Goal: Task Accomplishment & Management: Complete application form

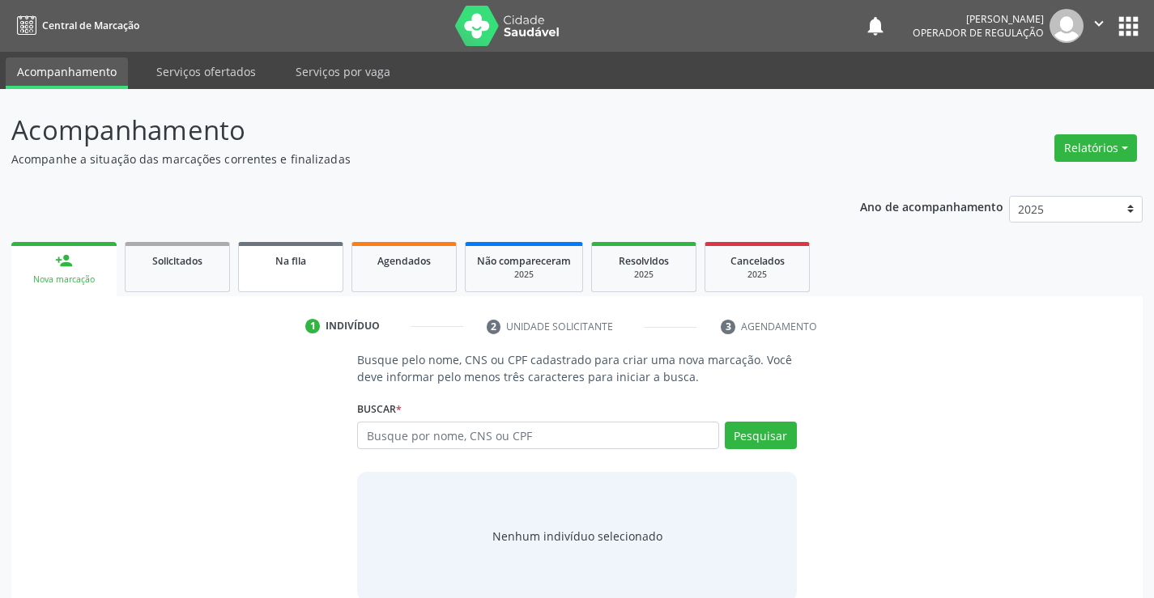
click at [303, 277] on link "Na fila" at bounding box center [290, 267] width 105 height 50
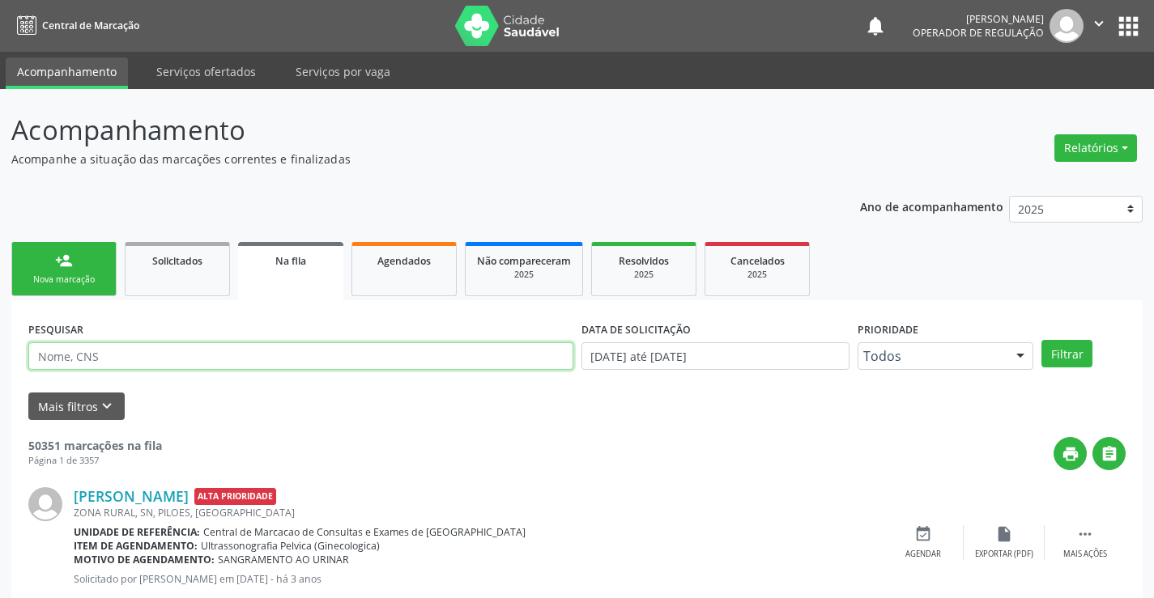
click at [210, 350] on input "text" at bounding box center [300, 357] width 545 height 28
type input "703202623884290"
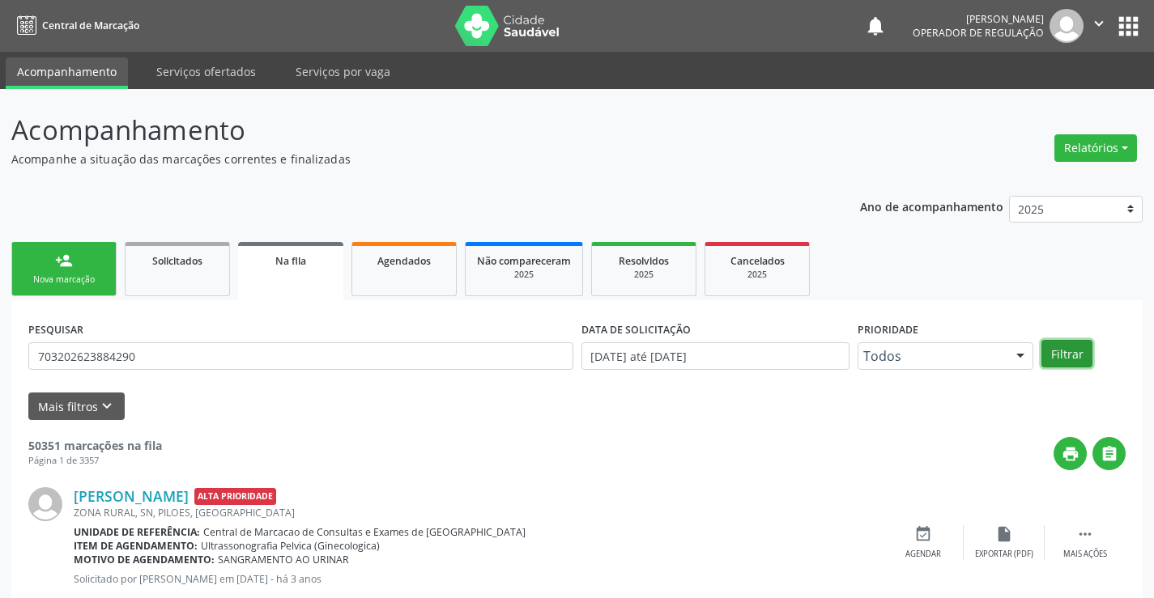
click at [1058, 351] on button "Filtrar" at bounding box center [1066, 354] width 51 height 28
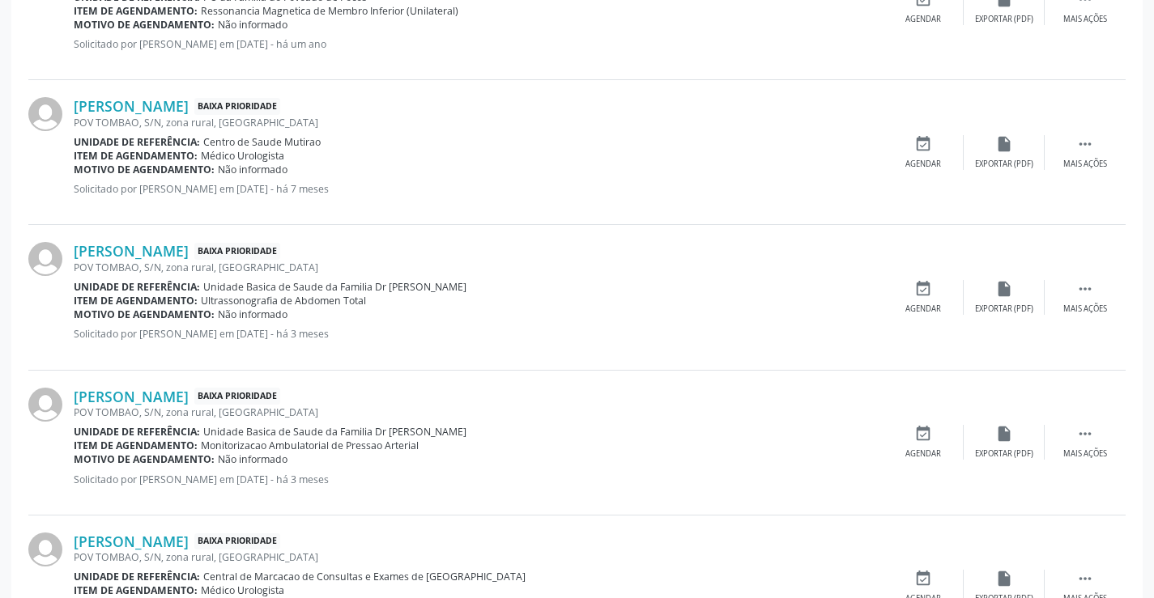
scroll to position [1365, 0]
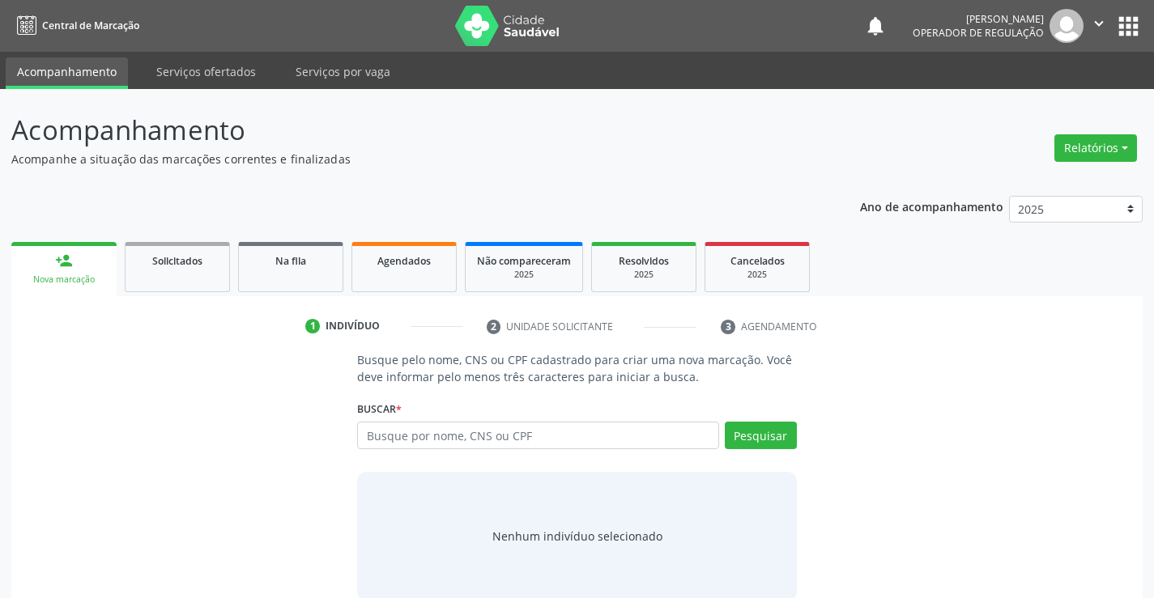
click at [1126, 28] on button "apps" at bounding box center [1128, 26] width 28 height 28
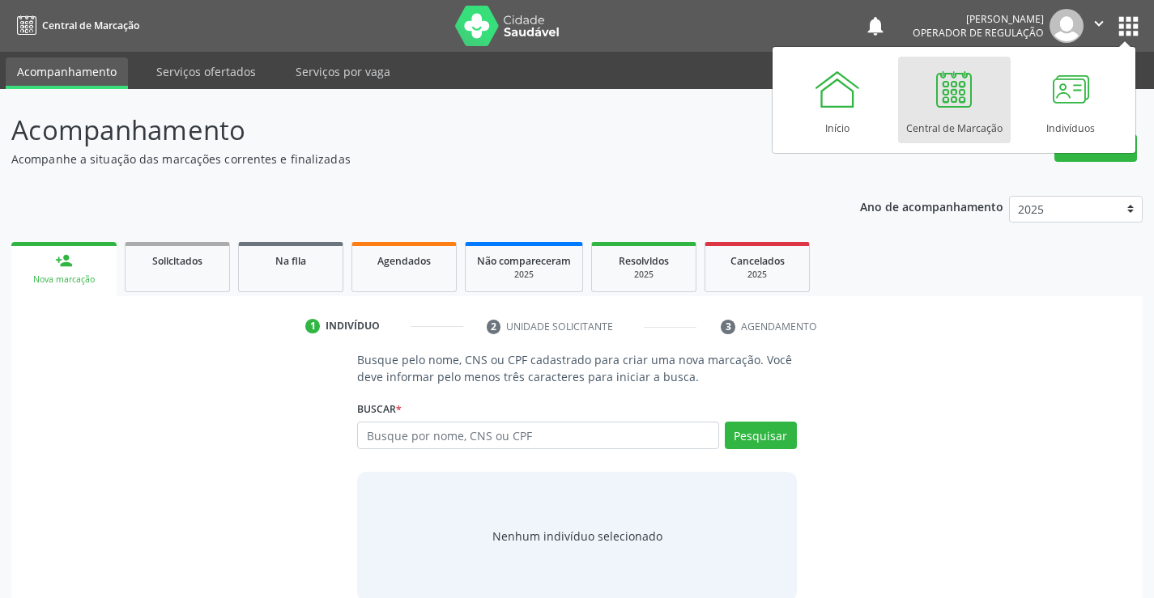
click at [947, 99] on div at bounding box center [954, 89] width 49 height 49
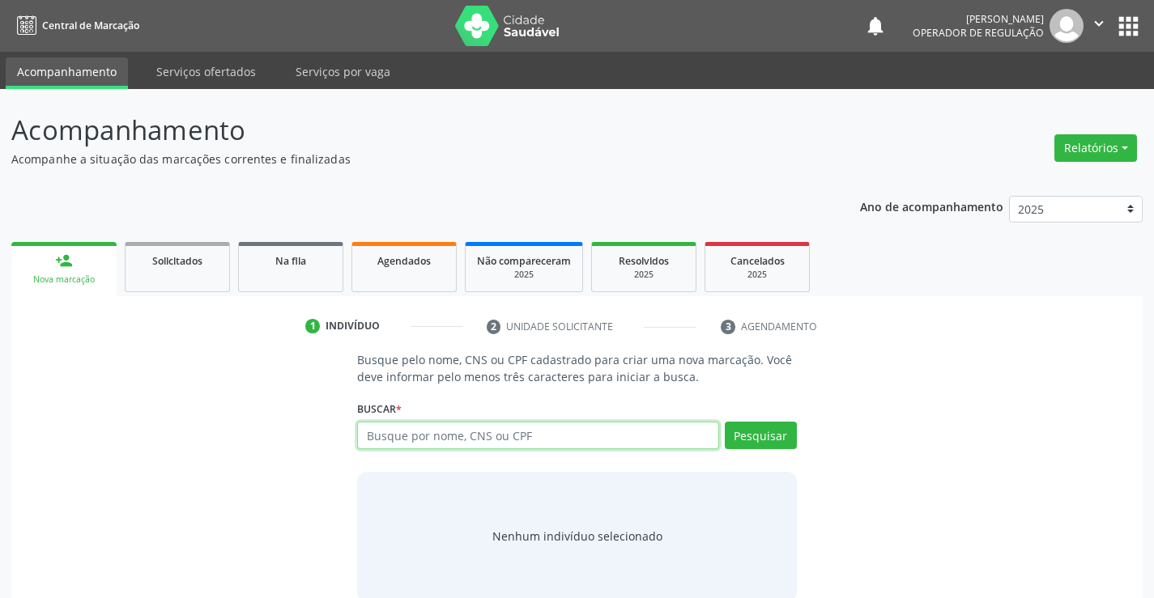
click at [446, 431] on input "text" at bounding box center [537, 436] width 361 height 28
type input "705401452964493"
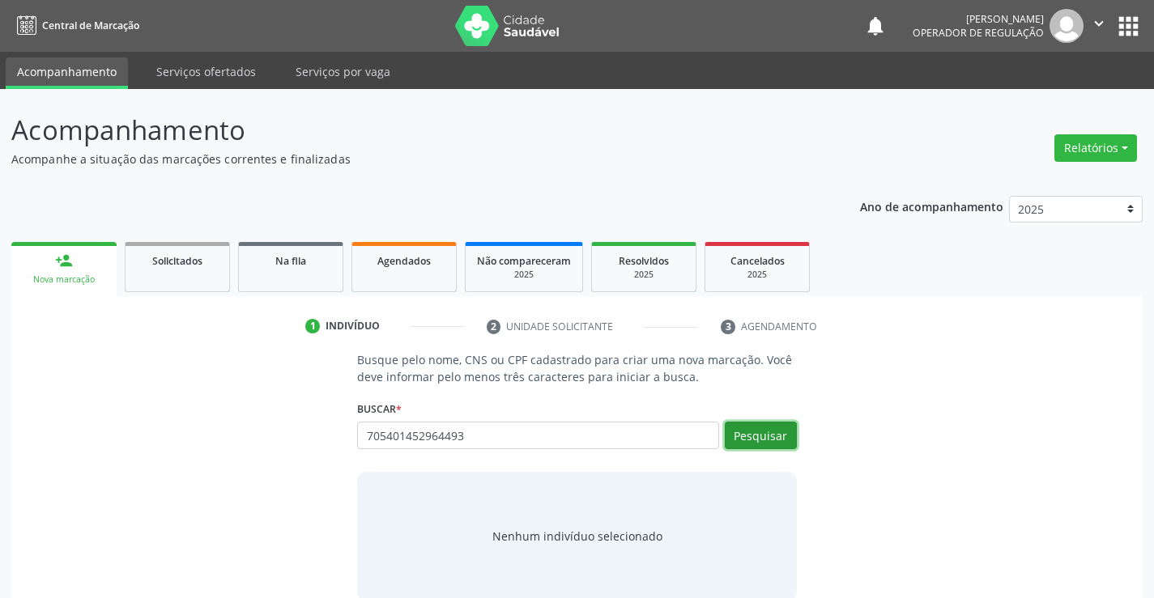
click at [767, 435] on button "Pesquisar" at bounding box center [761, 436] width 72 height 28
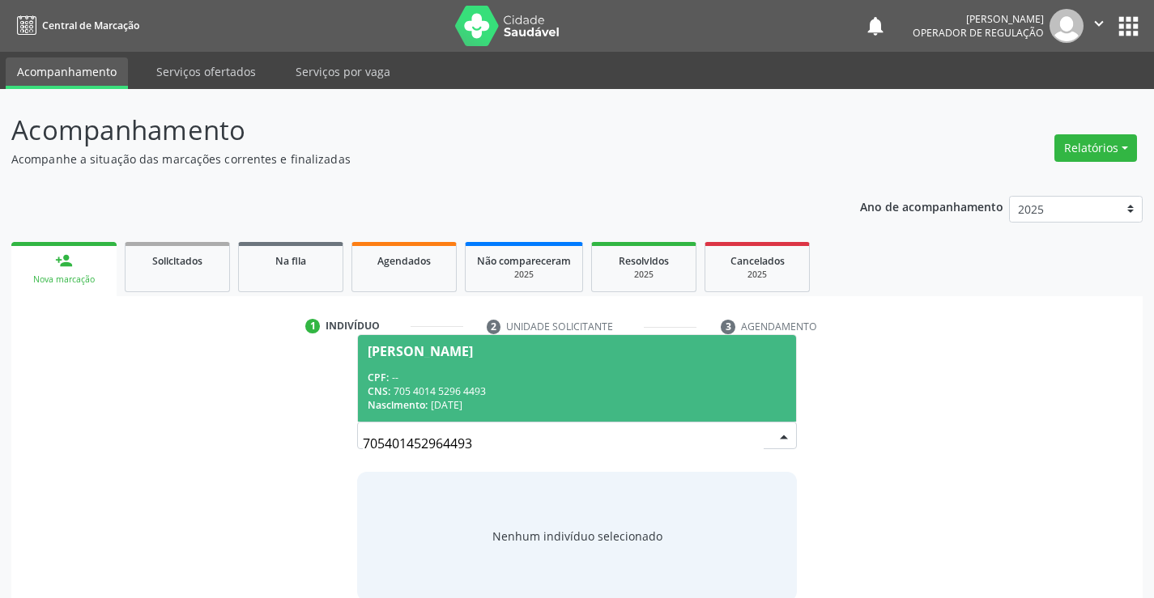
click at [650, 394] on div "CNS: 705 4014 5296 4493" at bounding box center [577, 392] width 418 height 14
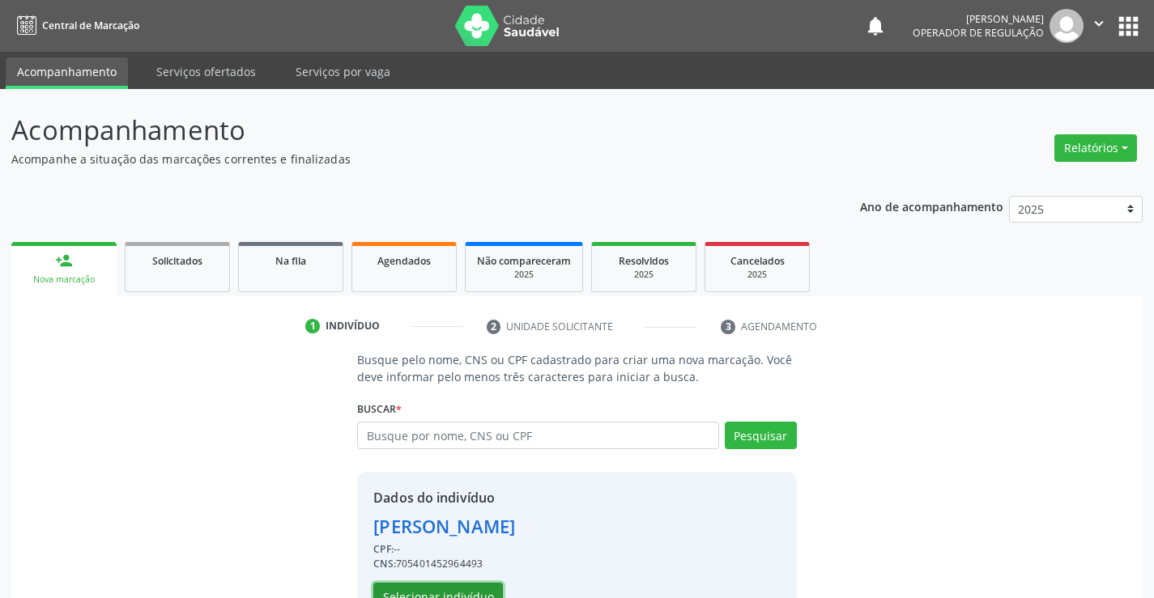
click at [483, 586] on button "Selecionar indivíduo" at bounding box center [438, 597] width 130 height 28
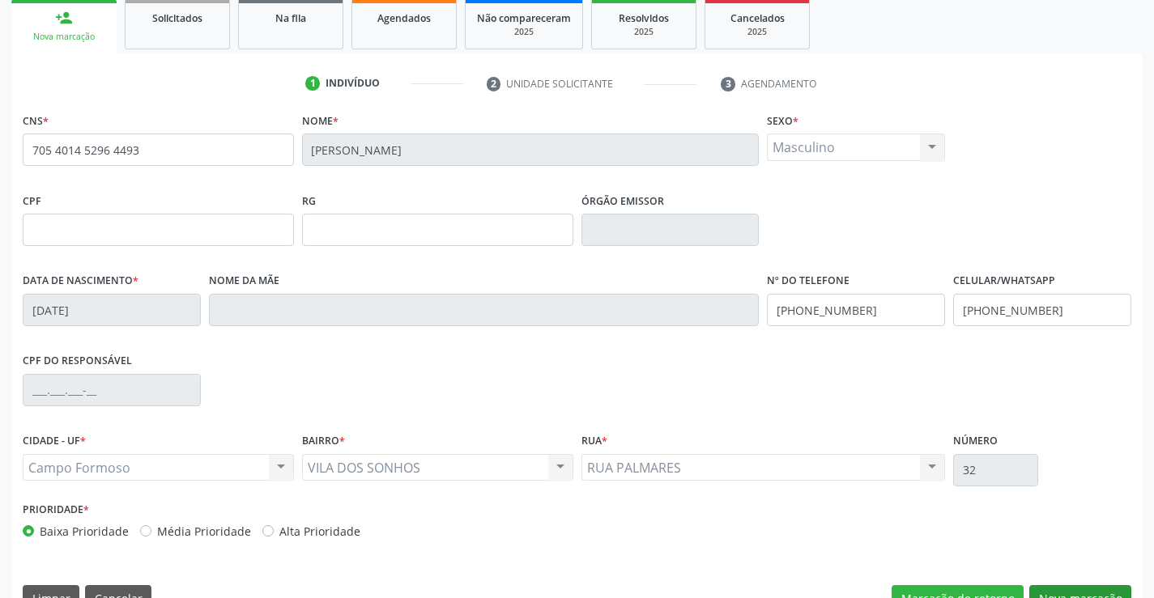
scroll to position [279, 0]
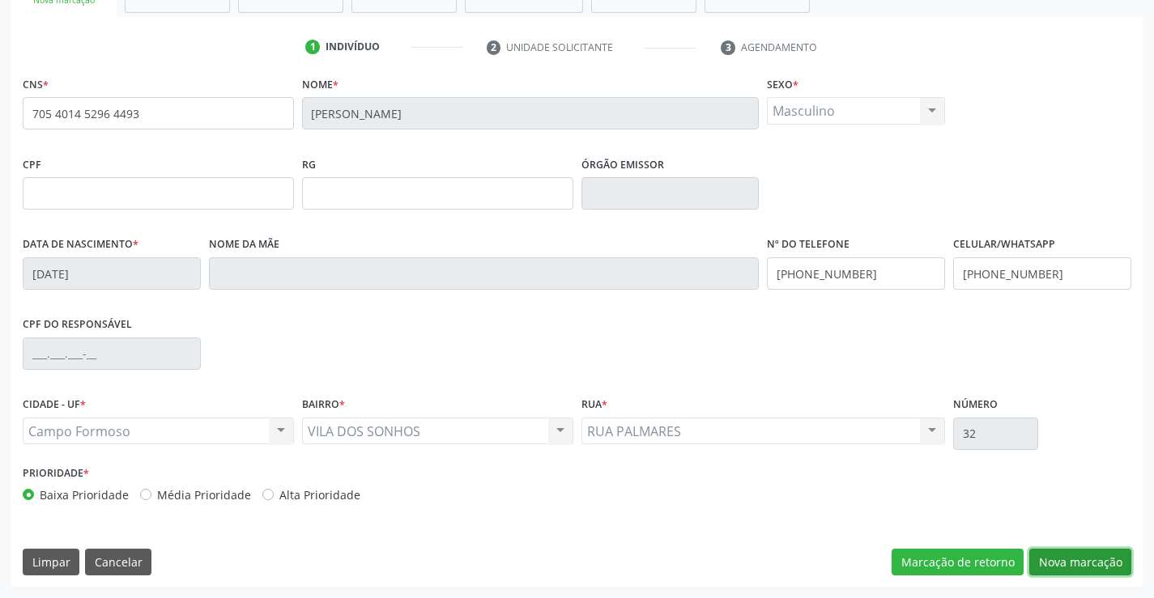
click at [1065, 558] on button "Nova marcação" at bounding box center [1080, 563] width 102 height 28
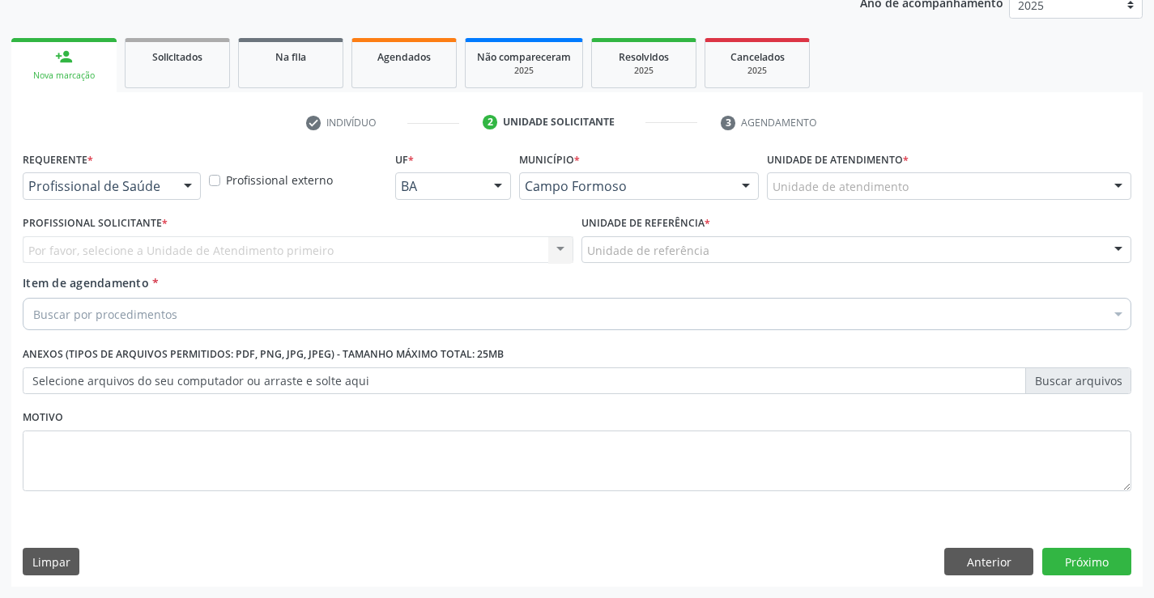
scroll to position [204, 0]
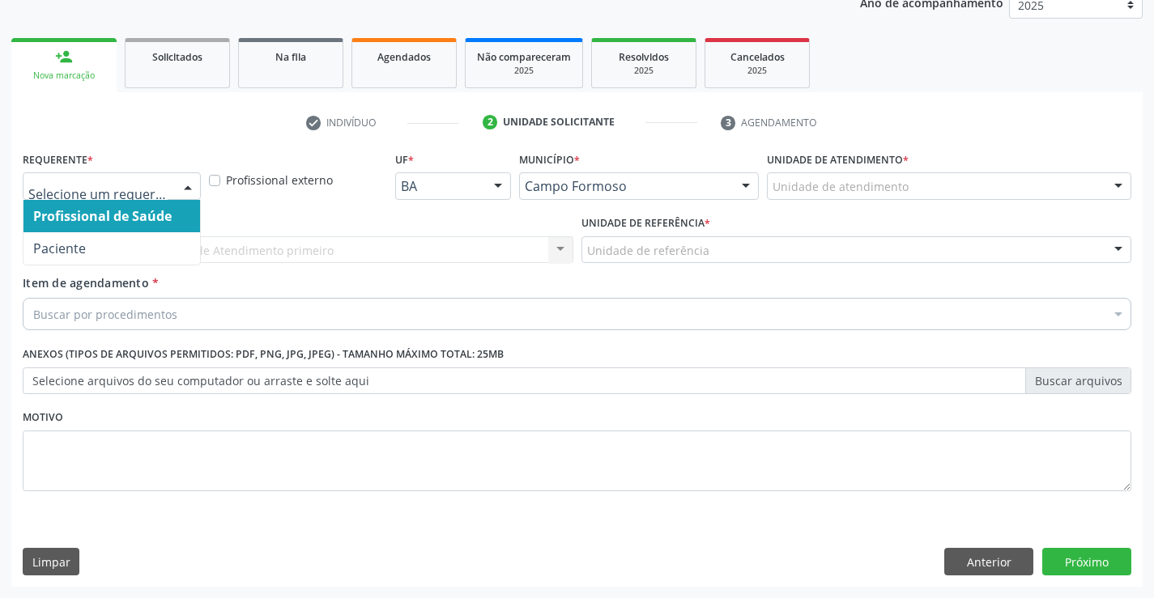
click at [185, 187] on div at bounding box center [188, 187] width 24 height 28
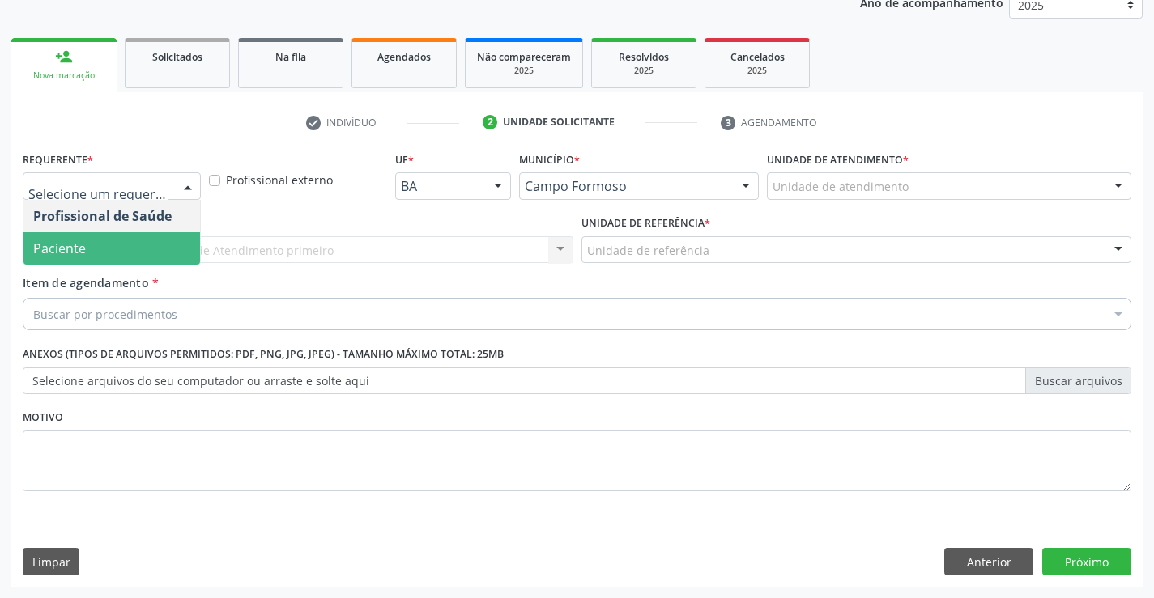
click at [155, 248] on span "Paciente" at bounding box center [111, 248] width 177 height 32
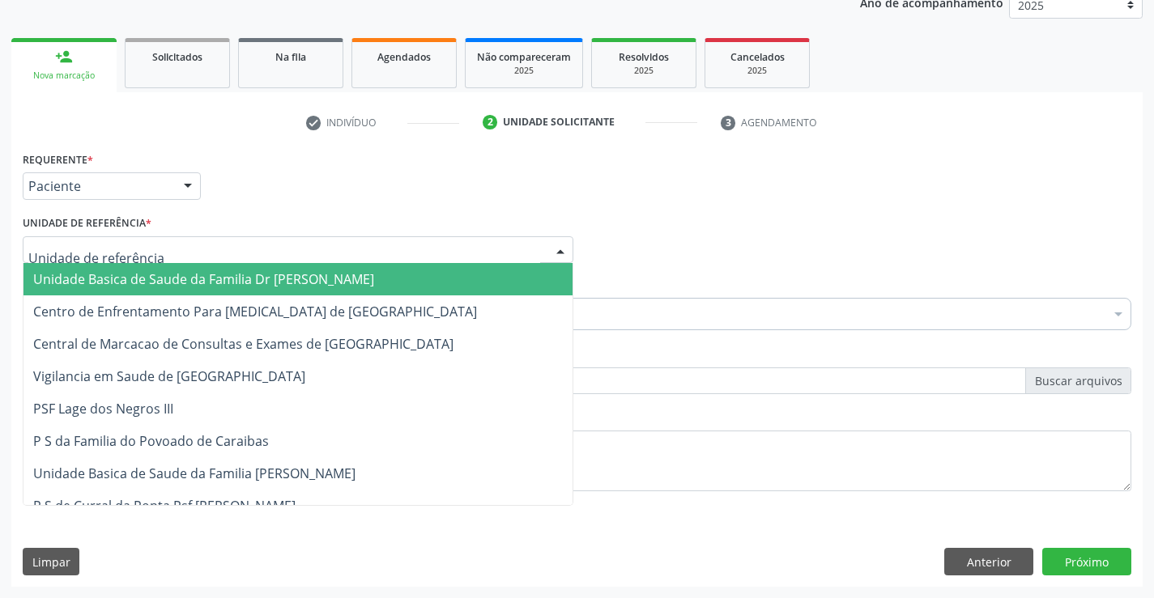
click at [155, 248] on div at bounding box center [298, 250] width 551 height 28
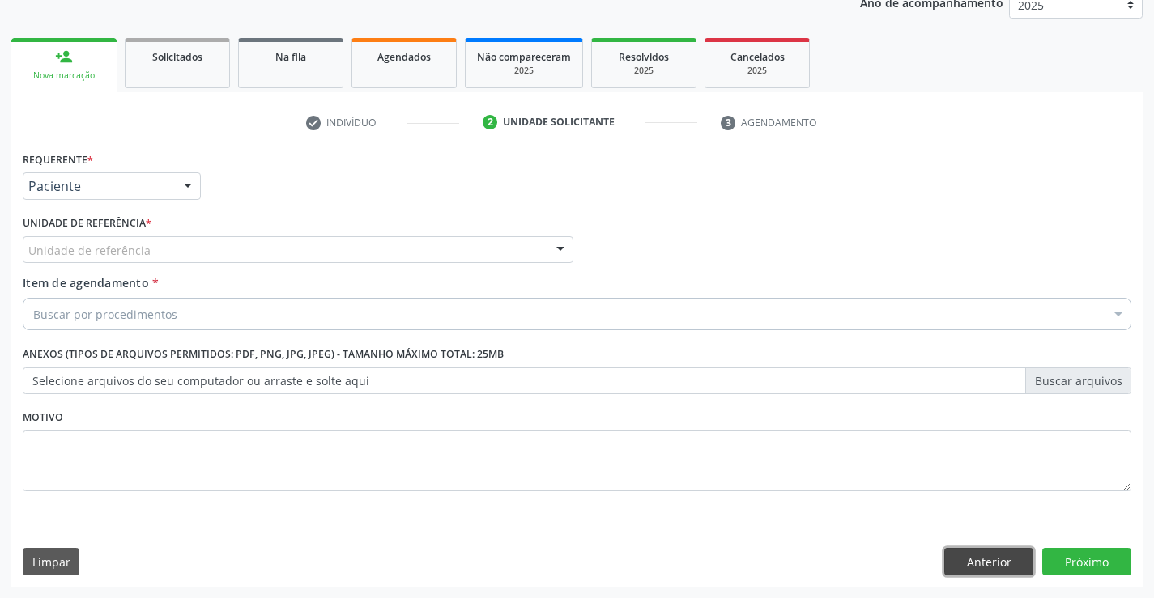
click at [969, 560] on button "Anterior" at bounding box center [988, 562] width 89 height 28
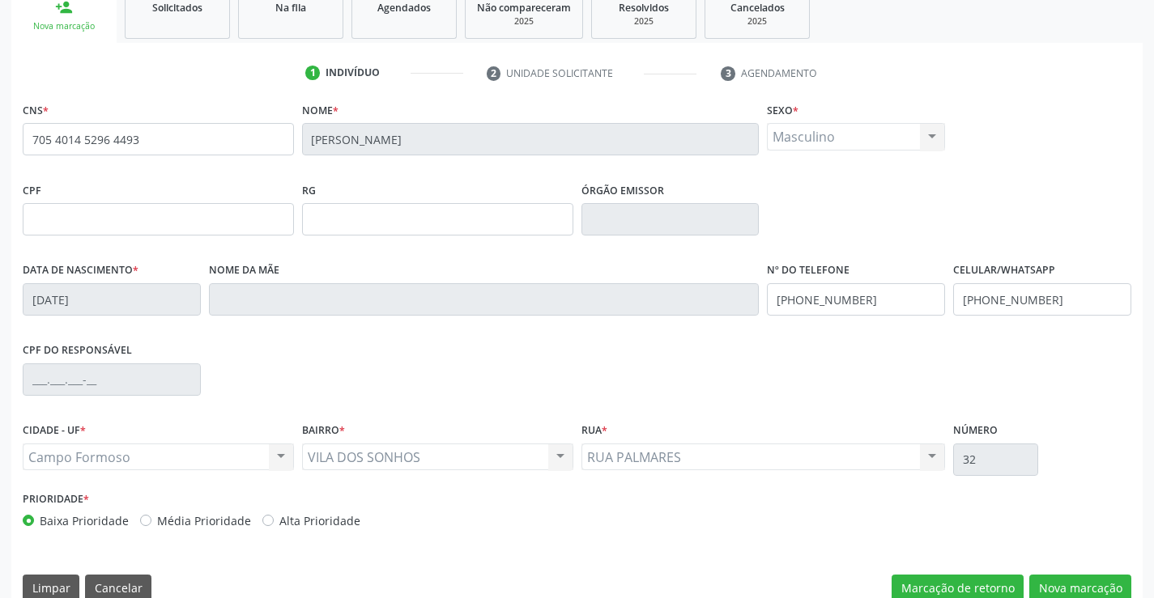
scroll to position [279, 0]
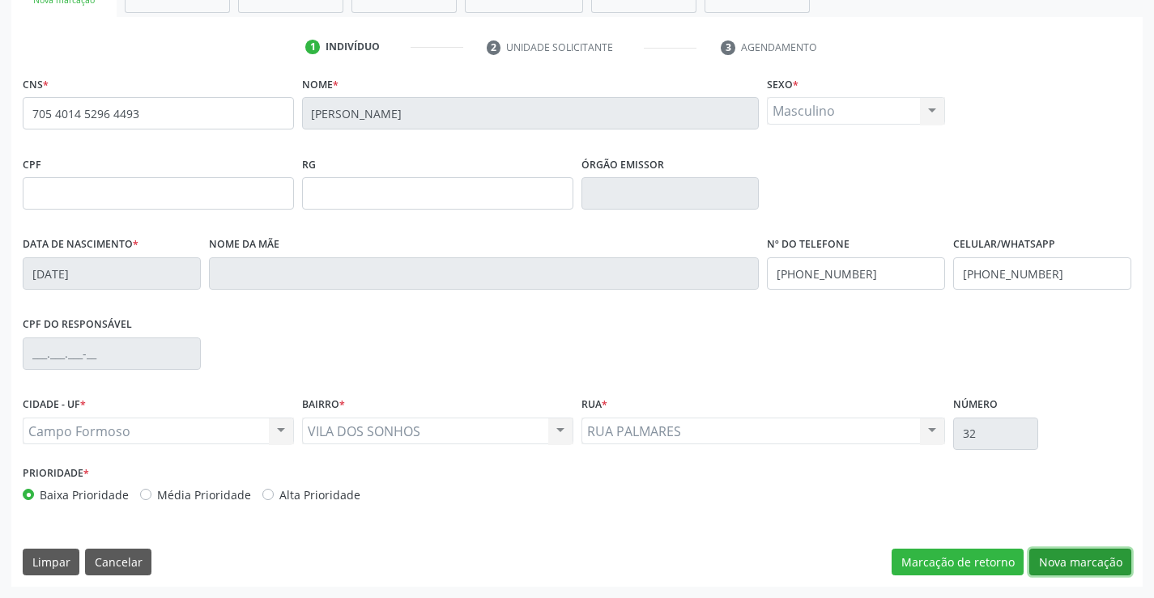
click at [1077, 560] on button "Nova marcação" at bounding box center [1080, 563] width 102 height 28
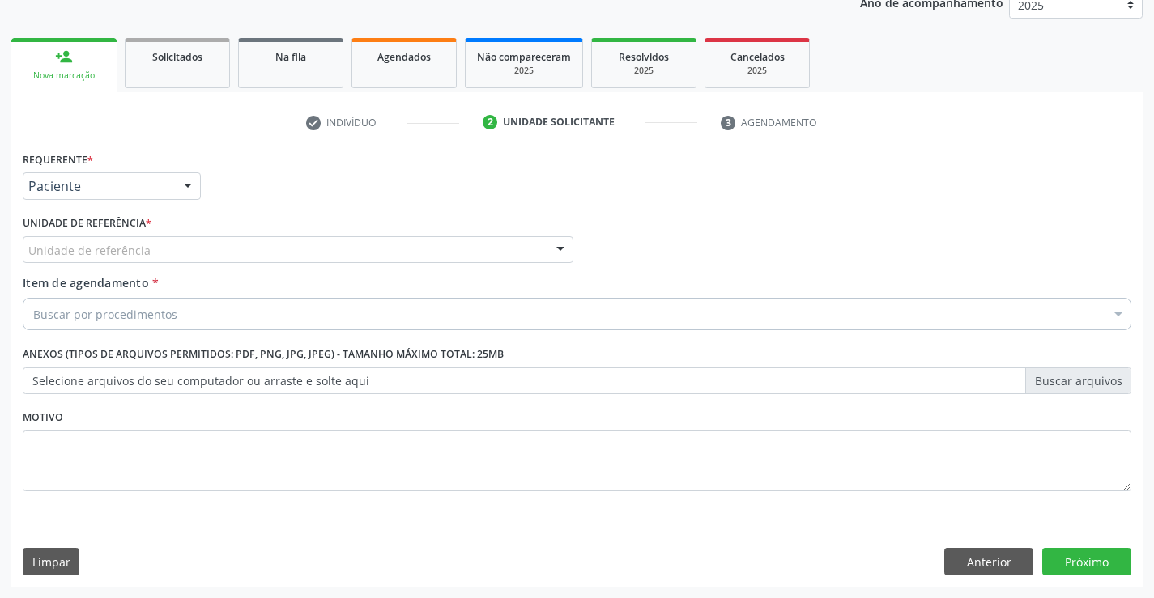
scroll to position [204, 0]
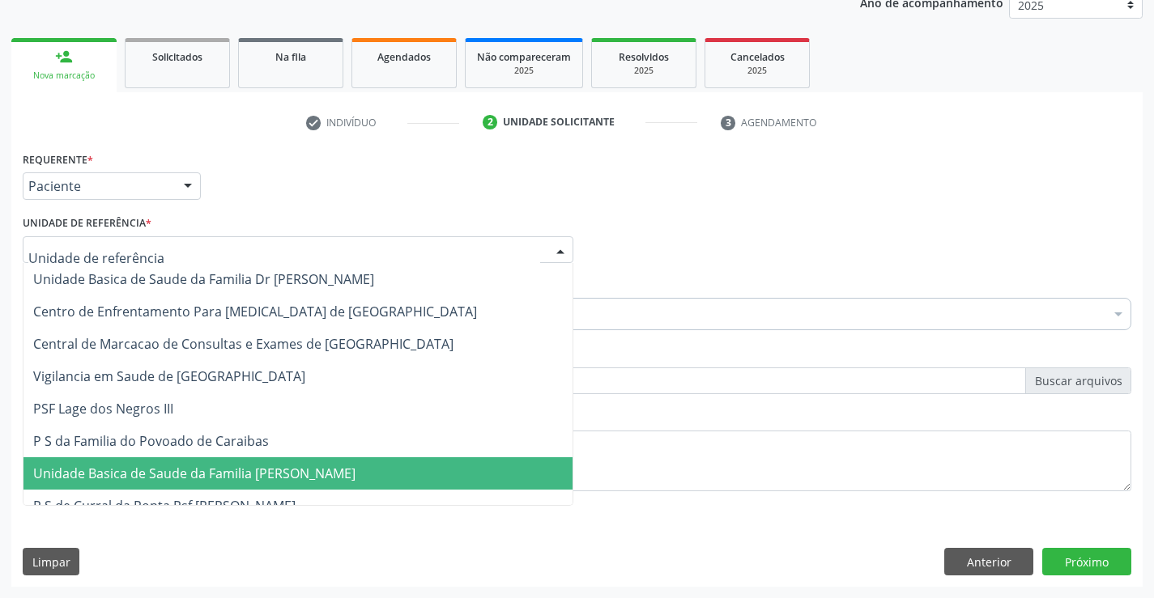
click at [168, 253] on div at bounding box center [298, 250] width 551 height 28
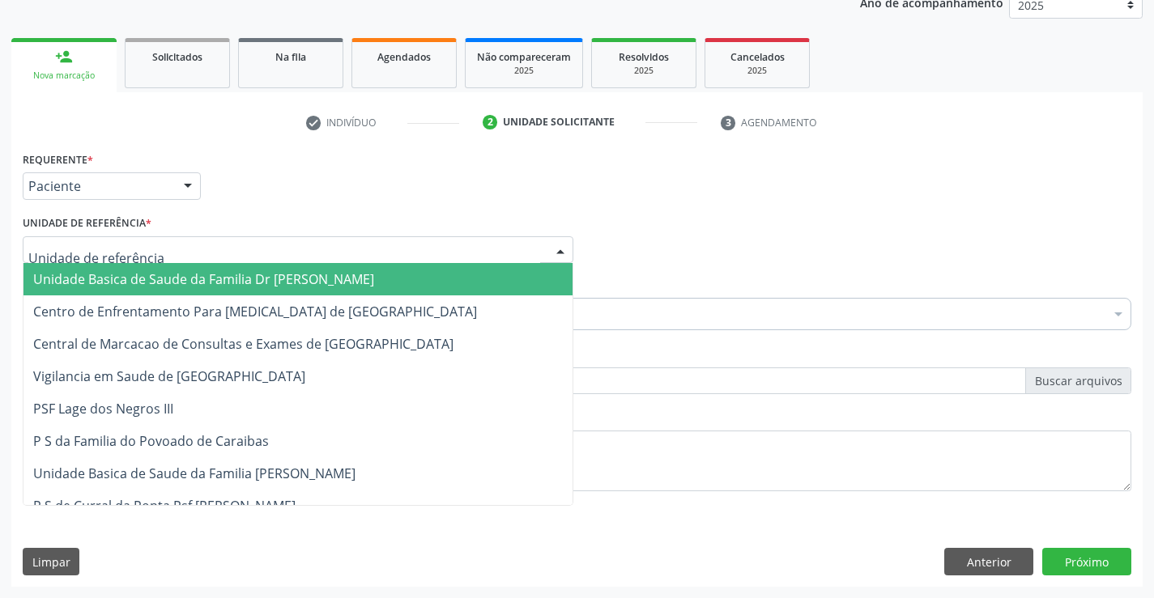
click at [170, 285] on span "Unidade Basica de Saude da Familia Dr [PERSON_NAME]" at bounding box center [203, 279] width 341 height 18
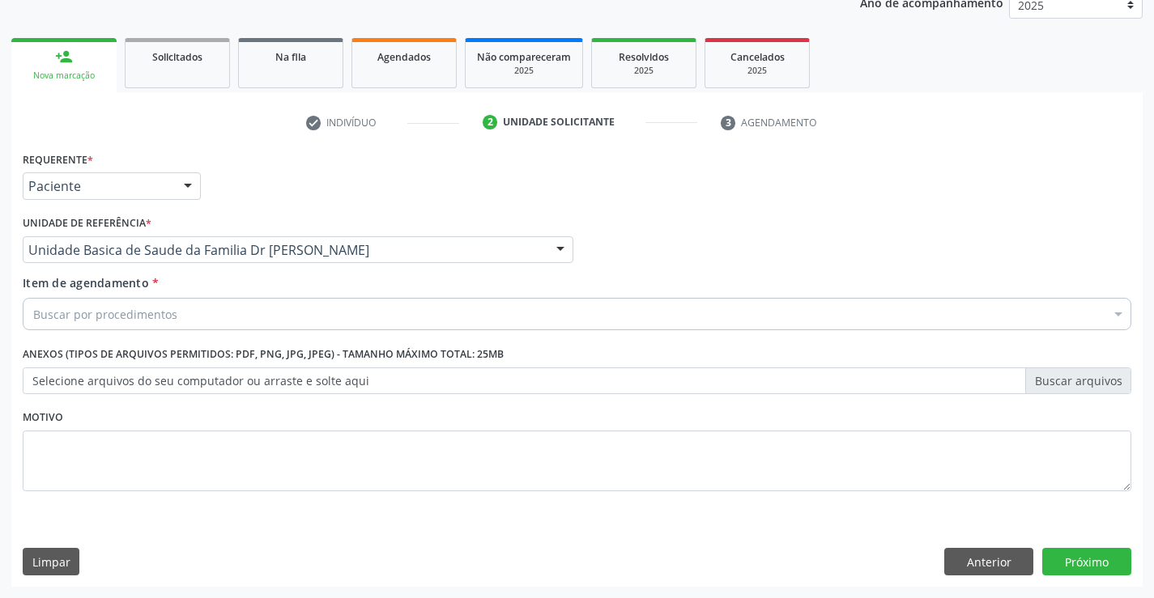
click at [188, 320] on div "Buscar por procedimentos" at bounding box center [577, 314] width 1109 height 32
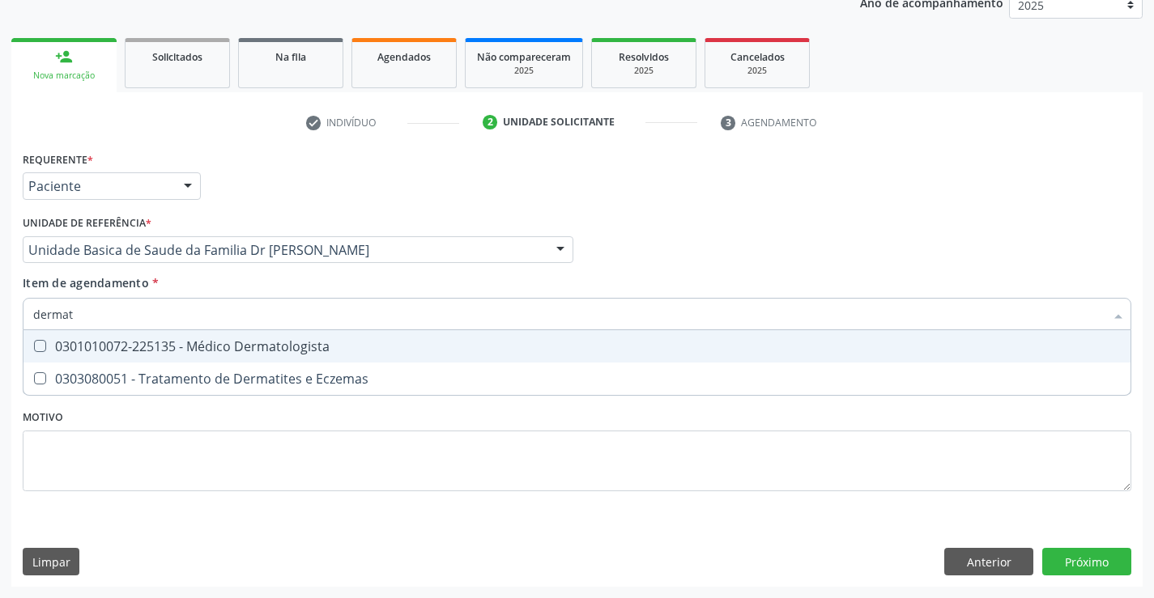
type input "dermato"
click at [306, 343] on div "0301010072-225135 - Médico Dermatologista" at bounding box center [577, 346] width 1088 height 13
checkbox Dermatologista "true"
click at [327, 415] on div "Requerente * Paciente Profissional de Saúde Paciente Nenhum resultado encontrad…" at bounding box center [577, 330] width 1109 height 367
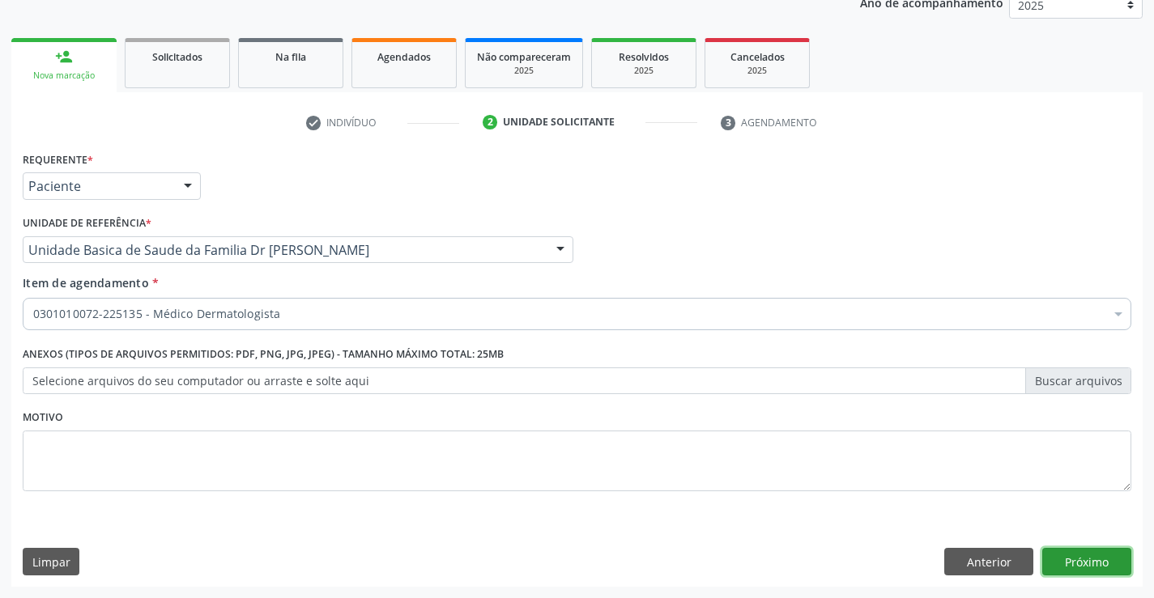
click at [1054, 560] on button "Próximo" at bounding box center [1086, 562] width 89 height 28
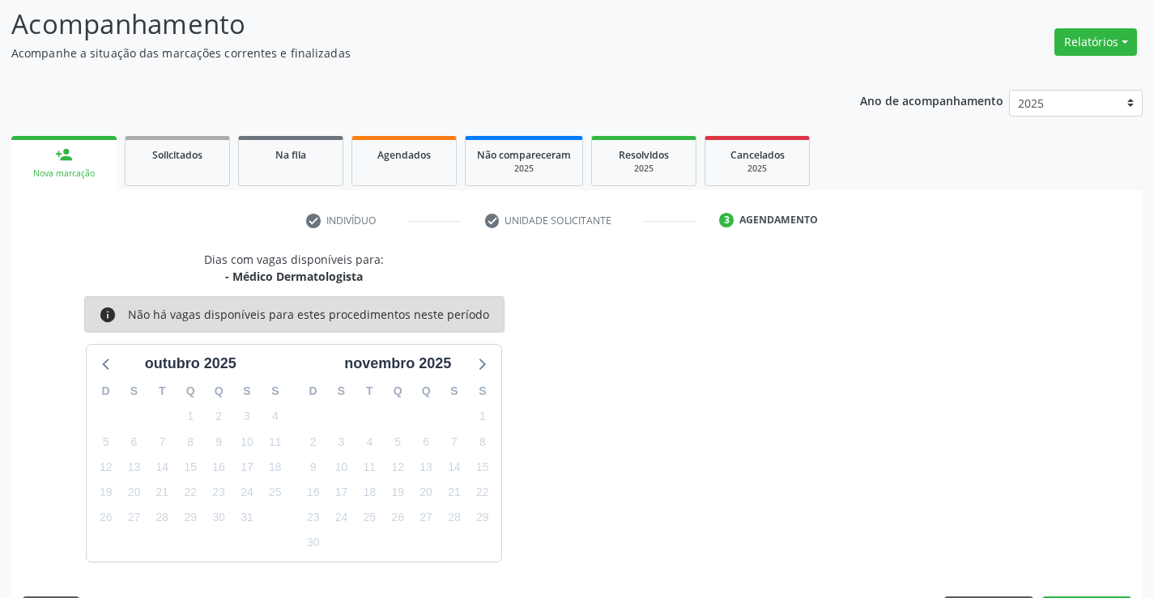
scroll to position [154, 0]
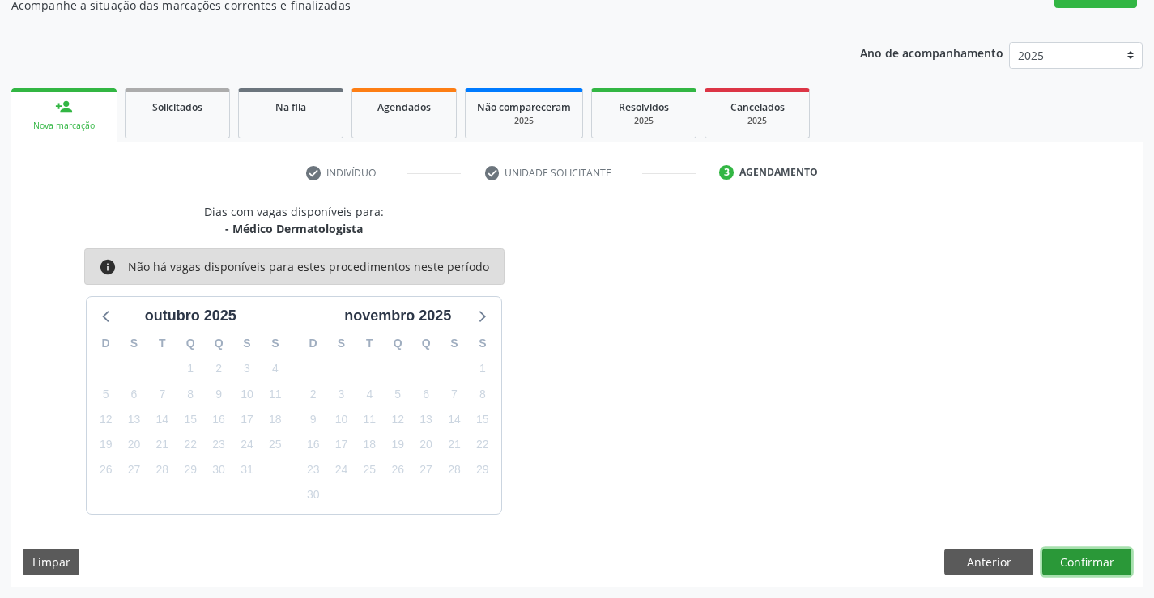
click at [1054, 560] on button "Confirmar" at bounding box center [1086, 563] width 89 height 28
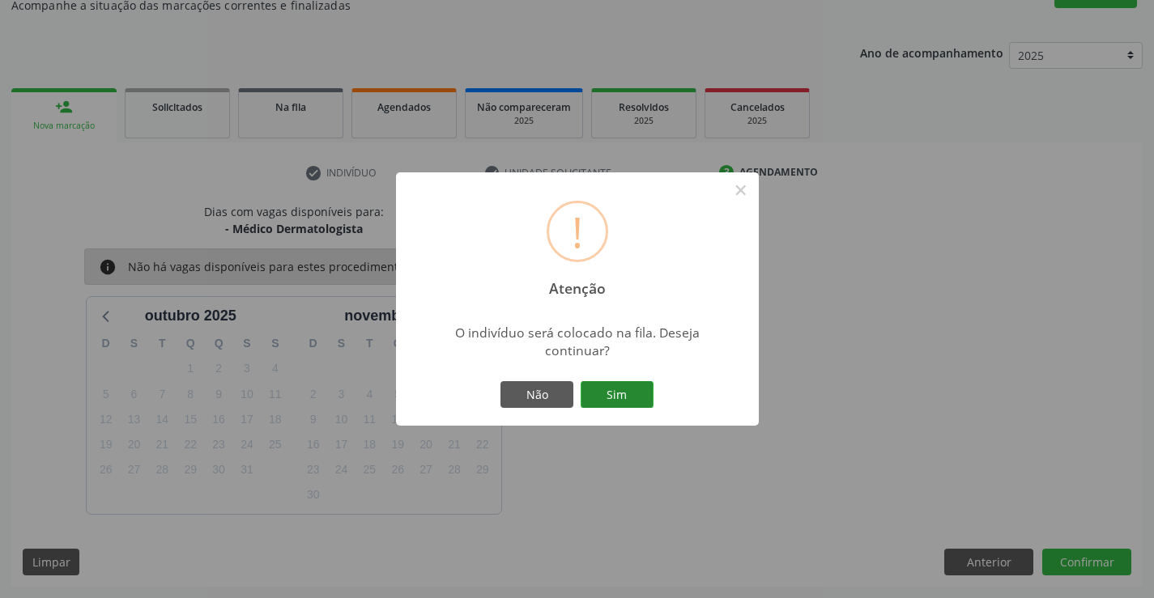
click at [636, 398] on button "Sim" at bounding box center [617, 395] width 73 height 28
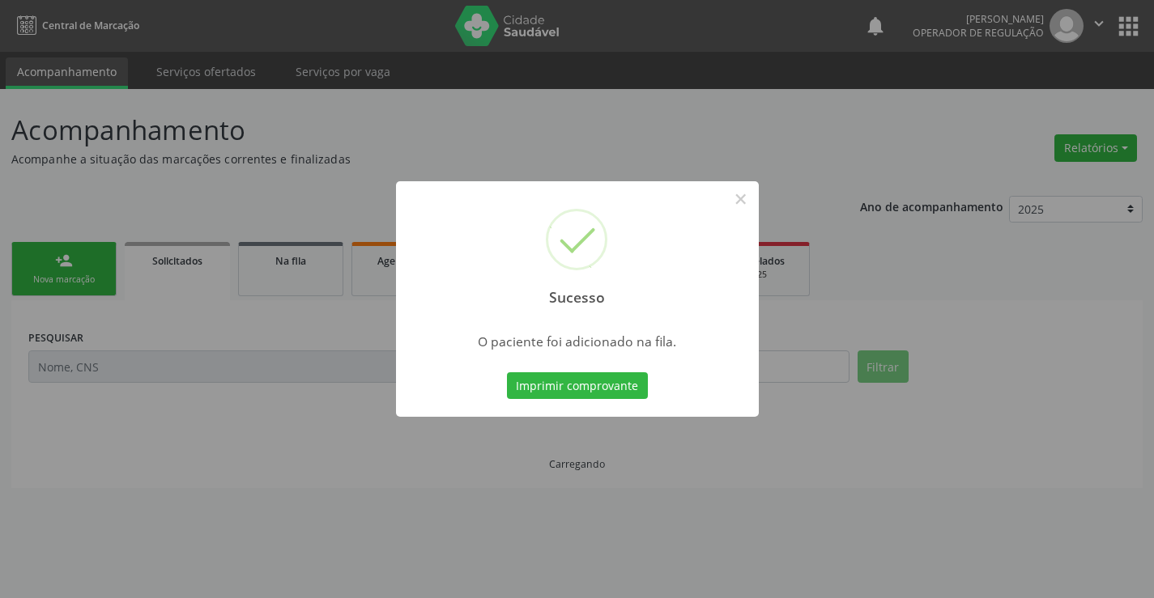
scroll to position [0, 0]
click at [630, 378] on button "Imprimir comprovante" at bounding box center [577, 387] width 141 height 28
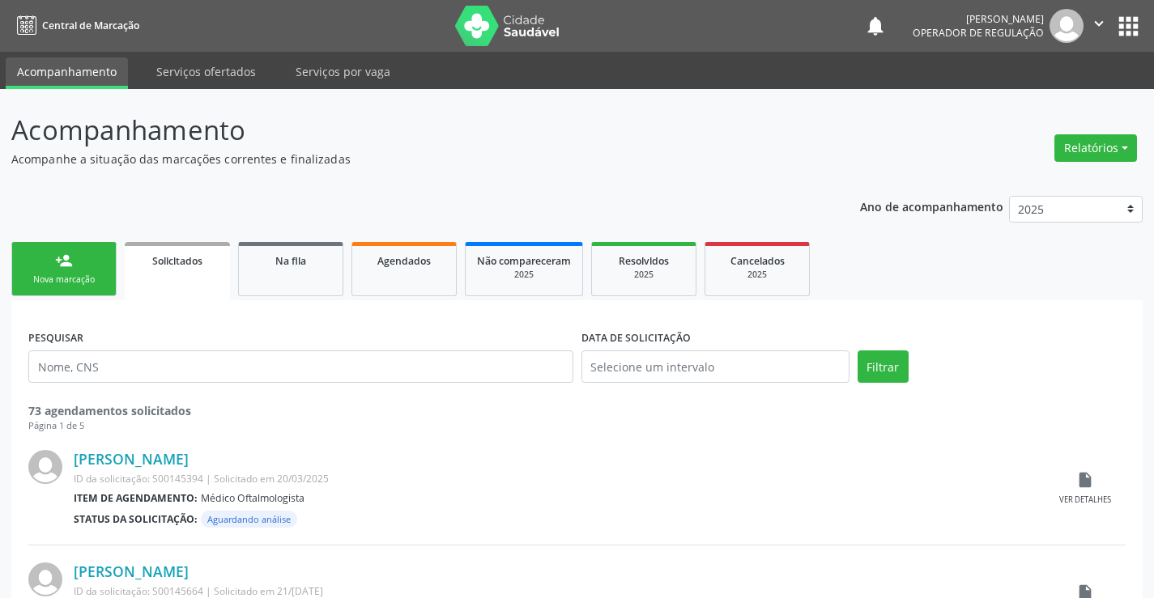
click at [93, 288] on link "person_add Nova marcação" at bounding box center [63, 269] width 105 height 54
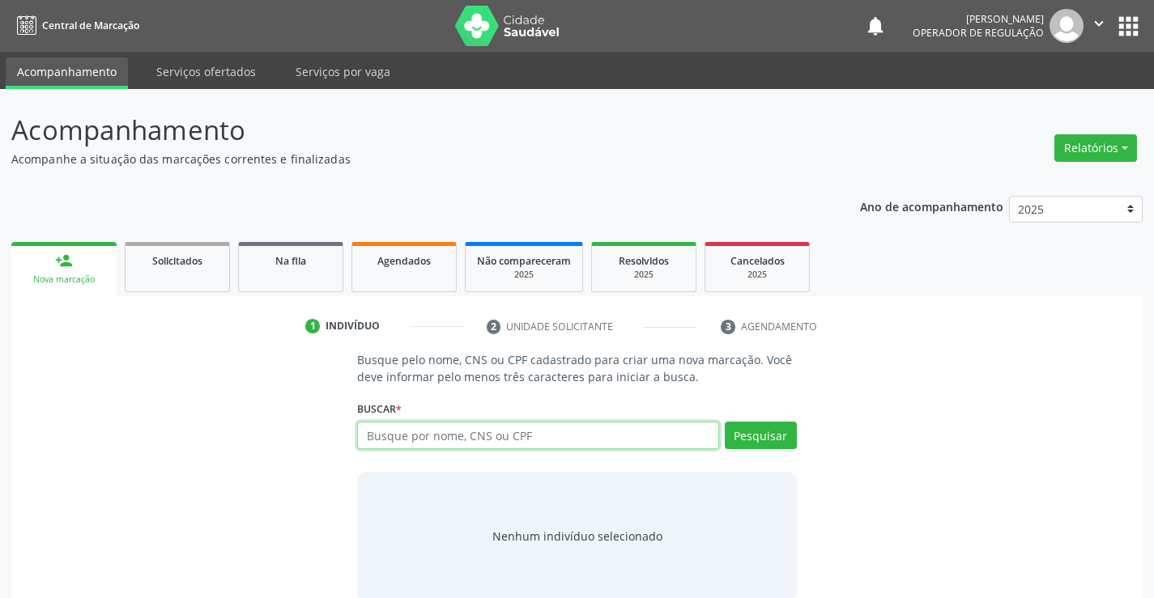
click at [490, 441] on input "text" at bounding box center [537, 436] width 361 height 28
type input "702909500484474"
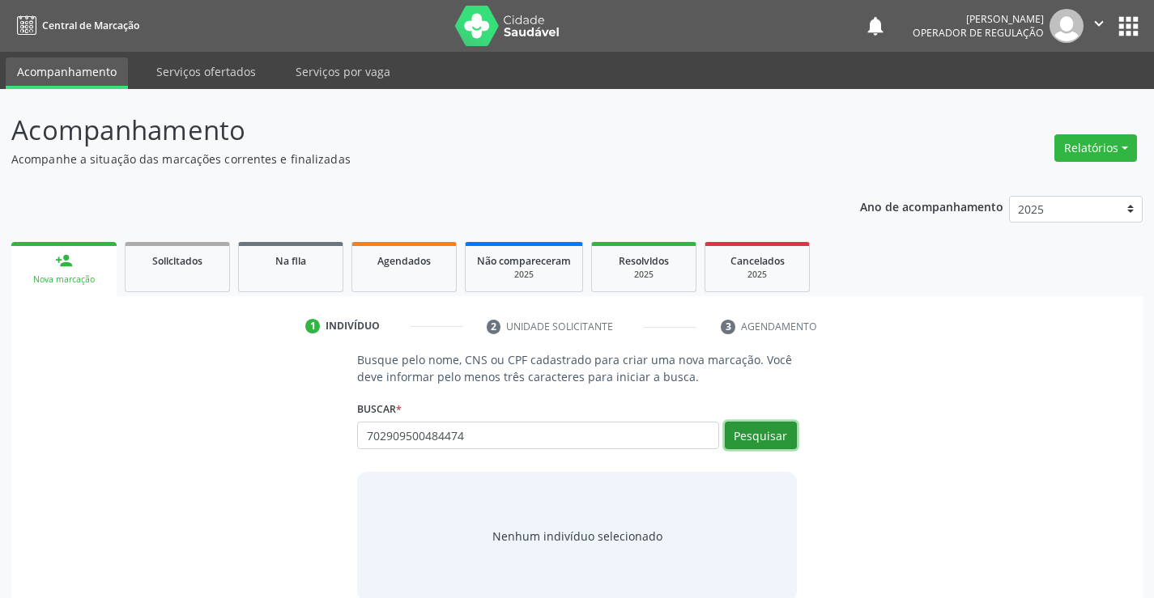
click at [743, 429] on button "Pesquisar" at bounding box center [761, 436] width 72 height 28
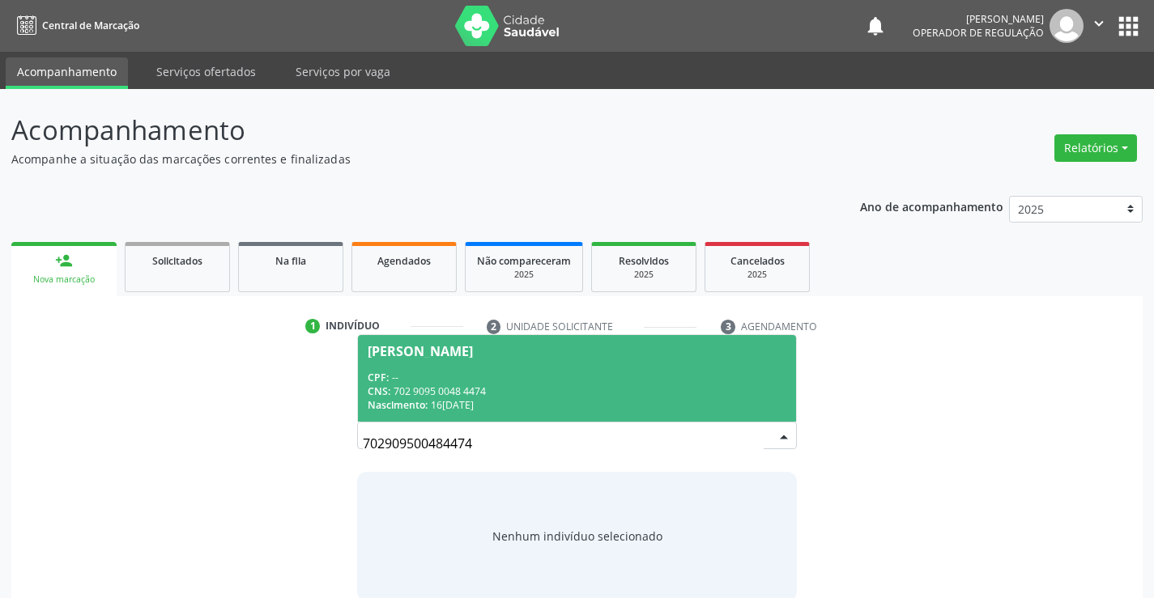
click at [667, 374] on div "CPF: --" at bounding box center [577, 378] width 418 height 14
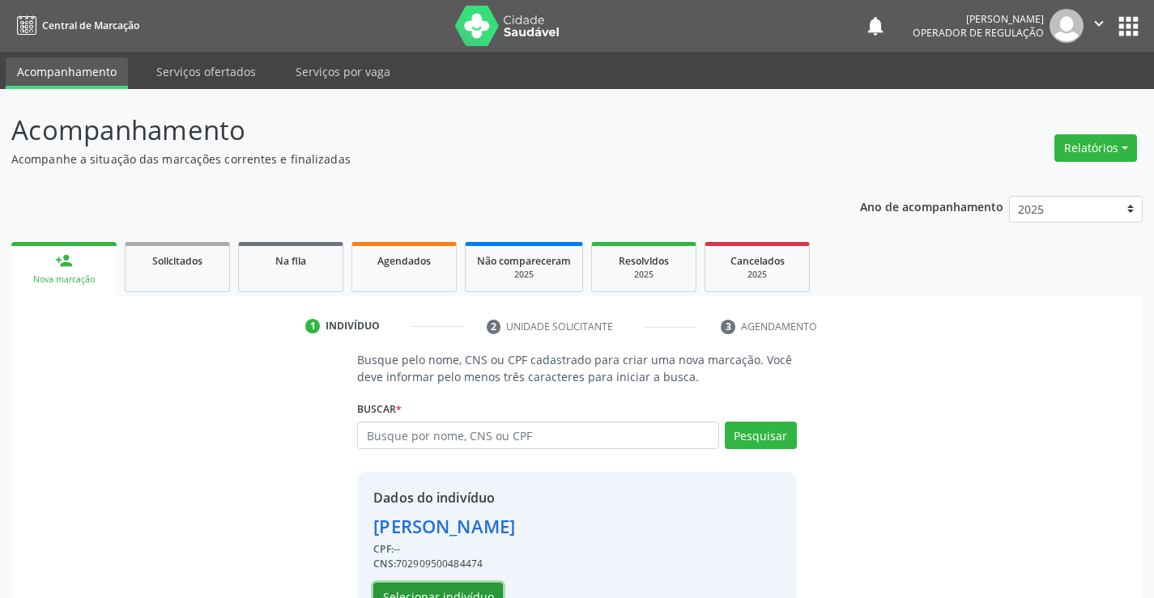
click at [488, 588] on button "Selecionar indivíduo" at bounding box center [438, 597] width 130 height 28
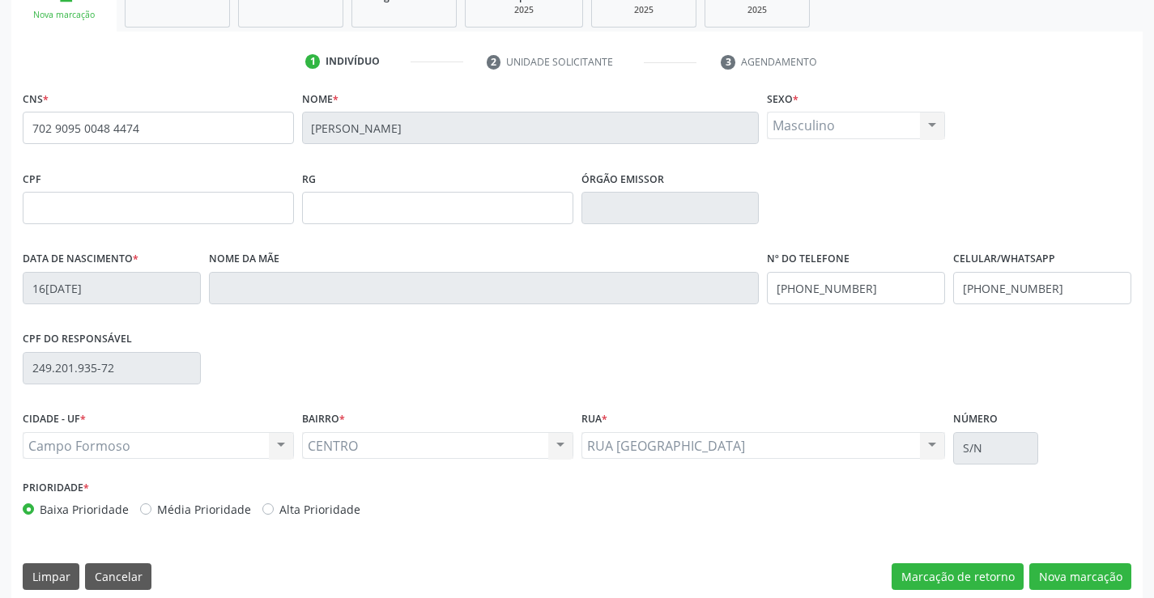
scroll to position [279, 0]
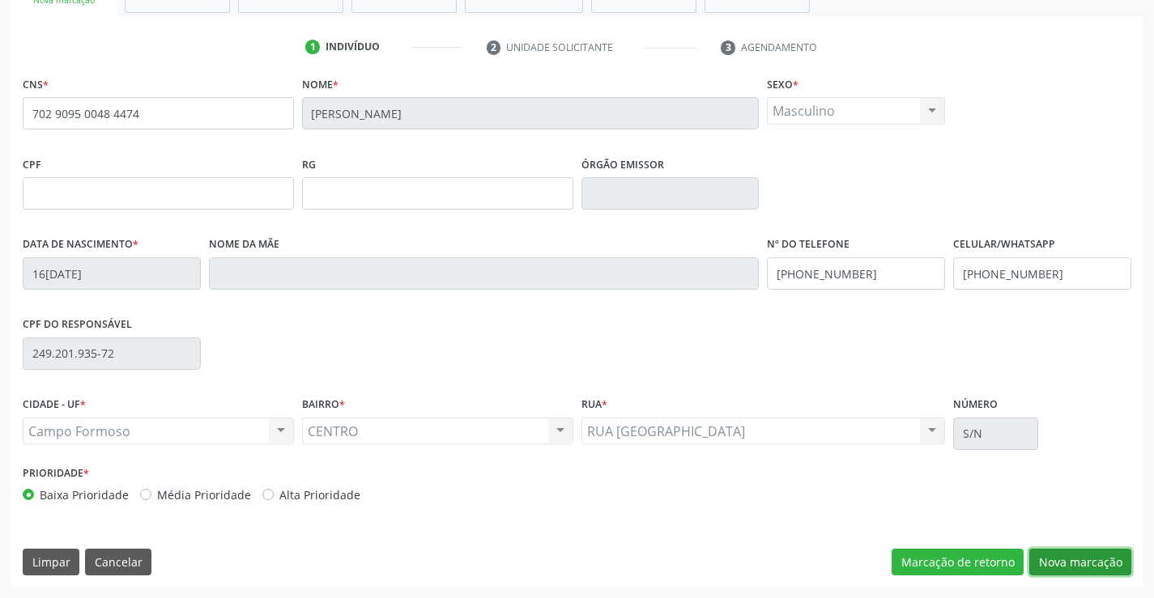
click at [1067, 562] on button "Nova marcação" at bounding box center [1080, 563] width 102 height 28
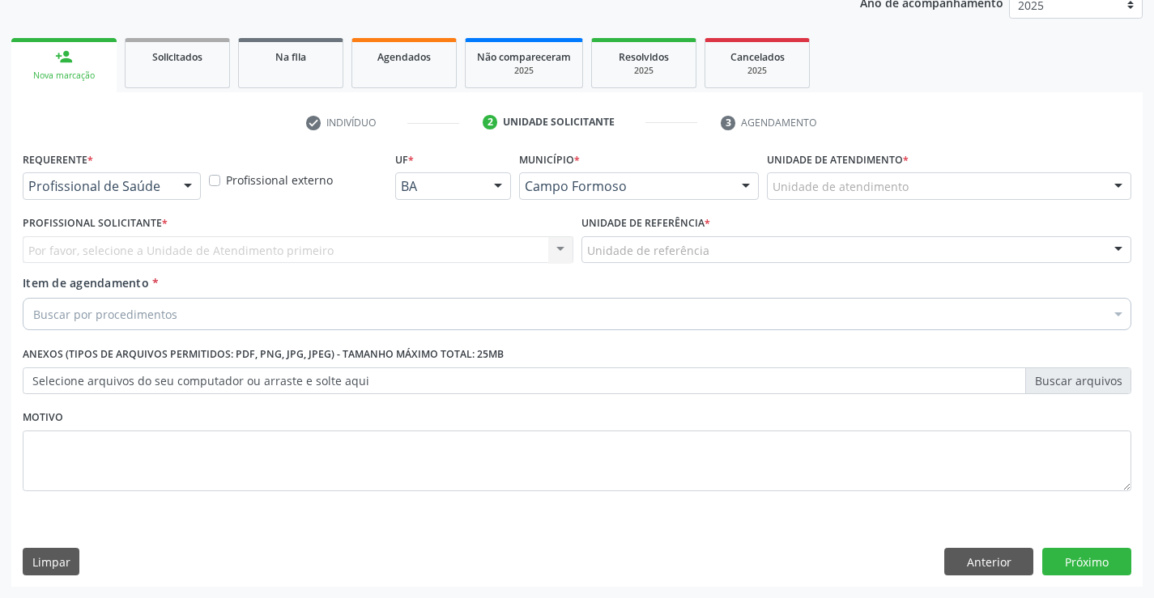
scroll to position [204, 0]
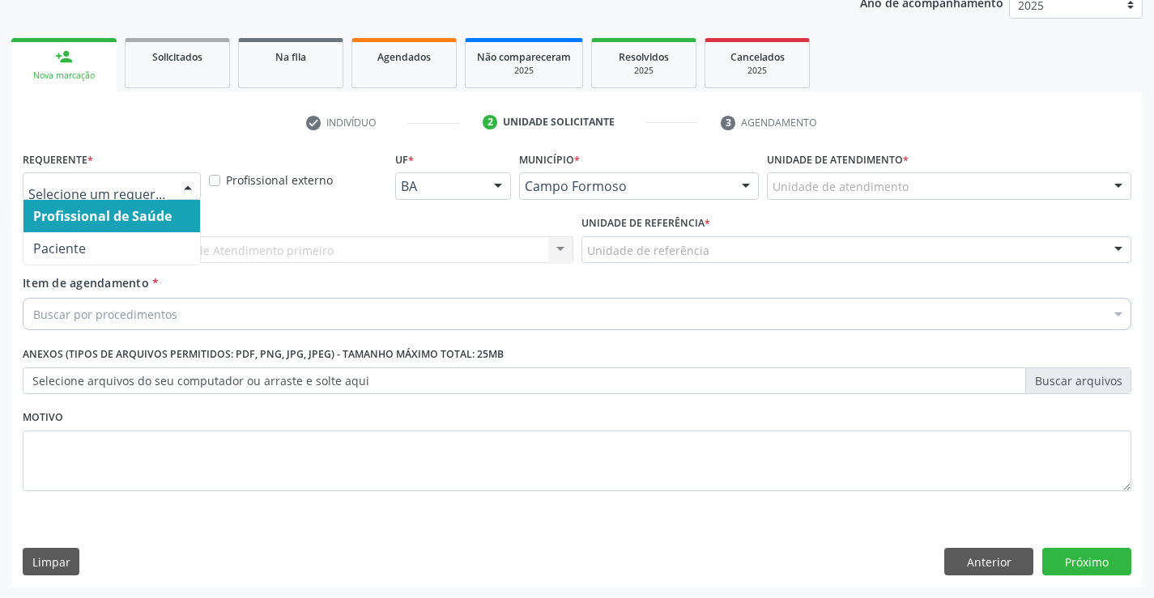
click at [190, 185] on div at bounding box center [188, 187] width 24 height 28
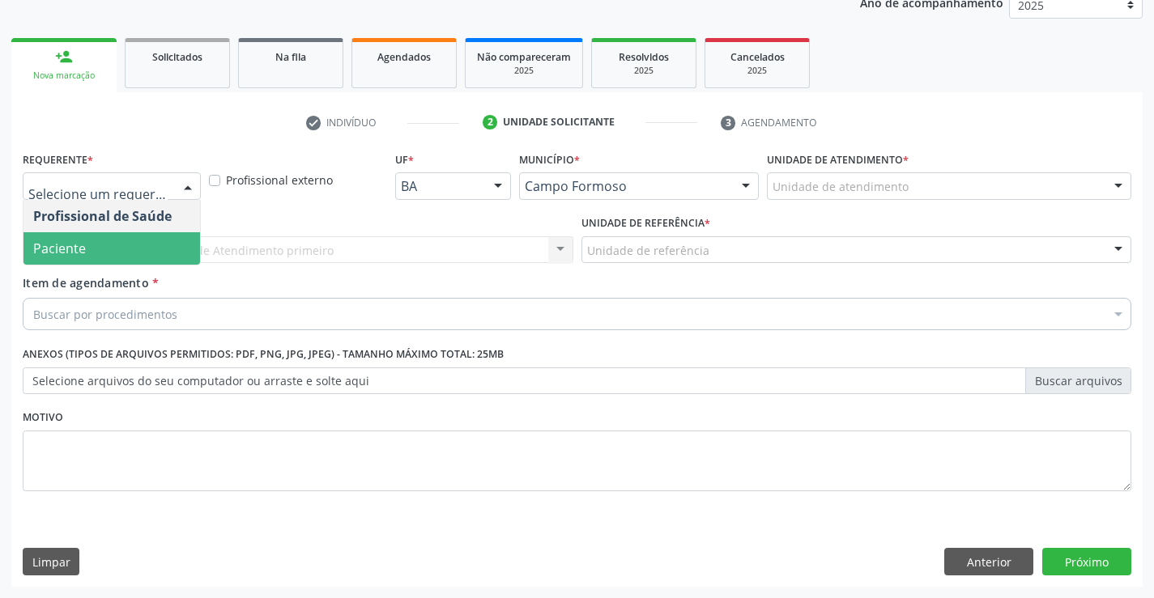
click at [138, 245] on span "Paciente" at bounding box center [111, 248] width 177 height 32
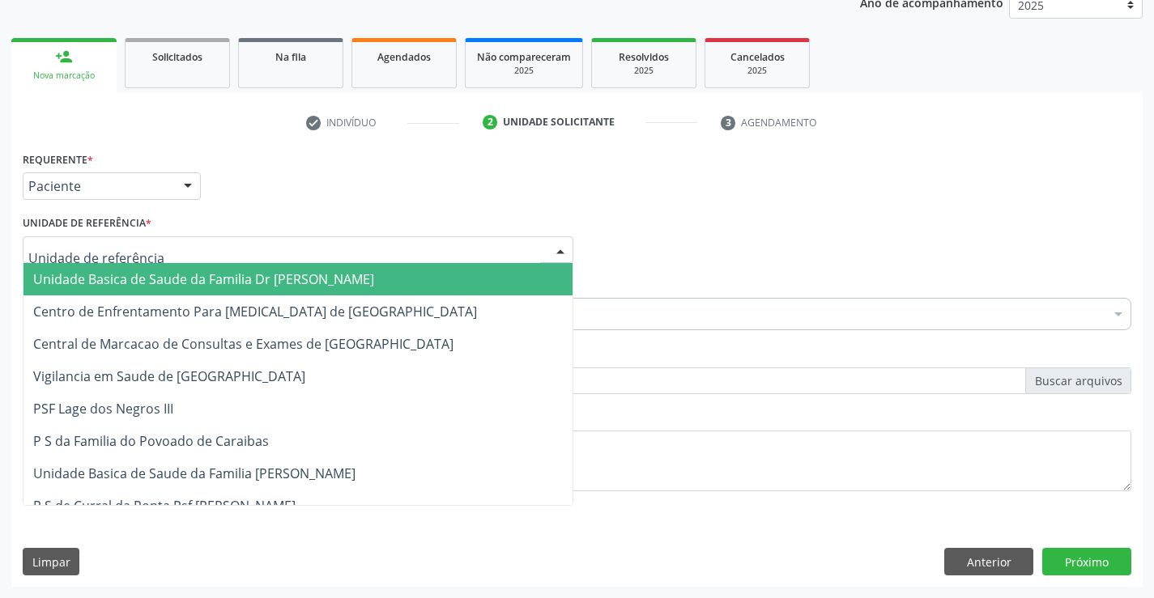
click at [197, 249] on div at bounding box center [298, 250] width 551 height 28
click at [207, 286] on span "Unidade Basica de Saude da Familia Dr [PERSON_NAME]" at bounding box center [203, 279] width 341 height 18
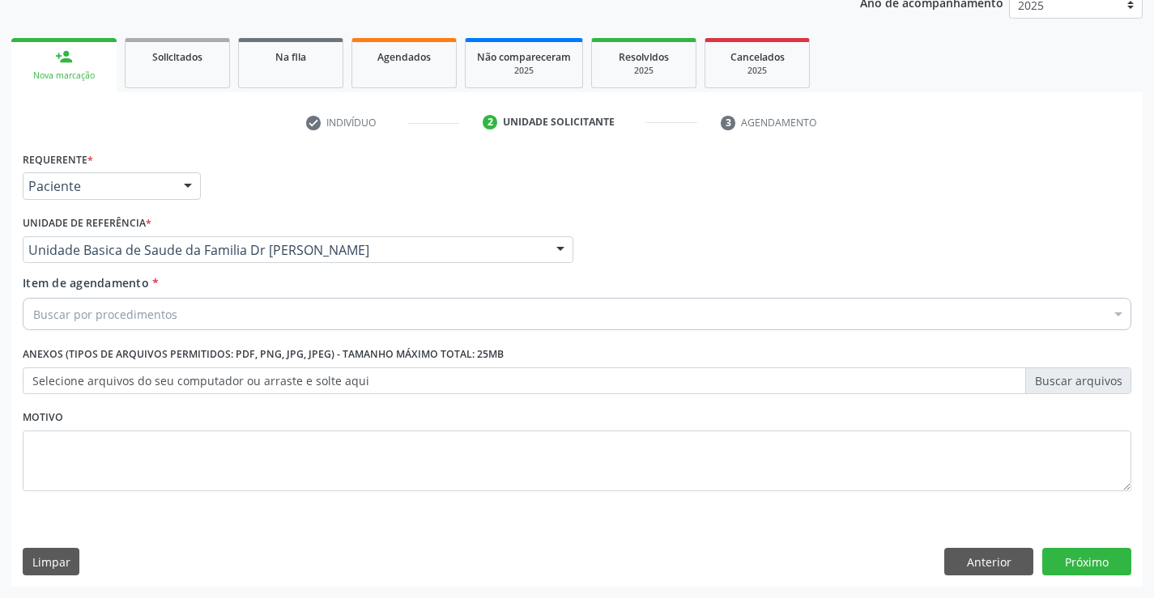
click at [211, 325] on div "Buscar por procedimentos" at bounding box center [577, 314] width 1109 height 32
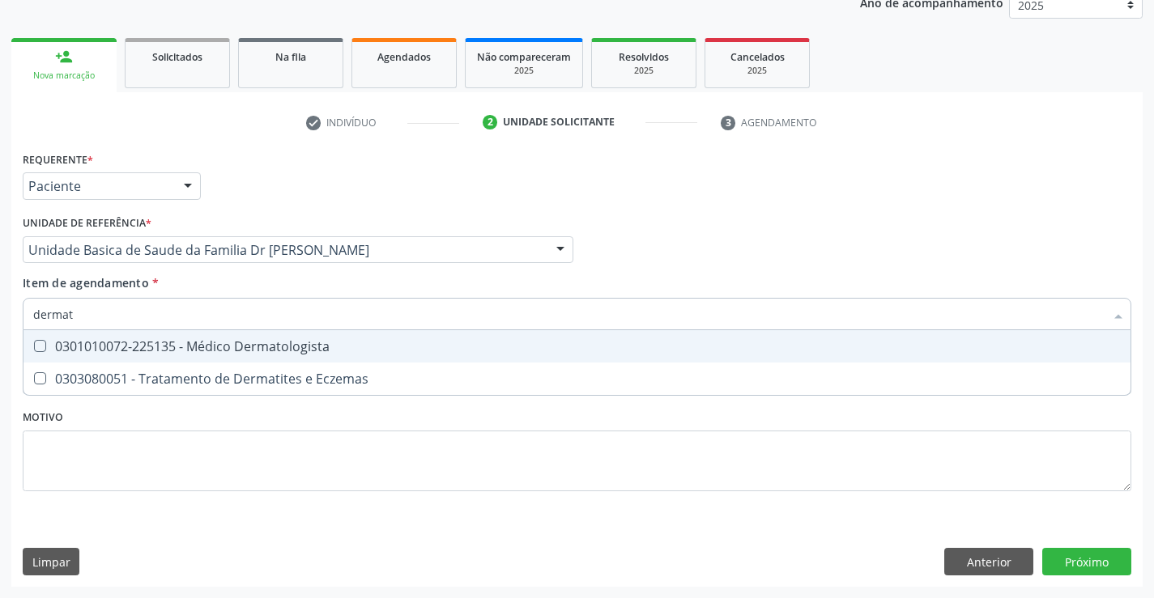
type input "dermato"
click at [241, 343] on div "0301010072-225135 - Médico Dermatologista" at bounding box center [577, 346] width 1088 height 13
checkbox Dermatologista "true"
click at [270, 422] on div "Requerente * Paciente Profissional de Saúde Paciente Nenhum resultado encontrad…" at bounding box center [577, 330] width 1109 height 367
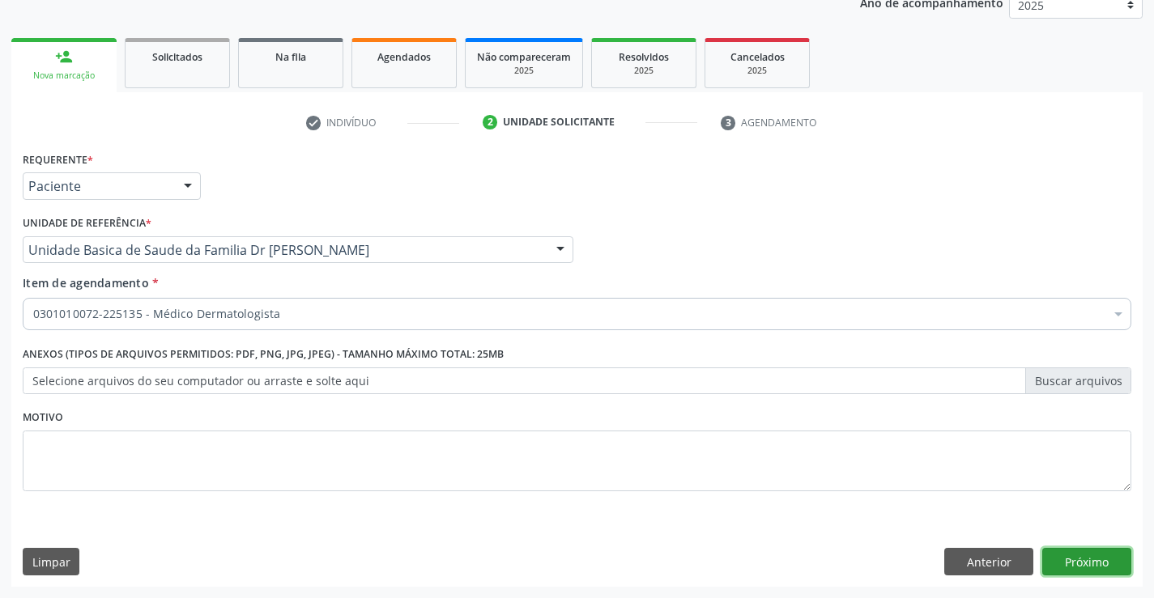
click at [1063, 559] on button "Próximo" at bounding box center [1086, 562] width 89 height 28
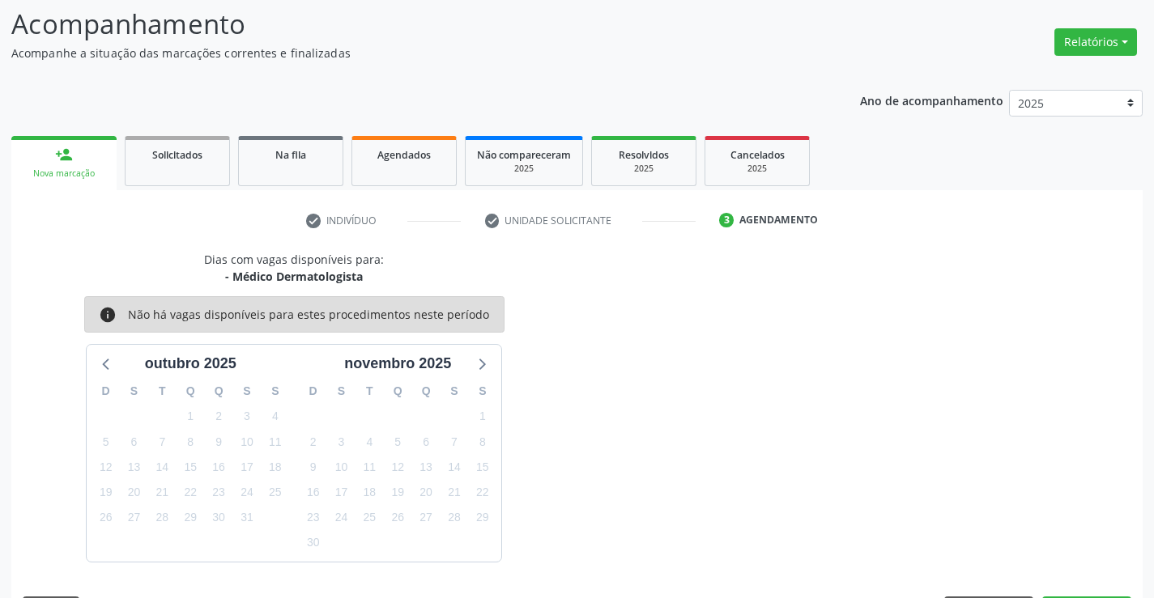
scroll to position [154, 0]
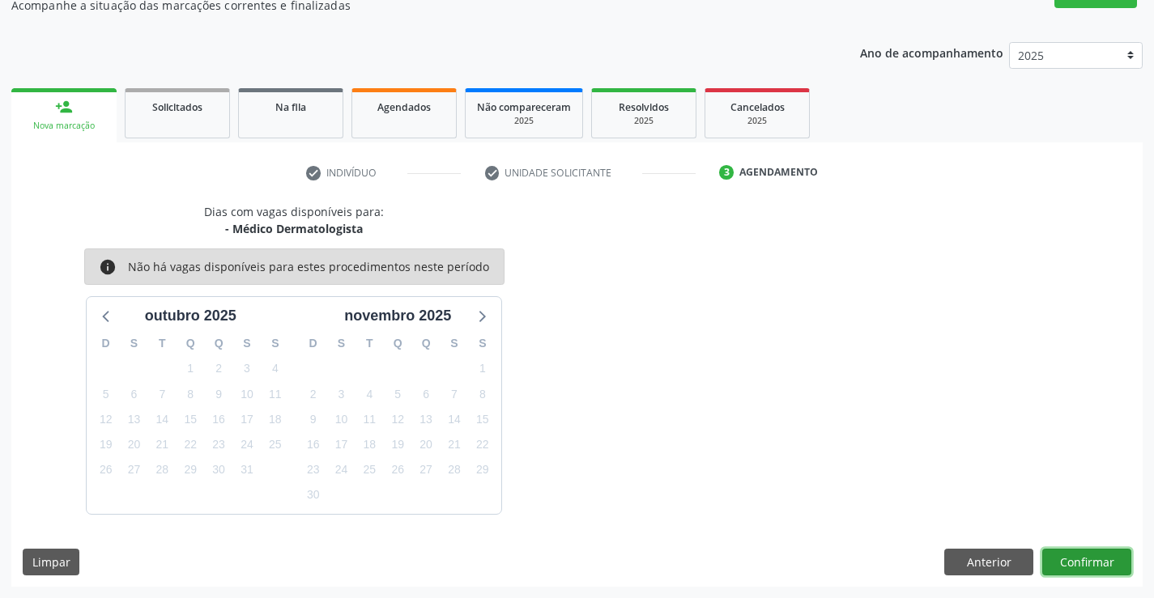
click at [1063, 559] on button "Confirmar" at bounding box center [1086, 563] width 89 height 28
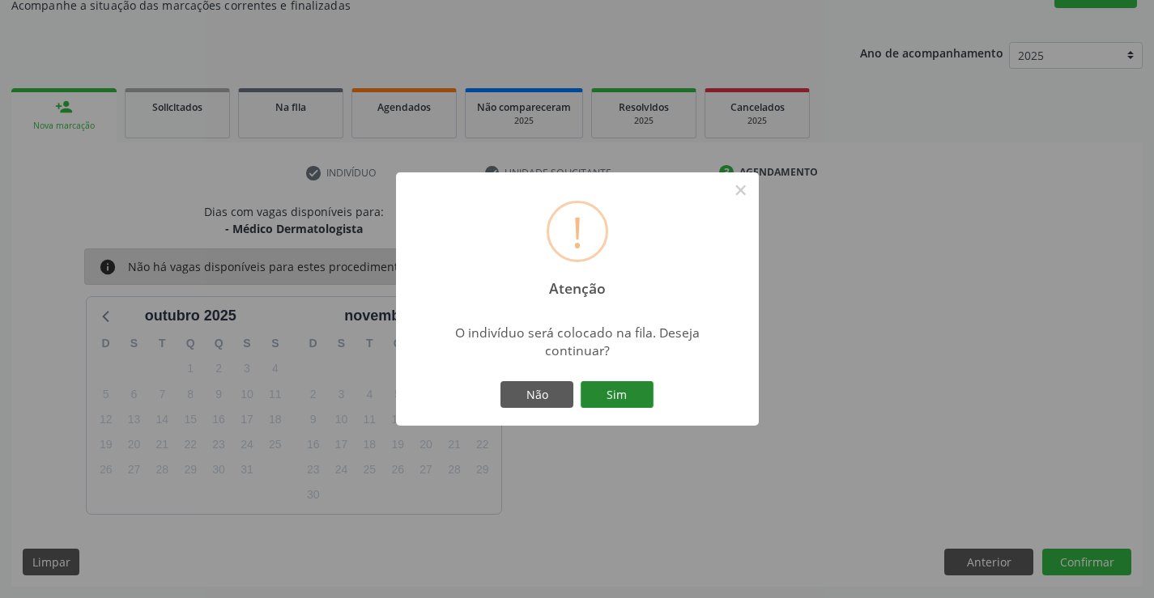
click at [633, 395] on button "Sim" at bounding box center [617, 395] width 73 height 28
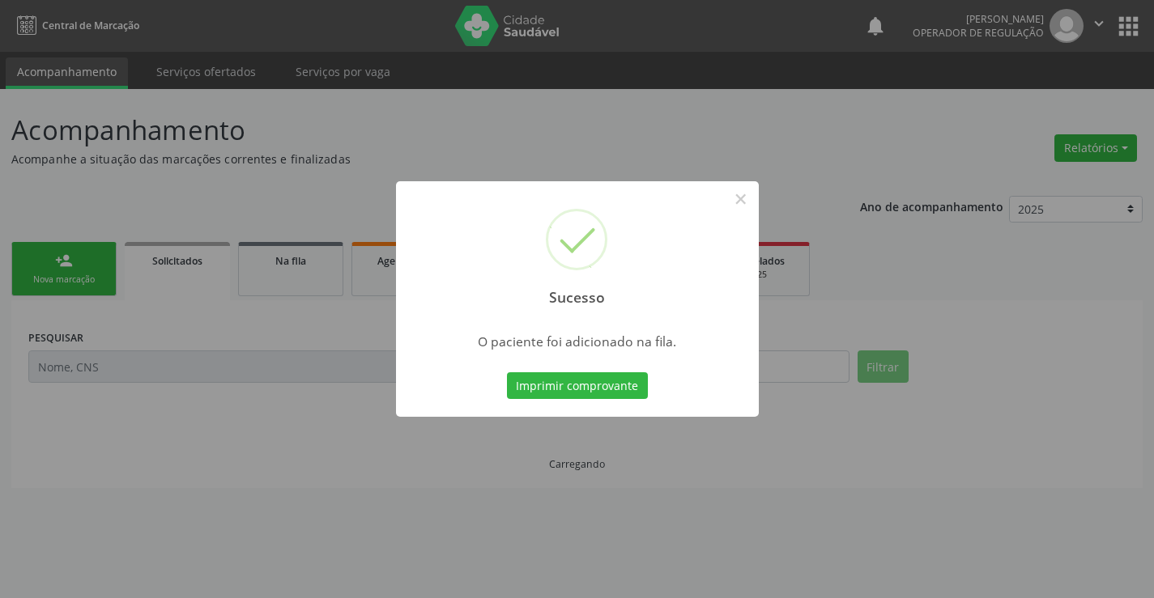
scroll to position [0, 0]
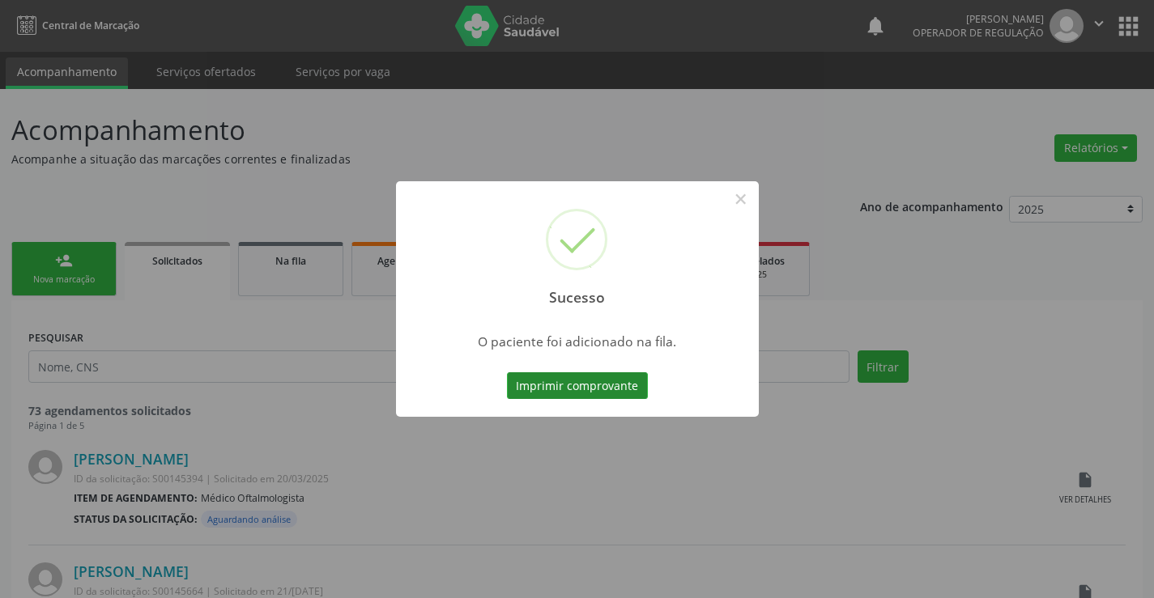
click at [624, 376] on button "Imprimir comprovante" at bounding box center [577, 387] width 141 height 28
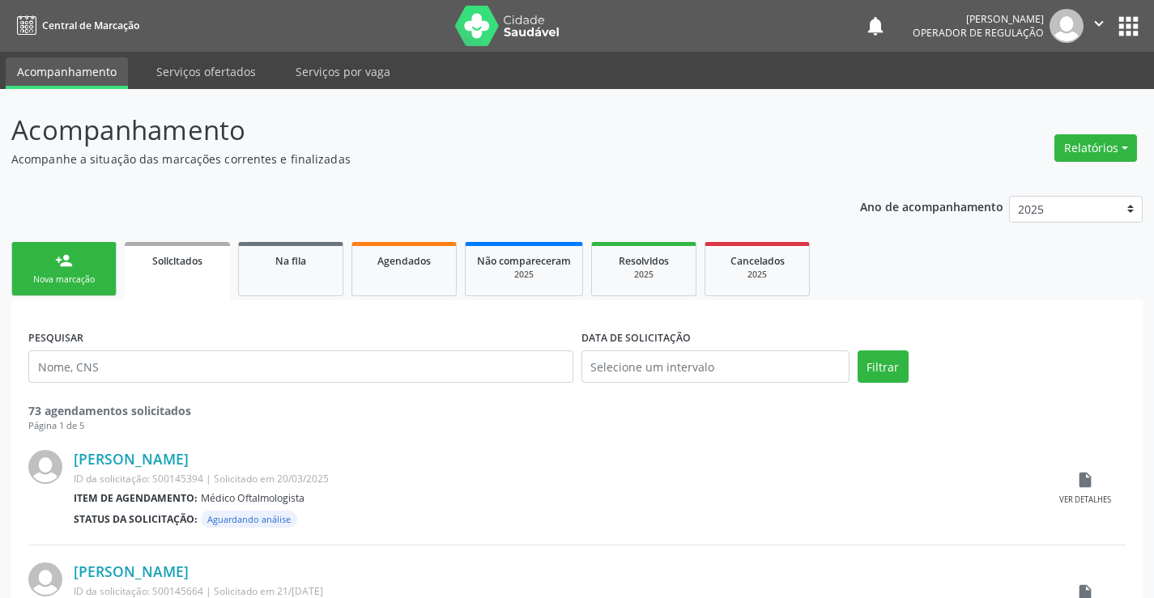
click at [103, 283] on div "Nova marcação" at bounding box center [63, 280] width 81 height 12
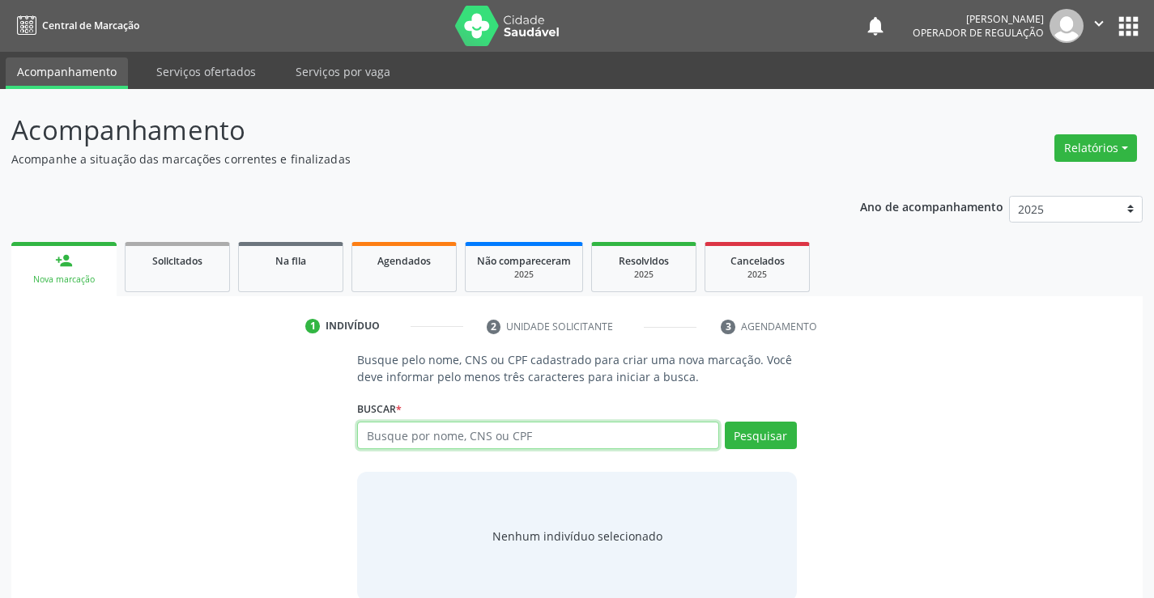
drag, startPoint x: 484, startPoint y: 437, endPoint x: 476, endPoint y: 438, distance: 8.3
click at [486, 437] on input "text" at bounding box center [537, 436] width 361 height 28
type input "702403513656723"
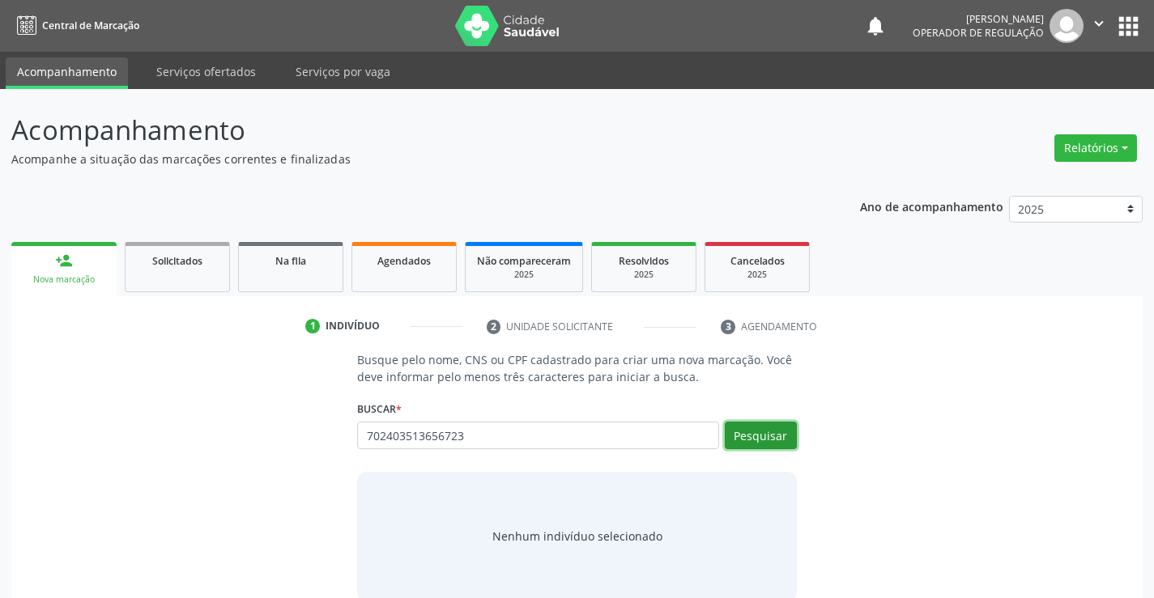
click at [756, 438] on button "Pesquisar" at bounding box center [761, 436] width 72 height 28
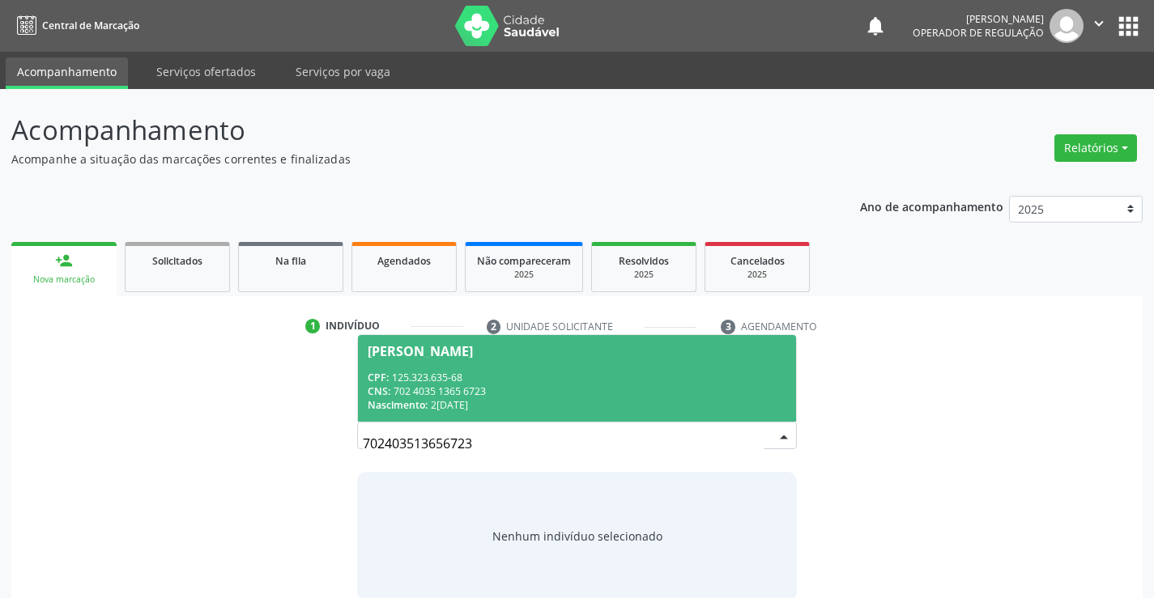
click at [666, 390] on div "CNS: 702 4035 1365 6723" at bounding box center [577, 392] width 418 height 14
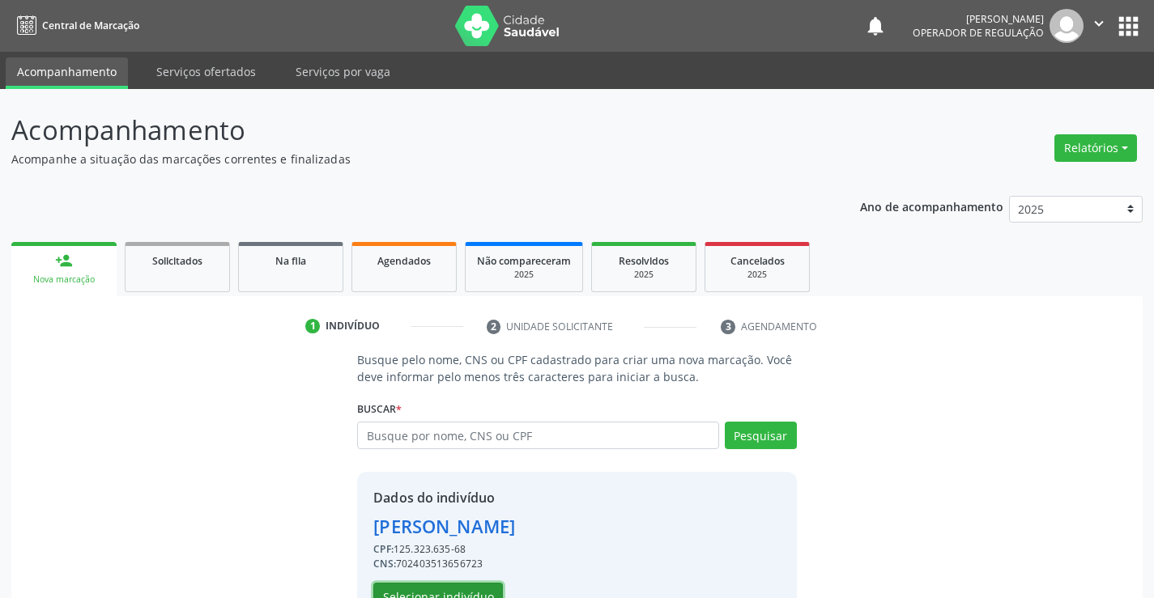
click at [475, 592] on button "Selecionar indivíduo" at bounding box center [438, 597] width 130 height 28
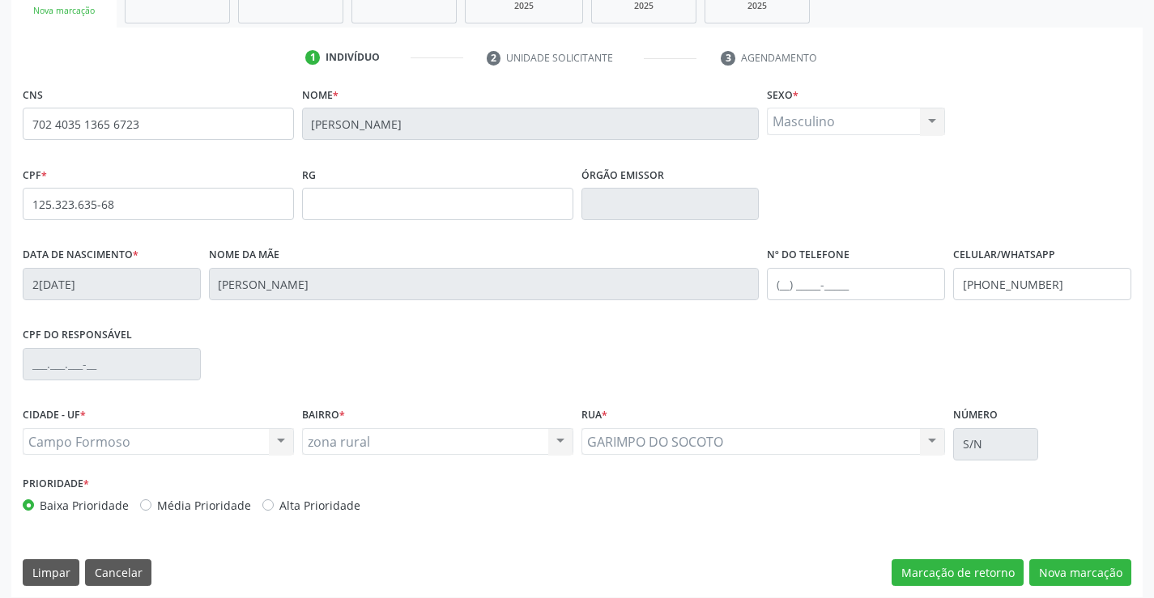
scroll to position [279, 0]
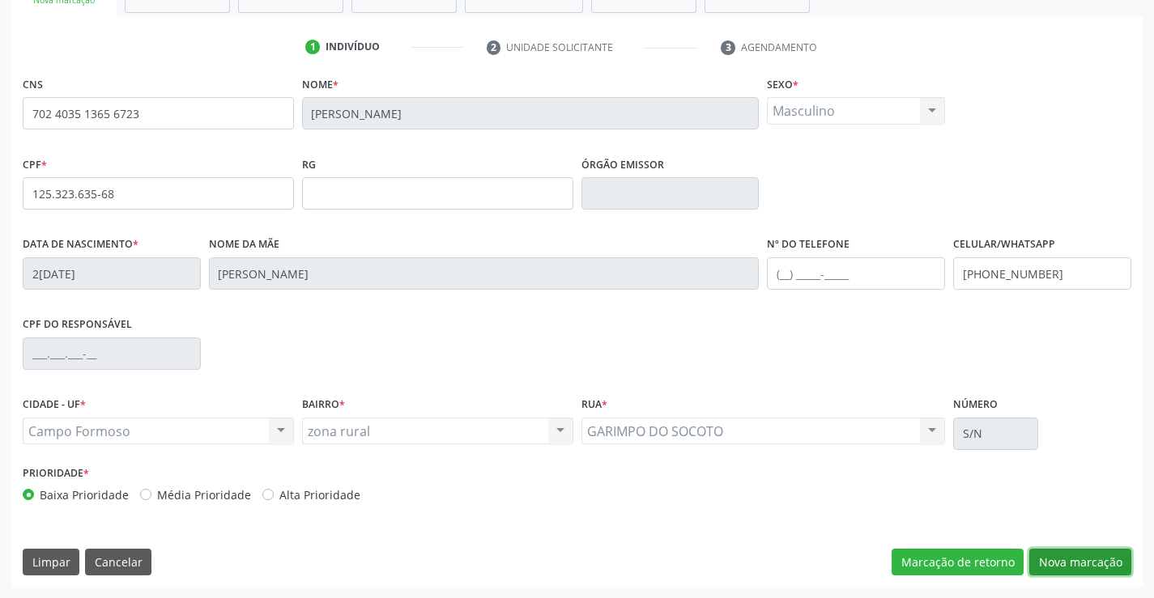
click at [1054, 565] on button "Nova marcação" at bounding box center [1080, 563] width 102 height 28
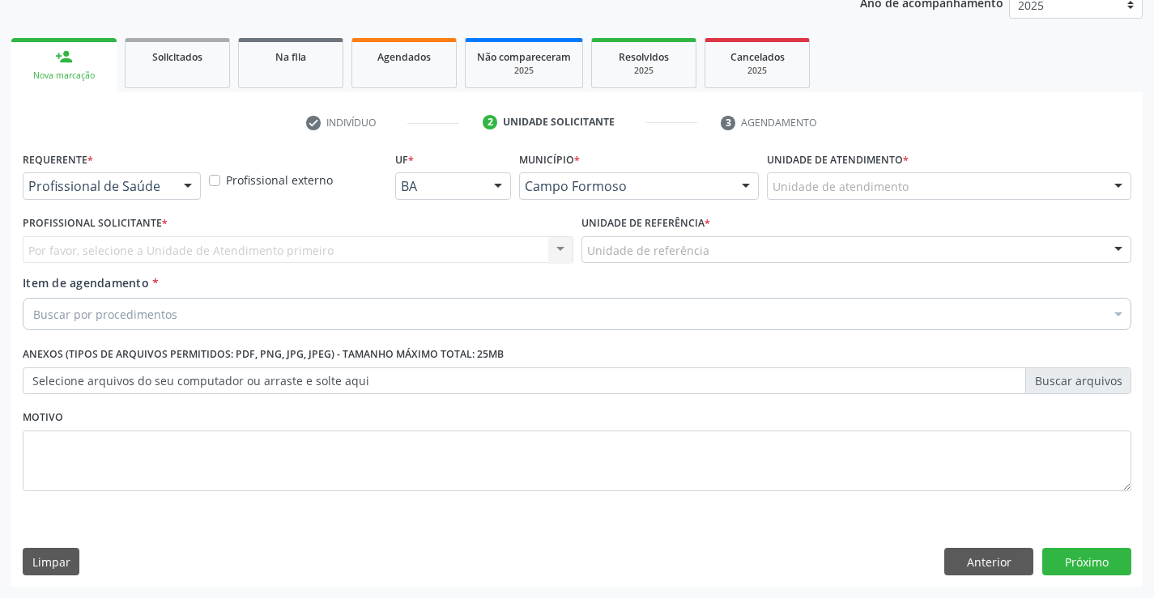
scroll to position [204, 0]
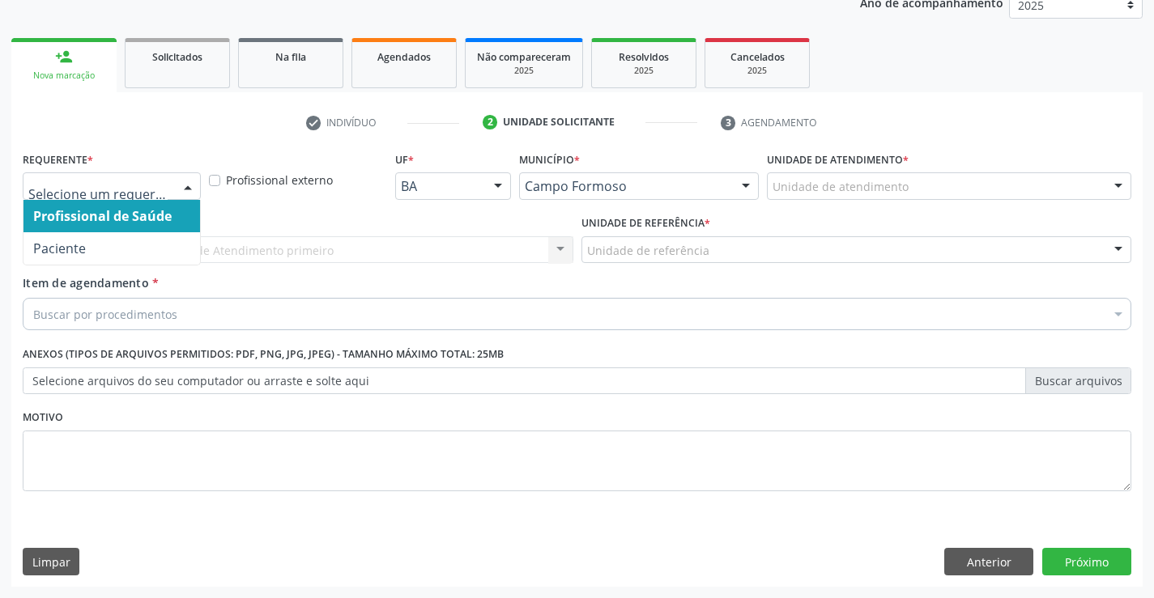
click at [194, 186] on div at bounding box center [188, 187] width 24 height 28
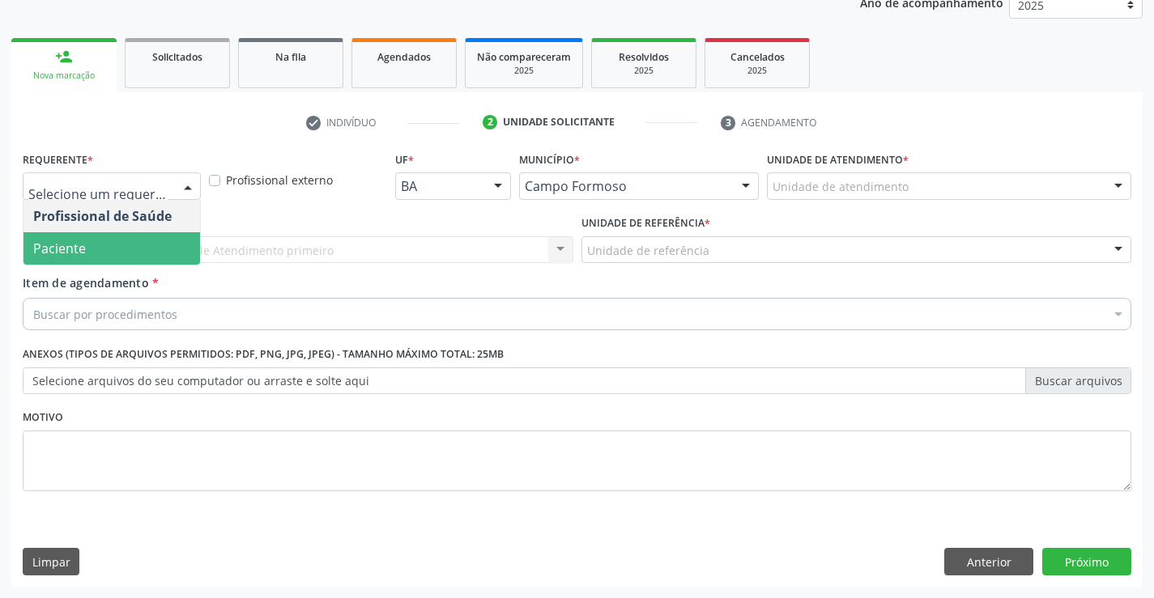
click at [164, 245] on span "Paciente" at bounding box center [111, 248] width 177 height 32
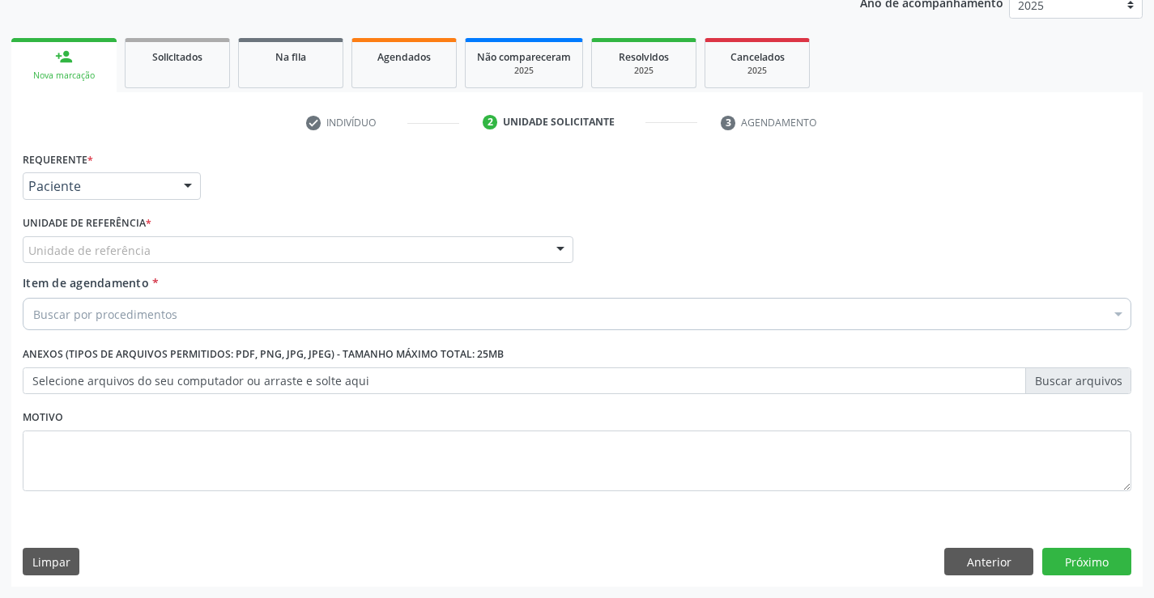
click at [176, 248] on div "Unidade de referência" at bounding box center [298, 250] width 551 height 28
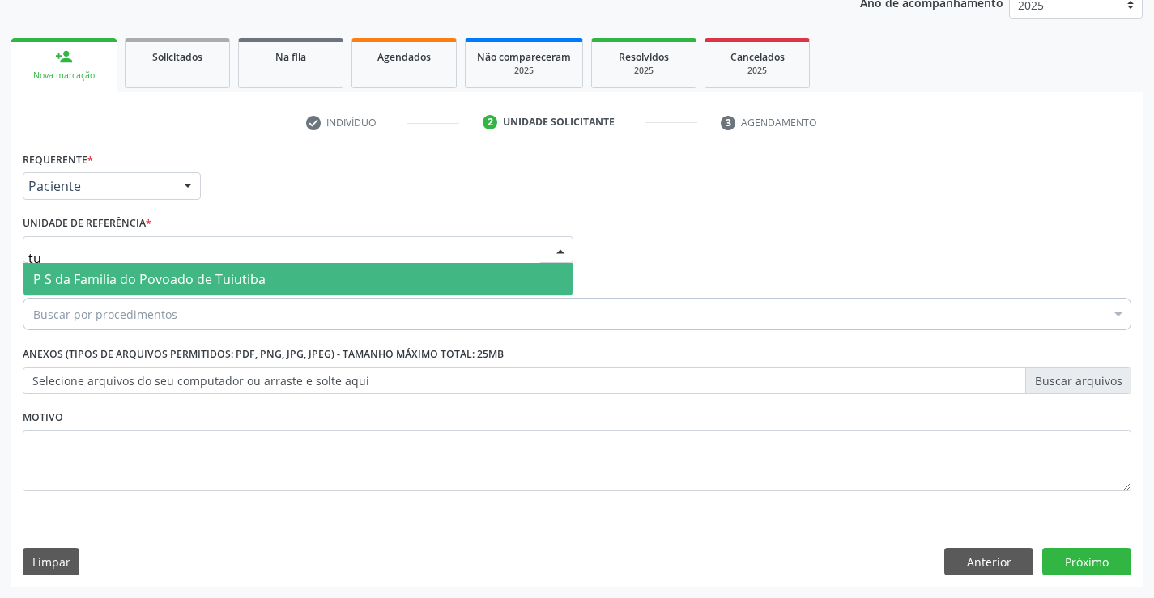
type input "tui"
click at [173, 275] on span "P S da Familia do Povoado de Tuiutiba" at bounding box center [149, 279] width 232 height 18
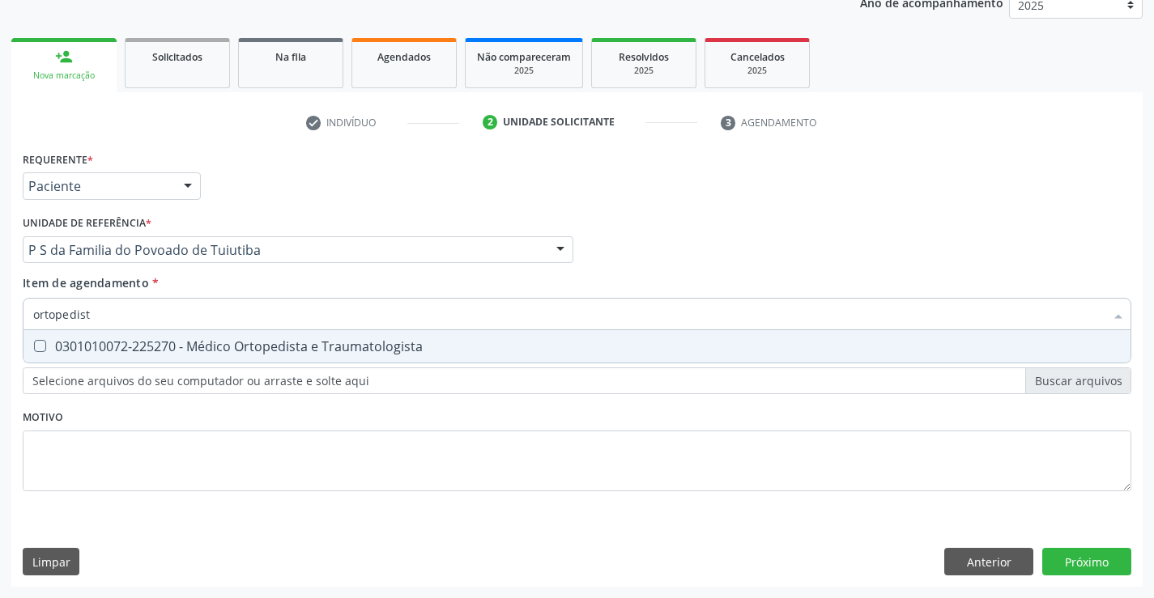
type input "ortopedista"
click at [225, 348] on div "0301010072-225270 - Médico Ortopedista e Traumatologista" at bounding box center [577, 346] width 1088 height 13
checkbox Traumatologista "true"
type input "ortopedista"
click at [190, 418] on div "Requerente * Paciente Profissional de Saúde Paciente Nenhum resultado encontrad…" at bounding box center [577, 330] width 1109 height 367
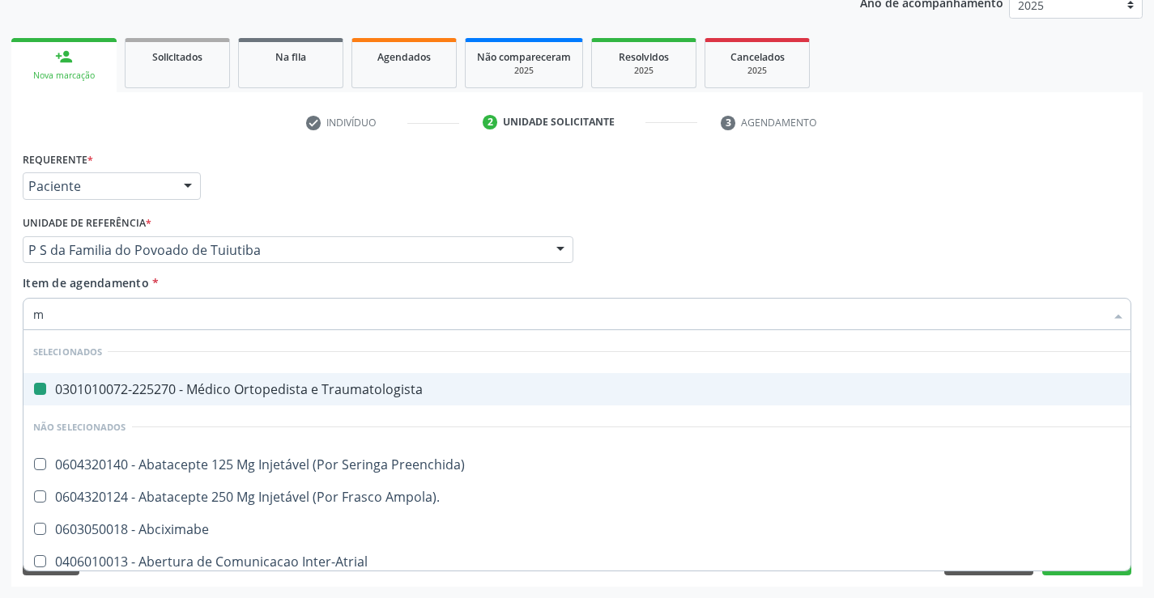
type input "mo"
checkbox Traumatologista "false"
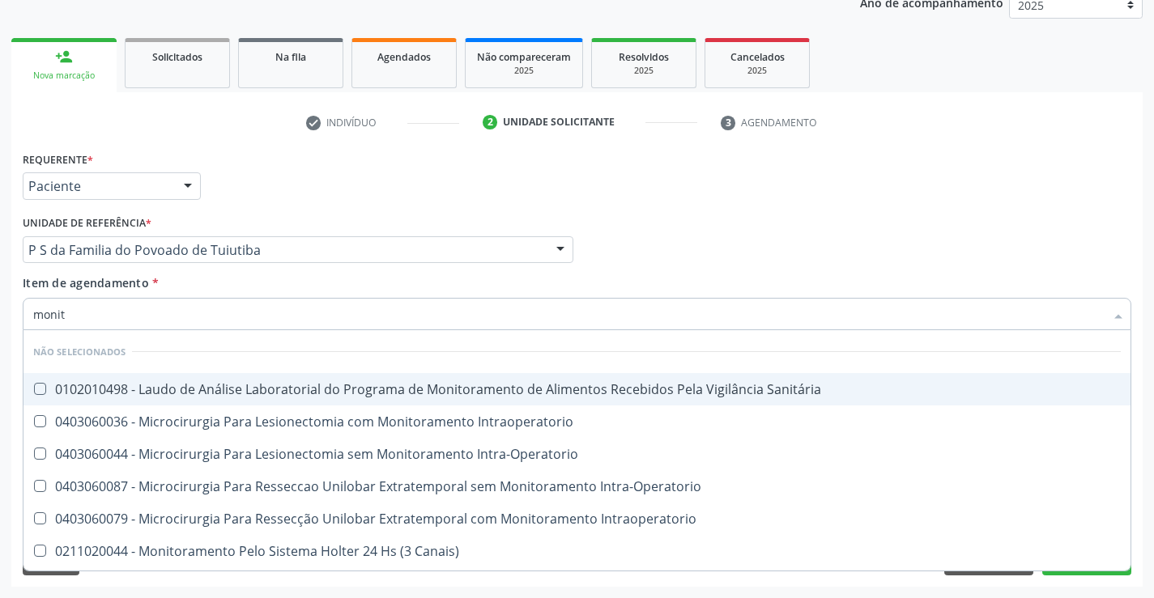
type input "monito"
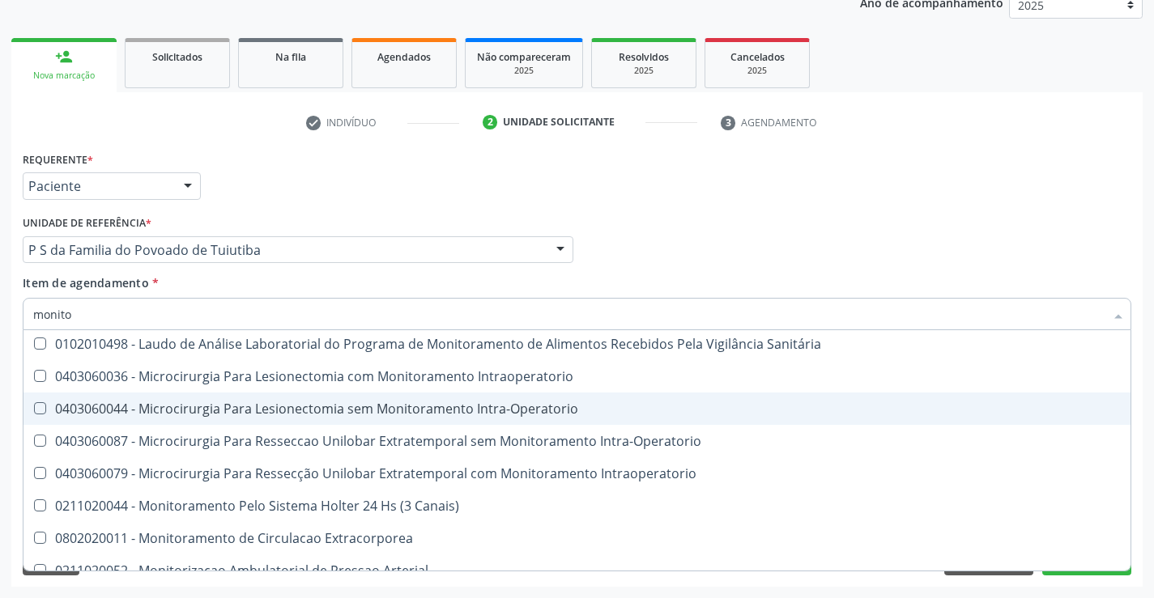
scroll to position [94, 0]
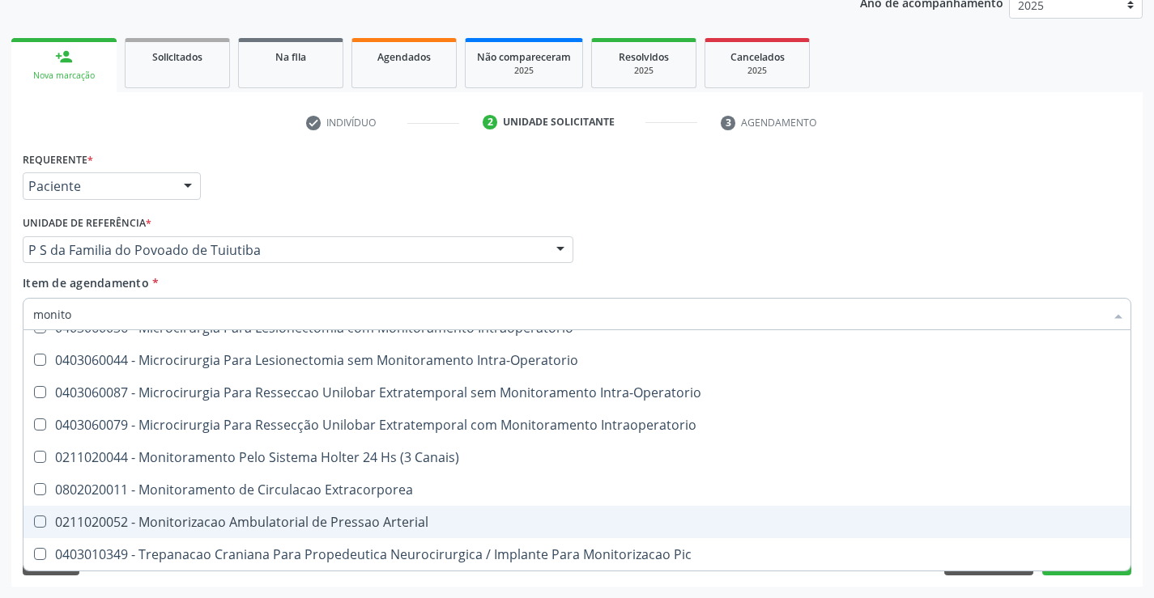
click at [304, 522] on div "0211020052 - Monitorizacao Ambulatorial de Pressao Arterial" at bounding box center [577, 522] width 1088 height 13
checkbox Arterial "true"
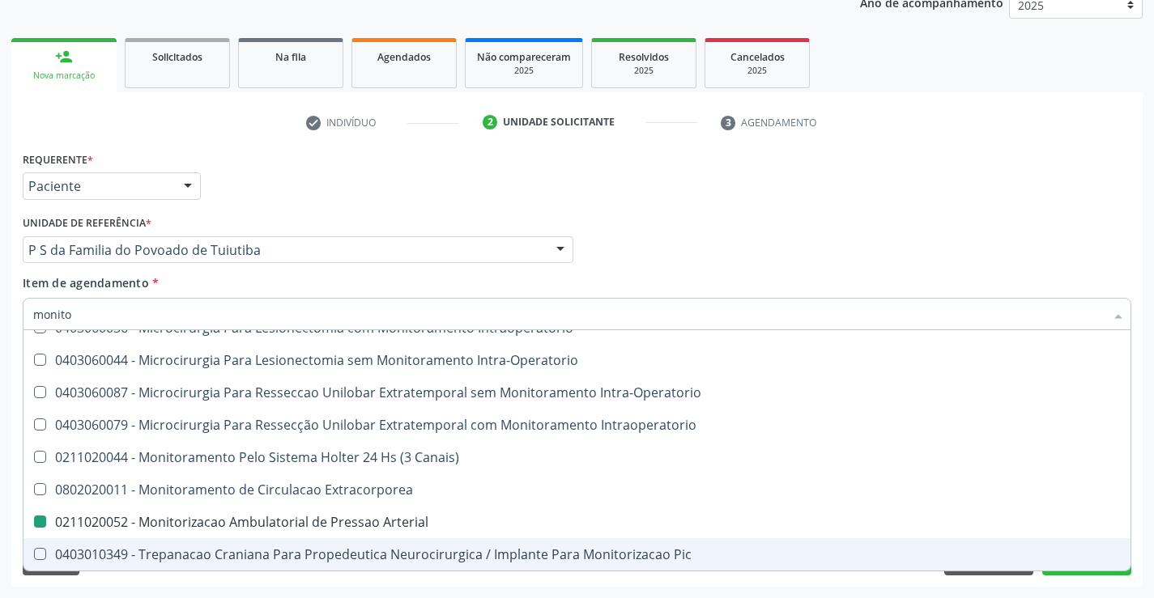
click at [402, 594] on div "Acompanhamento Acompanhe a situação das marcações correntes e finalizadas Relat…" at bounding box center [577, 241] width 1154 height 713
checkbox Sanitária "true"
checkbox Arterial "false"
checkbox Intraoperatorio "true"
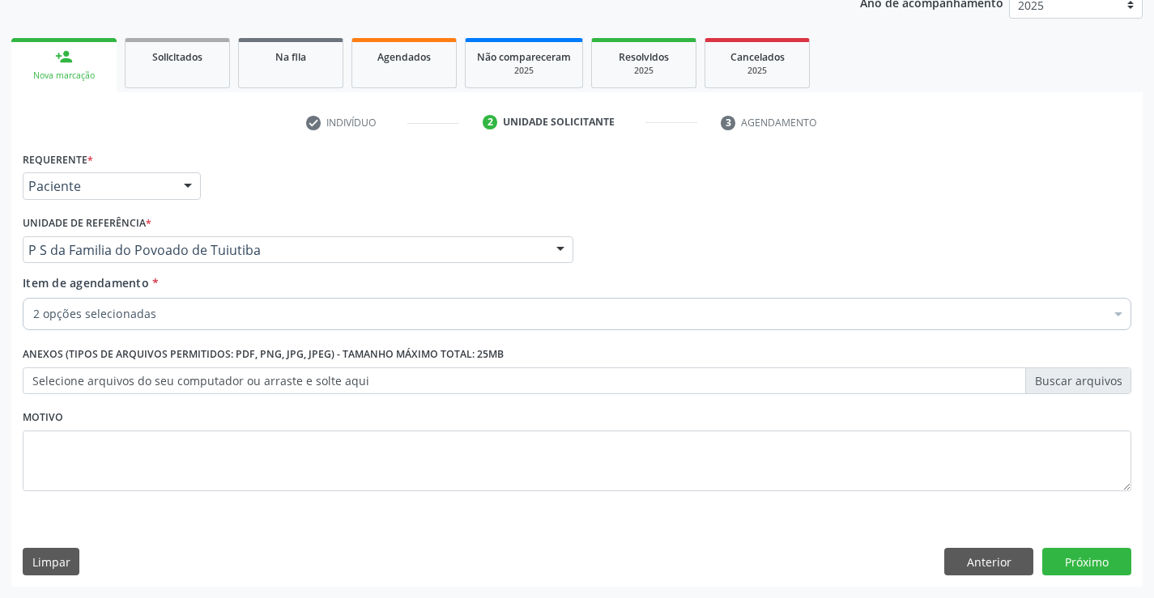
scroll to position [0, 0]
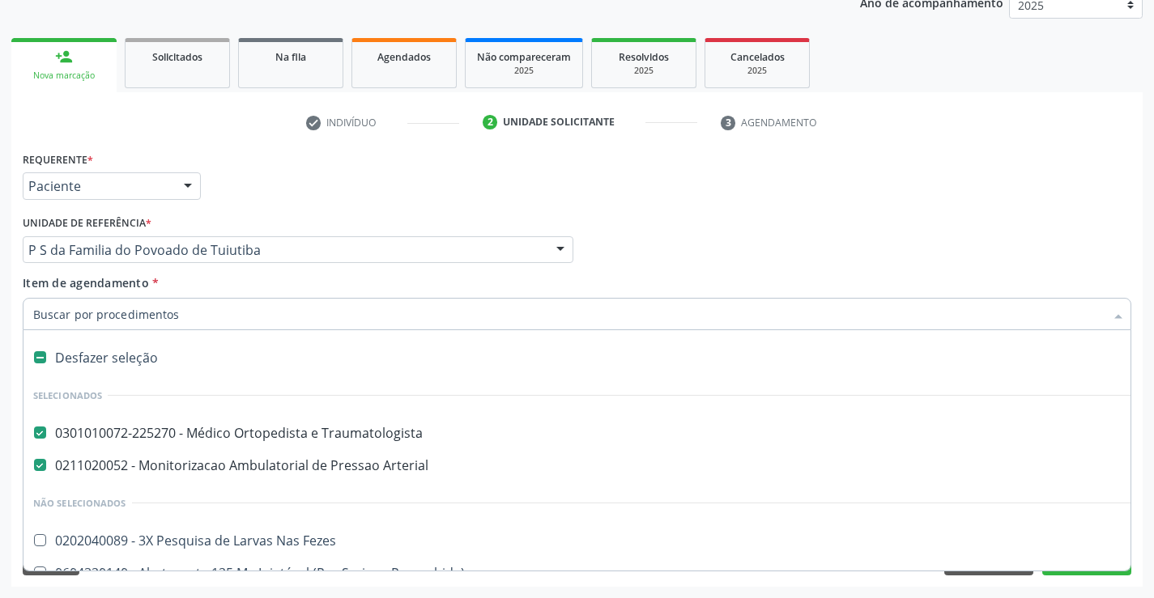
click at [190, 320] on input "Item de agendamento *" at bounding box center [568, 314] width 1071 height 32
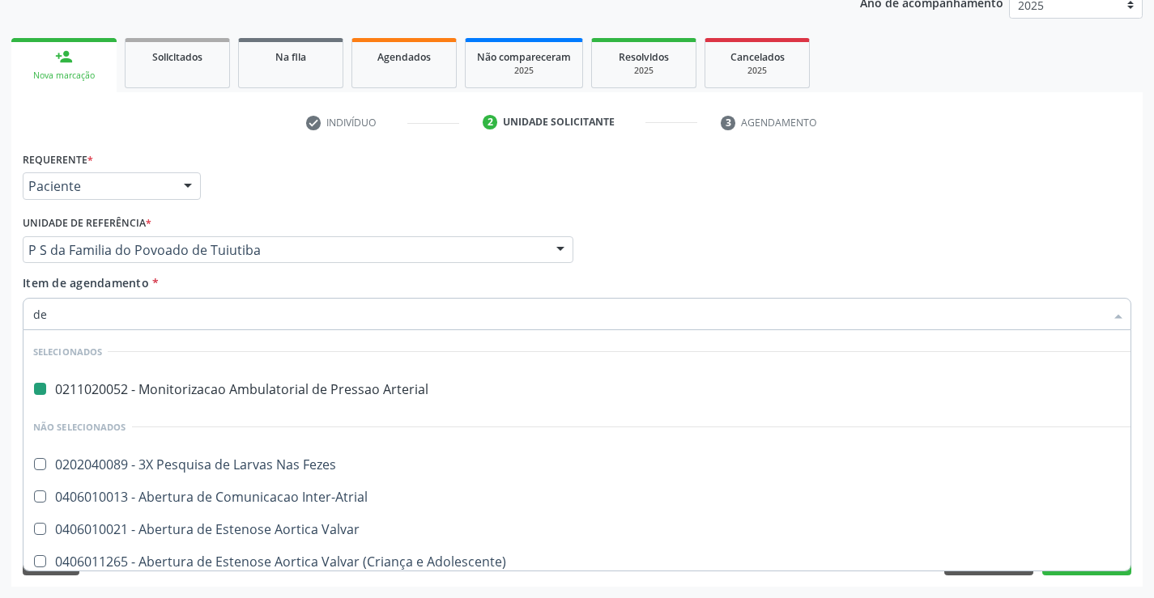
type input "der"
checkbox Arterial "false"
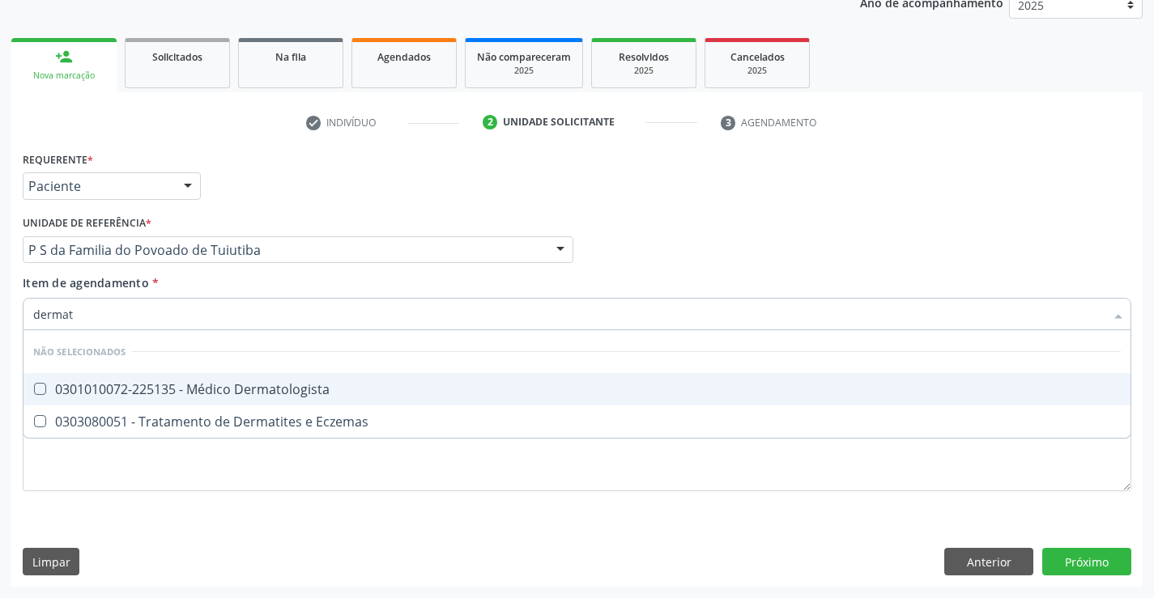
type input "dermato"
click at [249, 396] on div "0301010072-225135 - Médico Dermatologista" at bounding box center [577, 389] width 1088 height 13
checkbox Dermatologista "true"
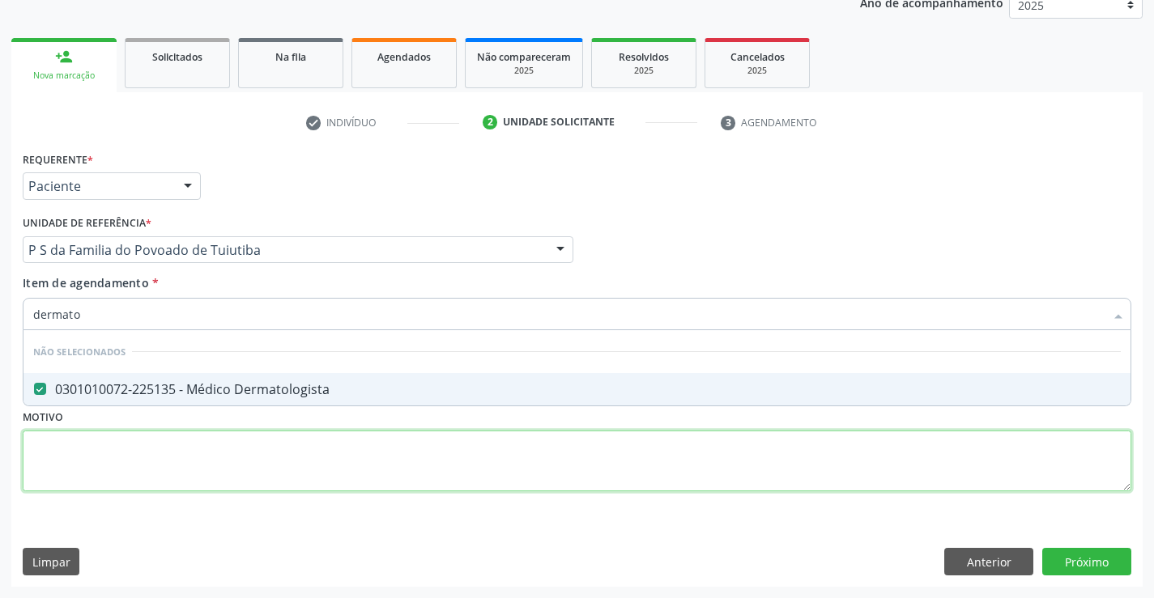
click at [249, 455] on div "Requerente * Paciente Profissional de Saúde Paciente Nenhum resultado encontrad…" at bounding box center [577, 330] width 1109 height 367
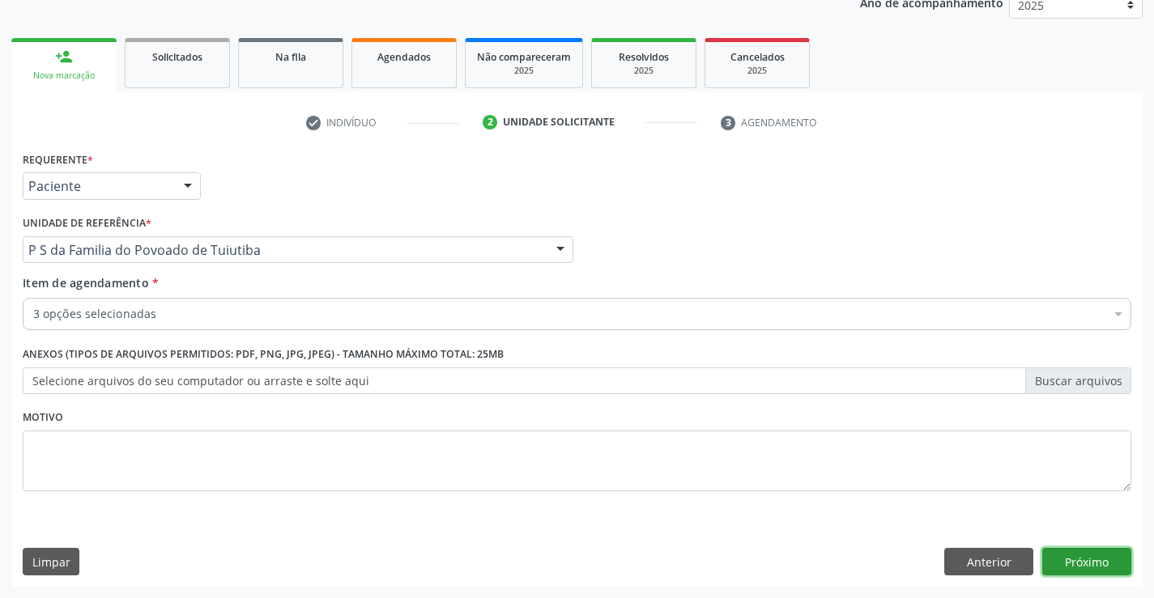
click at [1092, 560] on button "Próximo" at bounding box center [1086, 562] width 89 height 28
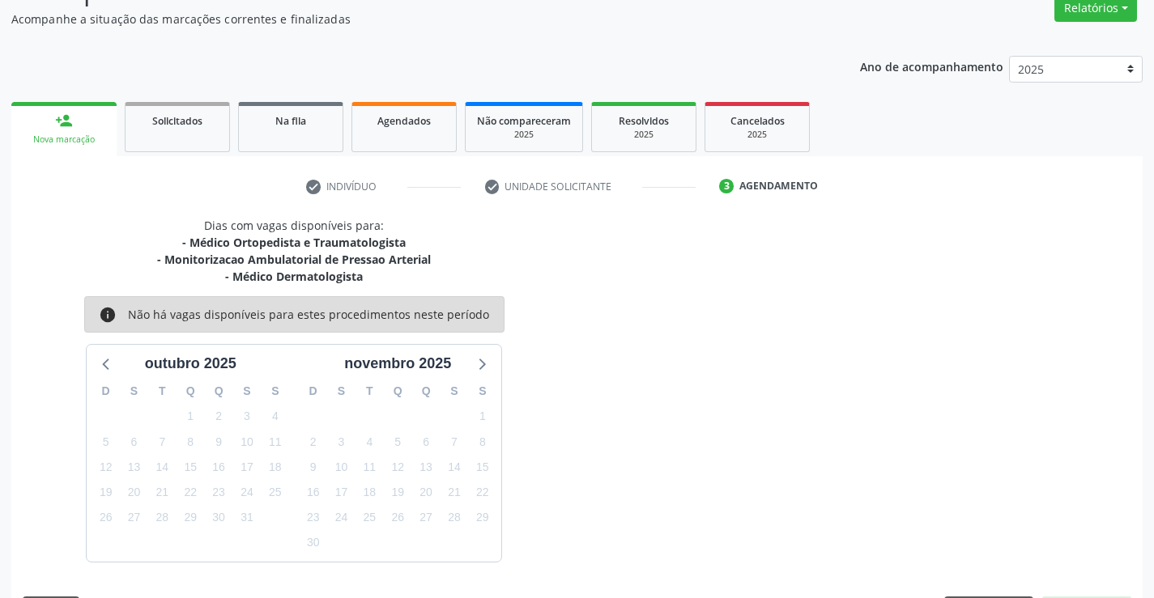
scroll to position [188, 0]
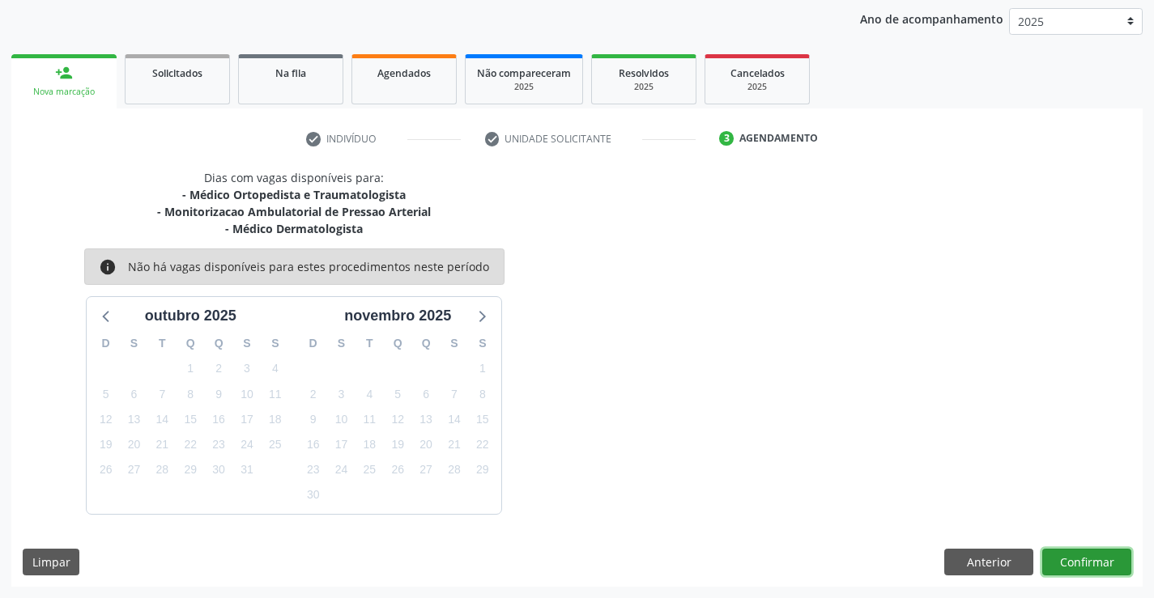
click at [1092, 560] on button "Confirmar" at bounding box center [1086, 563] width 89 height 28
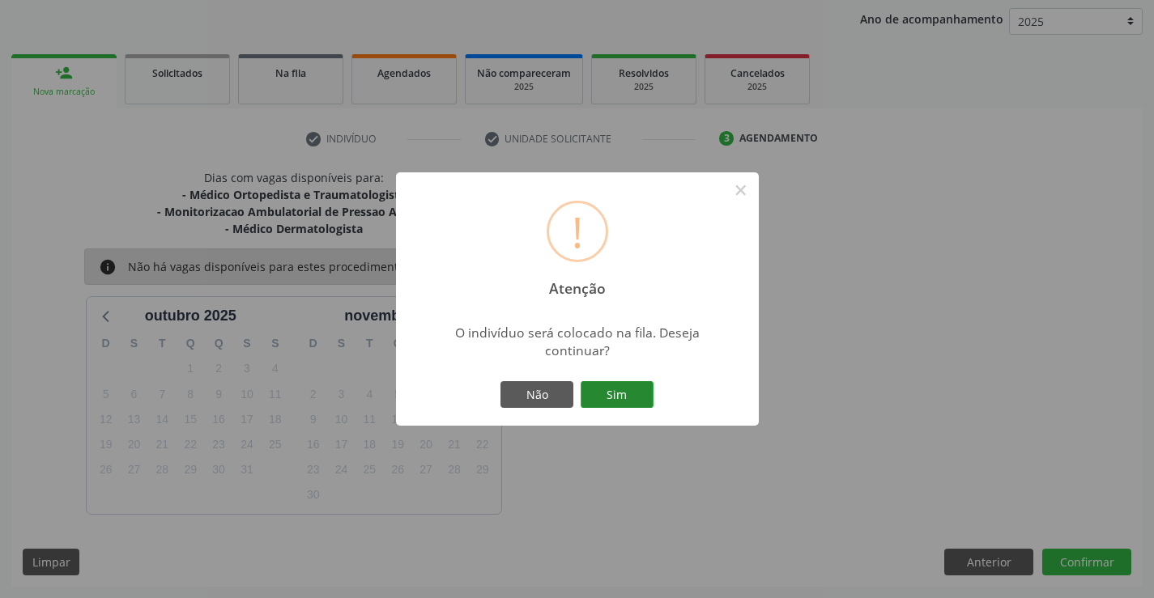
click at [615, 392] on button "Sim" at bounding box center [617, 395] width 73 height 28
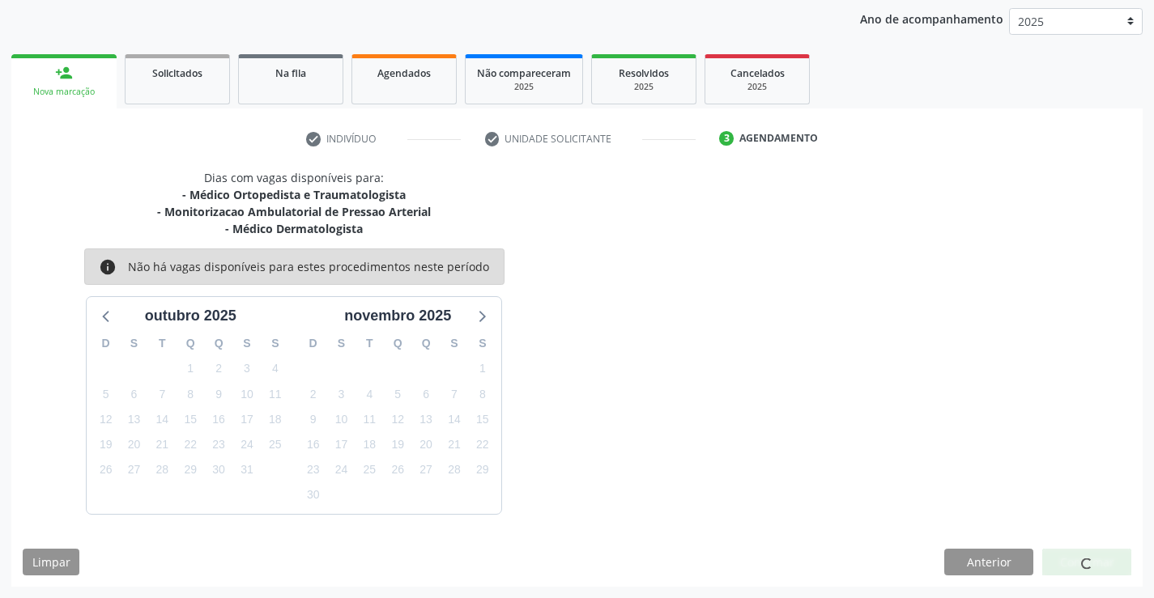
scroll to position [0, 0]
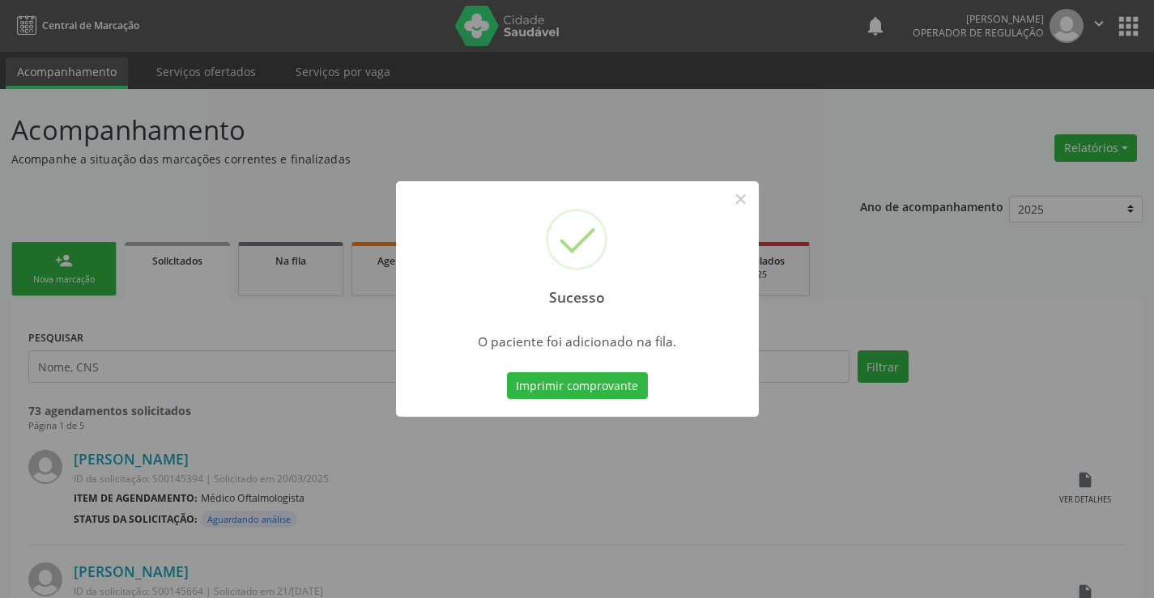
click at [507, 373] on button "Imprimir comprovante" at bounding box center [577, 387] width 141 height 28
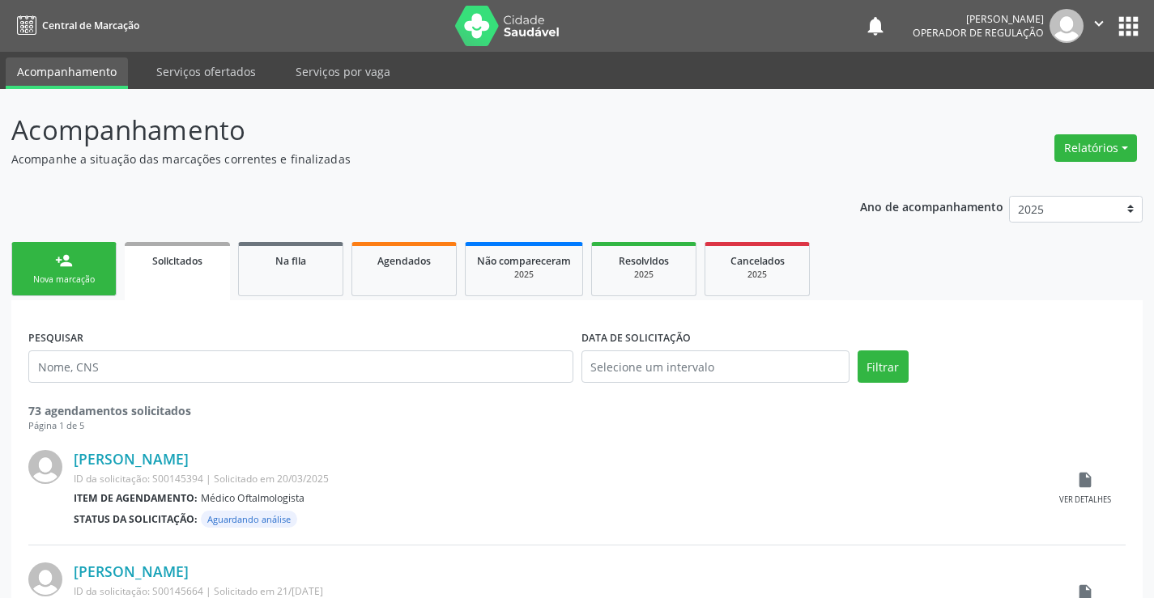
click at [95, 268] on link "person_add Nova marcação" at bounding box center [63, 269] width 105 height 54
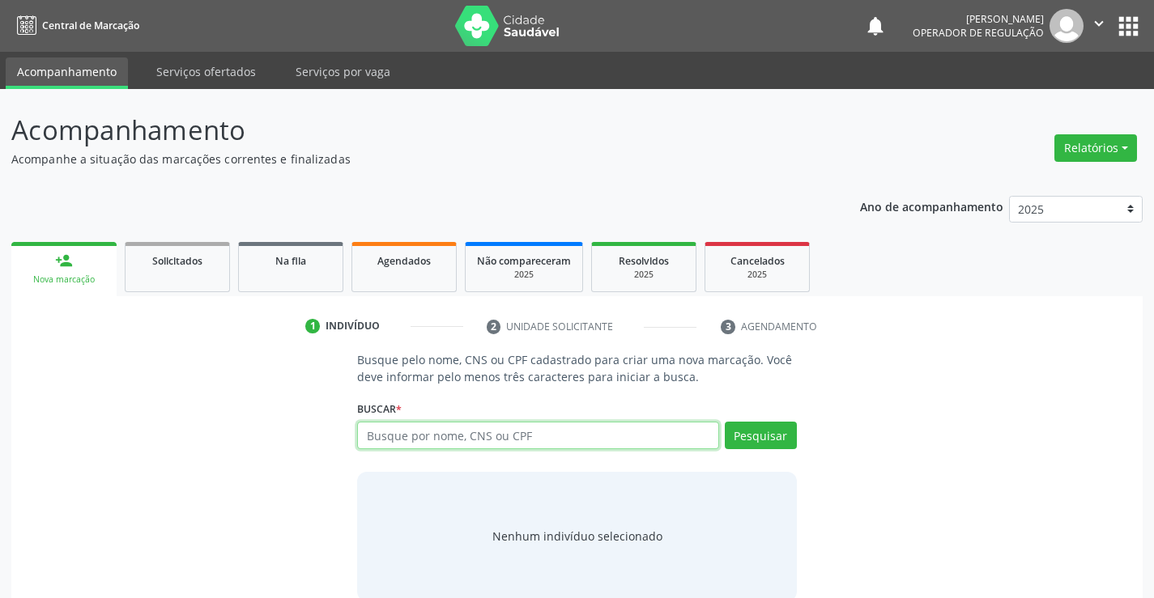
click at [475, 437] on input "text" at bounding box center [537, 436] width 361 height 28
type input "709600617822479"
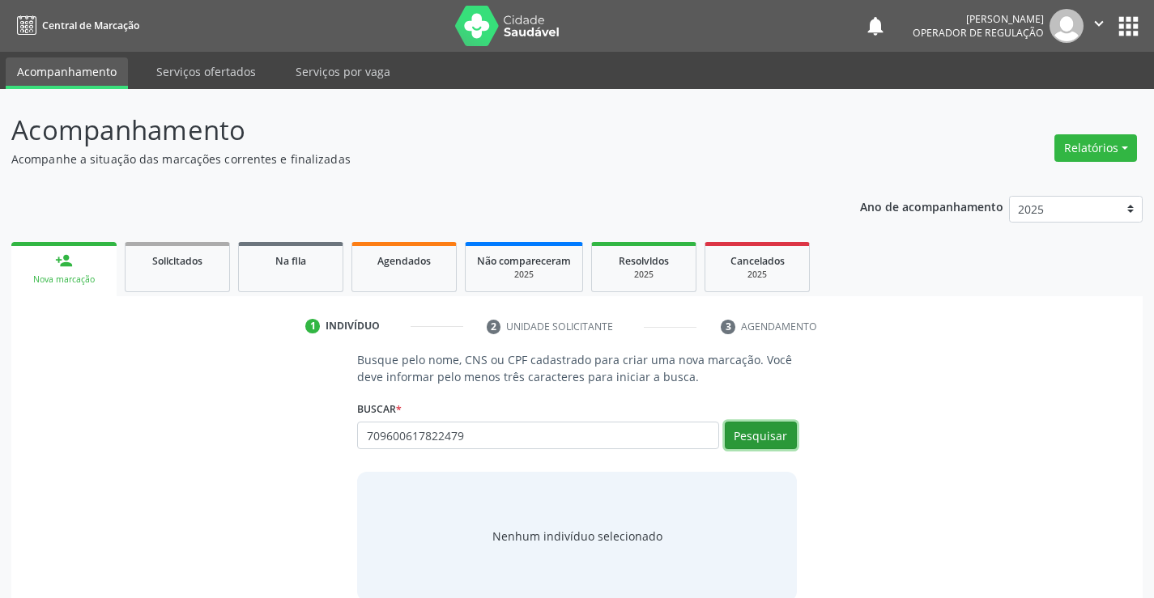
click at [761, 430] on button "Pesquisar" at bounding box center [761, 436] width 72 height 28
type input "709600617822479"
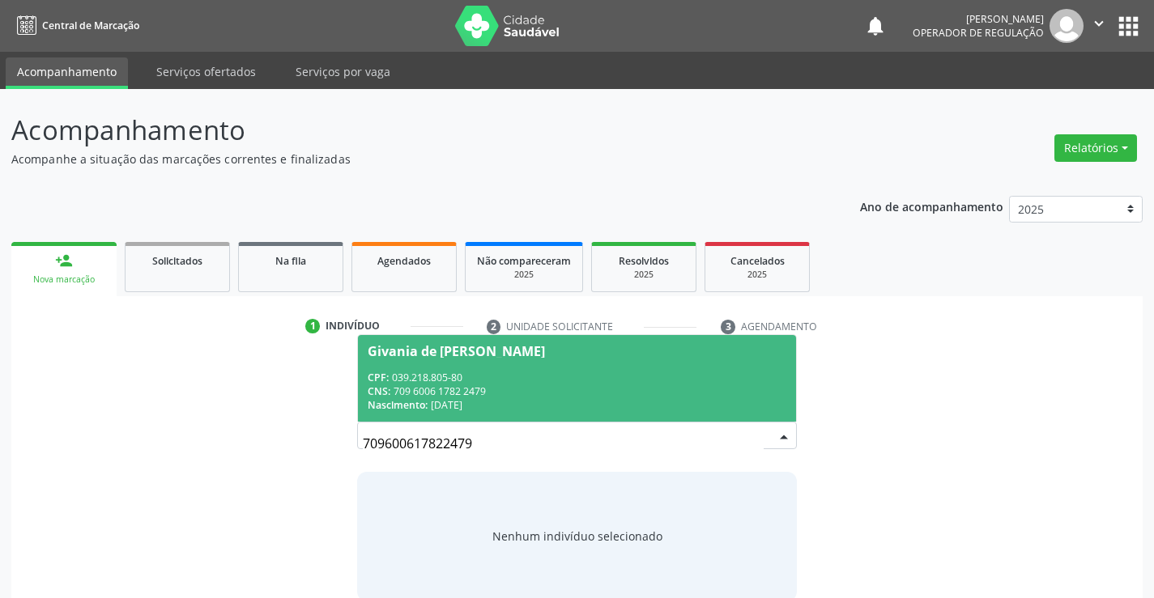
click at [641, 360] on span "Givania de [PERSON_NAME] CPF: 039.218.805-80 CNS: 709 6006 1782 2479 Nascimento…" at bounding box center [576, 378] width 437 height 87
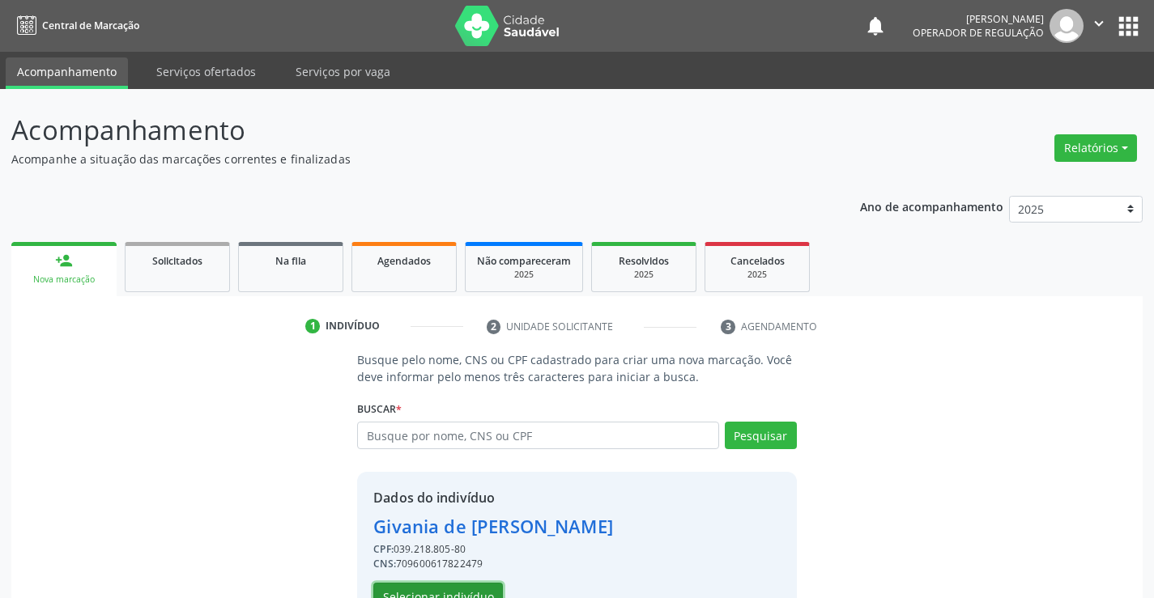
click at [474, 590] on button "Selecionar indivíduo" at bounding box center [438, 597] width 130 height 28
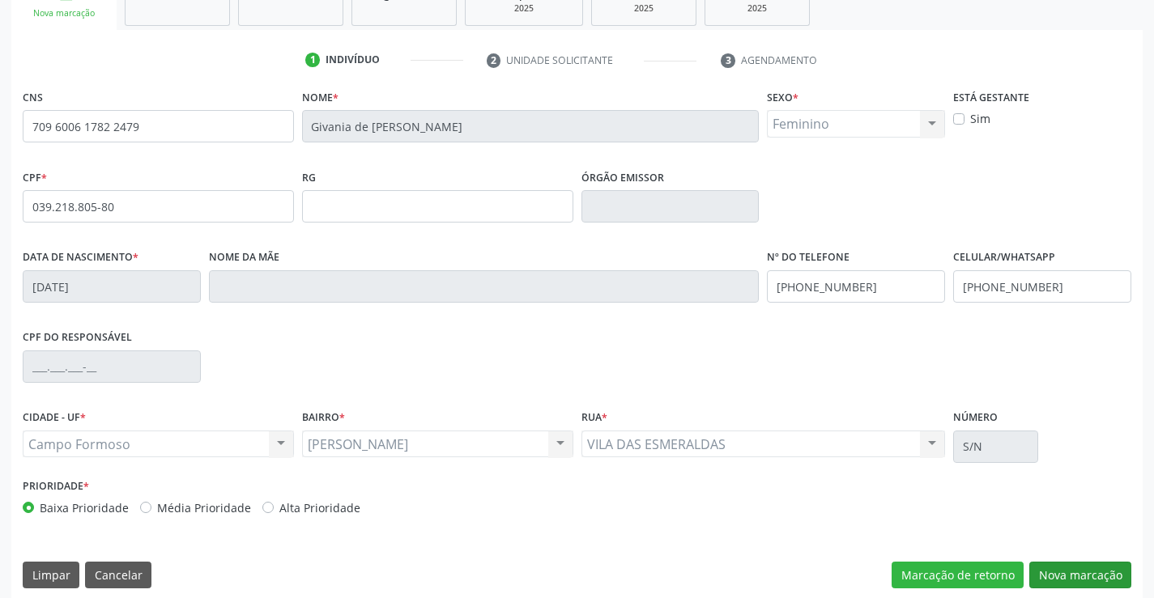
scroll to position [279, 0]
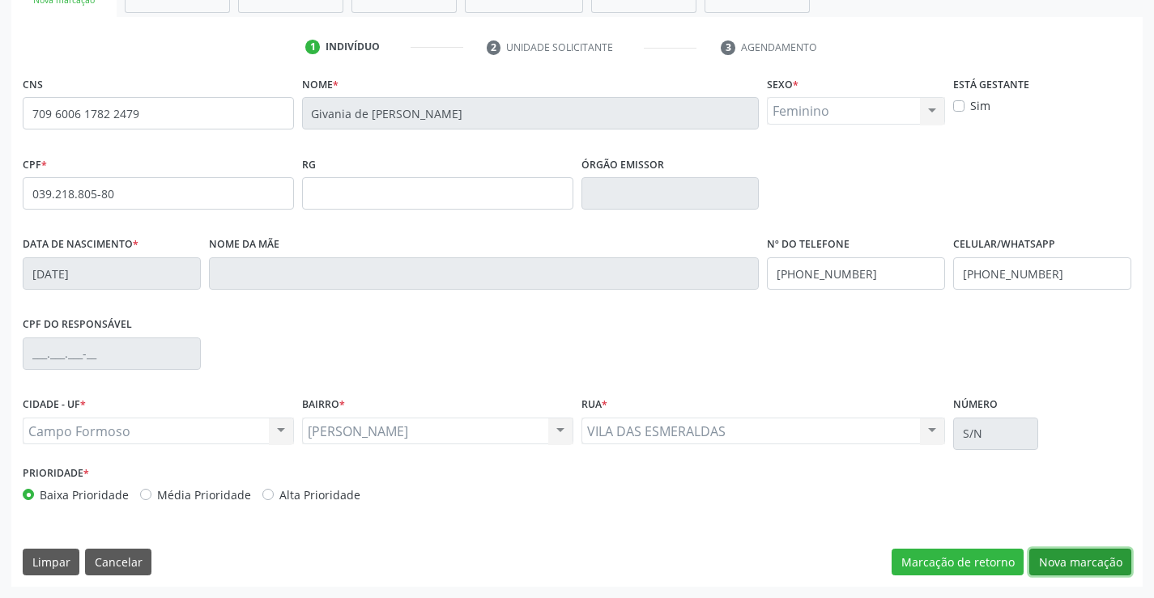
click at [1070, 556] on button "Nova marcação" at bounding box center [1080, 563] width 102 height 28
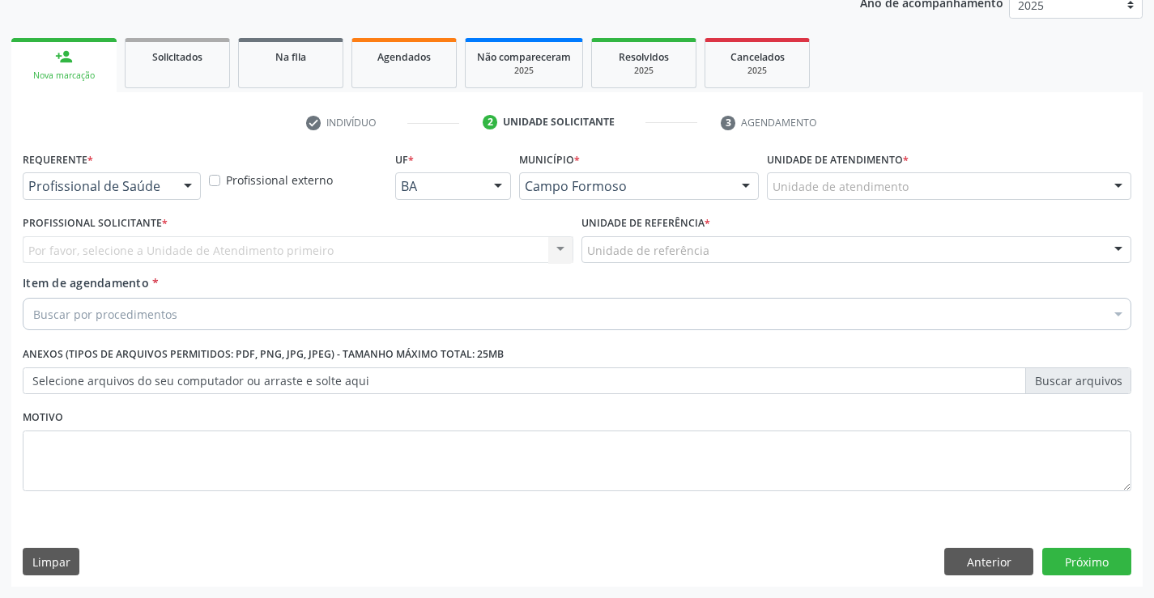
scroll to position [204, 0]
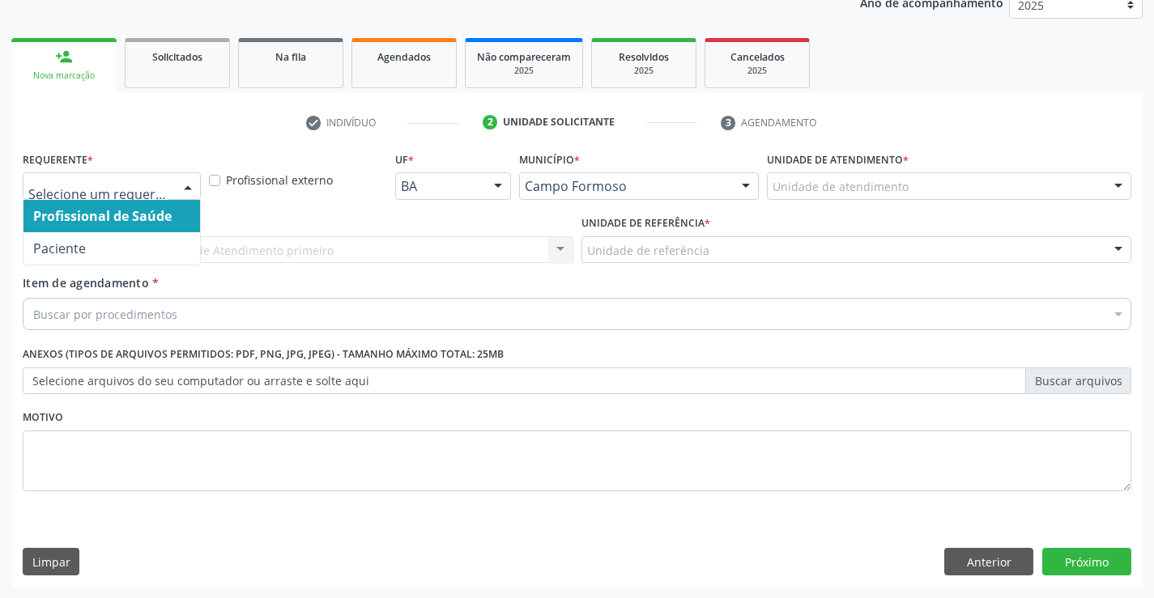
click at [184, 182] on div at bounding box center [188, 187] width 24 height 28
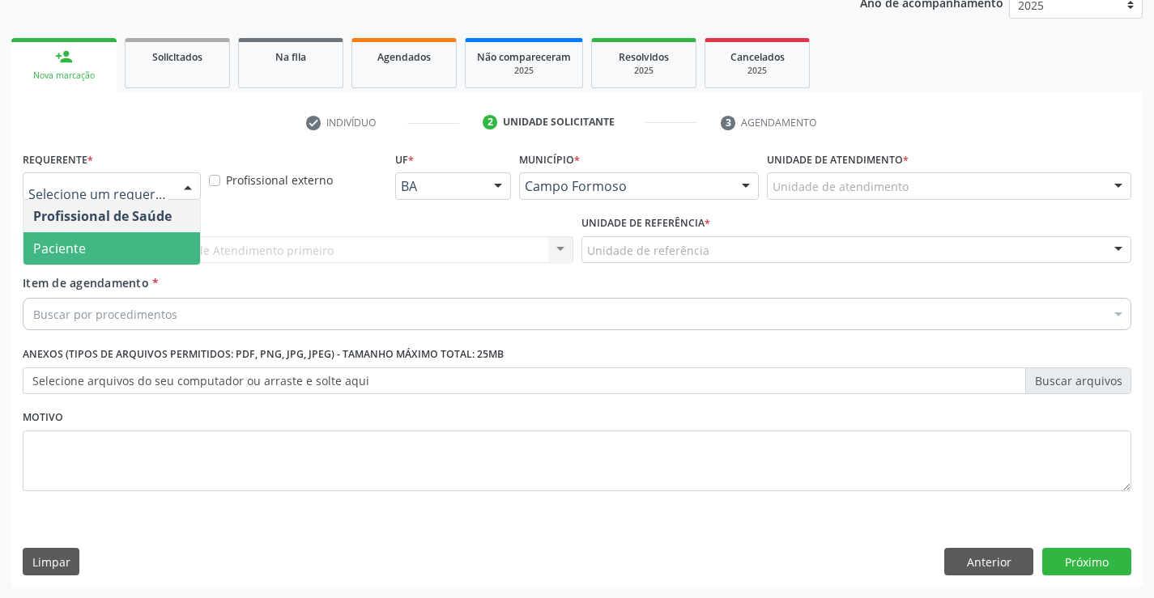
click at [156, 247] on span "Paciente" at bounding box center [111, 248] width 177 height 32
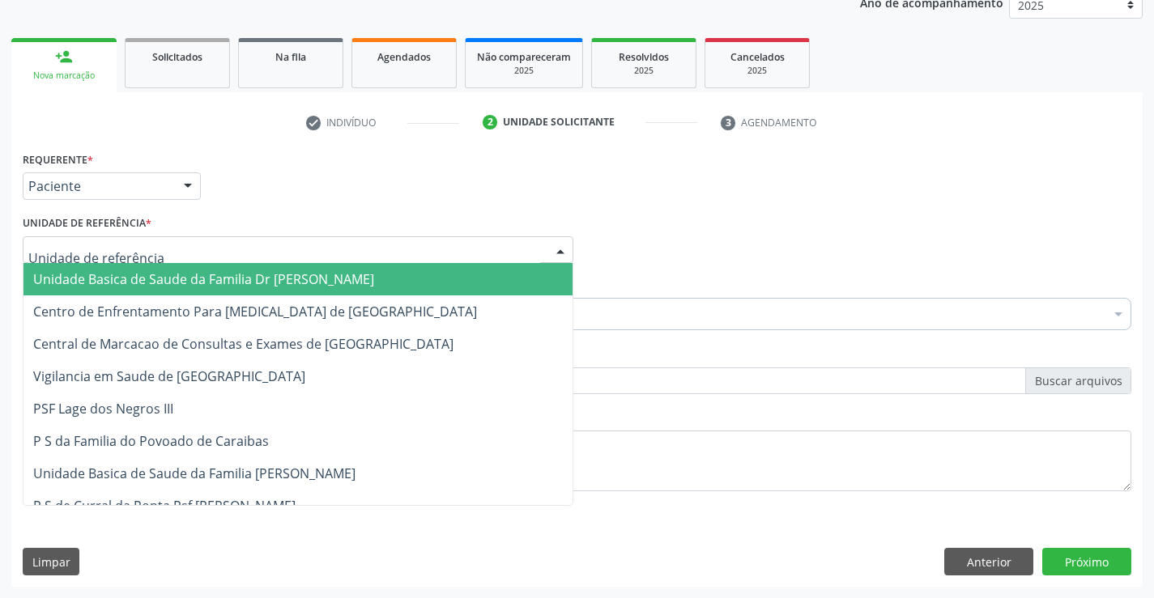
click at [182, 255] on div at bounding box center [298, 250] width 551 height 28
click at [181, 280] on span "Unidade Basica de Saude da Familia Dr [PERSON_NAME]" at bounding box center [203, 279] width 341 height 18
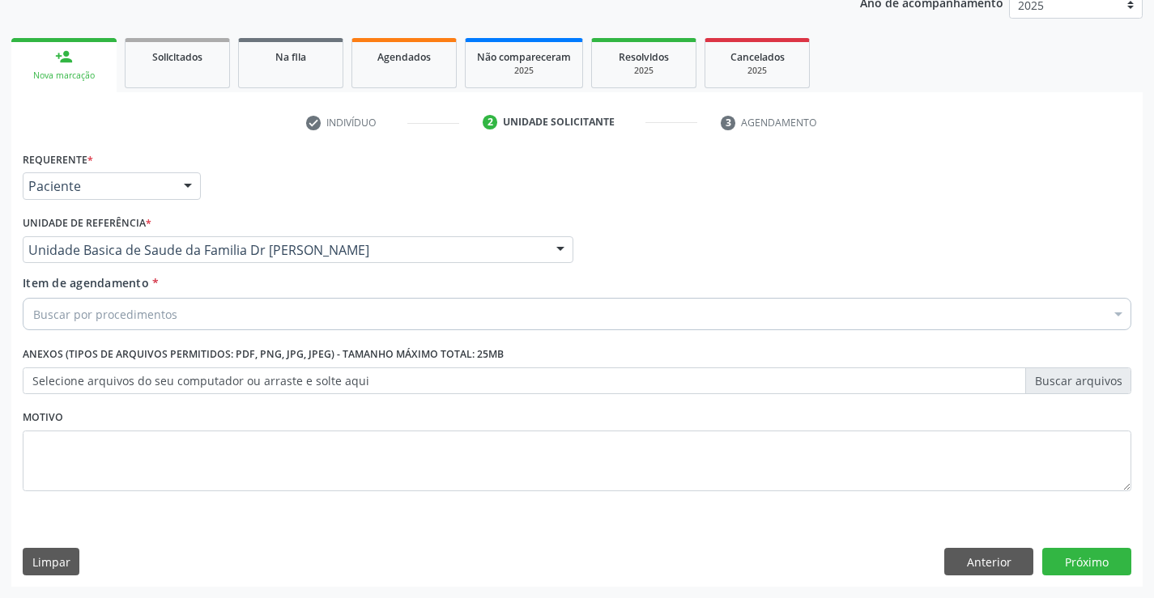
drag, startPoint x: 199, startPoint y: 310, endPoint x: 212, endPoint y: 313, distance: 13.2
click at [204, 312] on div "Buscar por procedimentos" at bounding box center [577, 314] width 1109 height 32
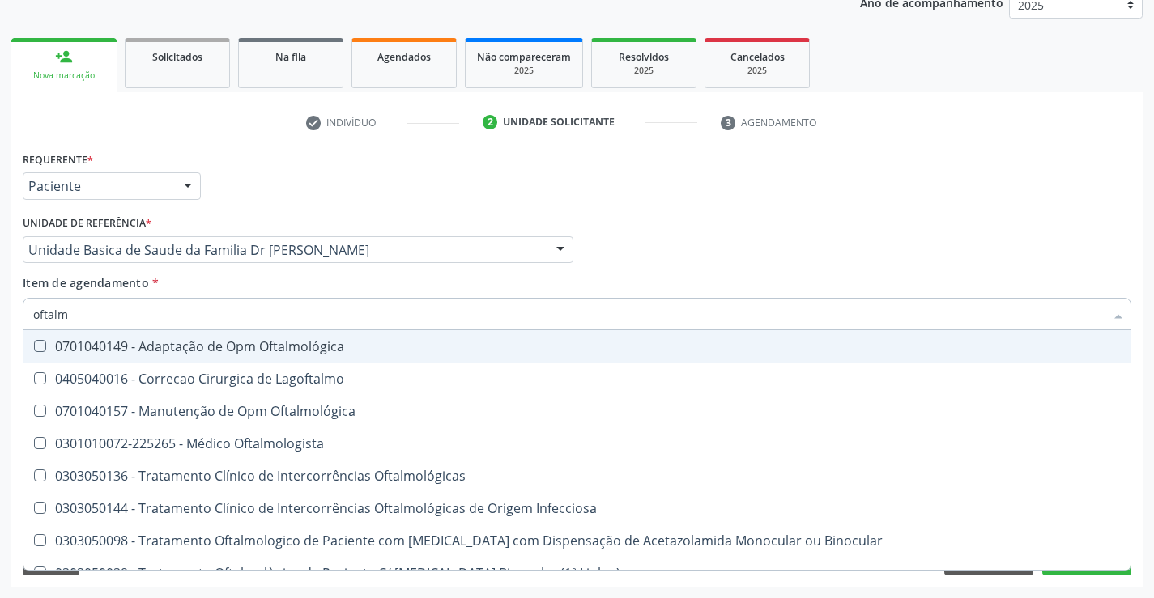
type input "oftalmo"
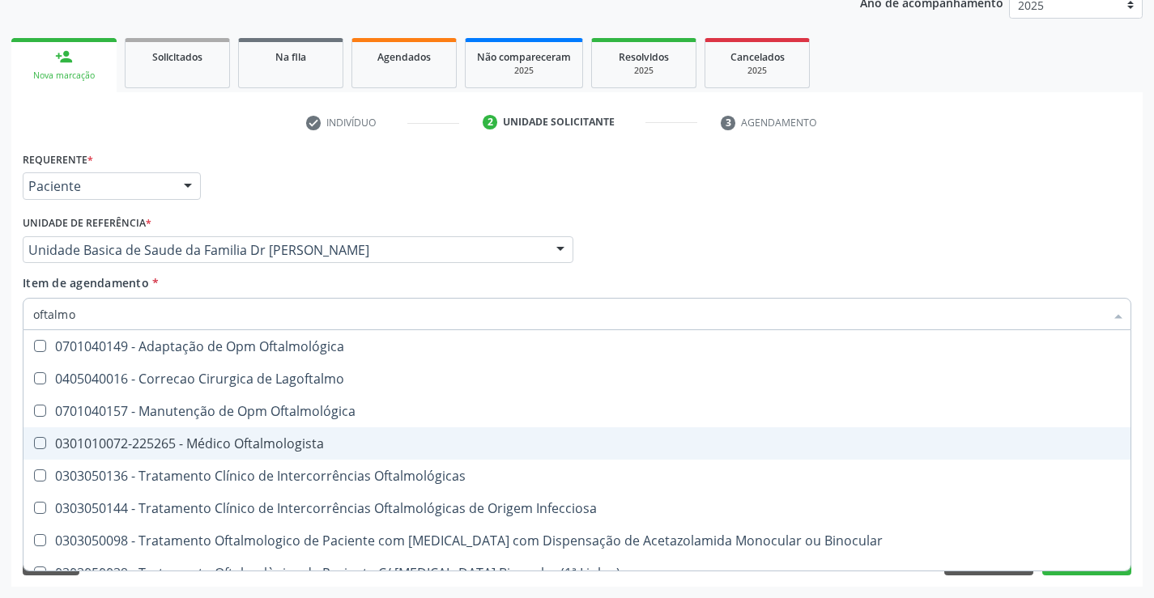
click at [250, 444] on div "0301010072-225265 - Médico Oftalmologista" at bounding box center [577, 443] width 1088 height 13
checkbox Oftalmologista "true"
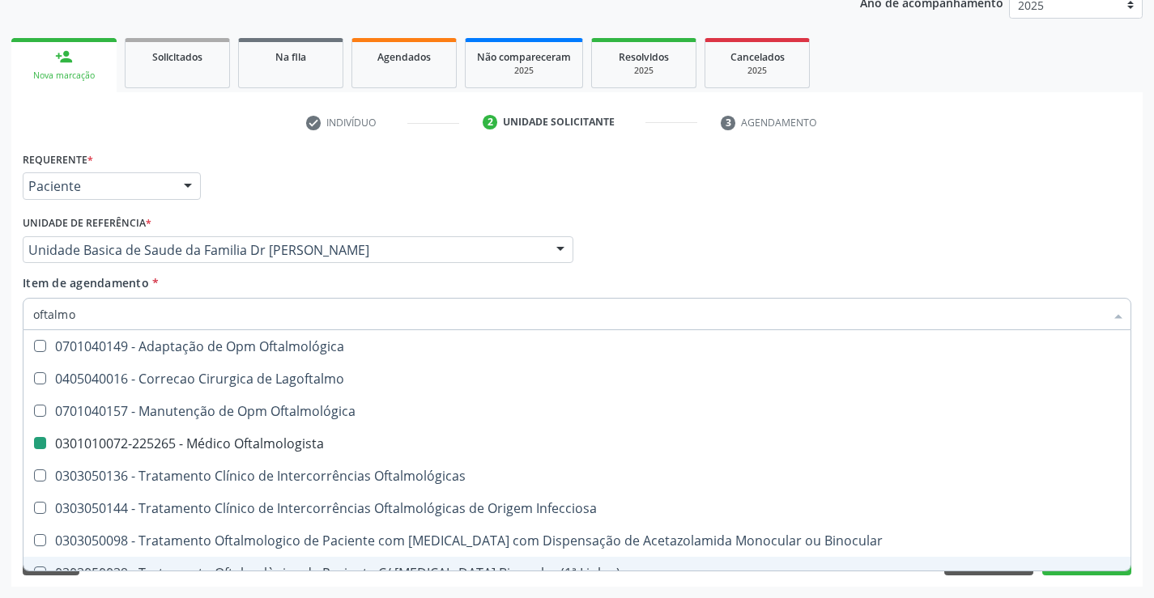
click at [408, 594] on div "Acompanhamento Acompanhe a situação das marcações correntes e finalizadas Relat…" at bounding box center [577, 241] width 1154 height 713
checkbox Lagoftalmo "true"
checkbox Oftalmologista "false"
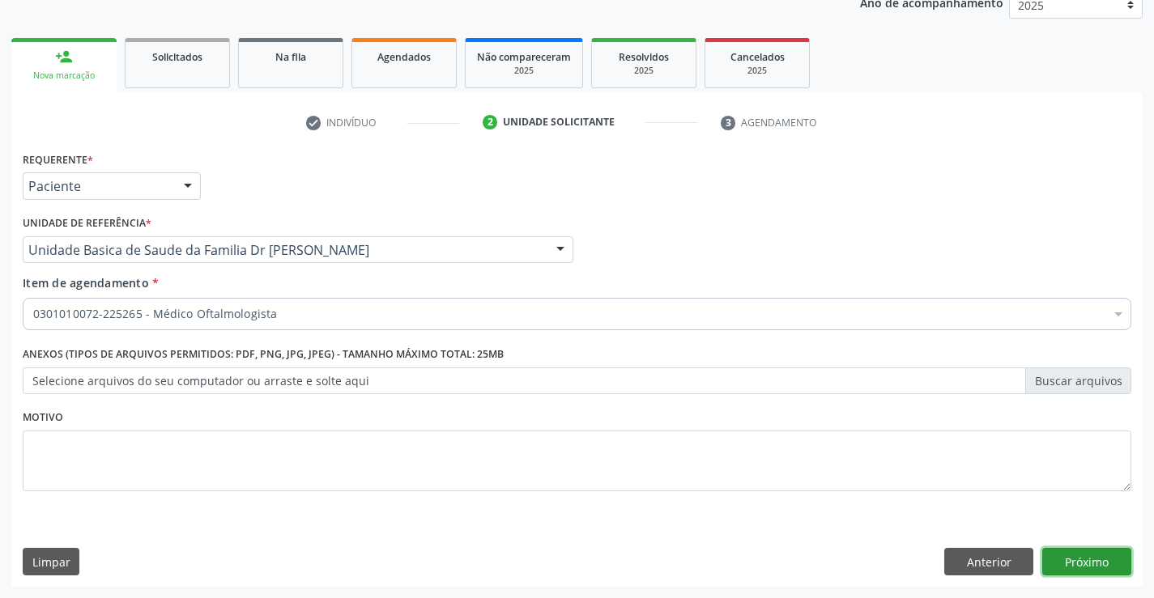
click at [1089, 555] on button "Próximo" at bounding box center [1086, 562] width 89 height 28
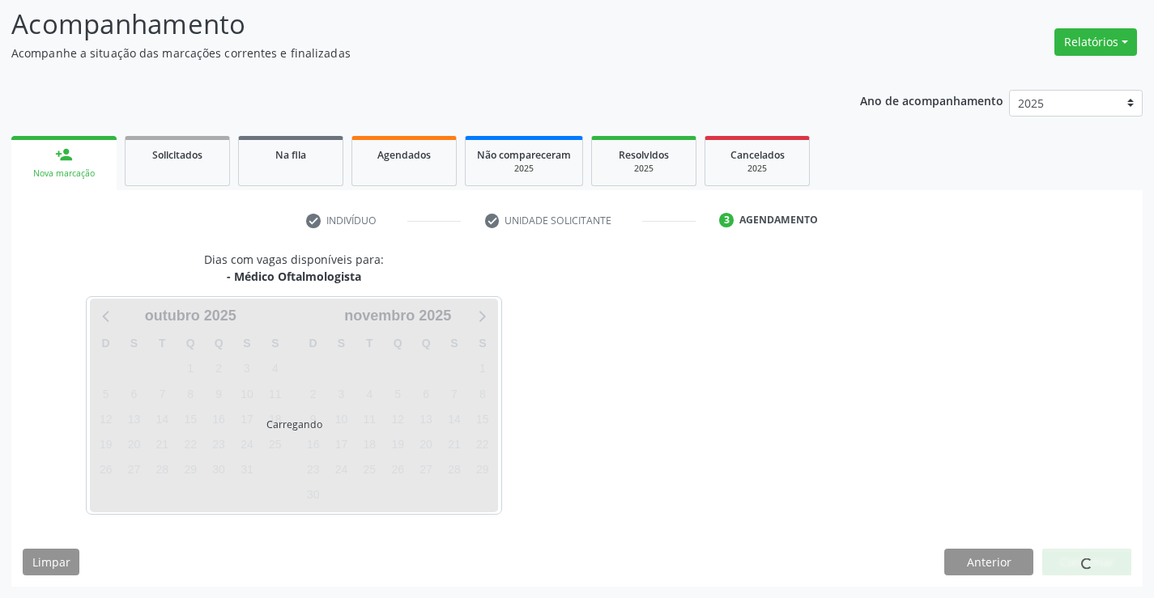
scroll to position [154, 0]
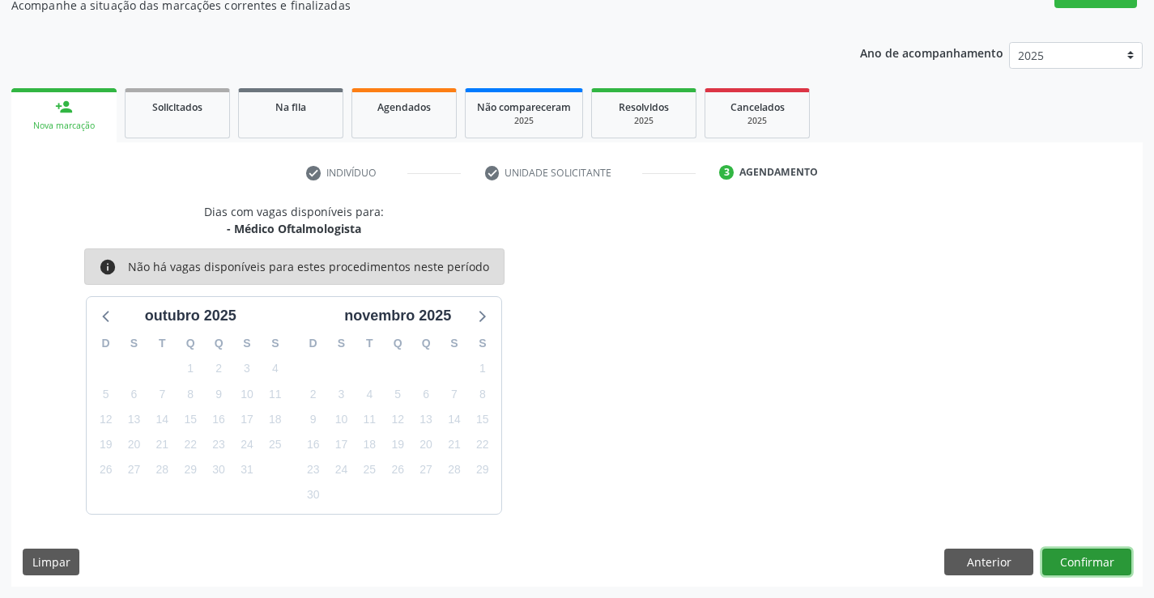
click at [1089, 555] on button "Confirmar" at bounding box center [1086, 563] width 89 height 28
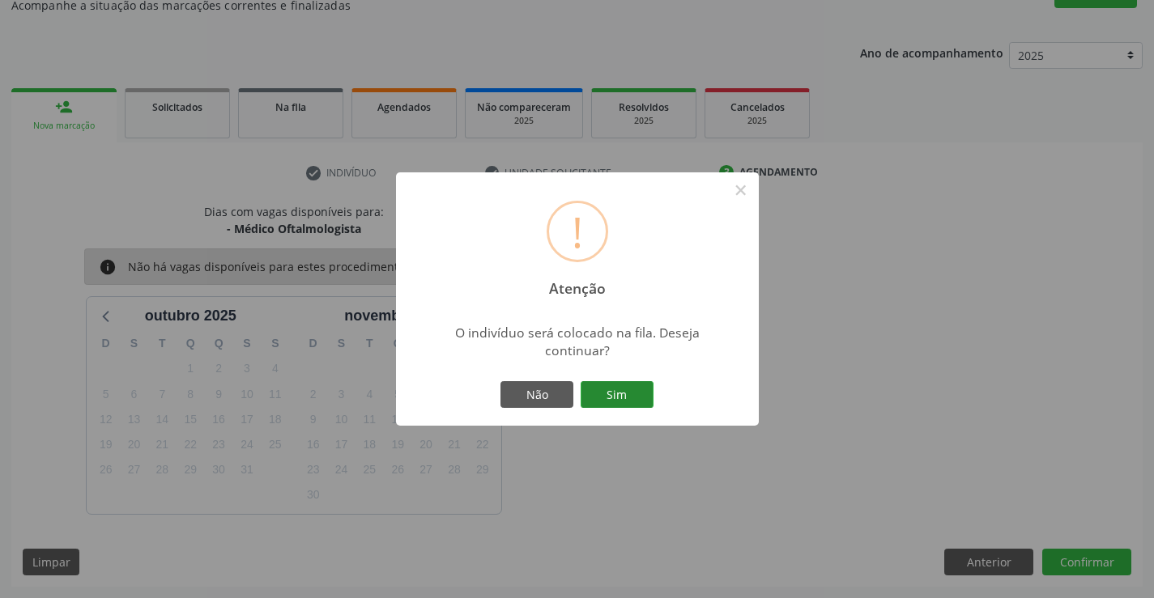
click at [609, 392] on button "Sim" at bounding box center [617, 395] width 73 height 28
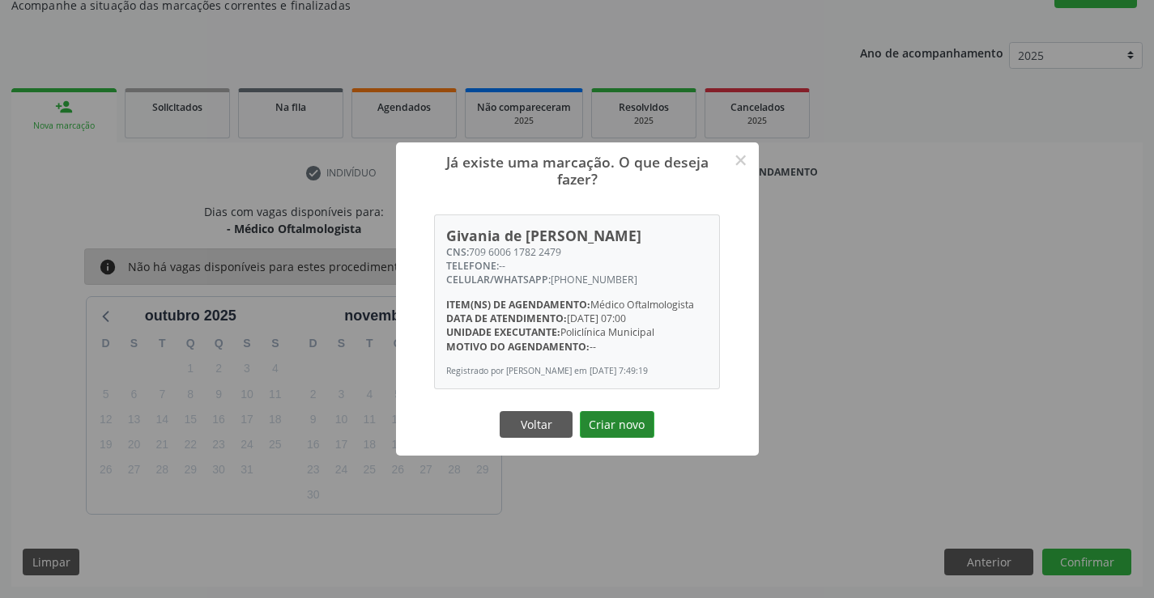
click at [611, 425] on button "Criar novo" at bounding box center [617, 425] width 75 height 28
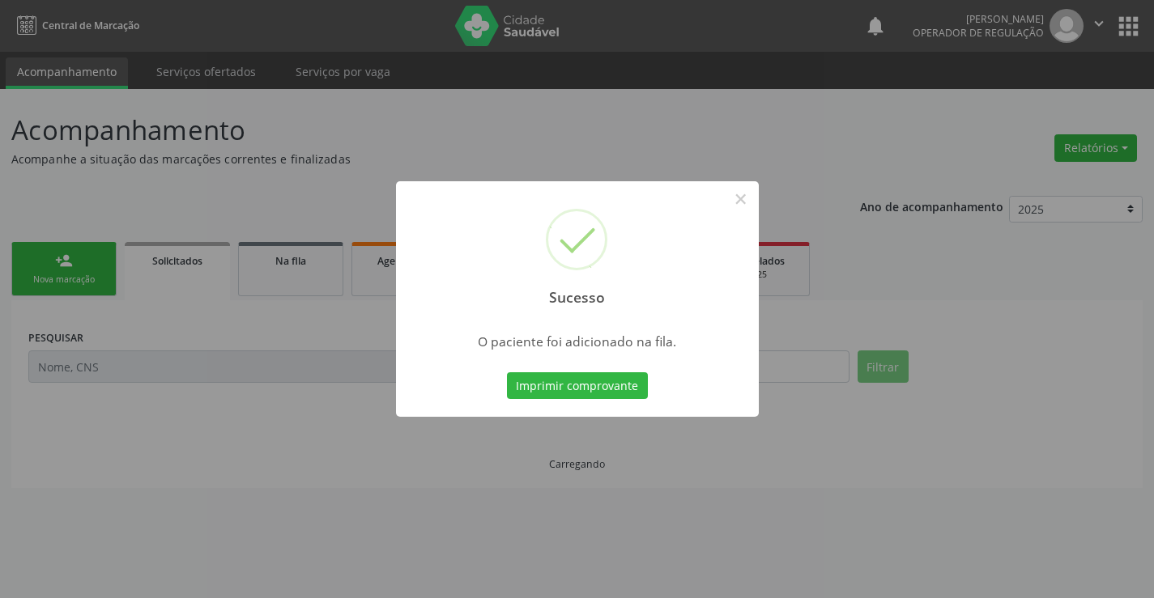
scroll to position [0, 0]
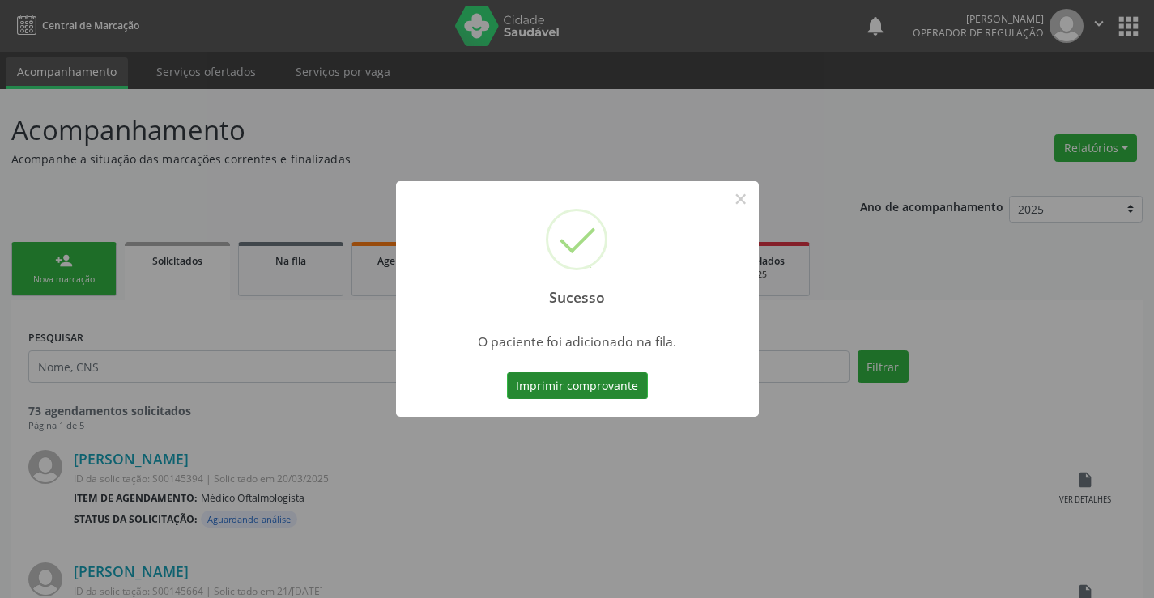
click at [611, 389] on button "Imprimir comprovante" at bounding box center [577, 387] width 141 height 28
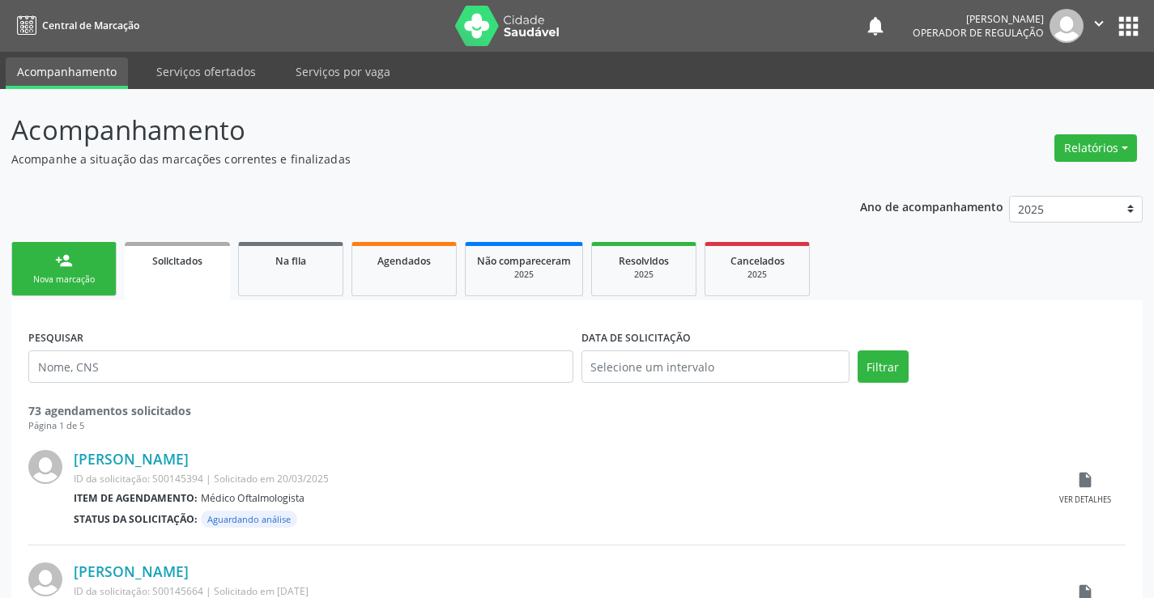
click at [105, 279] on link "person_add Nova marcação" at bounding box center [63, 269] width 105 height 54
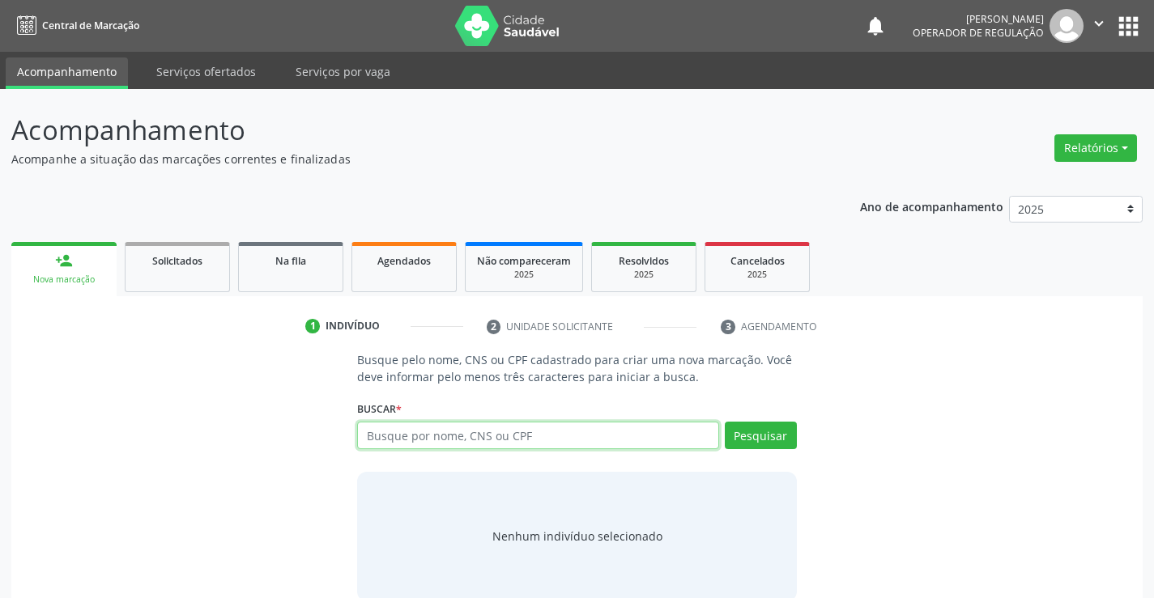
click at [436, 438] on input "text" at bounding box center [537, 436] width 361 height 28
click at [751, 420] on div "Buscar * Busque por nome, CNS ou CPF Nenhum resultado encontrado para: " " Não …" at bounding box center [576, 428] width 439 height 63
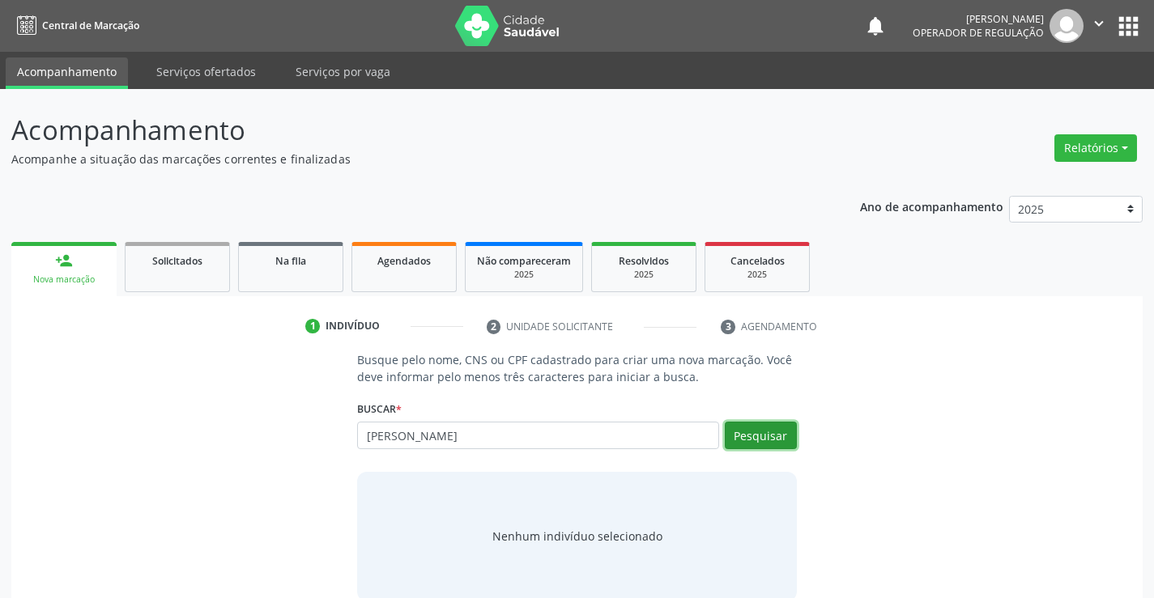
click at [749, 432] on button "Pesquisar" at bounding box center [761, 436] width 72 height 28
click at [738, 431] on button "Pesquisar" at bounding box center [761, 436] width 72 height 28
click at [762, 432] on button "Pesquisar" at bounding box center [761, 436] width 72 height 28
click at [777, 432] on button "Pesquisar" at bounding box center [761, 436] width 72 height 28
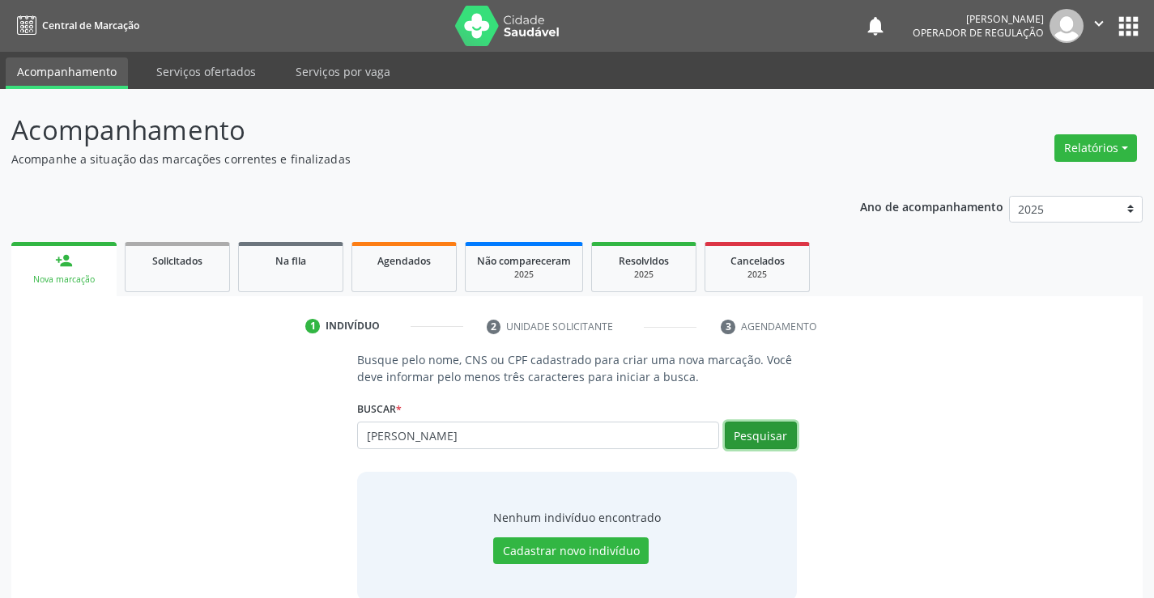
click at [767, 432] on button "Pesquisar" at bounding box center [761, 436] width 72 height 28
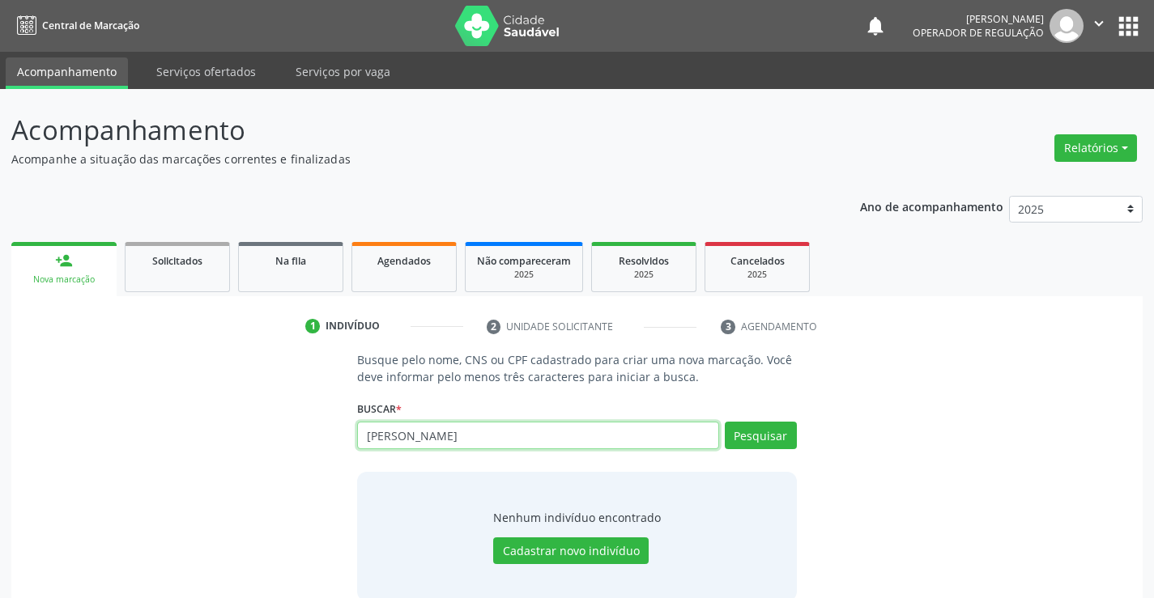
click at [524, 437] on input "antonio neto torres de assis" at bounding box center [537, 436] width 361 height 28
type input "a"
click at [526, 437] on input "text" at bounding box center [537, 436] width 361 height 28
type input "ANTONIO NETO TORRES DE ASSIS"
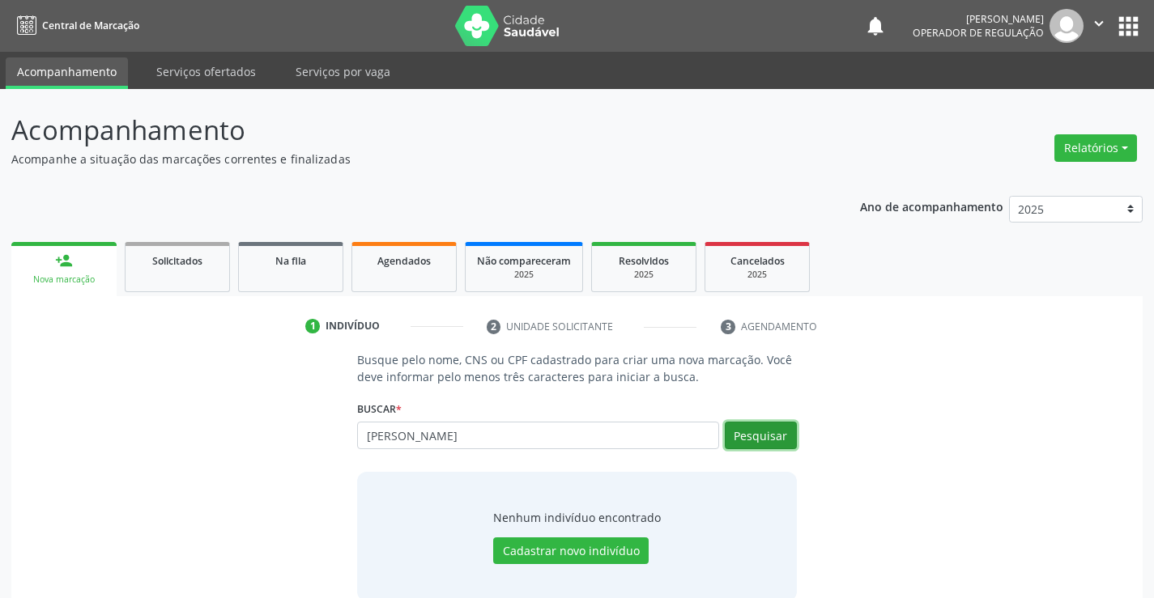
click at [746, 436] on button "Pesquisar" at bounding box center [761, 436] width 72 height 28
click at [424, 267] on span "Agendados" at bounding box center [403, 261] width 53 height 14
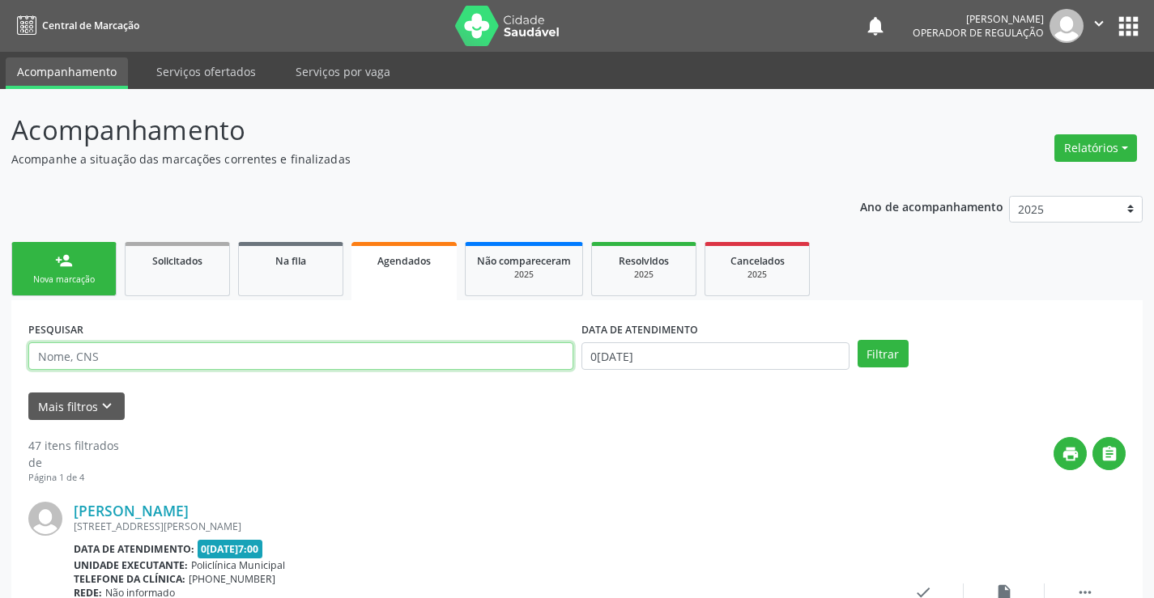
click at [239, 351] on input "text" at bounding box center [300, 357] width 545 height 28
type input "ANTONIO NETO TORRES DE ASSIS"
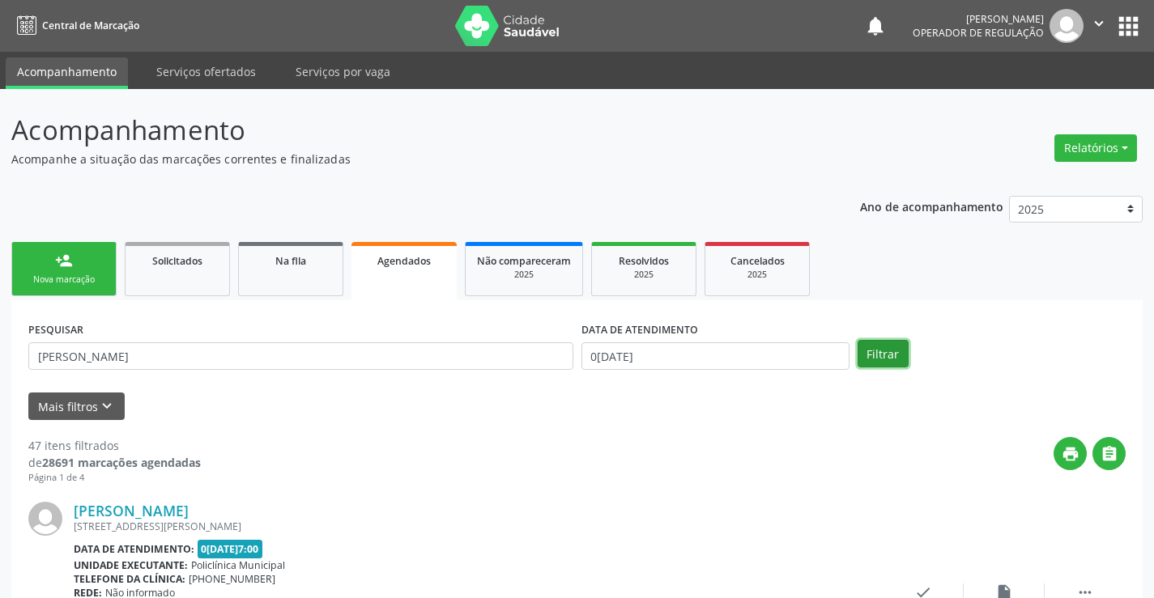
click at [883, 352] on button "Filtrar" at bounding box center [883, 354] width 51 height 28
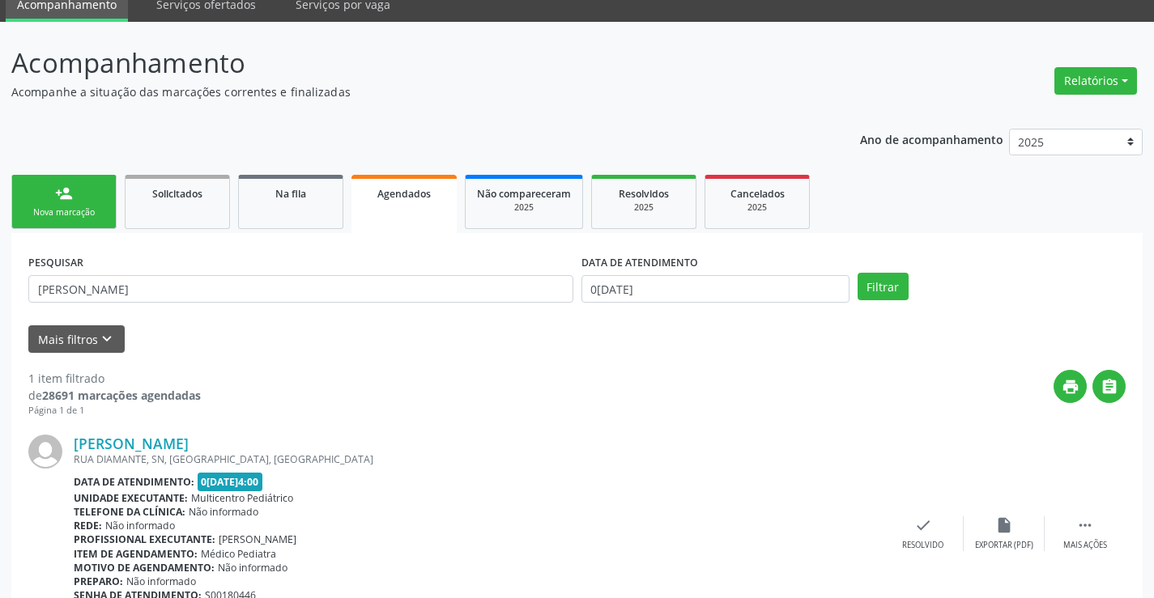
scroll to position [147, 0]
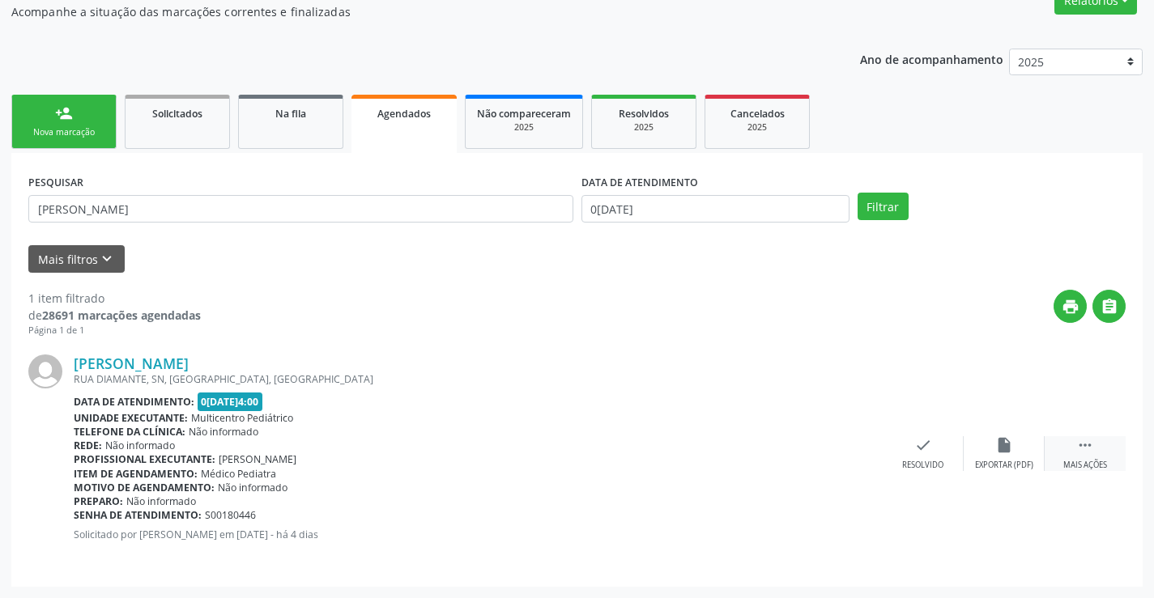
click at [1088, 443] on icon "" at bounding box center [1085, 446] width 18 height 18
click at [758, 461] on div "Imprimir" at bounding box center [761, 465] width 36 height 11
click at [92, 128] on div "Nova marcação" at bounding box center [63, 132] width 81 height 12
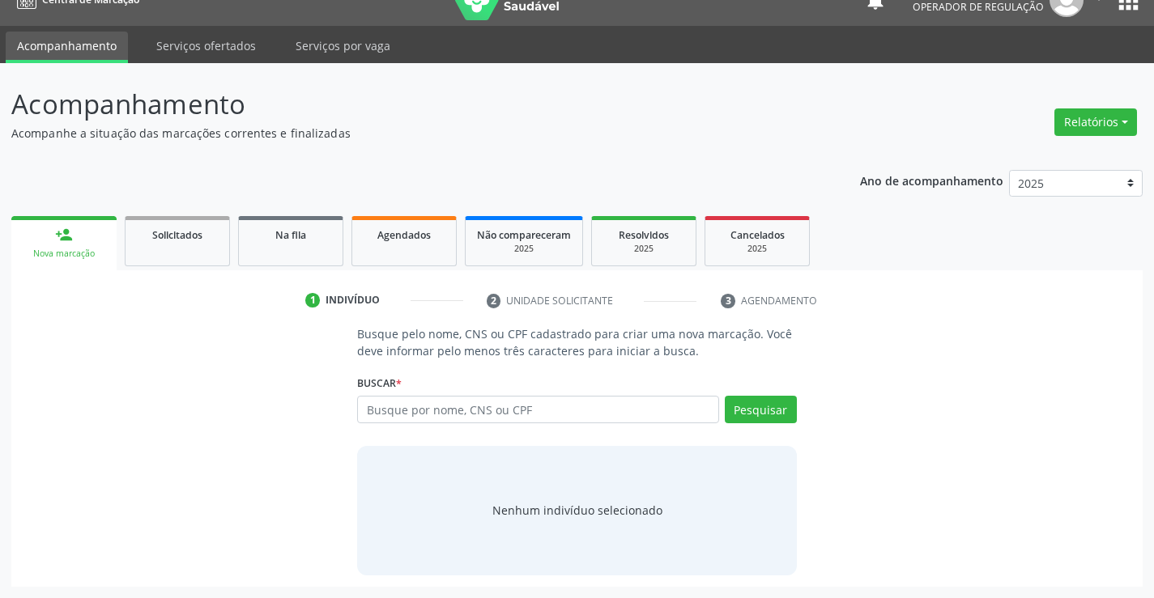
scroll to position [26, 0]
click at [476, 407] on input "text" at bounding box center [537, 410] width 361 height 28
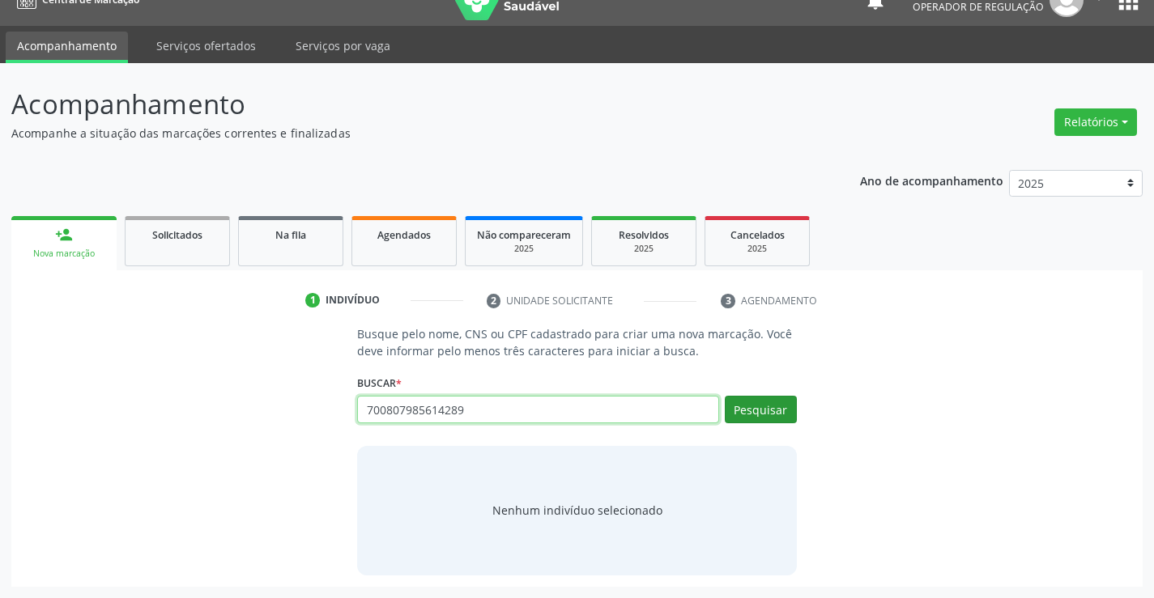
type input "700807985614289"
click at [762, 405] on button "Pesquisar" at bounding box center [761, 410] width 72 height 28
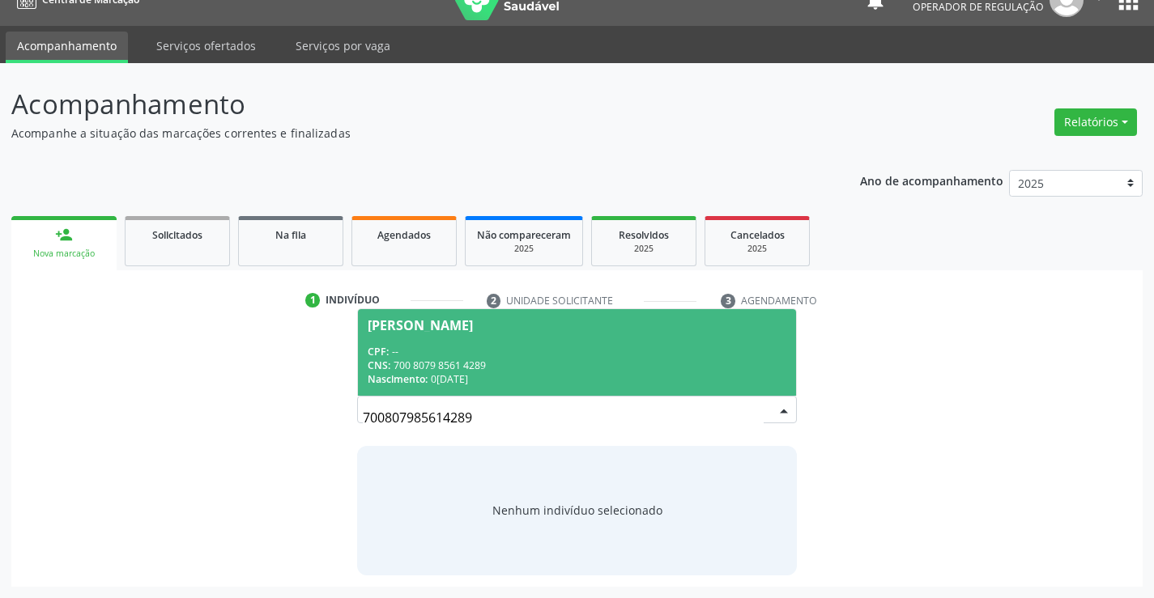
click at [660, 349] on div "CPF: --" at bounding box center [577, 352] width 418 height 14
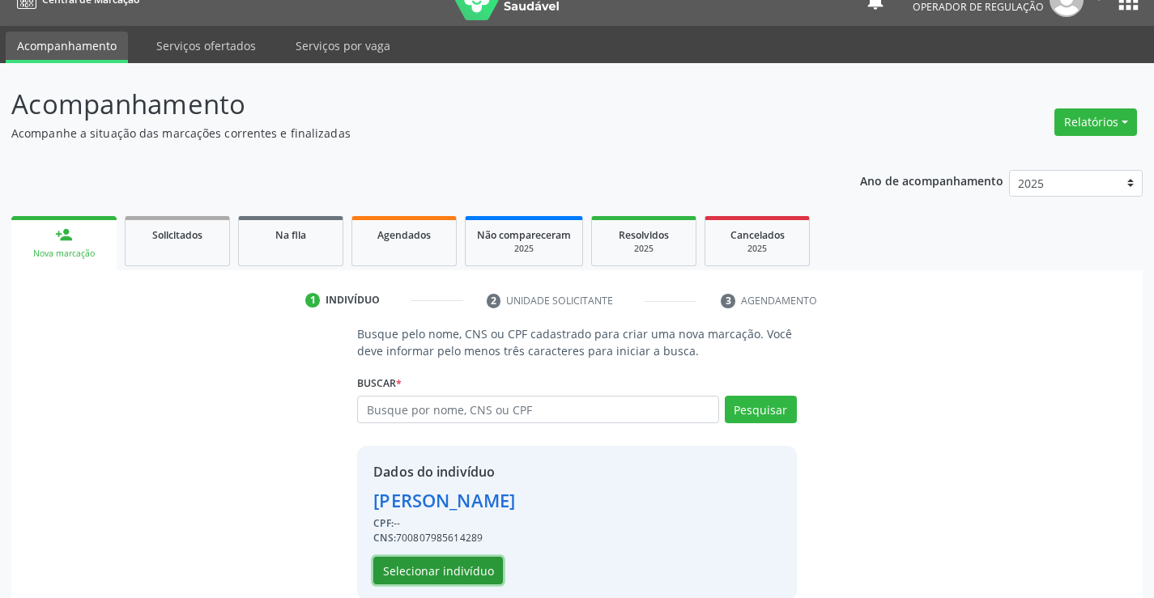
click at [449, 573] on button "Selecionar indivíduo" at bounding box center [438, 571] width 130 height 28
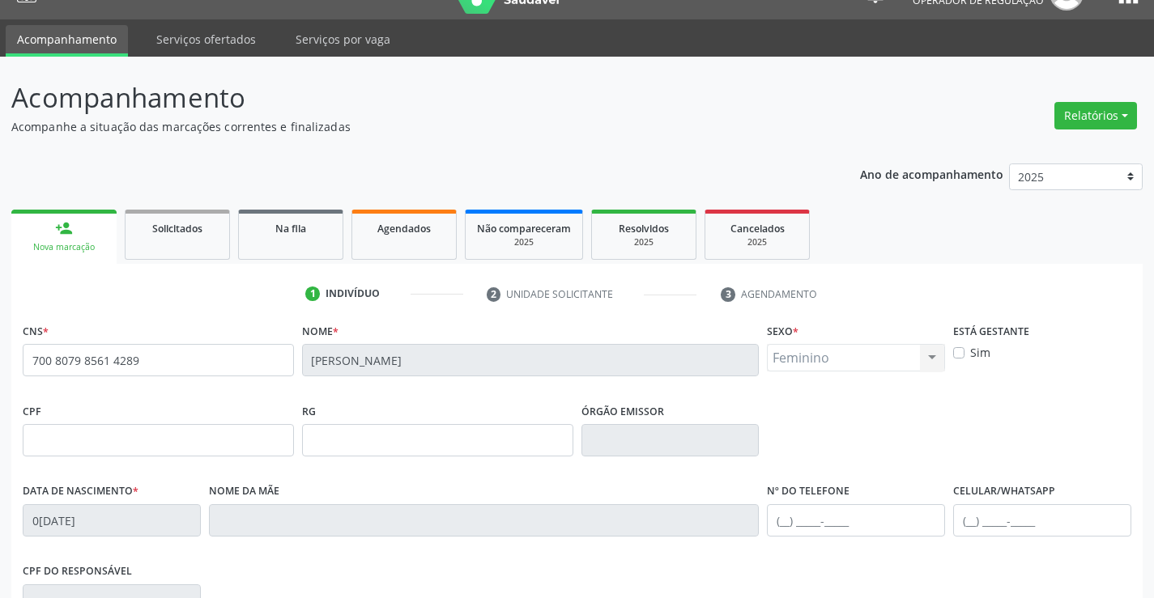
scroll to position [269, 0]
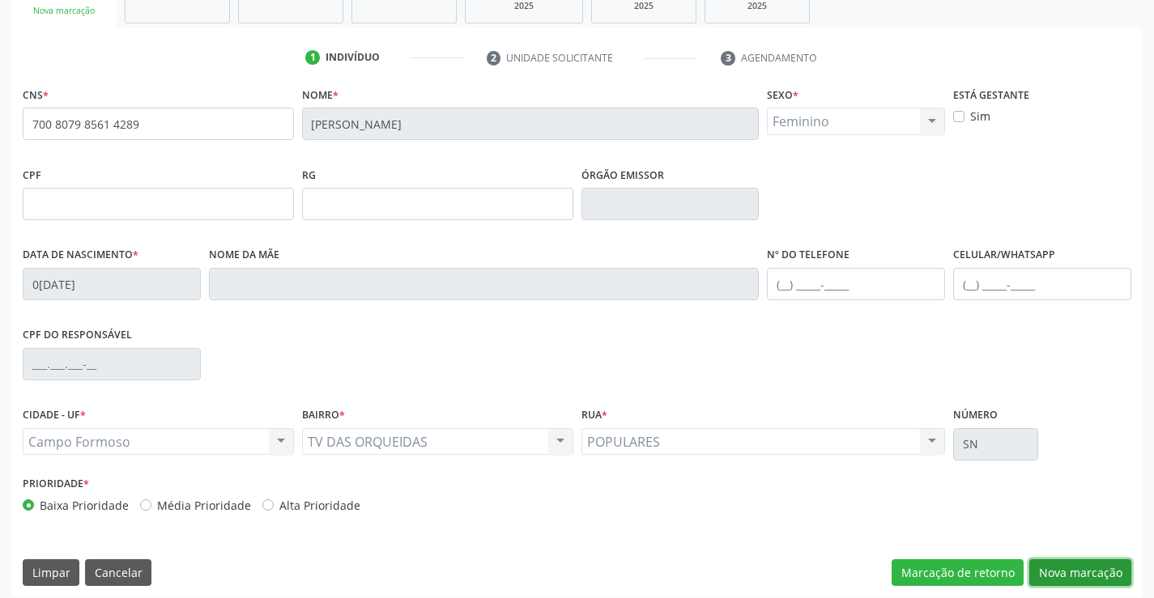
click at [1084, 568] on button "Nova marcação" at bounding box center [1080, 574] width 102 height 28
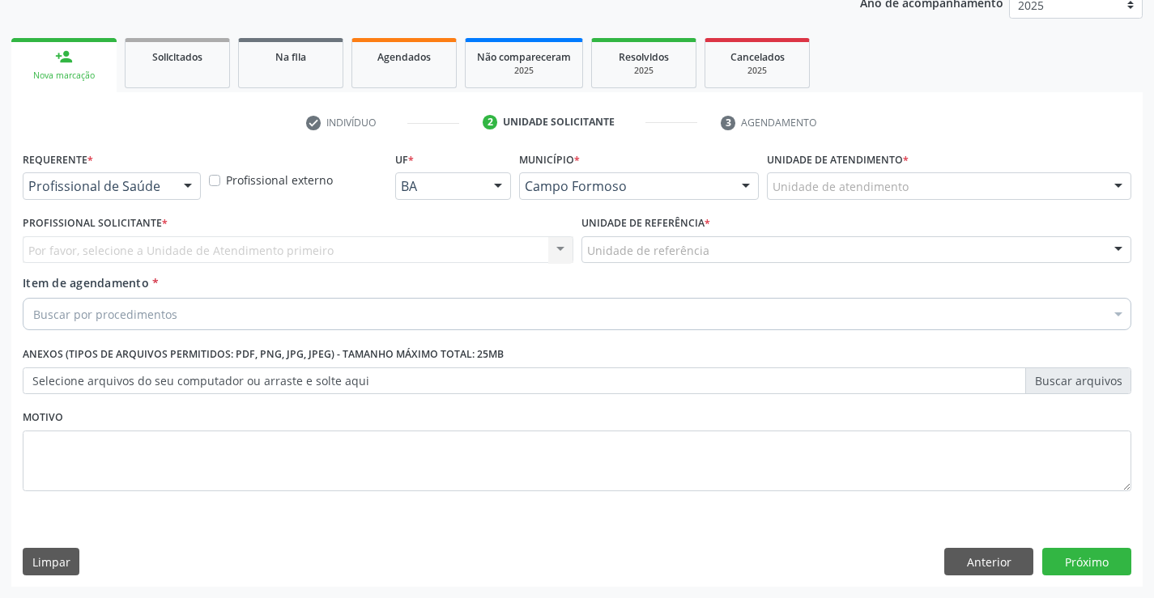
scroll to position [204, 0]
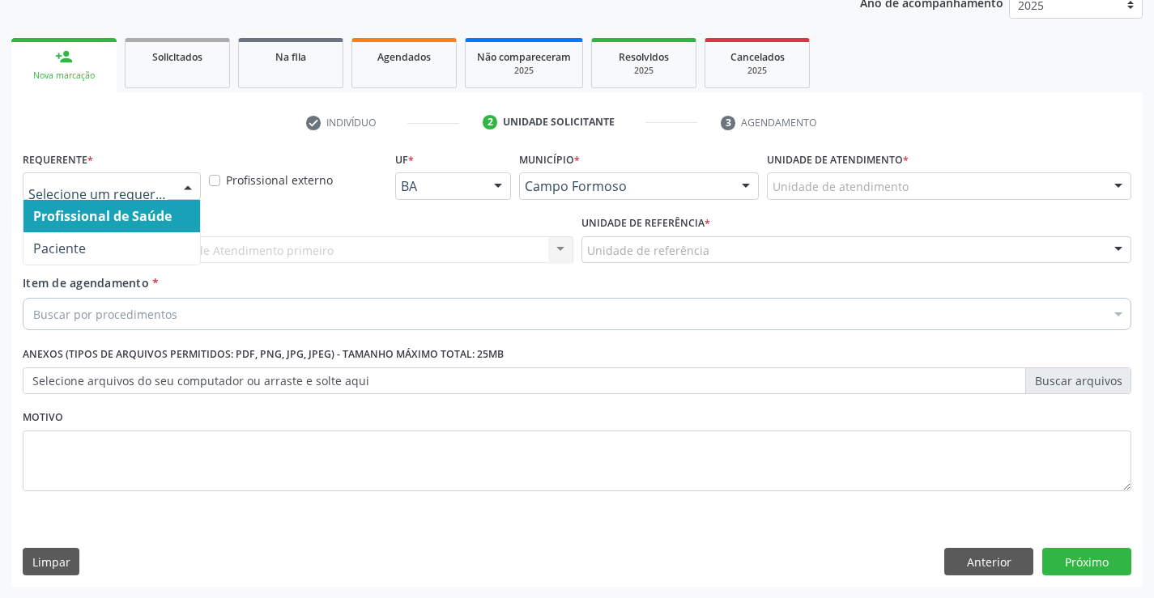
drag, startPoint x: 191, startPoint y: 184, endPoint x: 161, endPoint y: 203, distance: 35.7
click at [182, 189] on div at bounding box center [188, 187] width 24 height 28
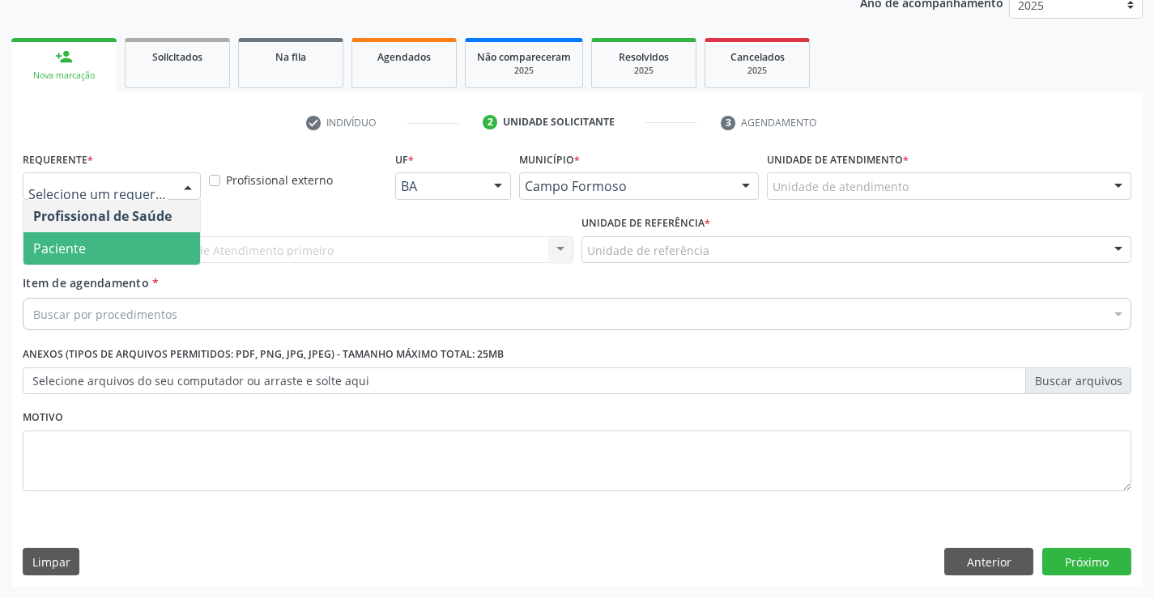
click at [143, 245] on span "Paciente" at bounding box center [111, 248] width 177 height 32
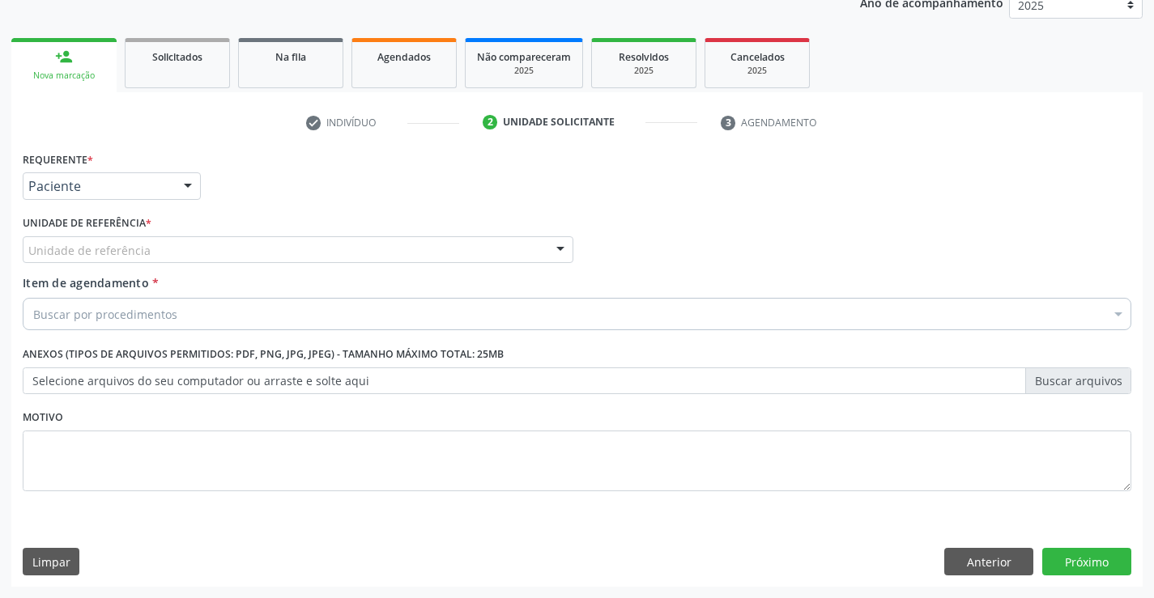
click at [176, 253] on div "Unidade de referência" at bounding box center [298, 250] width 551 height 28
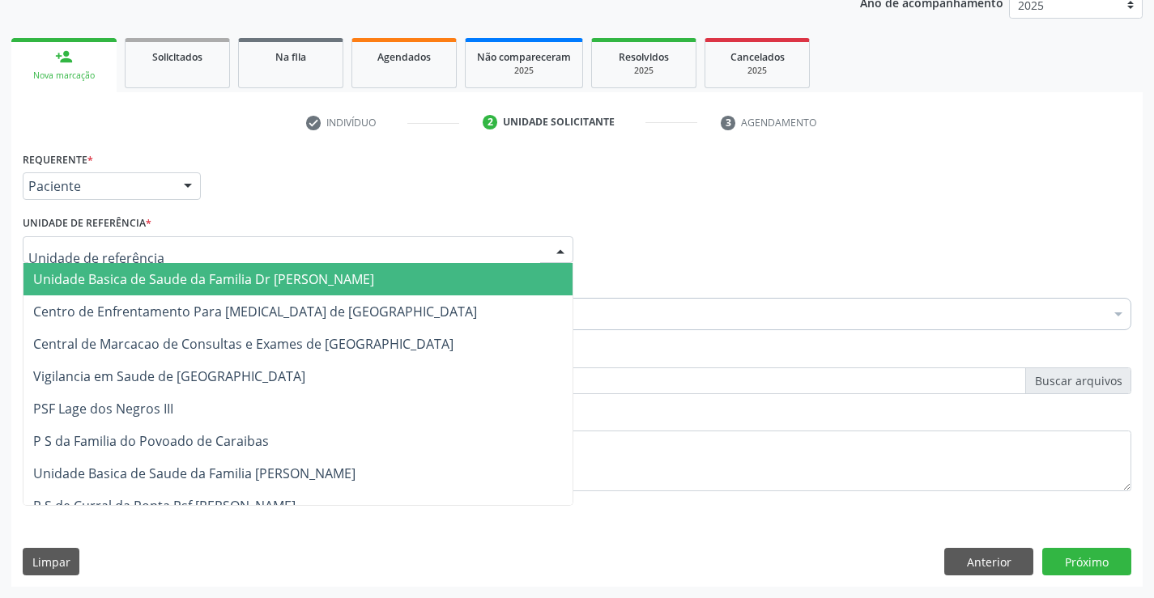
click at [186, 282] on span "Unidade Basica de Saude da Familia Dr [PERSON_NAME]" at bounding box center [203, 279] width 341 height 18
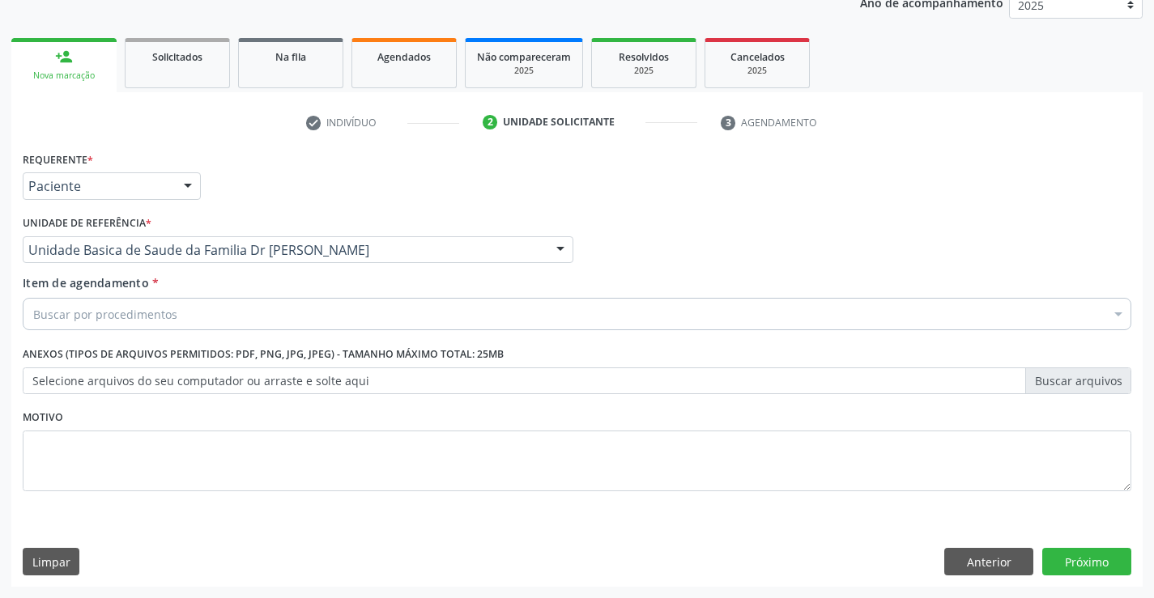
click at [193, 314] on div "Buscar por procedimentos" at bounding box center [577, 314] width 1109 height 32
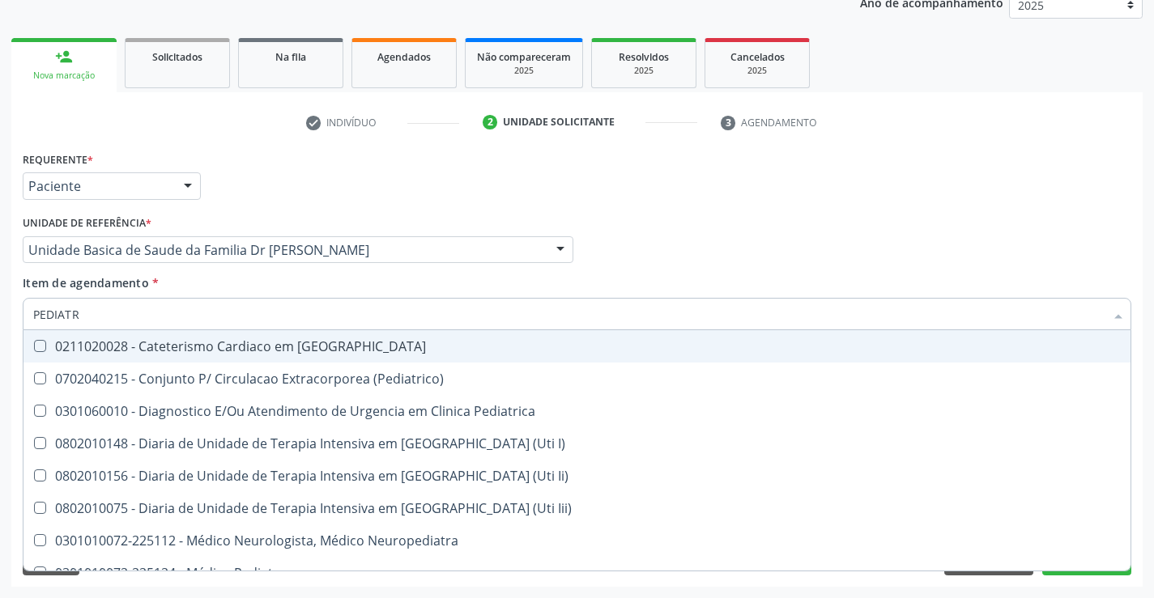
type input "PEDIATRA"
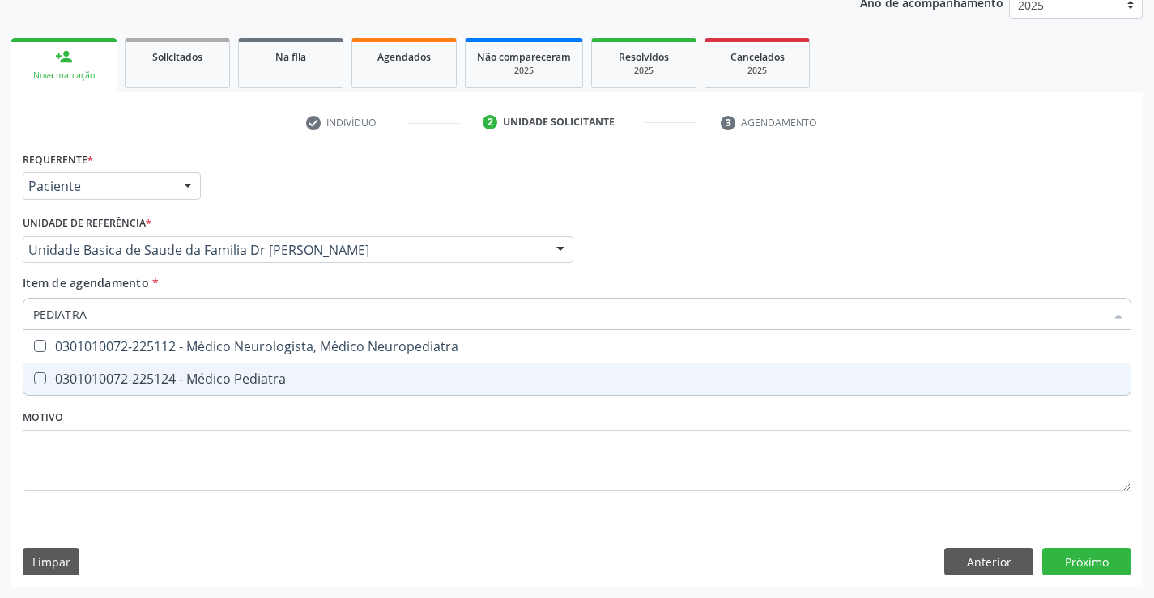
click at [201, 377] on div "0301010072-225124 - Médico Pediatra" at bounding box center [577, 379] width 1088 height 13
checkbox Pediatra "true"
click at [207, 444] on div "Requerente * Paciente Profissional de Saúde Paciente Nenhum resultado encontrad…" at bounding box center [577, 330] width 1109 height 367
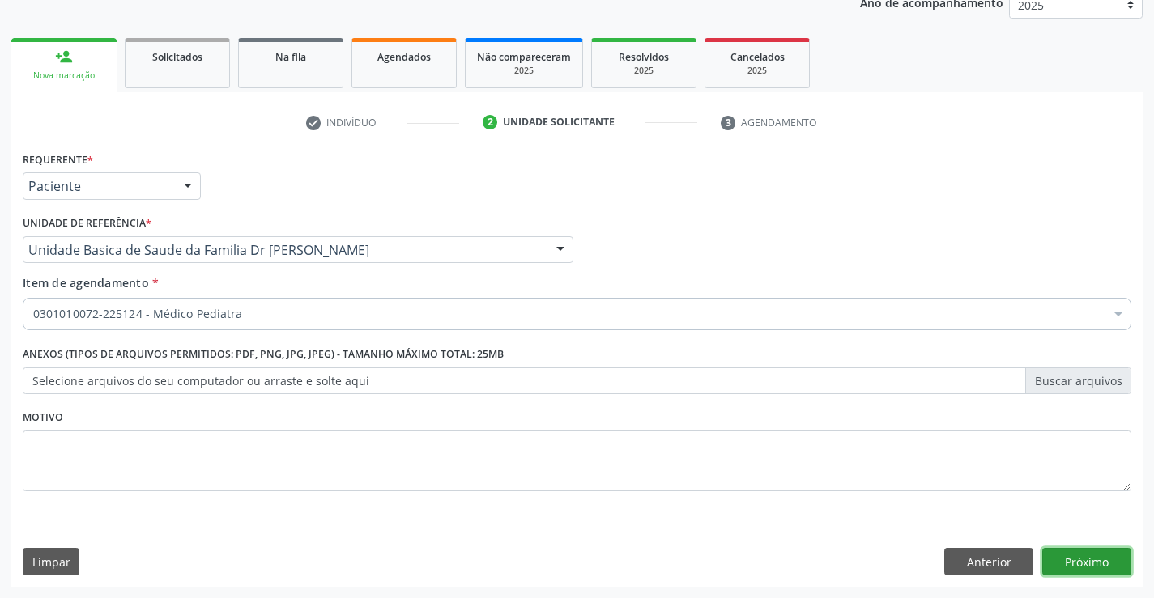
click at [1090, 562] on button "Próximo" at bounding box center [1086, 562] width 89 height 28
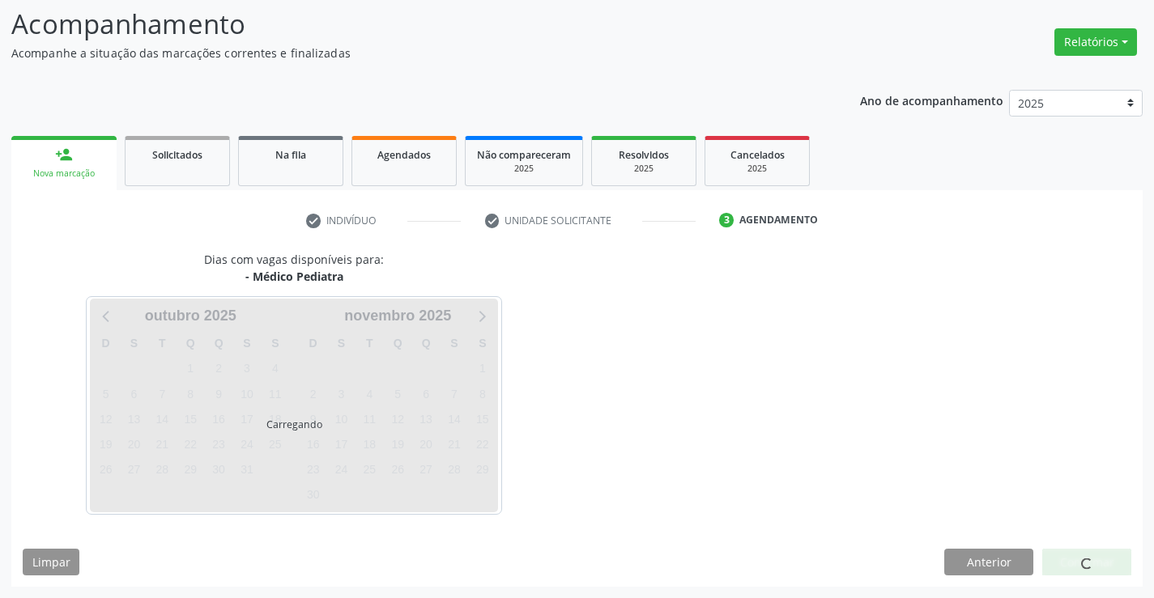
scroll to position [106, 0]
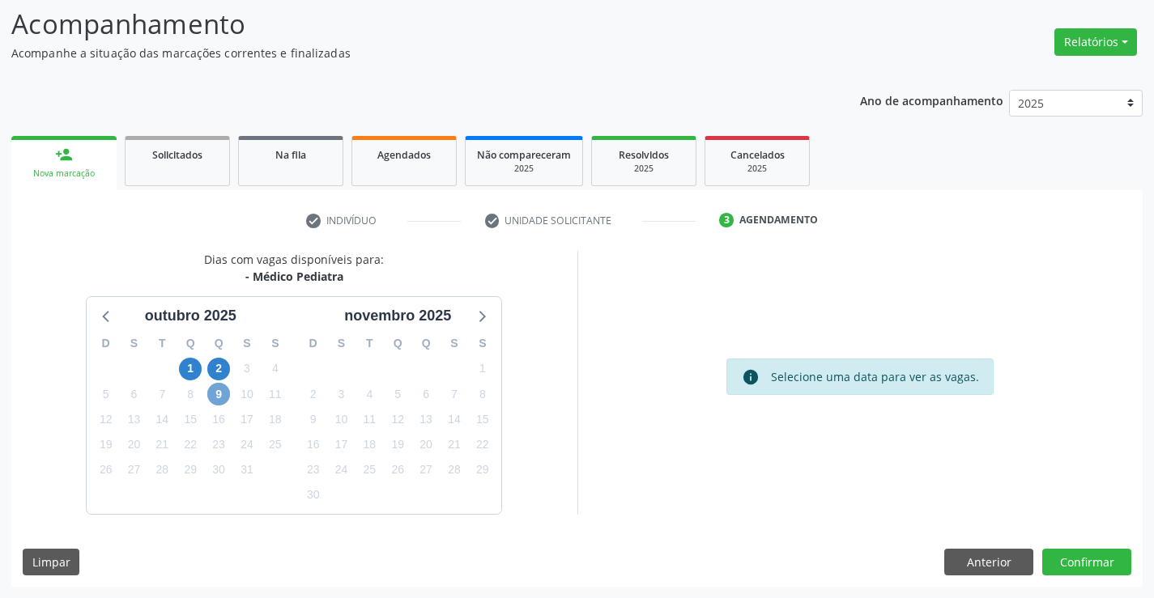
click at [213, 393] on span "9" at bounding box center [218, 394] width 23 height 23
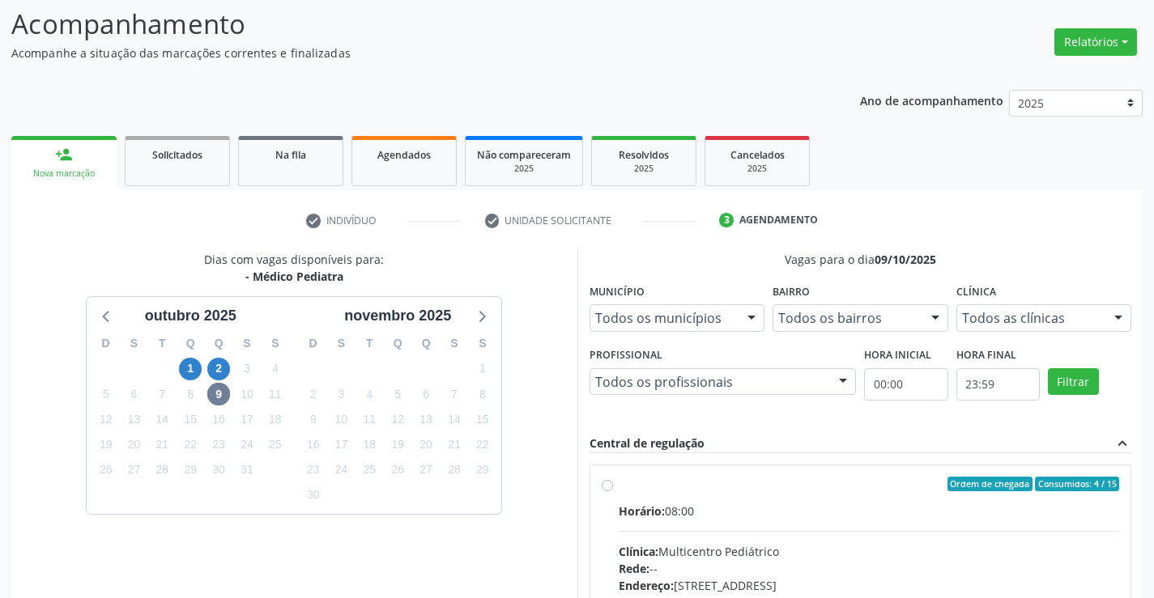
click at [619, 483] on label "Ordem de chegada Consumidos: 4 / 15 Horário: 08:00 Clínica: Multicentro Pediátr…" at bounding box center [869, 601] width 501 height 249
click at [609, 483] on input "Ordem de chegada Consumidos: 4 / 15 Horário: 08:00 Clínica: Multicentro Pediátr…" at bounding box center [607, 484] width 11 height 15
radio input "true"
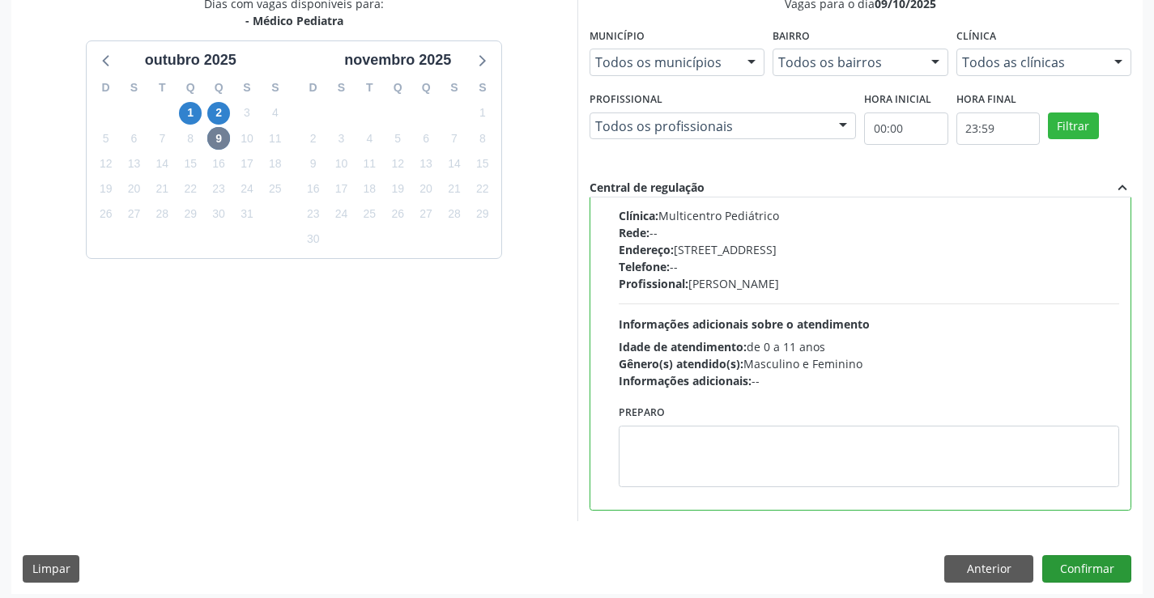
scroll to position [369, 0]
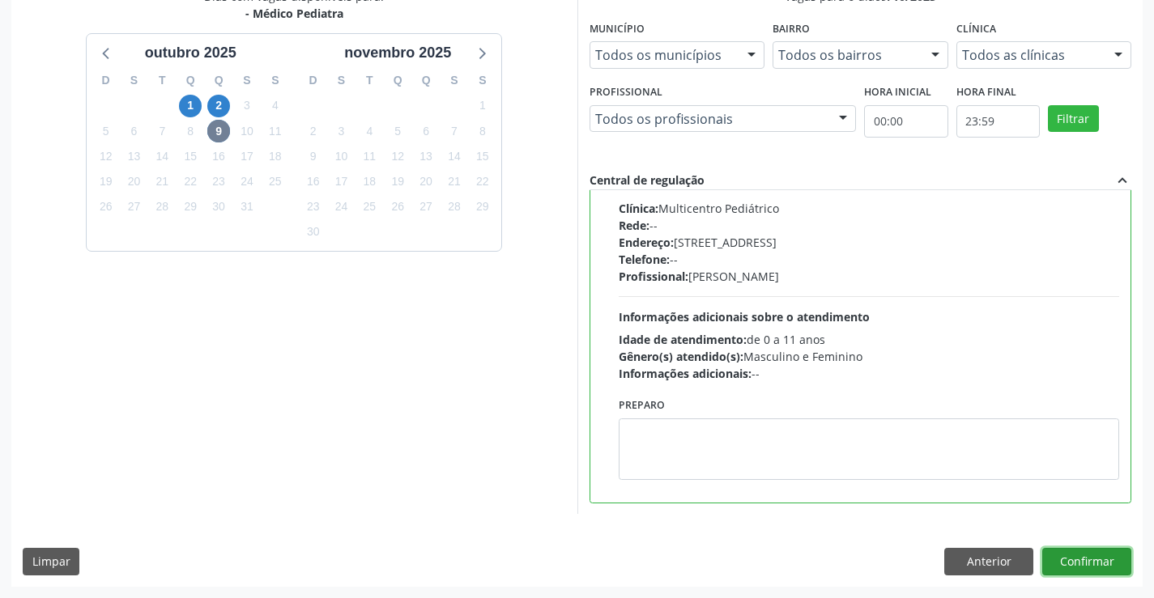
click at [1073, 561] on button "Confirmar" at bounding box center [1086, 562] width 89 height 28
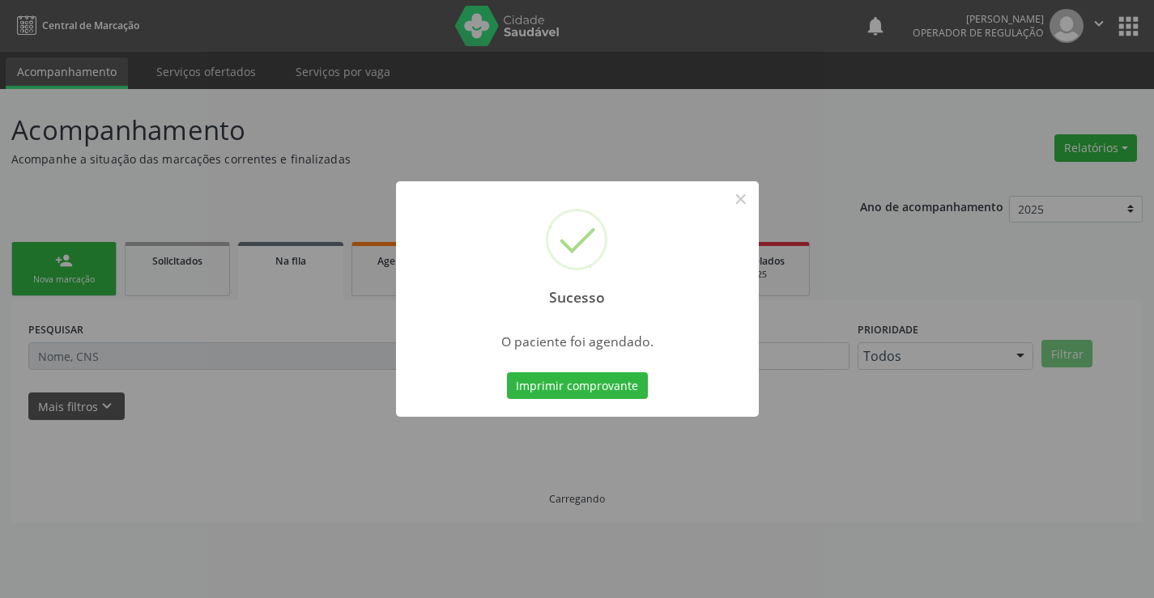
scroll to position [0, 0]
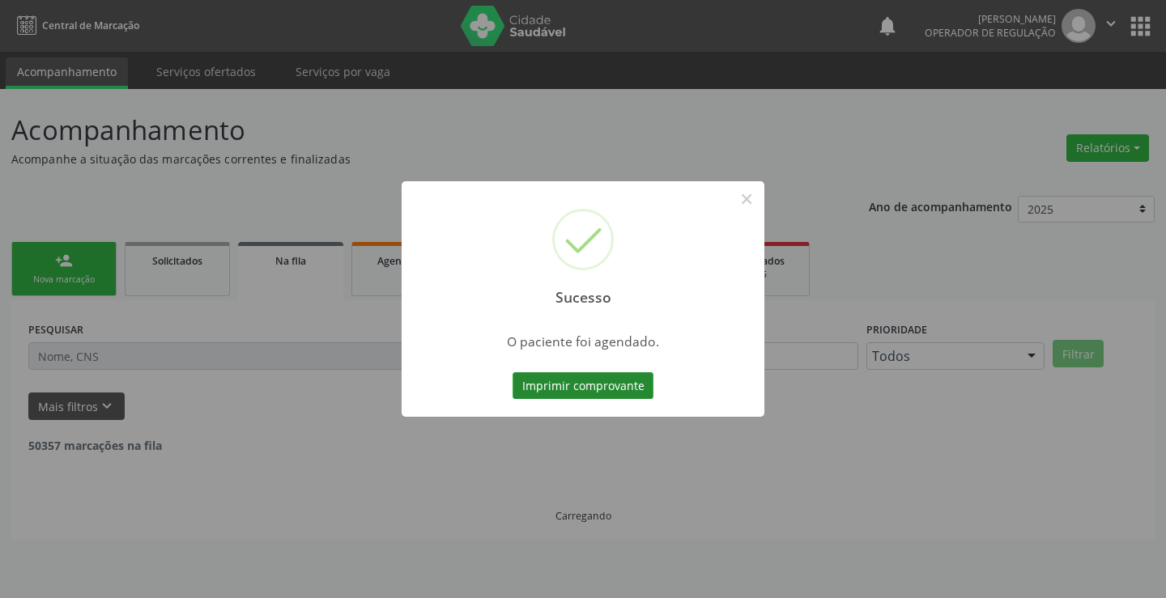
click at [553, 378] on button "Imprimir comprovante" at bounding box center [583, 387] width 141 height 28
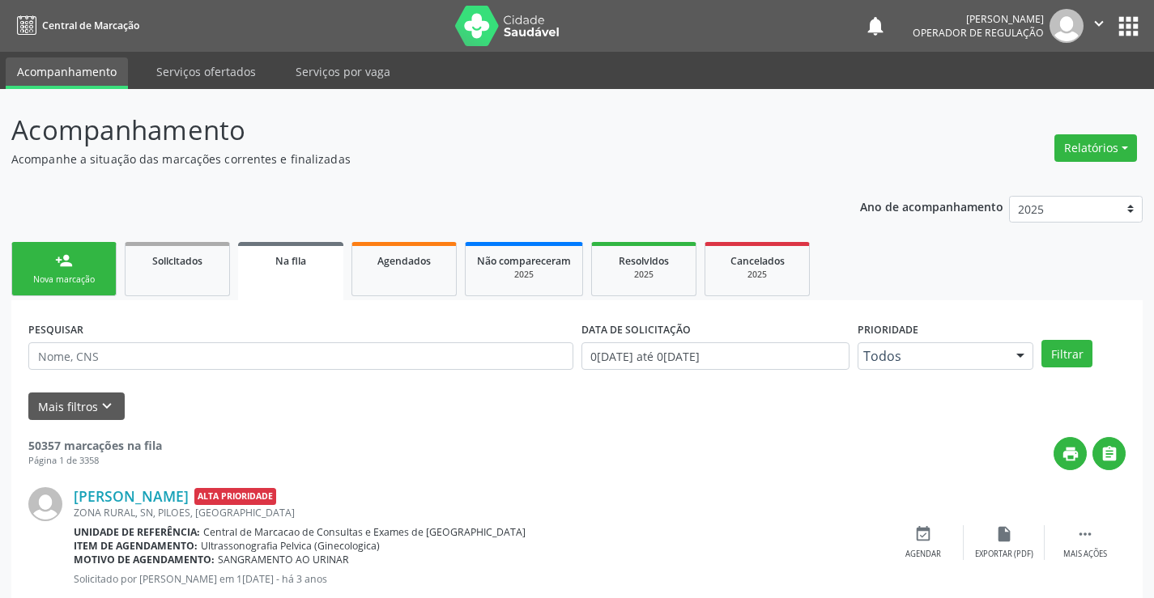
click at [100, 273] on link "person_add Nova marcação" at bounding box center [63, 269] width 105 height 54
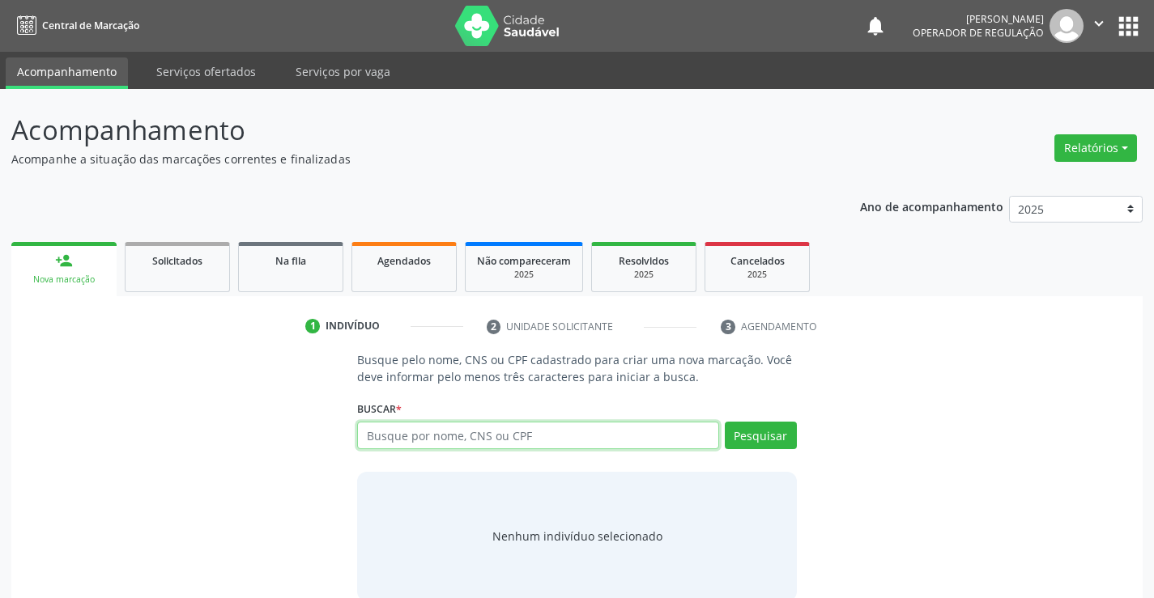
click at [518, 433] on input "text" at bounding box center [537, 436] width 361 height 28
type input "702800195688663"
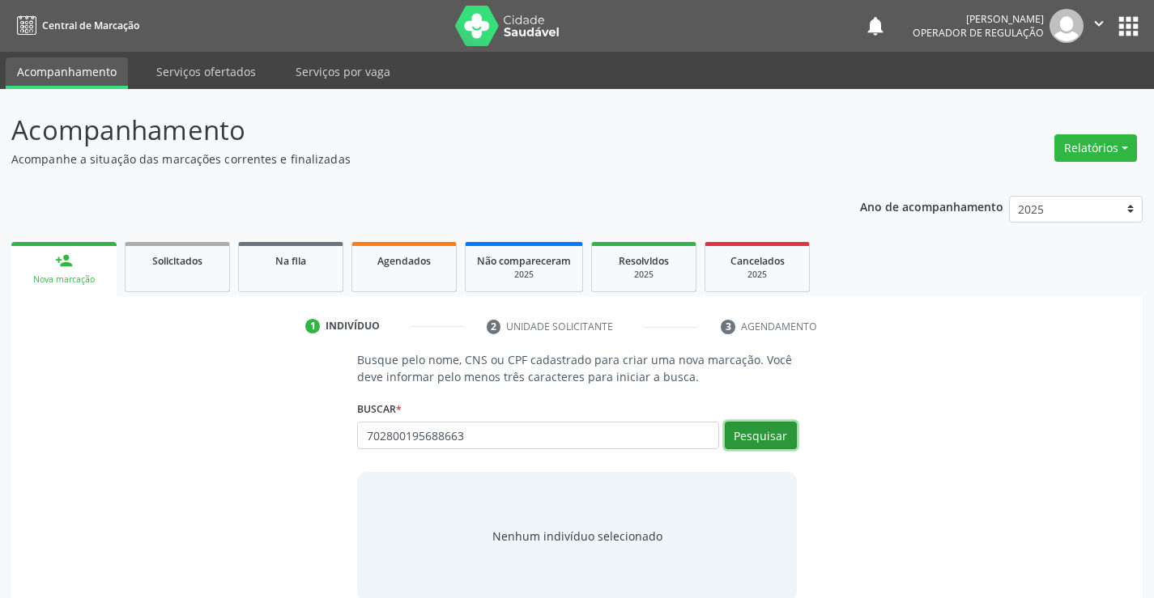
click at [760, 431] on button "Pesquisar" at bounding box center [761, 436] width 72 height 28
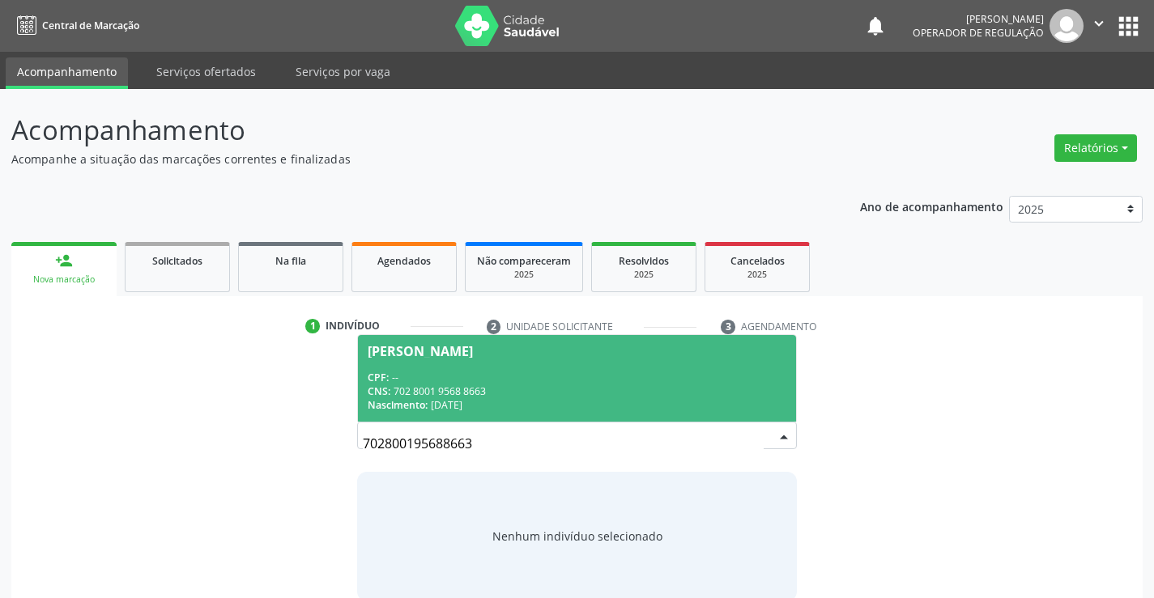
click at [667, 396] on div "CNS: 702 8001 9568 8663" at bounding box center [577, 392] width 418 height 14
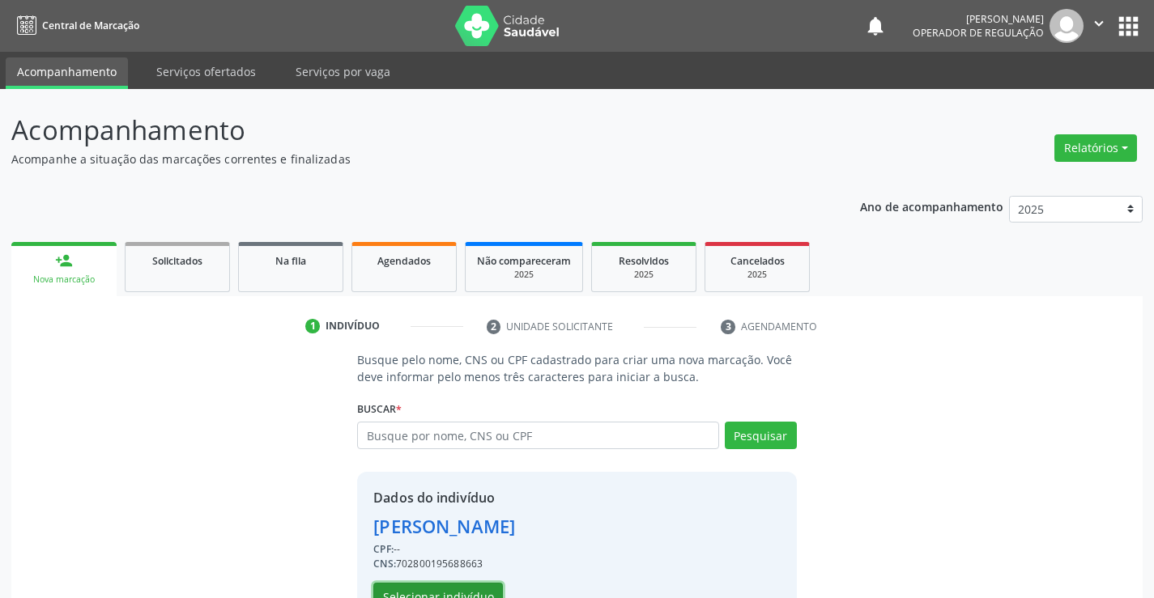
click at [463, 586] on button "Selecionar indivíduo" at bounding box center [438, 597] width 130 height 28
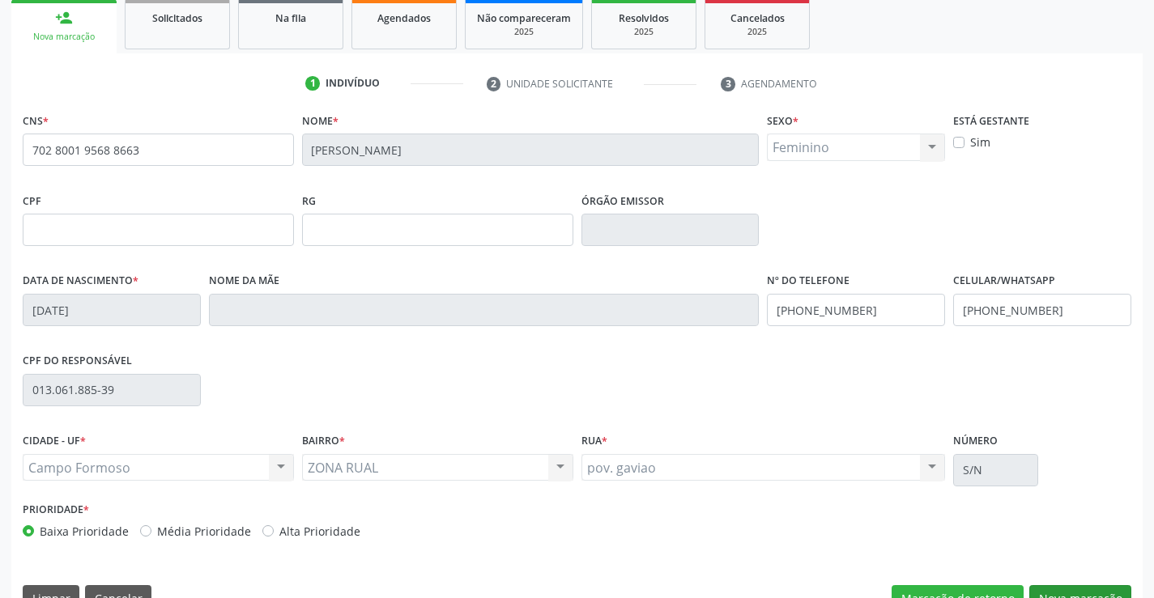
scroll to position [279, 0]
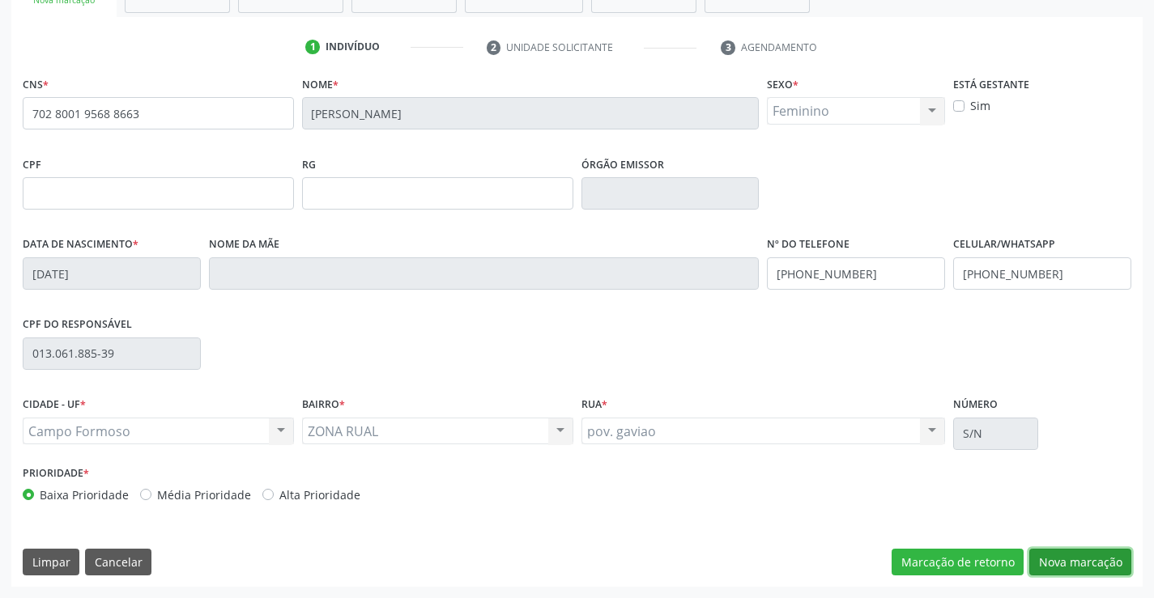
click at [1061, 560] on button "Nova marcação" at bounding box center [1080, 563] width 102 height 28
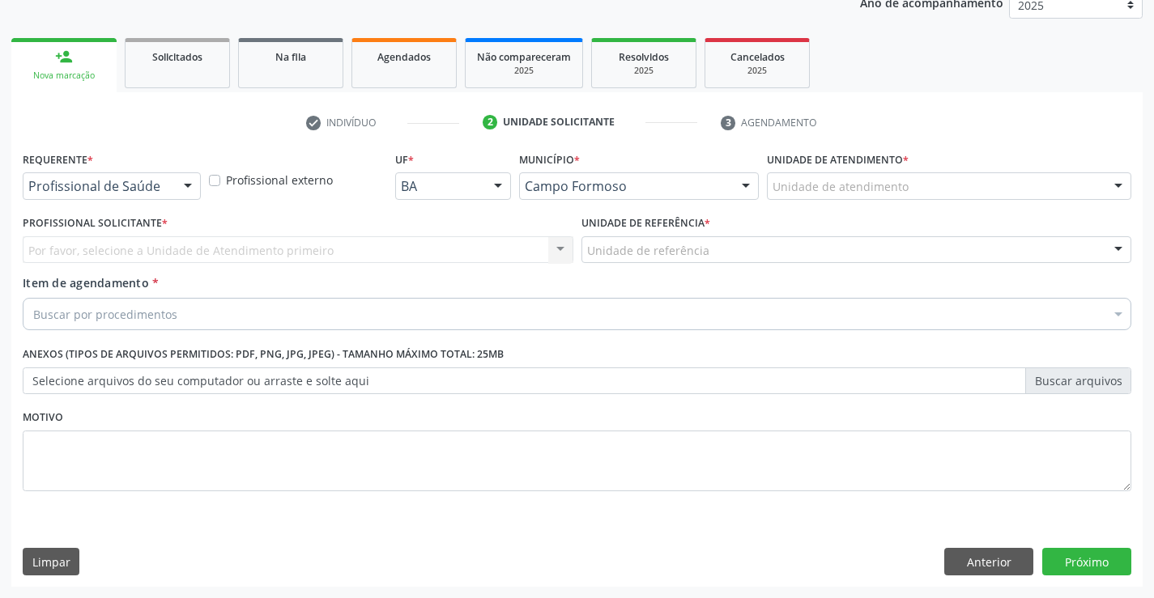
scroll to position [204, 0]
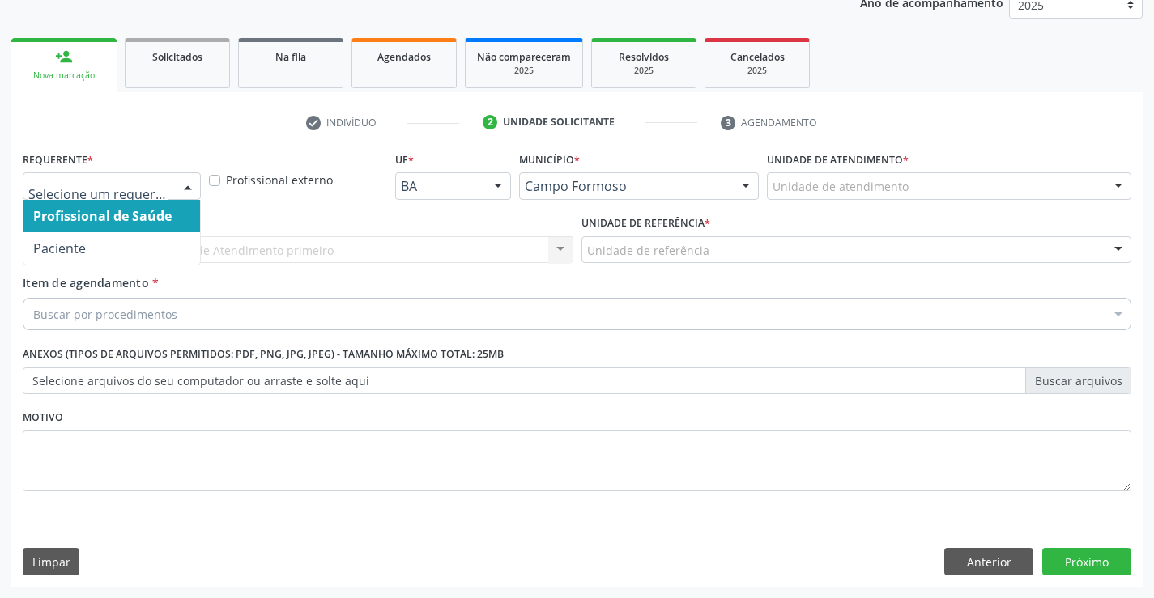
click at [187, 188] on div at bounding box center [188, 187] width 24 height 28
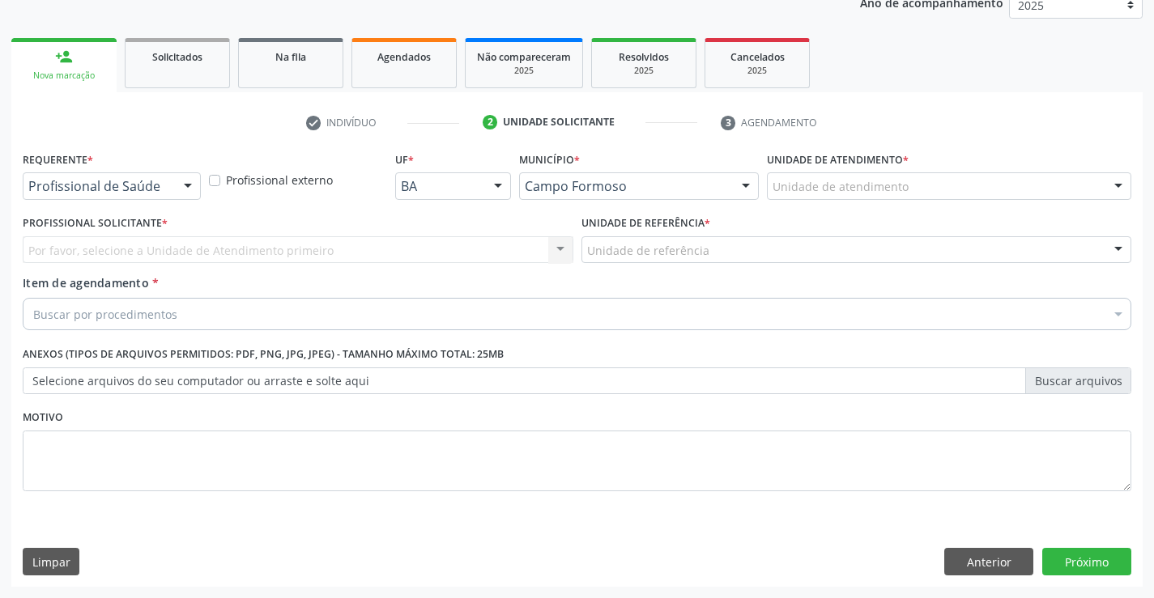
click at [171, 269] on div "Profissional Solicitante * Por favor, selecione a Unidade de Atendimento primei…" at bounding box center [298, 242] width 559 height 63
click at [182, 253] on div "Por favor, selecione a Unidade de Atendimento primeiro Nenhum resultado encontr…" at bounding box center [298, 250] width 551 height 28
click at [182, 248] on div "Por favor, selecione a Unidade de Atendimento primeiro Nenhum resultado encontr…" at bounding box center [298, 250] width 551 height 28
click at [187, 182] on div at bounding box center [188, 187] width 24 height 28
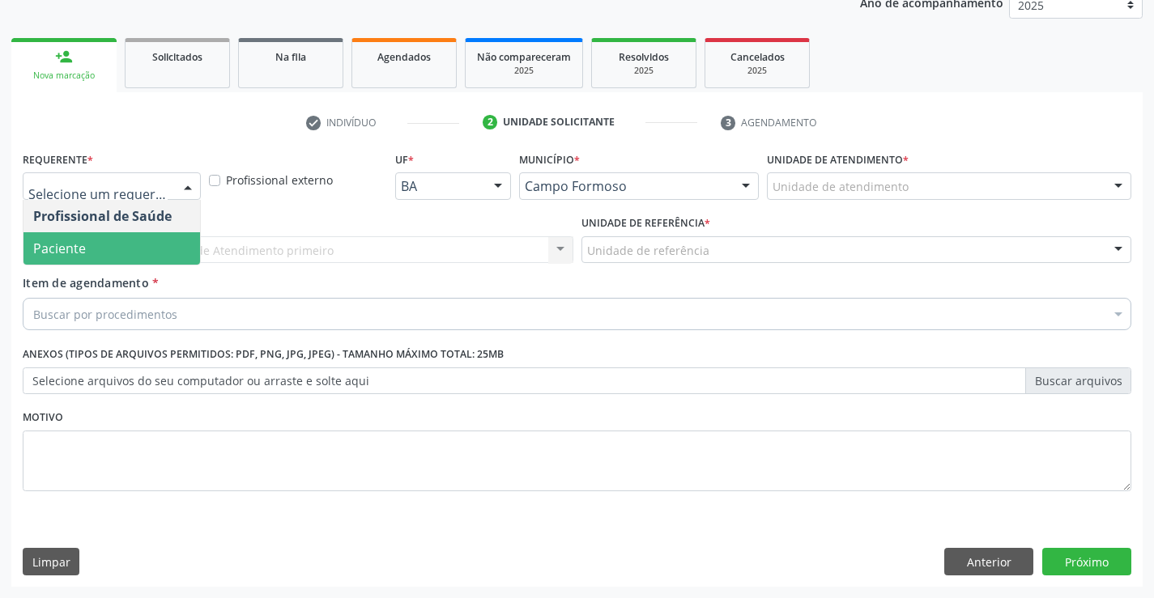
click at [117, 246] on span "Paciente" at bounding box center [111, 248] width 177 height 32
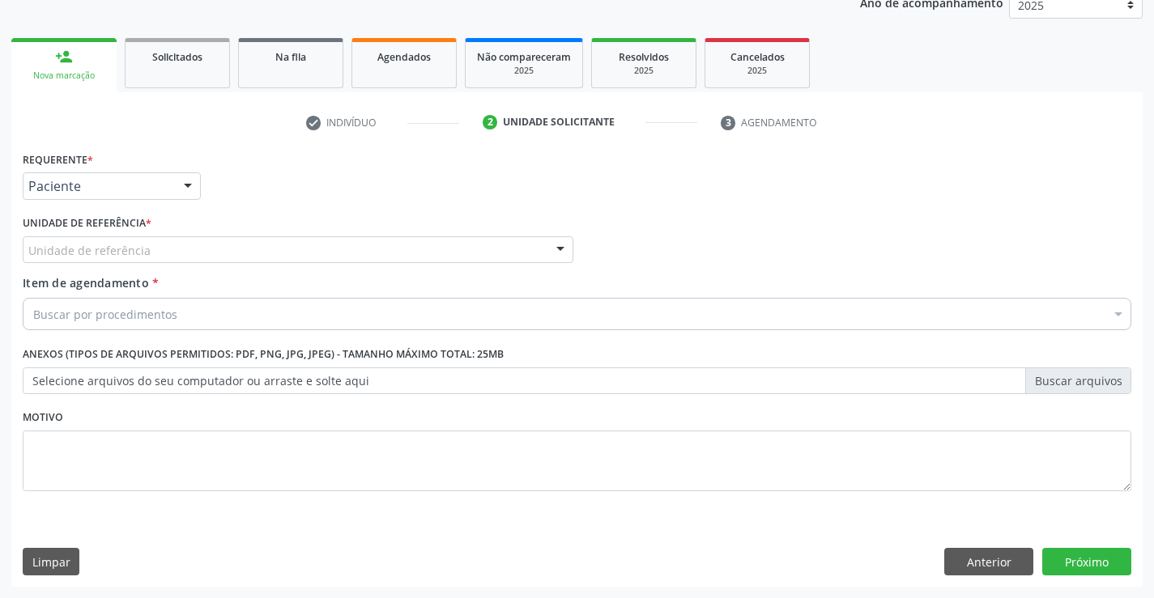
click at [173, 254] on div "Unidade de referência" at bounding box center [298, 250] width 551 height 28
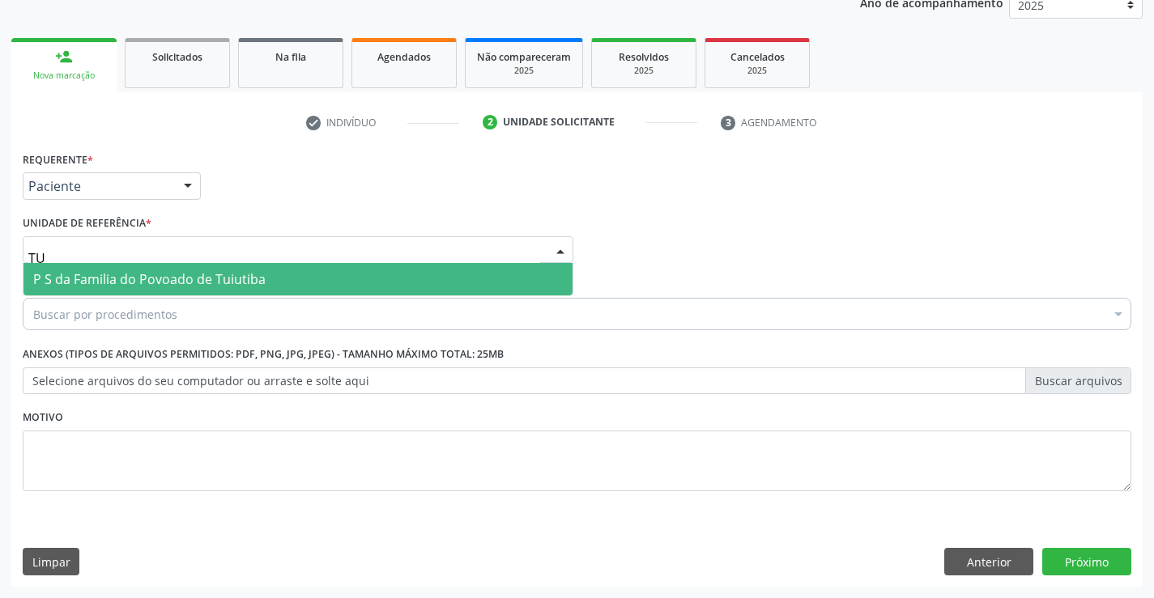
type input "TUI"
click at [184, 279] on span "P S da Familia do Povoado de Tuiutiba" at bounding box center [149, 279] width 232 height 18
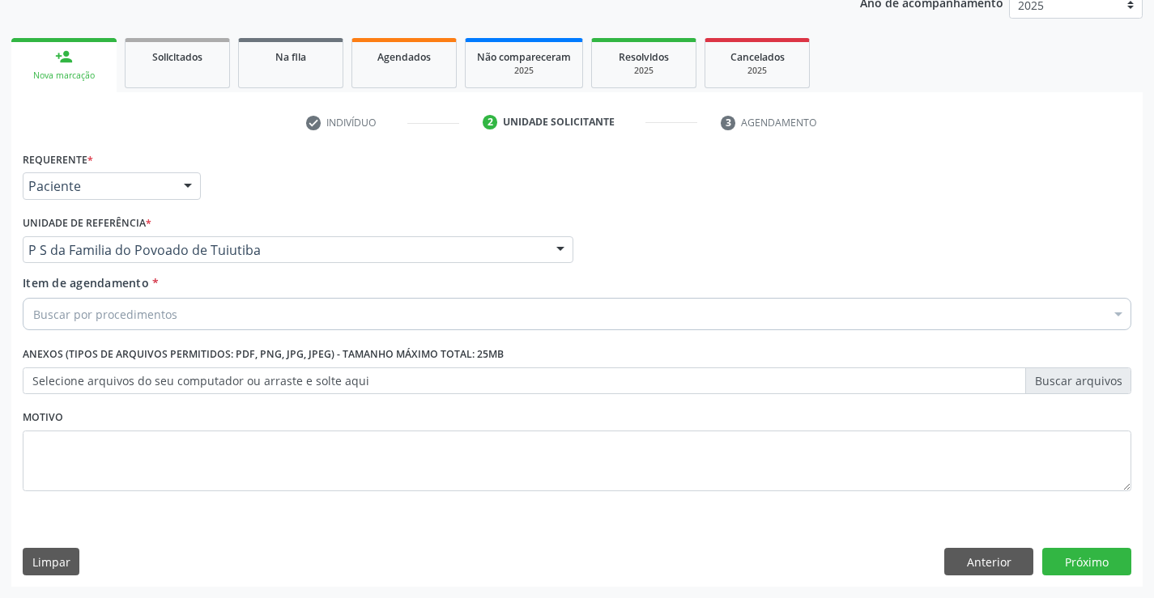
click at [177, 318] on div "Buscar por procedimentos" at bounding box center [577, 314] width 1109 height 32
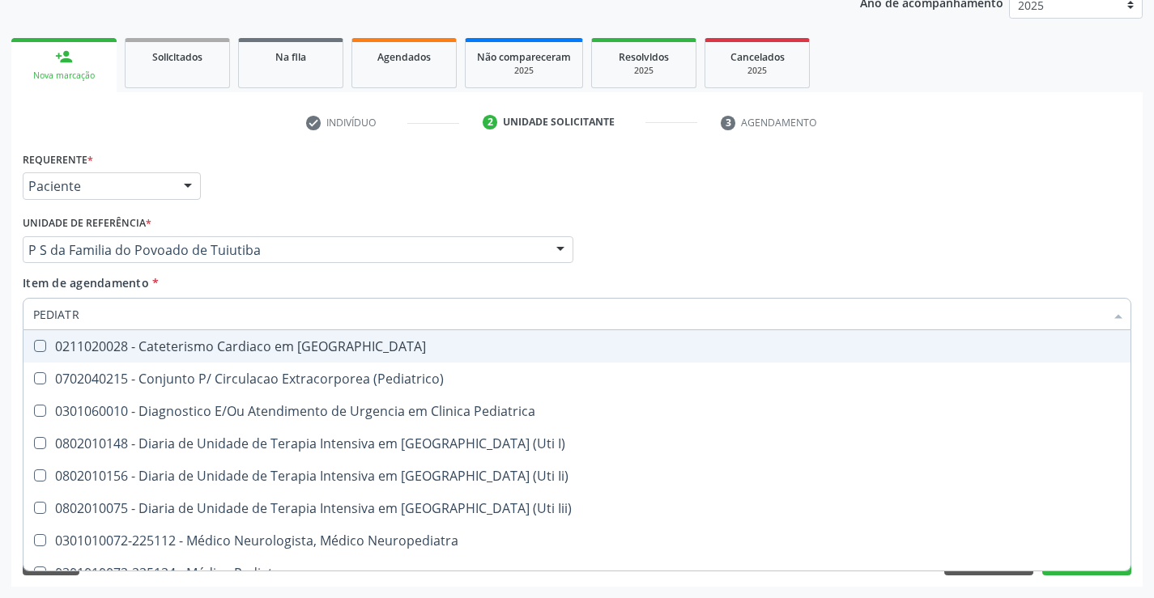
type input "PEDIATRA"
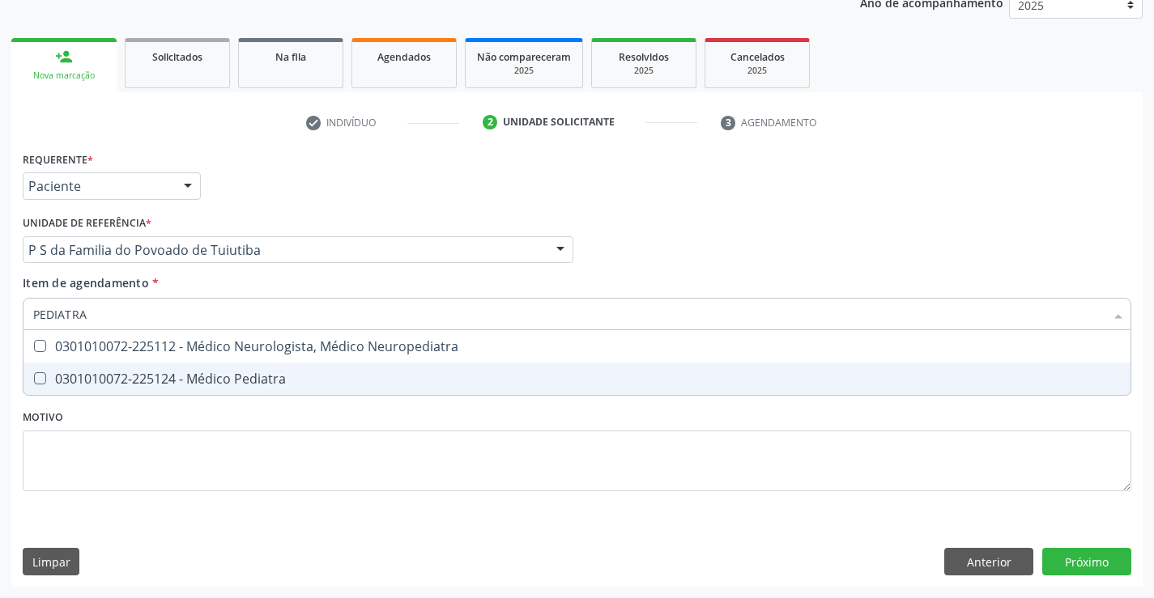
click at [206, 375] on div "0301010072-225124 - Médico Pediatra" at bounding box center [577, 379] width 1088 height 13
checkbox Pediatra "true"
click at [223, 429] on div "Requerente * Paciente Profissional de Saúde Paciente Nenhum resultado encontrad…" at bounding box center [577, 330] width 1109 height 367
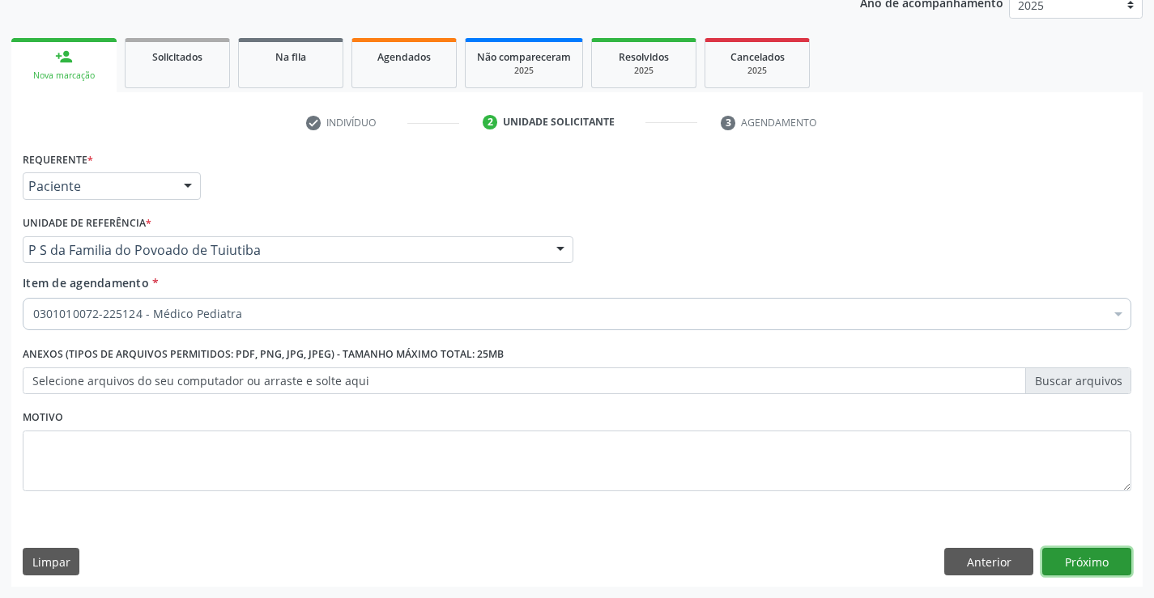
click at [1072, 560] on button "Próximo" at bounding box center [1086, 562] width 89 height 28
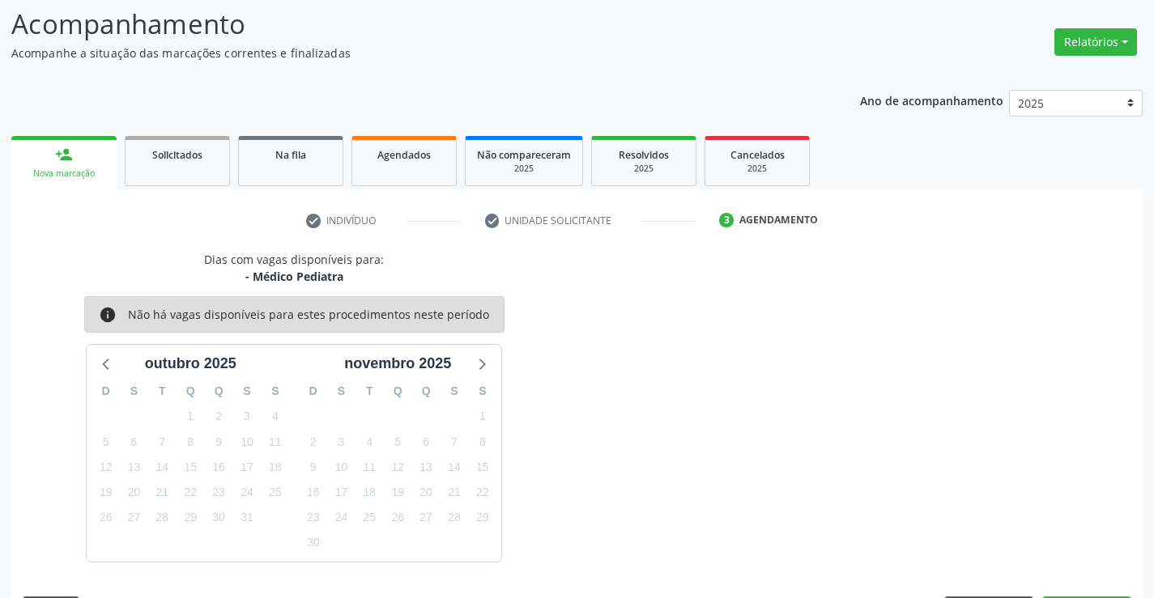
scroll to position [154, 0]
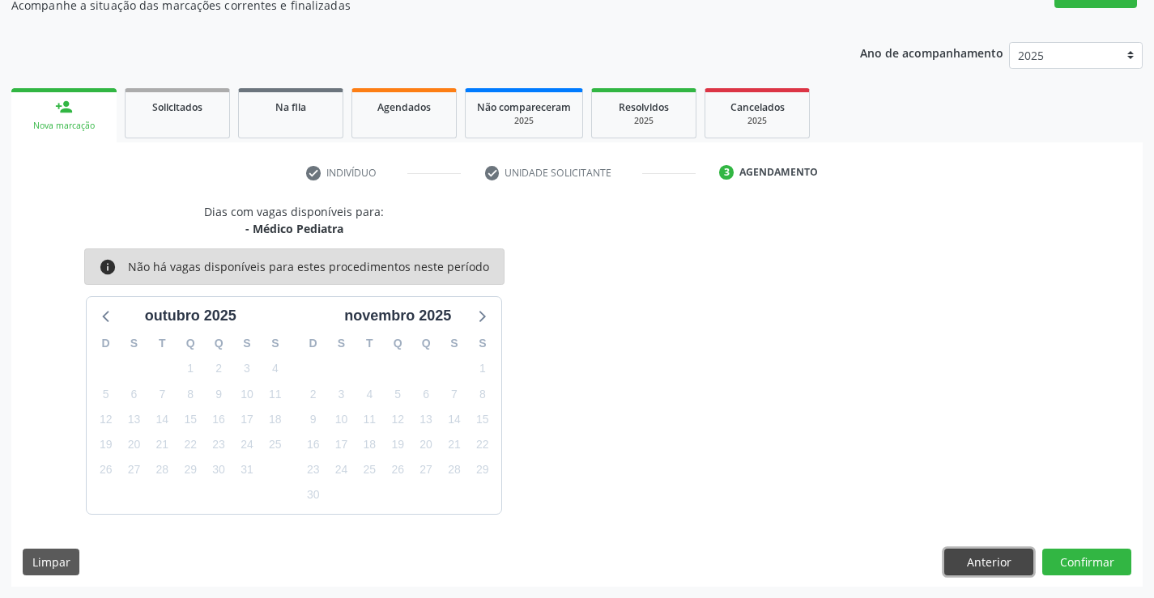
click at [969, 563] on button "Anterior" at bounding box center [988, 563] width 89 height 28
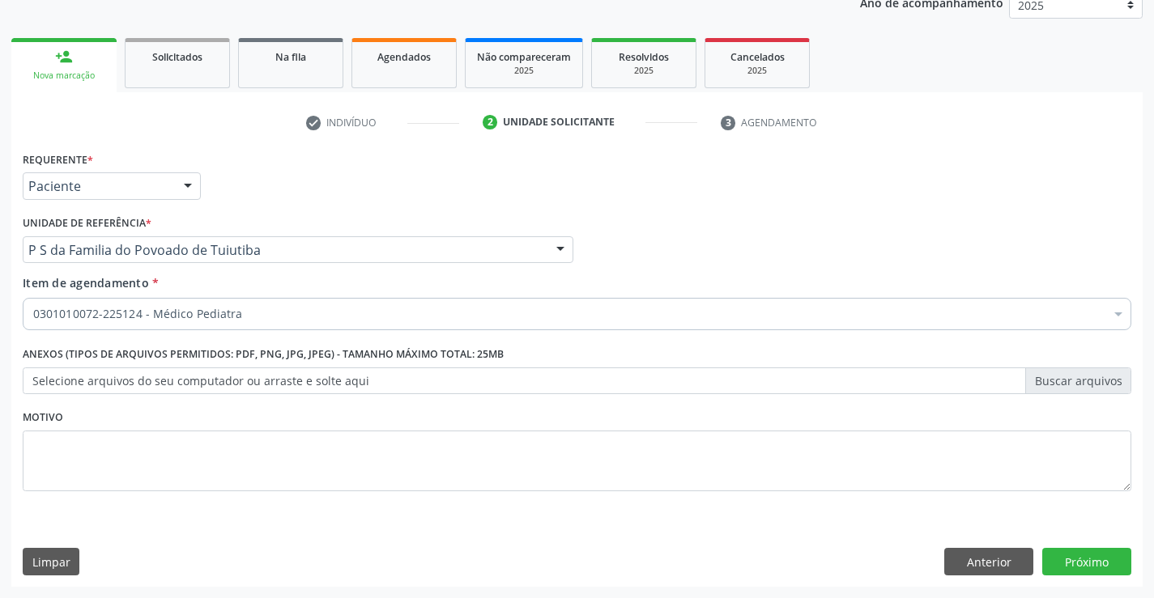
scroll to position [0, 0]
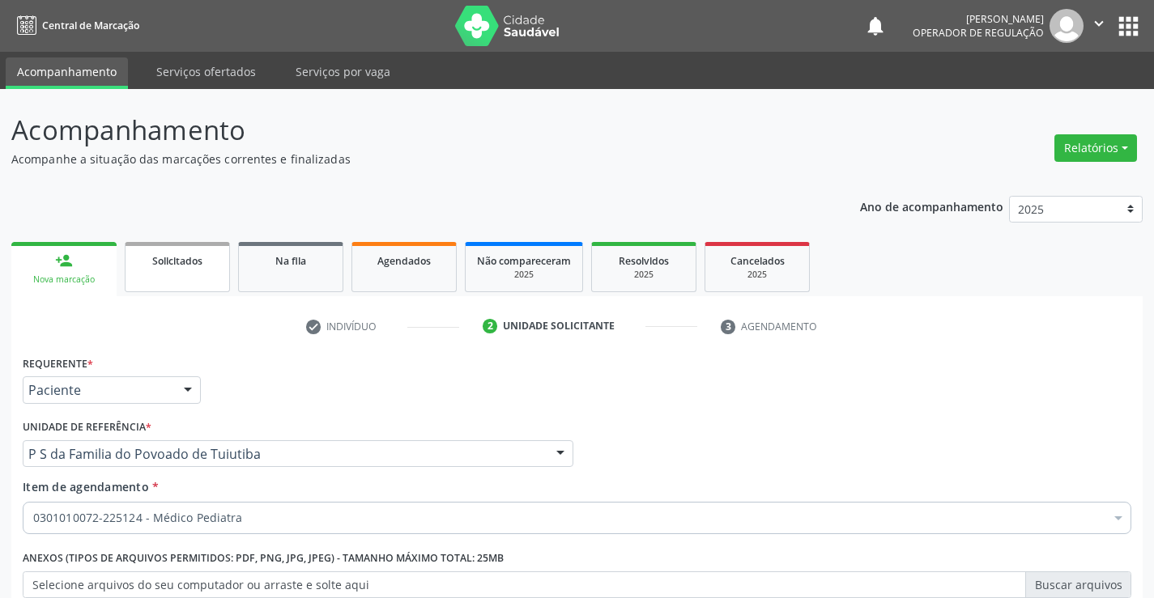
click at [163, 276] on link "Solicitados" at bounding box center [177, 267] width 105 height 50
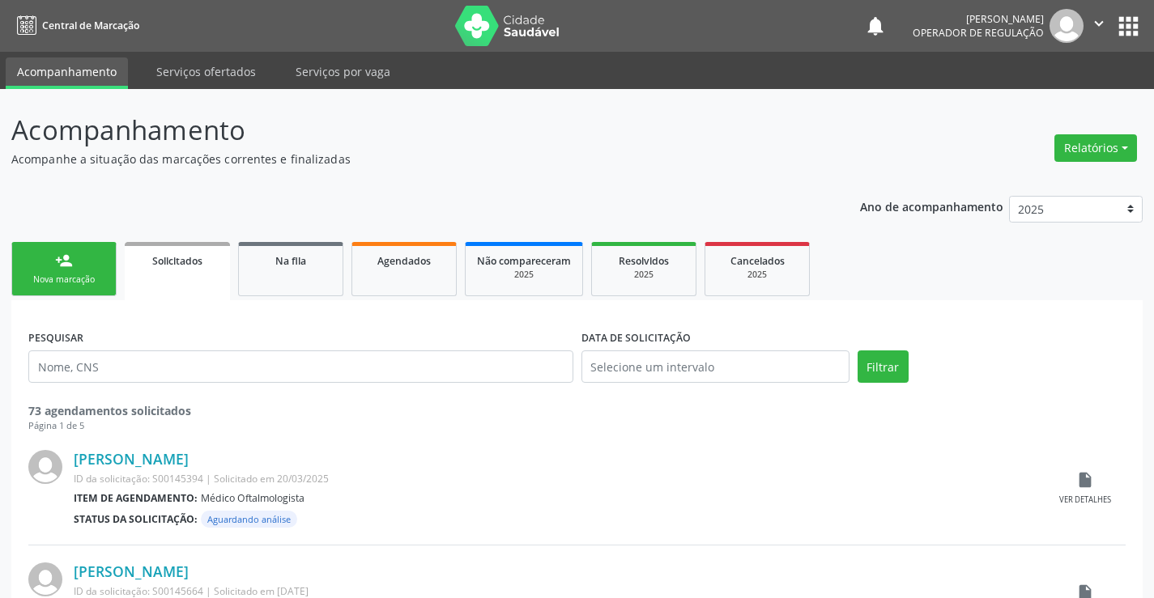
click at [89, 276] on div "Nova marcação" at bounding box center [63, 280] width 81 height 12
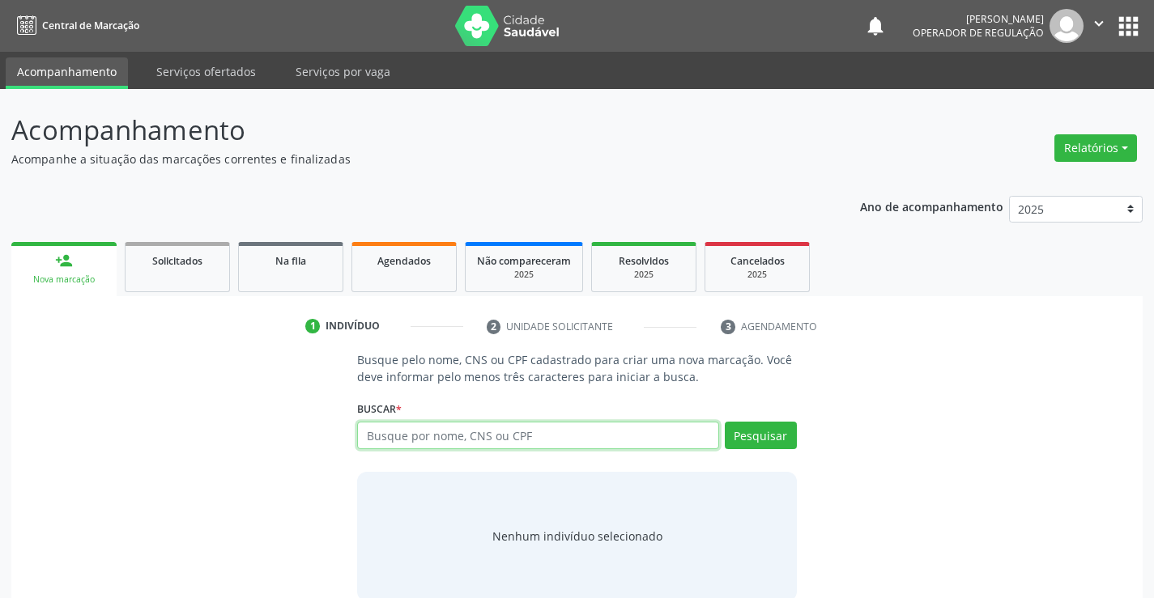
click at [509, 440] on input "text" at bounding box center [537, 436] width 361 height 28
type input "704606662667228"
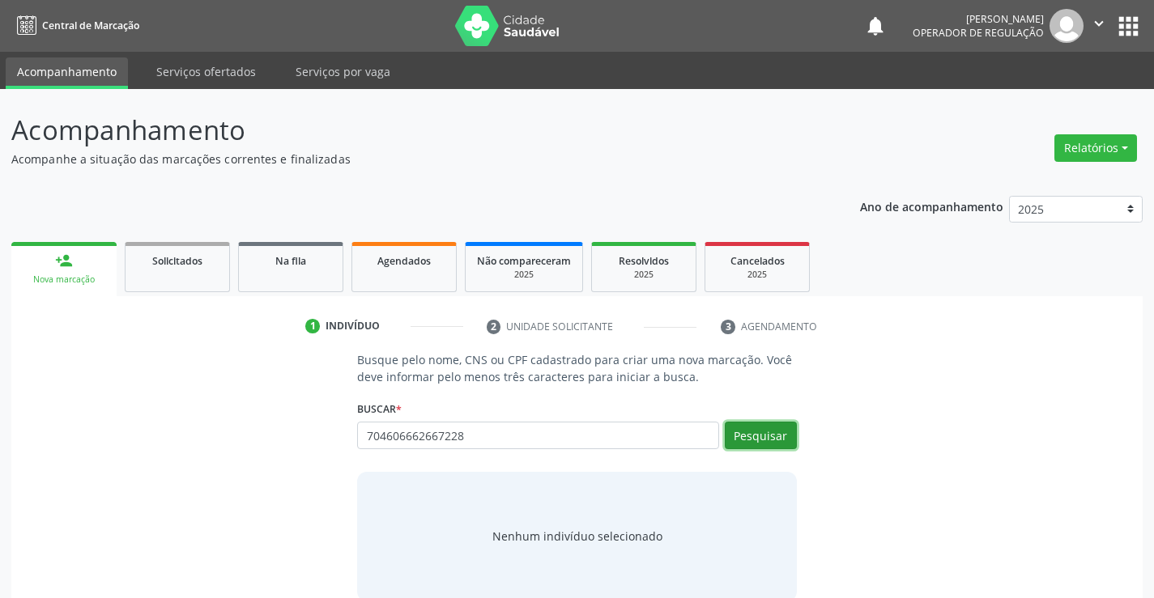
click at [752, 437] on button "Pesquisar" at bounding box center [761, 436] width 72 height 28
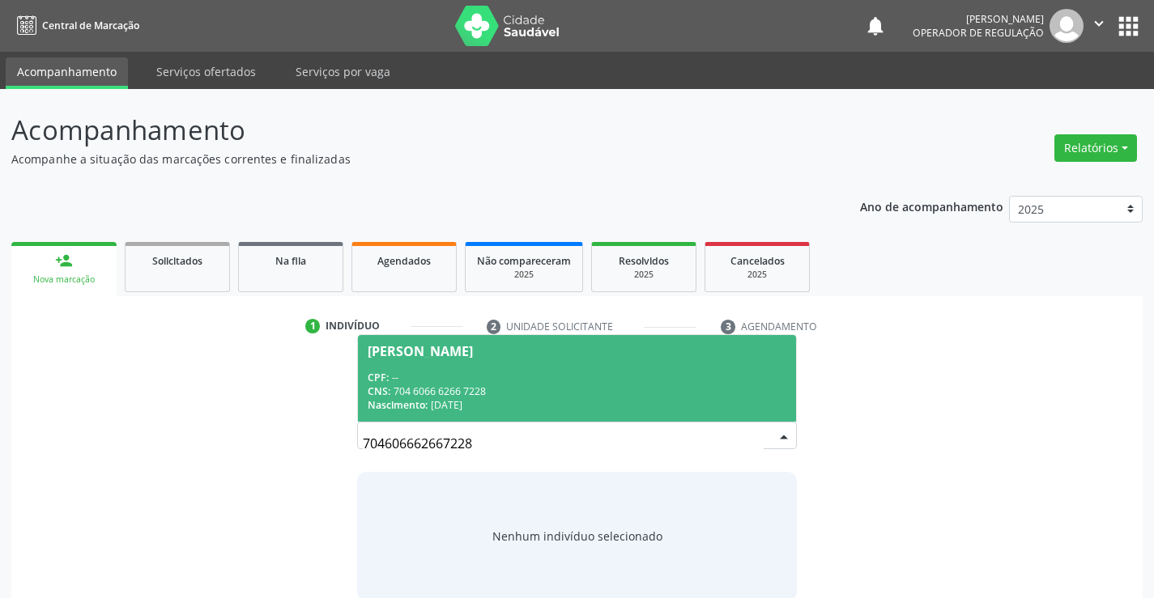
click at [609, 383] on div "CPF: --" at bounding box center [577, 378] width 418 height 14
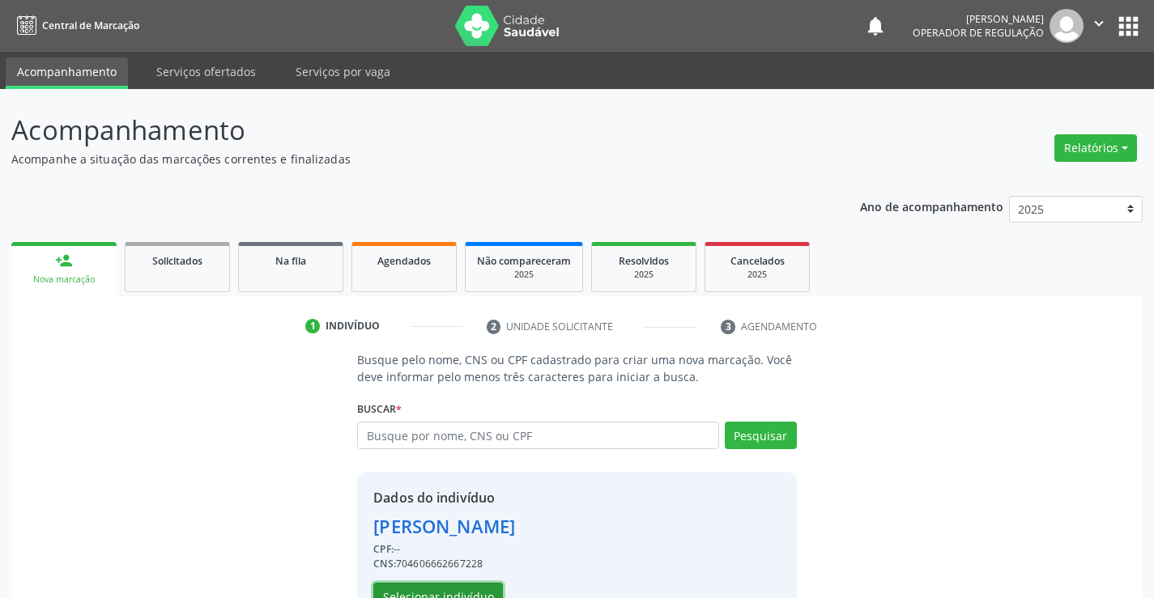
click at [485, 590] on button "Selecionar indivíduo" at bounding box center [438, 597] width 130 height 28
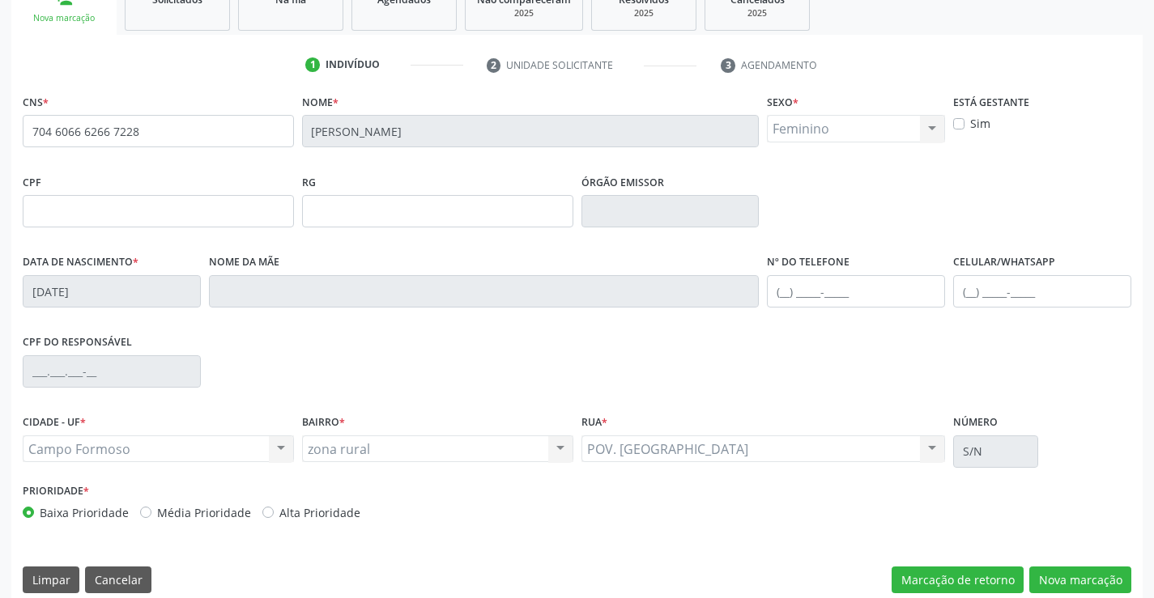
scroll to position [279, 0]
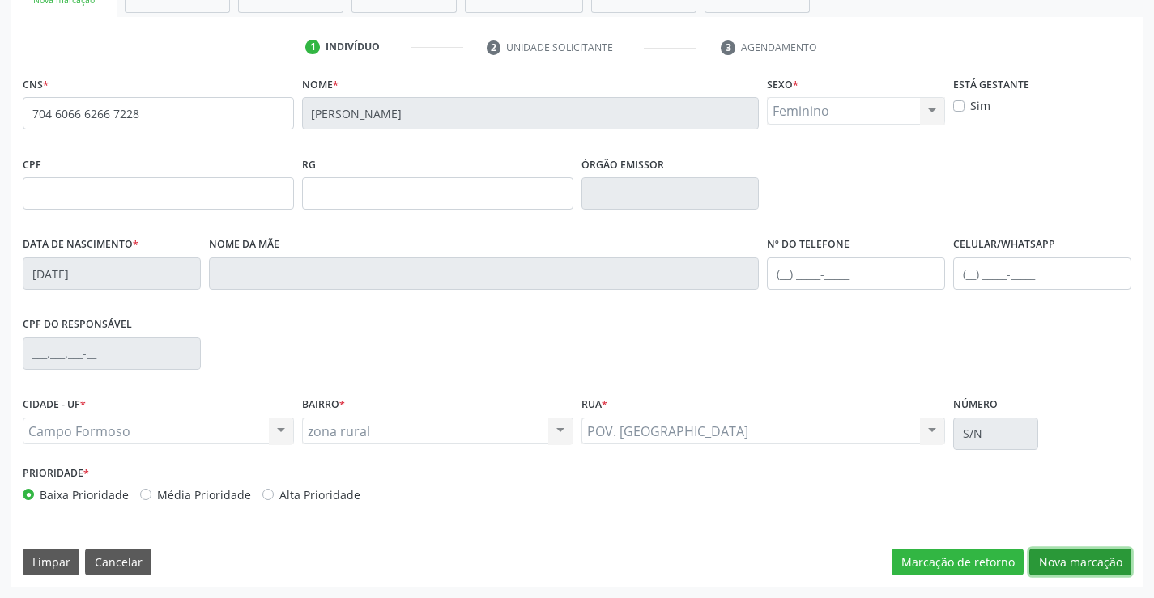
click at [1067, 561] on button "Nova marcação" at bounding box center [1080, 563] width 102 height 28
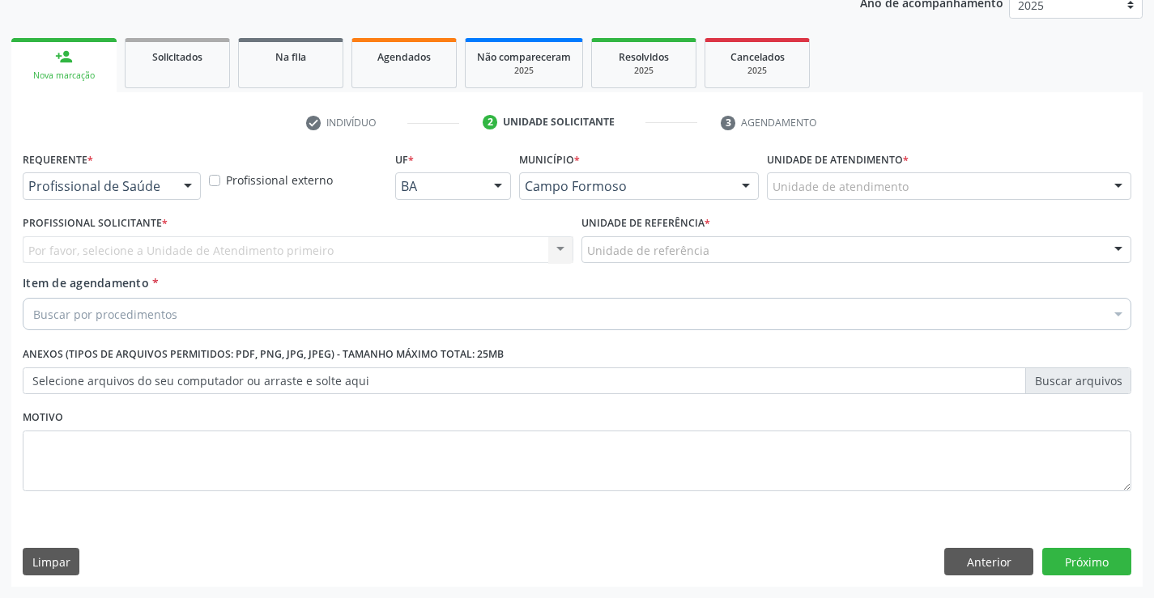
scroll to position [204, 0]
click at [188, 186] on div at bounding box center [188, 187] width 24 height 28
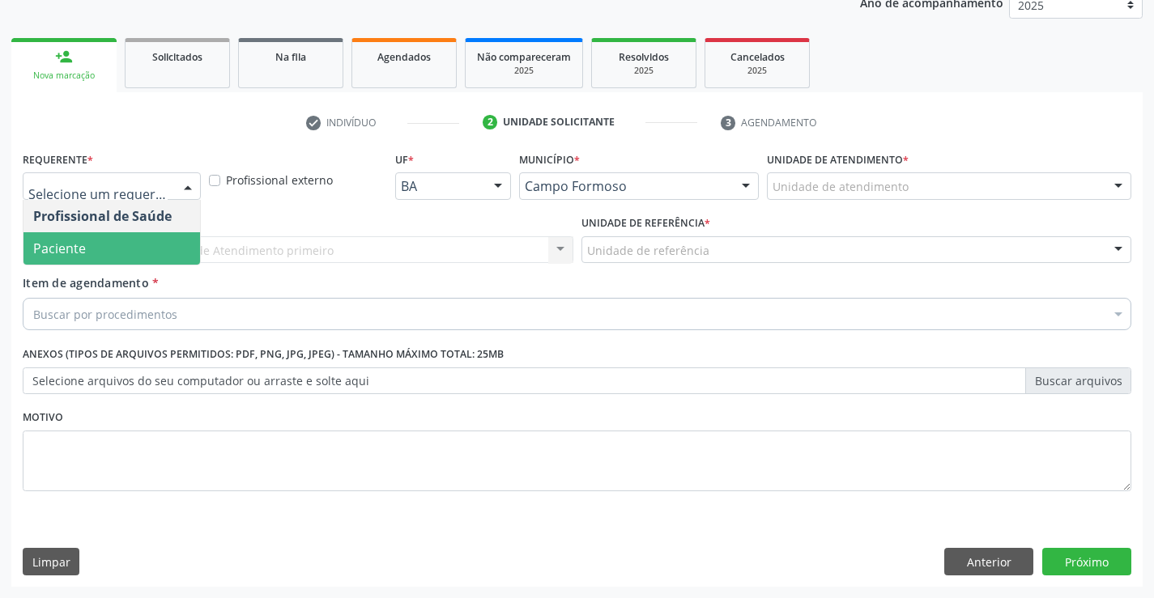
click at [162, 257] on span "Paciente" at bounding box center [111, 248] width 177 height 32
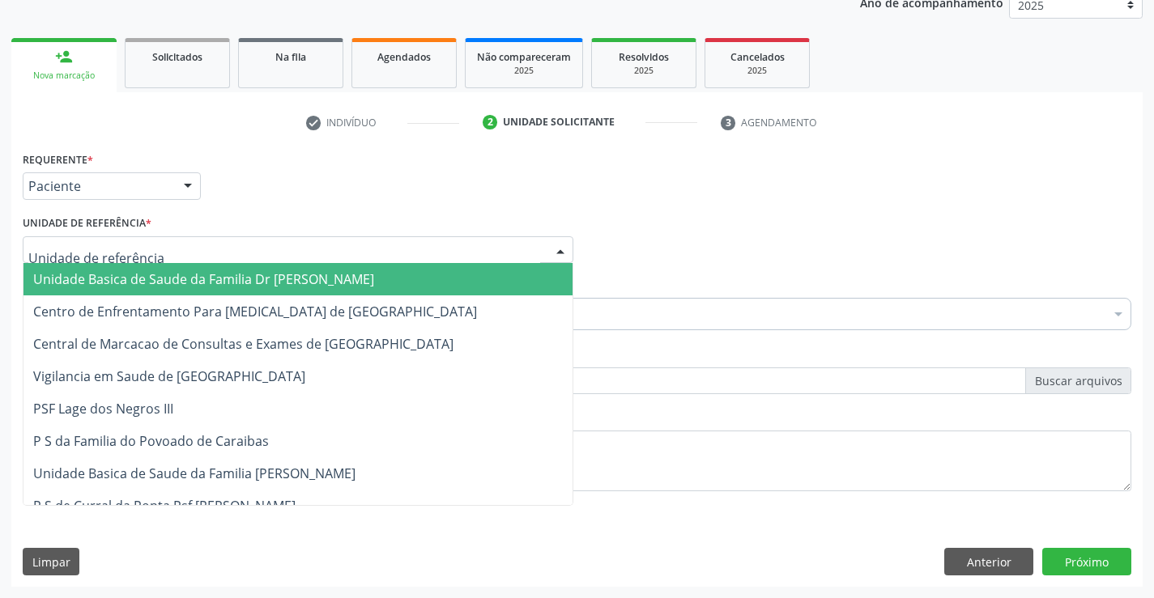
click at [187, 253] on div at bounding box center [298, 250] width 551 height 28
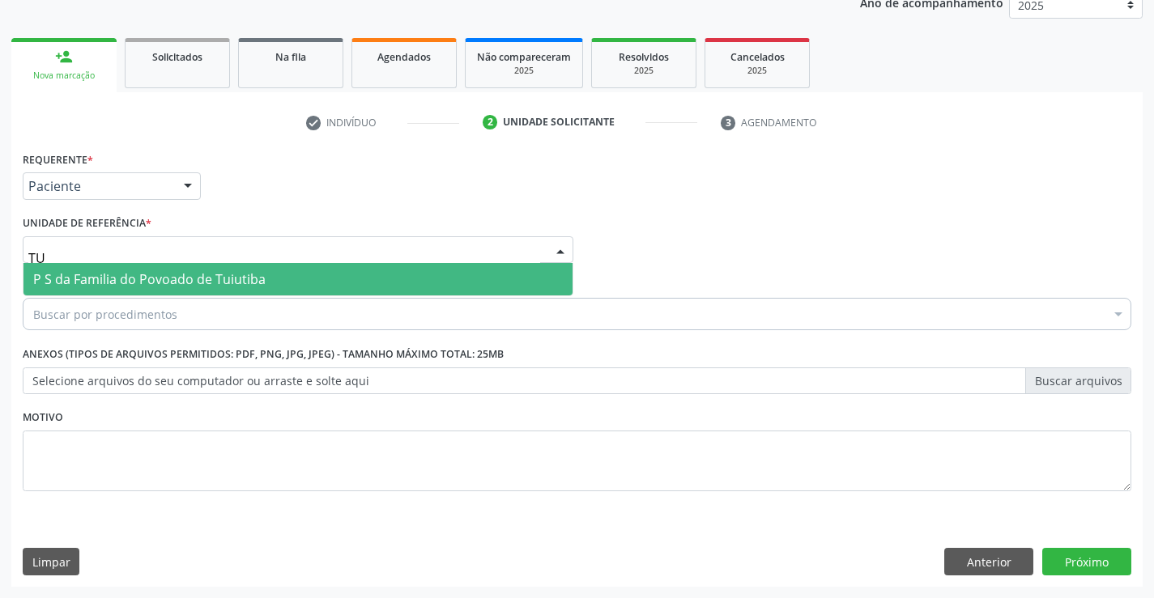
type input "TUI"
drag, startPoint x: 194, startPoint y: 275, endPoint x: 194, endPoint y: 292, distance: 17.0
click at [194, 279] on span "P S da Familia do Povoado de Tuiutiba" at bounding box center [149, 279] width 232 height 18
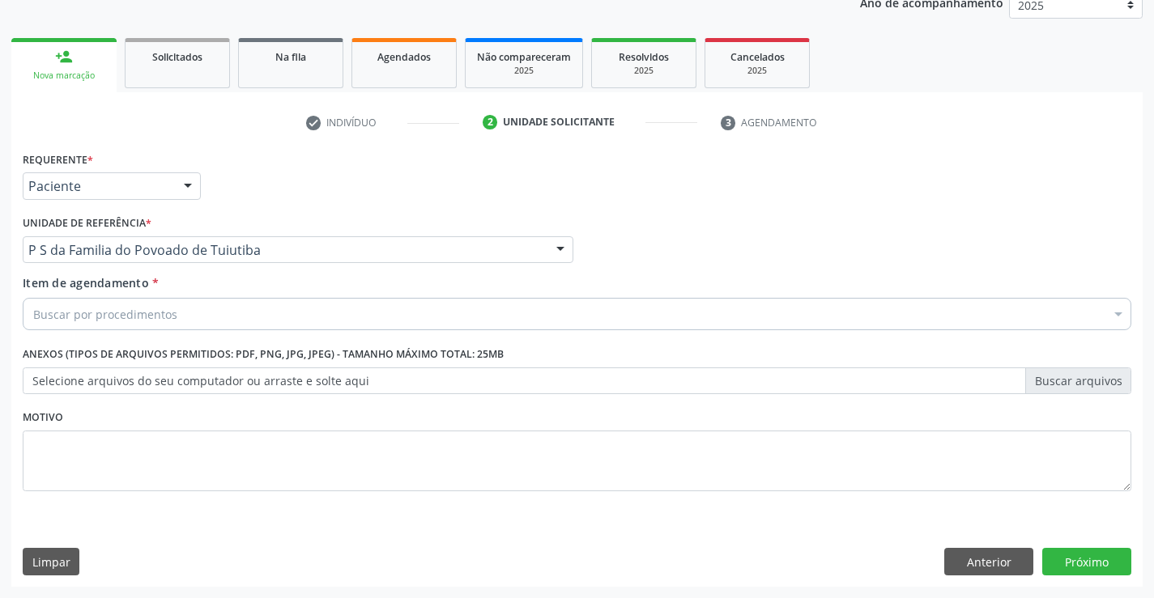
click at [194, 318] on div "Buscar por procedimentos" at bounding box center [577, 314] width 1109 height 32
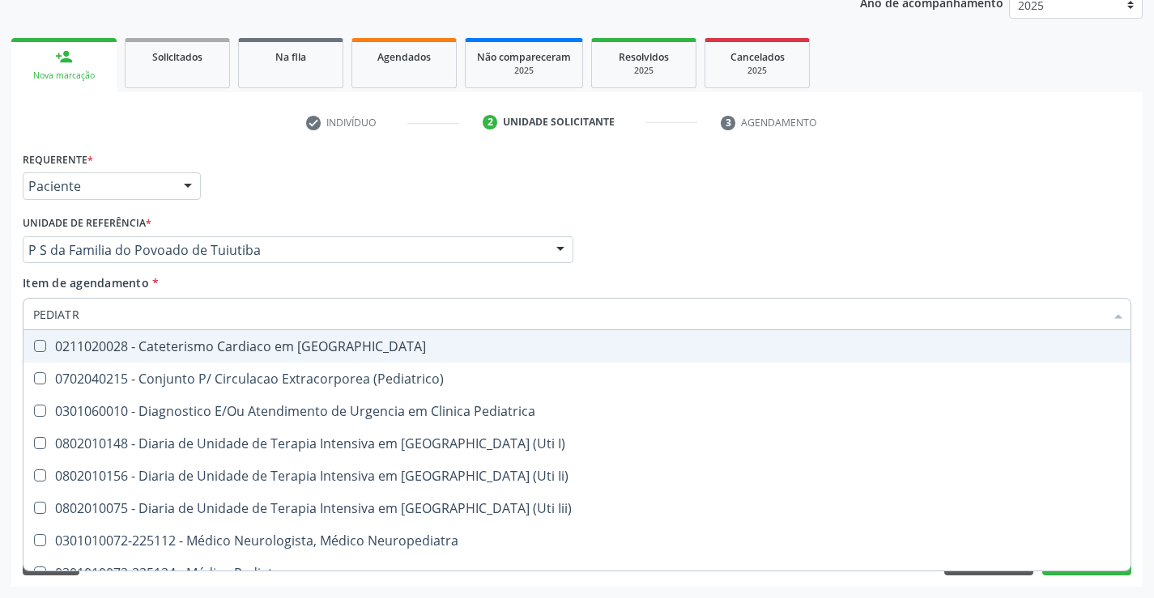
type input "PEDIATRA"
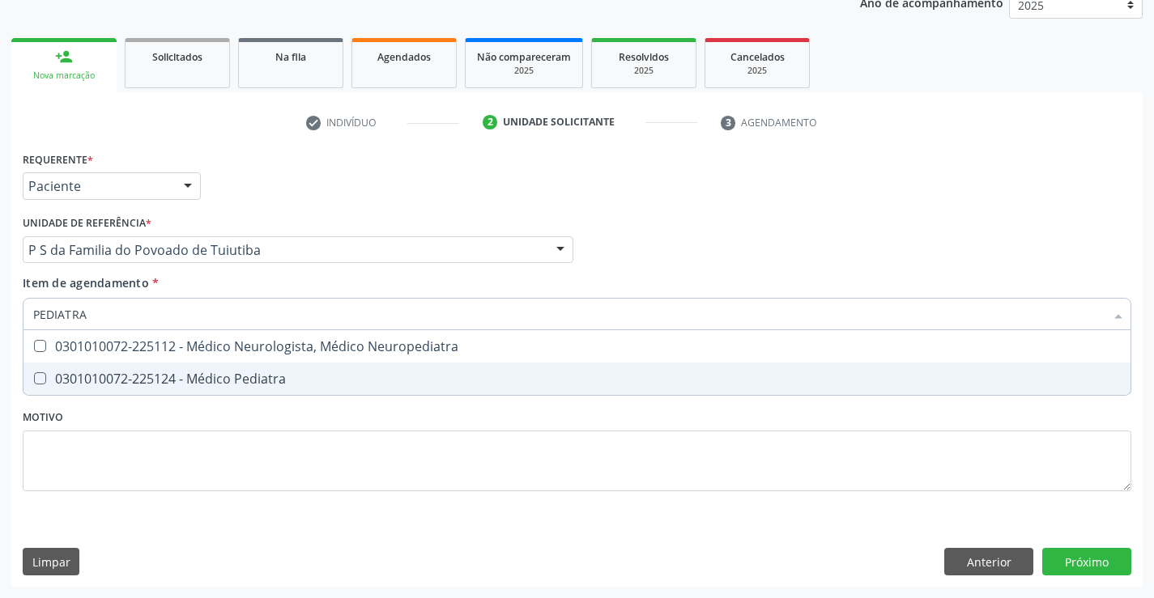
click at [220, 385] on div "0301010072-225124 - Médico Pediatra" at bounding box center [577, 379] width 1088 height 13
checkbox Pediatra "true"
click at [219, 432] on div "Requerente * Paciente Profissional de Saúde Paciente Nenhum resultado encontrad…" at bounding box center [577, 330] width 1109 height 367
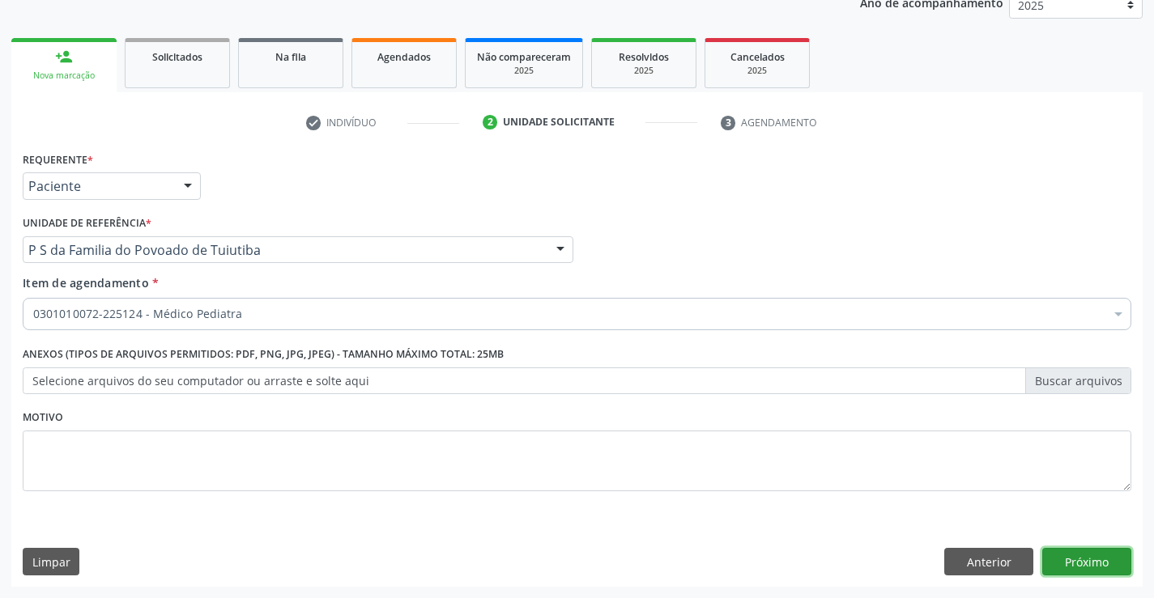
click at [1066, 564] on button "Próximo" at bounding box center [1086, 562] width 89 height 28
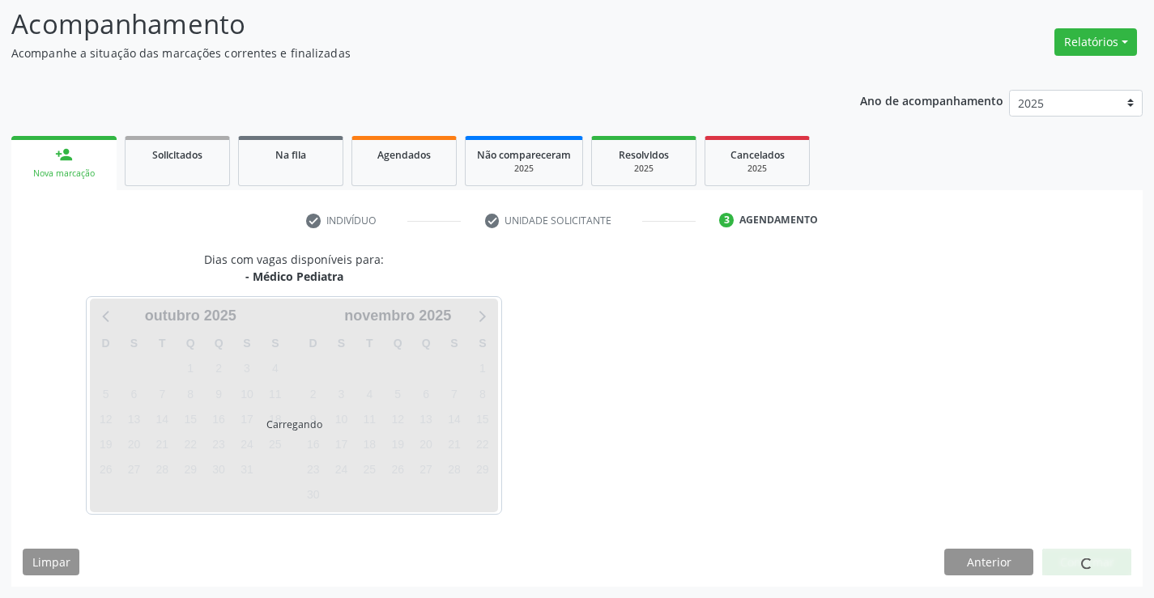
scroll to position [106, 0]
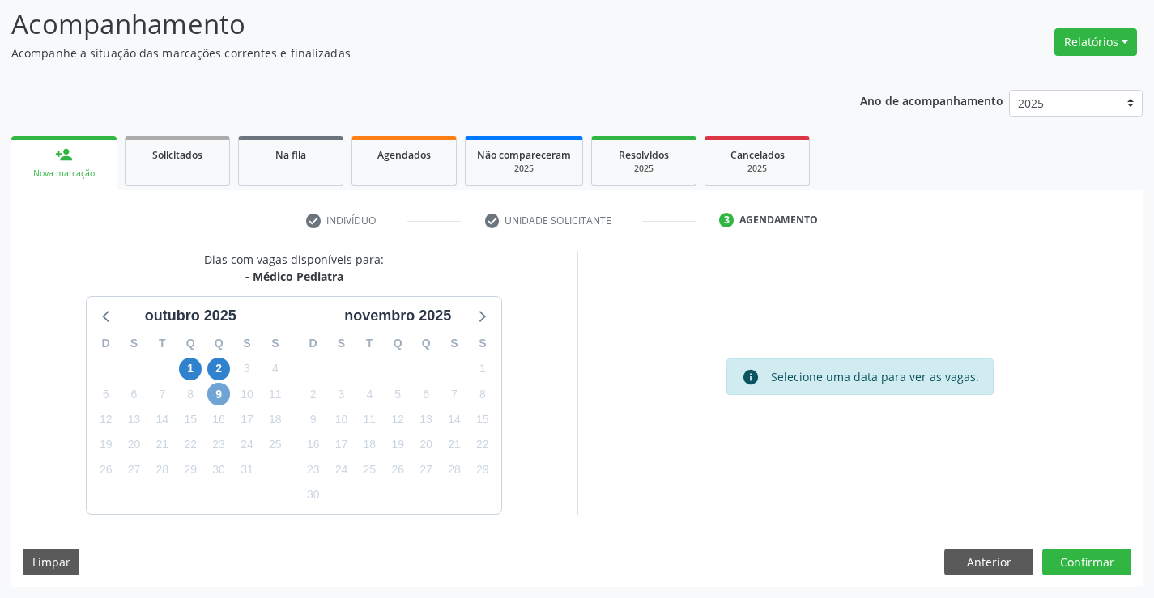
click at [215, 394] on span "9" at bounding box center [218, 394] width 23 height 23
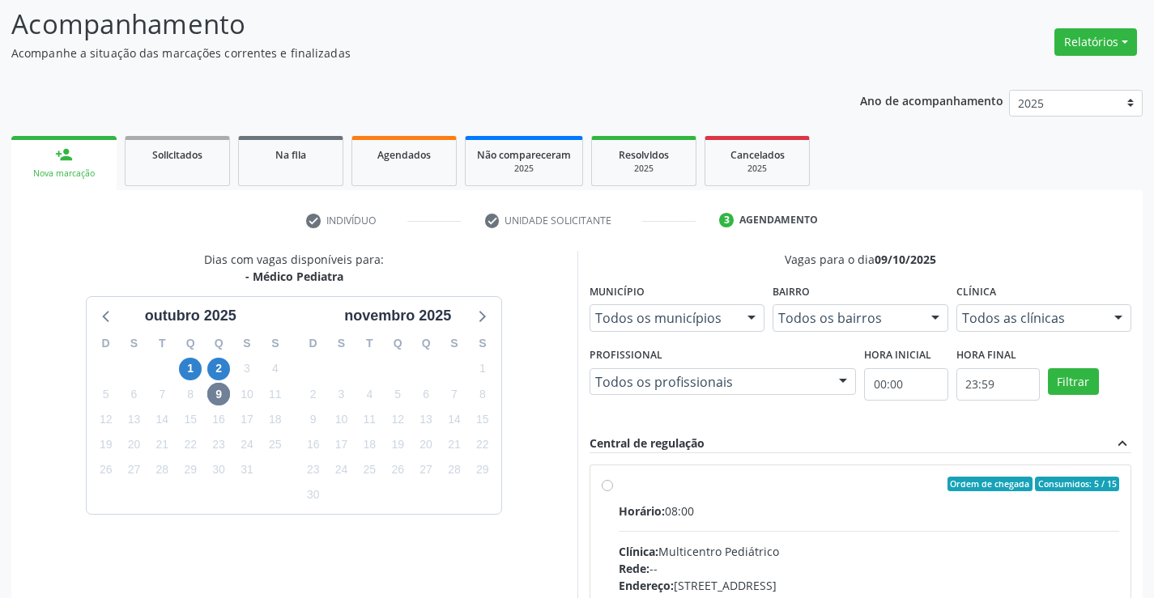
click at [619, 488] on label "Ordem de chegada Consumidos: 5 / 15 Horário: 08:00 Clínica: Multicentro Pediátr…" at bounding box center [869, 601] width 501 height 249
click at [607, 488] on input "Ordem de chegada Consumidos: 5 / 15 Horário: 08:00 Clínica: Multicentro Pediátr…" at bounding box center [607, 484] width 11 height 15
radio input "true"
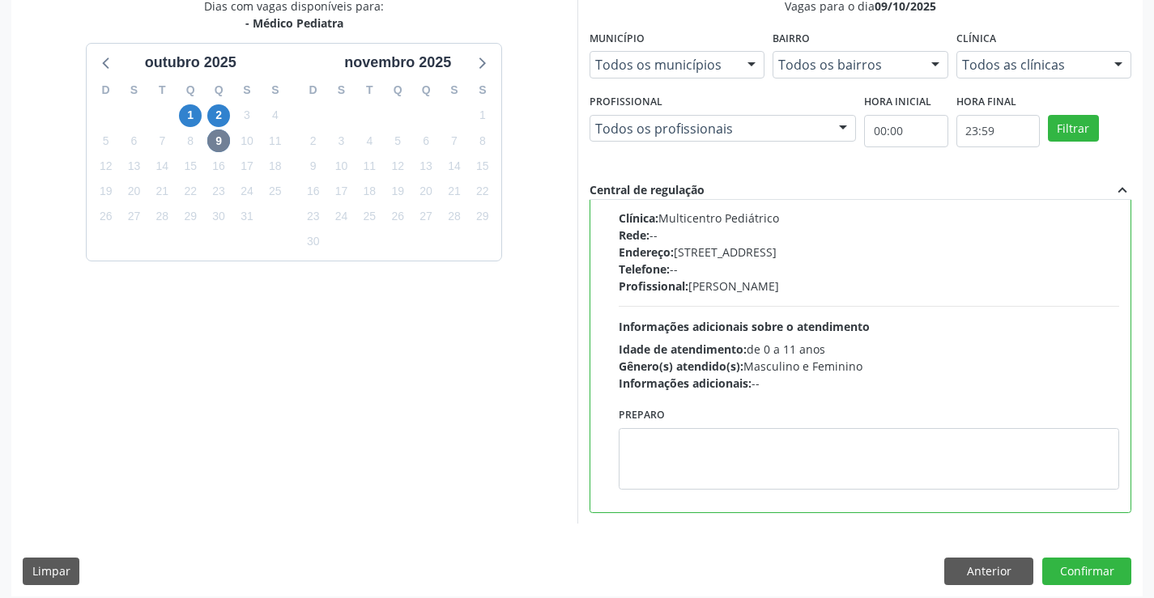
scroll to position [369, 0]
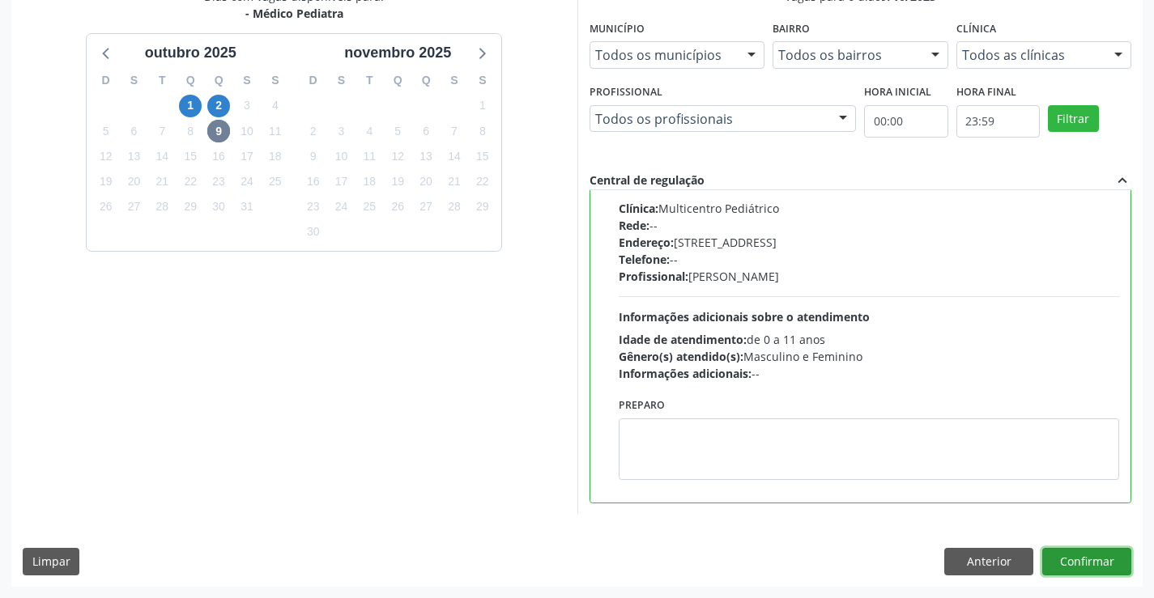
click at [1060, 565] on button "Confirmar" at bounding box center [1086, 562] width 89 height 28
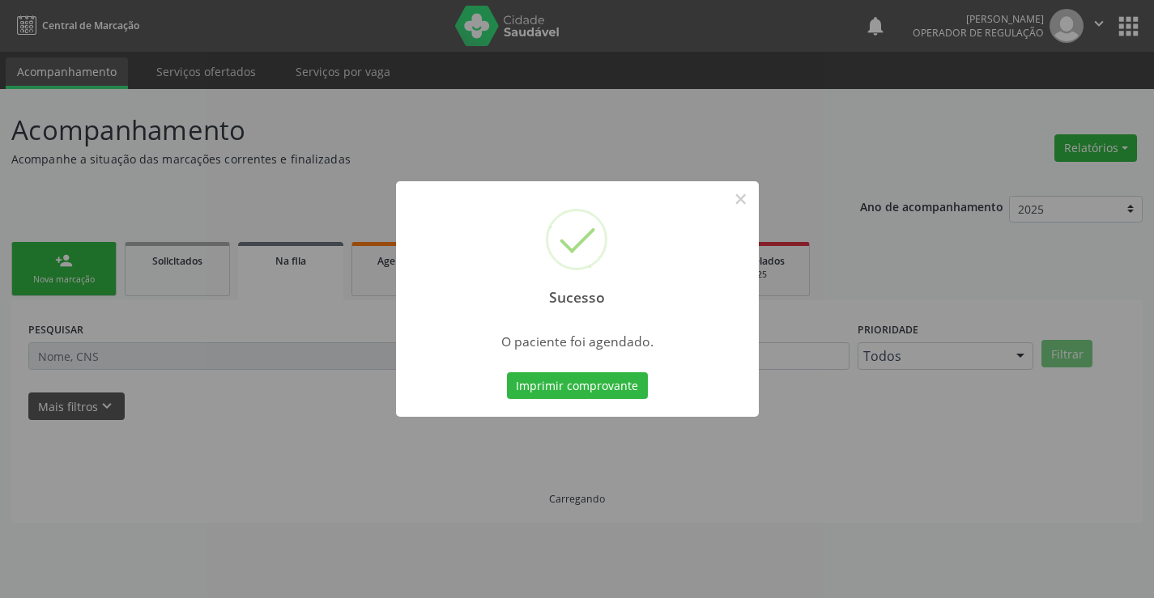
scroll to position [0, 0]
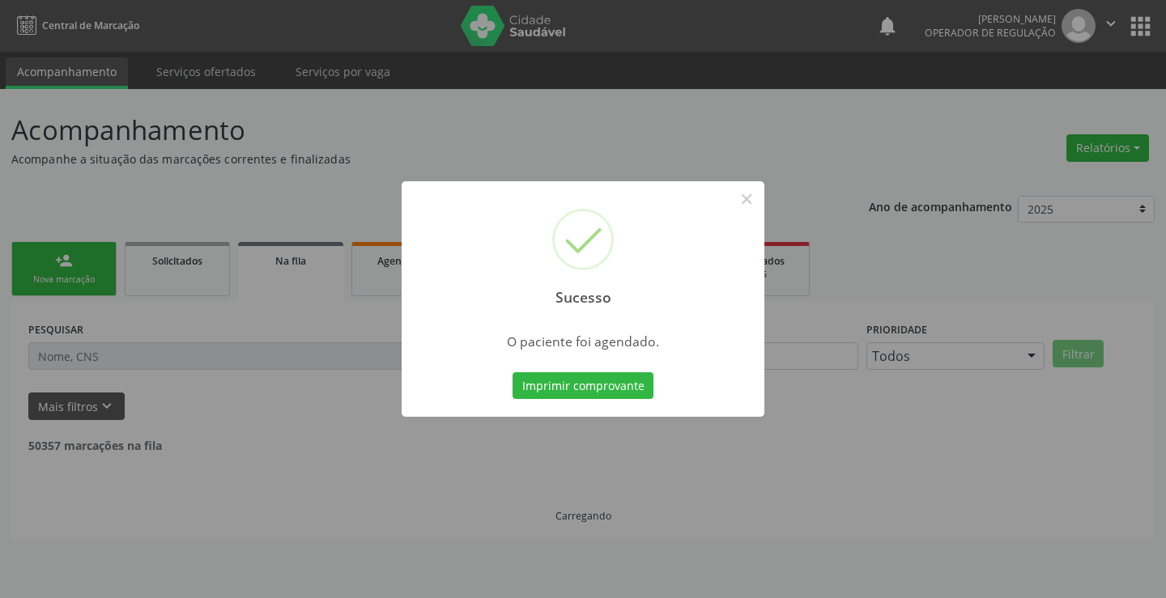
click at [584, 369] on div "Imprimir comprovante Cancel" at bounding box center [583, 386] width 148 height 34
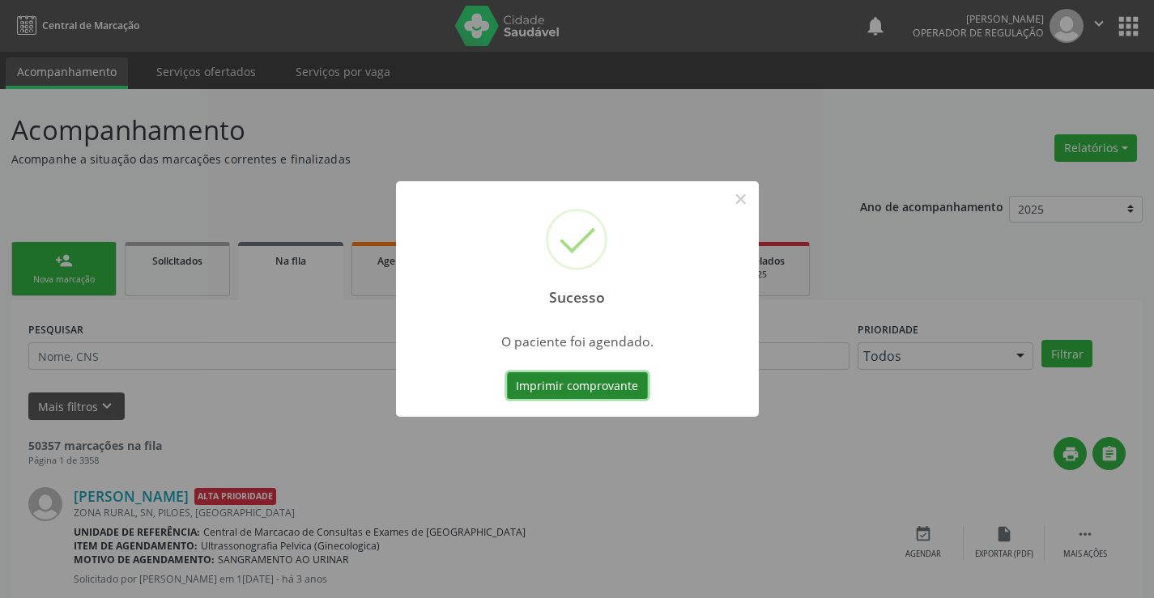
click at [584, 379] on button "Imprimir comprovante" at bounding box center [577, 387] width 141 height 28
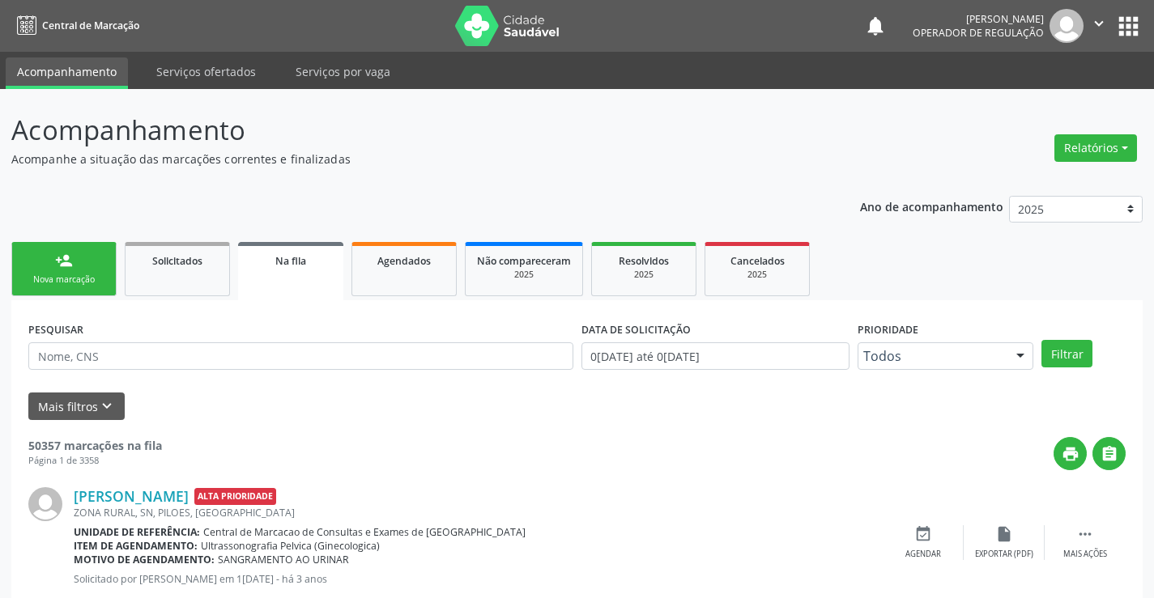
click at [97, 268] on link "person_add Nova marcação" at bounding box center [63, 269] width 105 height 54
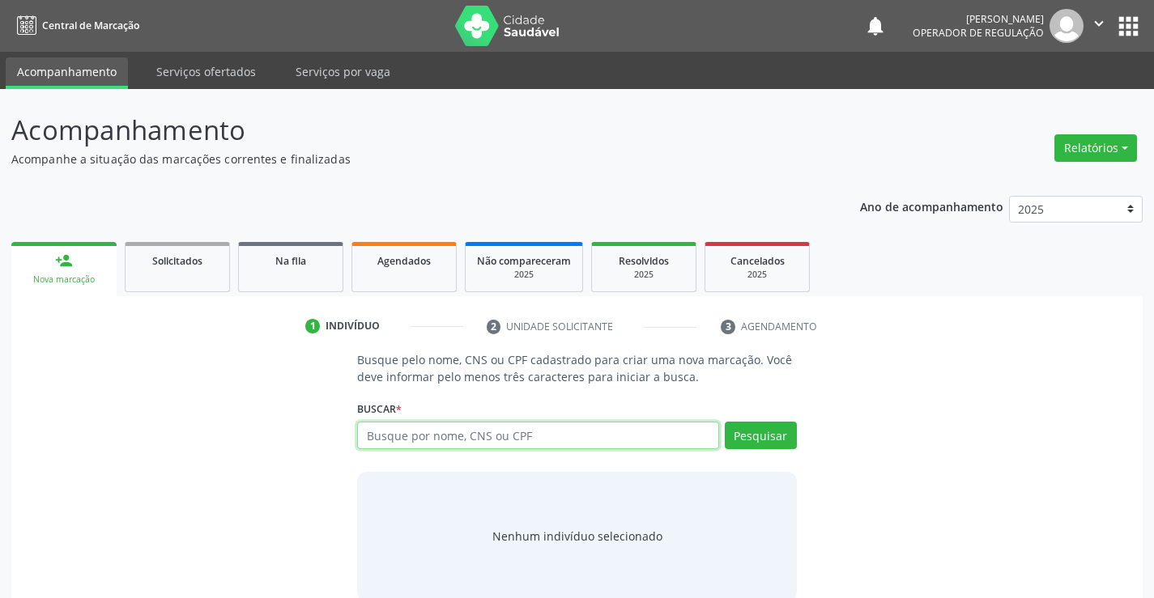
click at [536, 444] on input "text" at bounding box center [537, 436] width 361 height 28
type input "709808051095791"
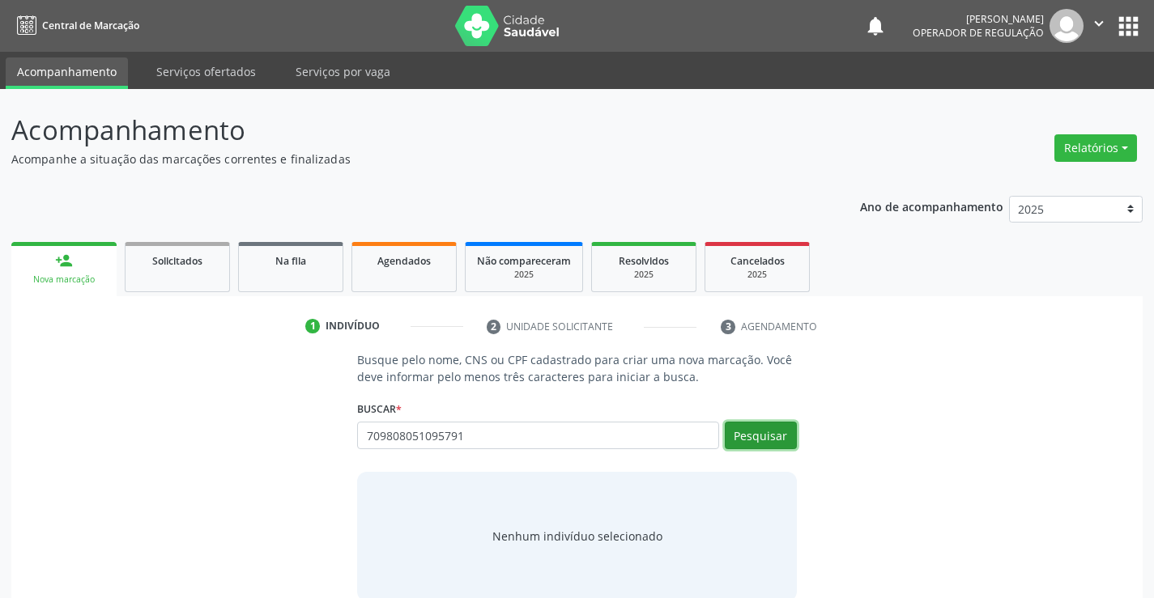
click at [755, 434] on button "Pesquisar" at bounding box center [761, 436] width 72 height 28
type input "709808051095791"
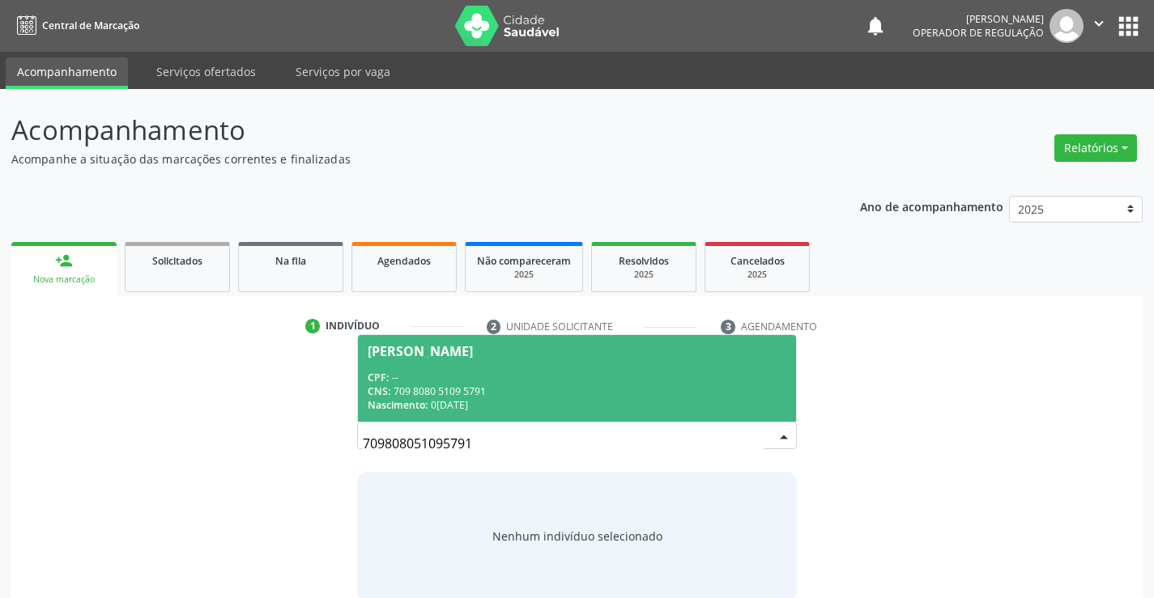
click at [688, 398] on div "Nascimento: 04/03/1985" at bounding box center [577, 405] width 418 height 14
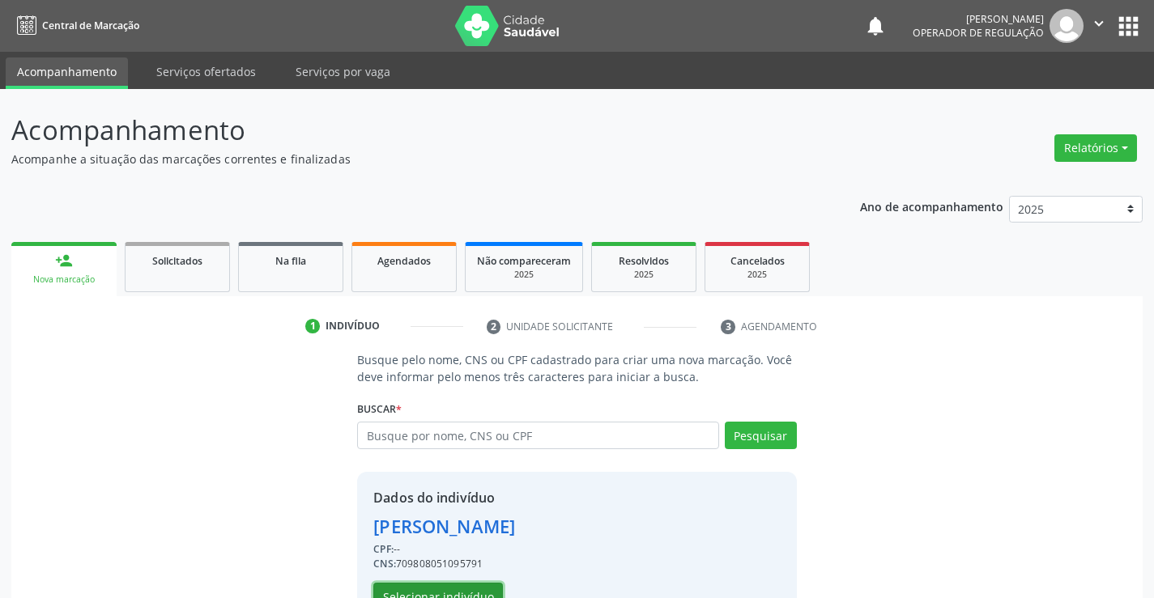
click at [437, 589] on button "Selecionar indivíduo" at bounding box center [438, 597] width 130 height 28
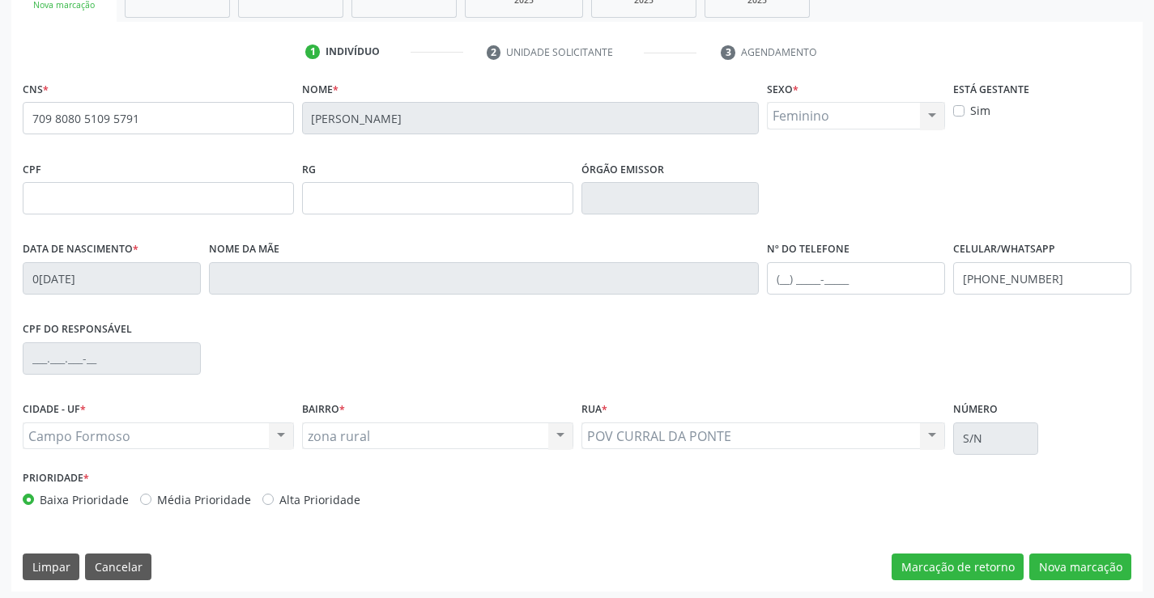
scroll to position [279, 0]
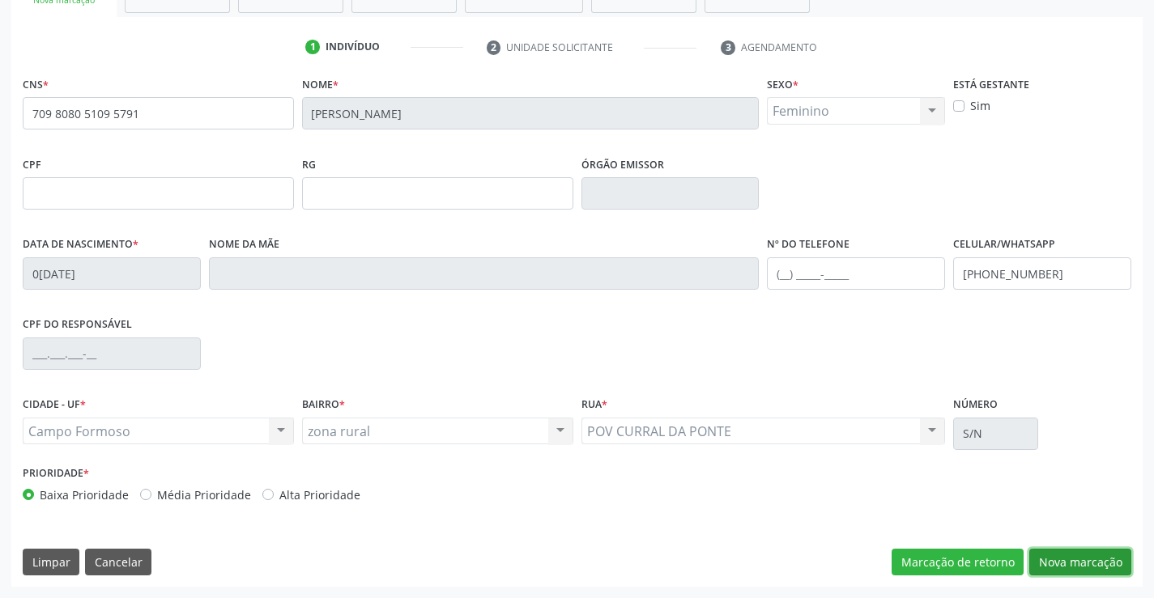
click at [1071, 560] on button "Nova marcação" at bounding box center [1080, 563] width 102 height 28
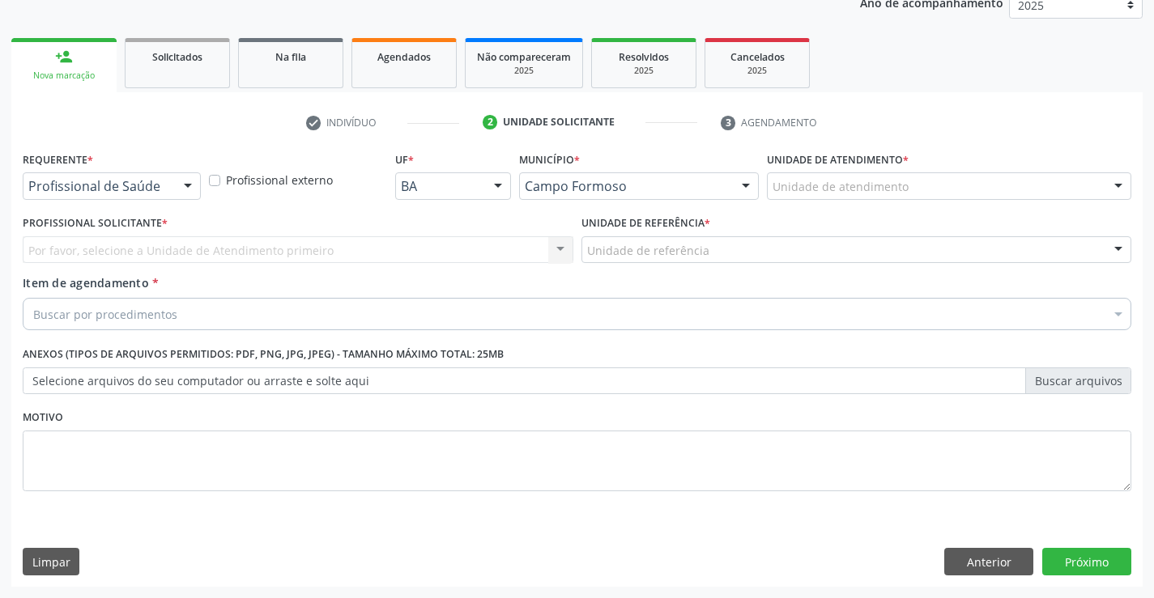
scroll to position [204, 0]
click at [209, 188] on div "Profissional externo" at bounding box center [298, 180] width 178 height 17
click at [185, 186] on div at bounding box center [188, 187] width 24 height 28
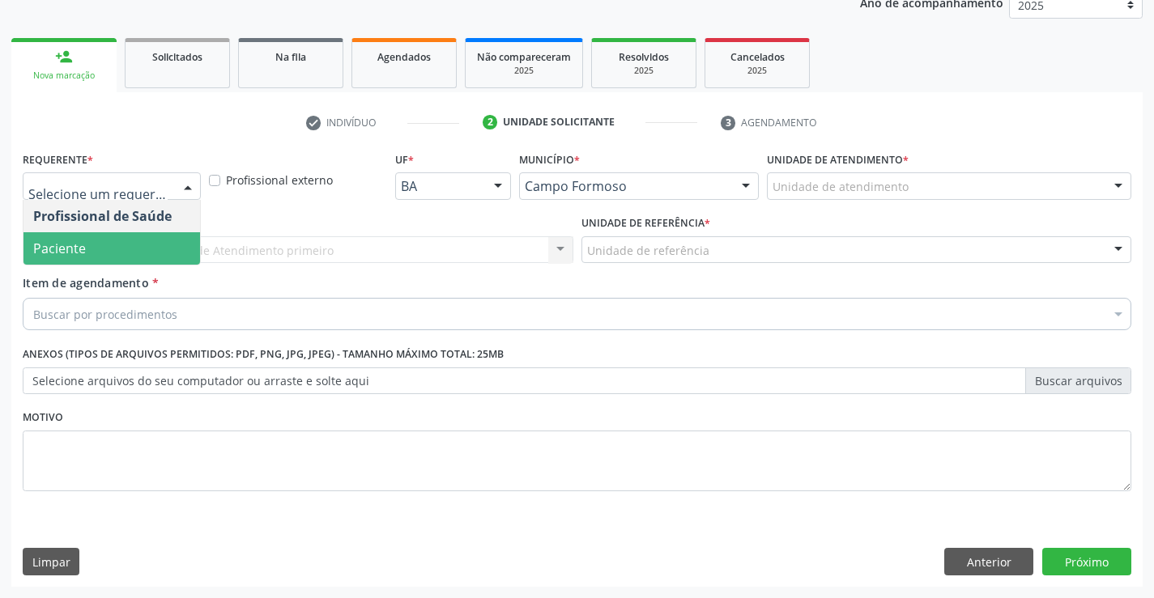
click at [143, 262] on span "Paciente" at bounding box center [111, 248] width 177 height 32
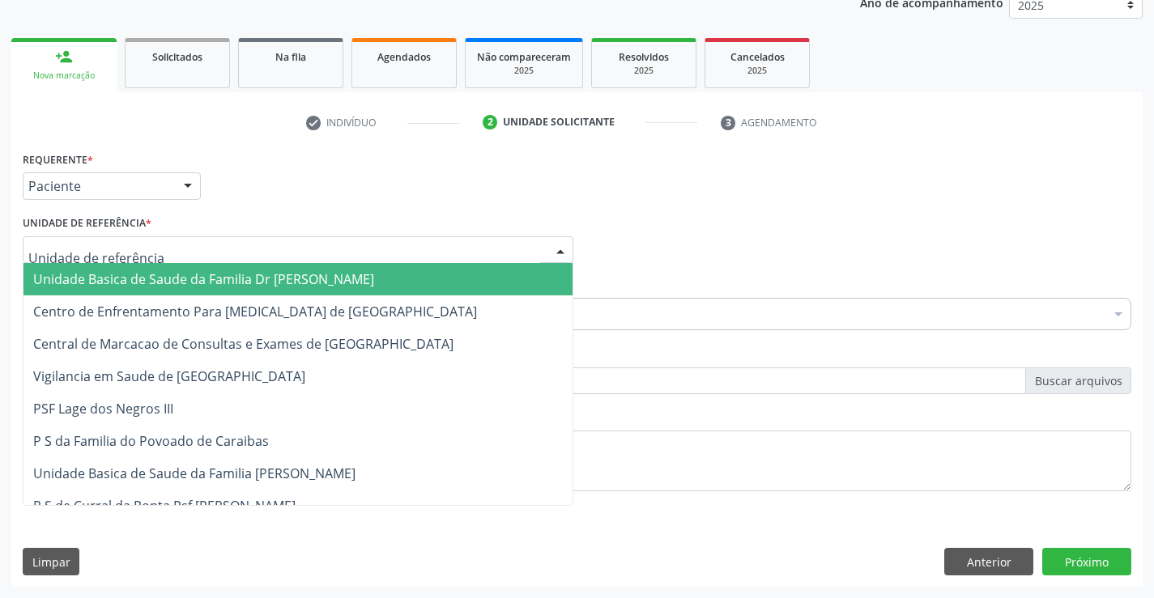
click at [169, 252] on div at bounding box center [298, 250] width 551 height 28
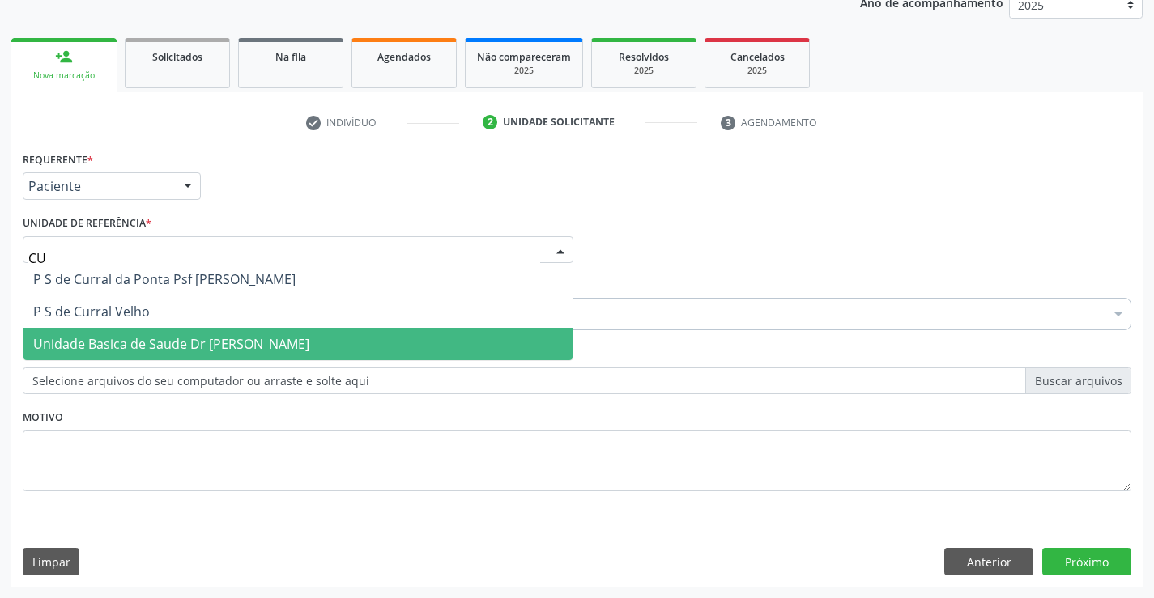
type input "CUR"
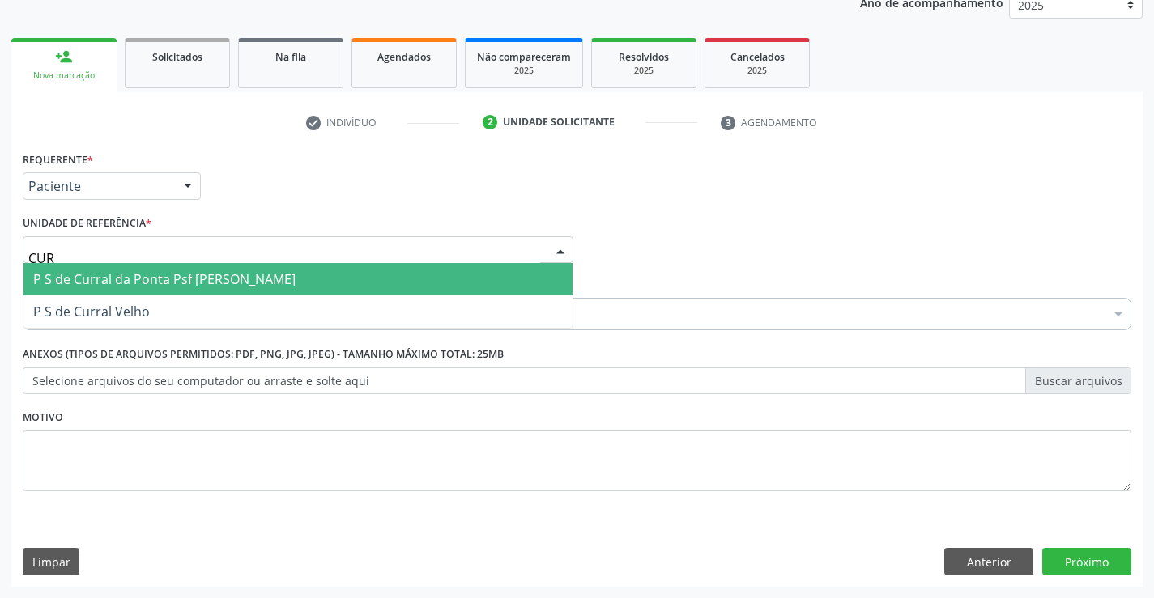
click at [253, 279] on span "P S de Curral da Ponta Psf [PERSON_NAME]" at bounding box center [164, 279] width 262 height 18
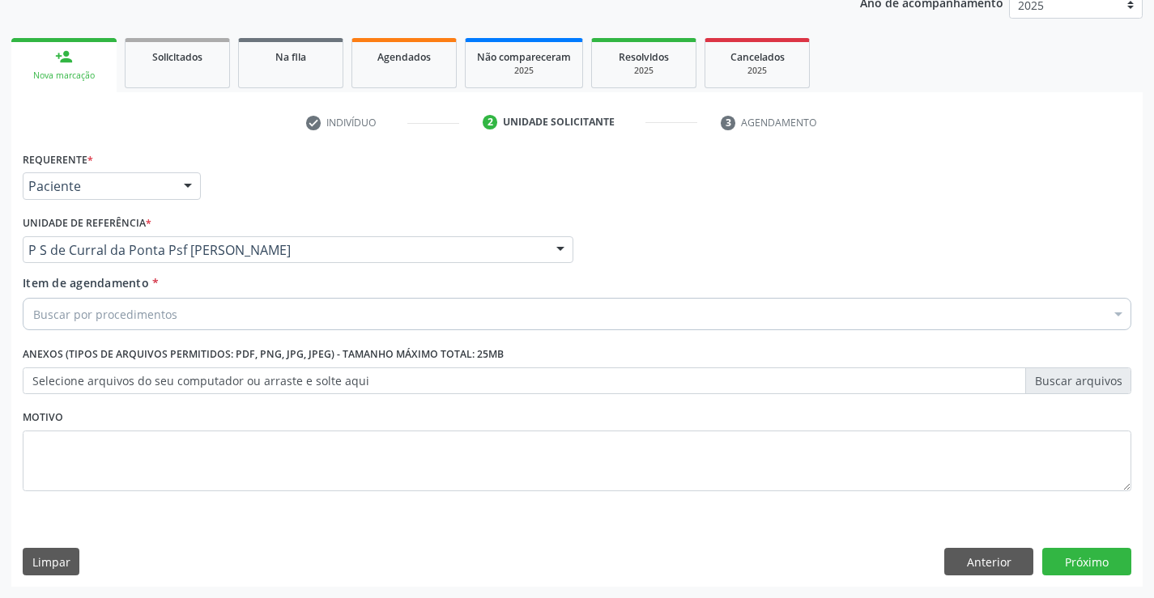
click at [201, 317] on div "Buscar por procedimentos" at bounding box center [577, 314] width 1109 height 32
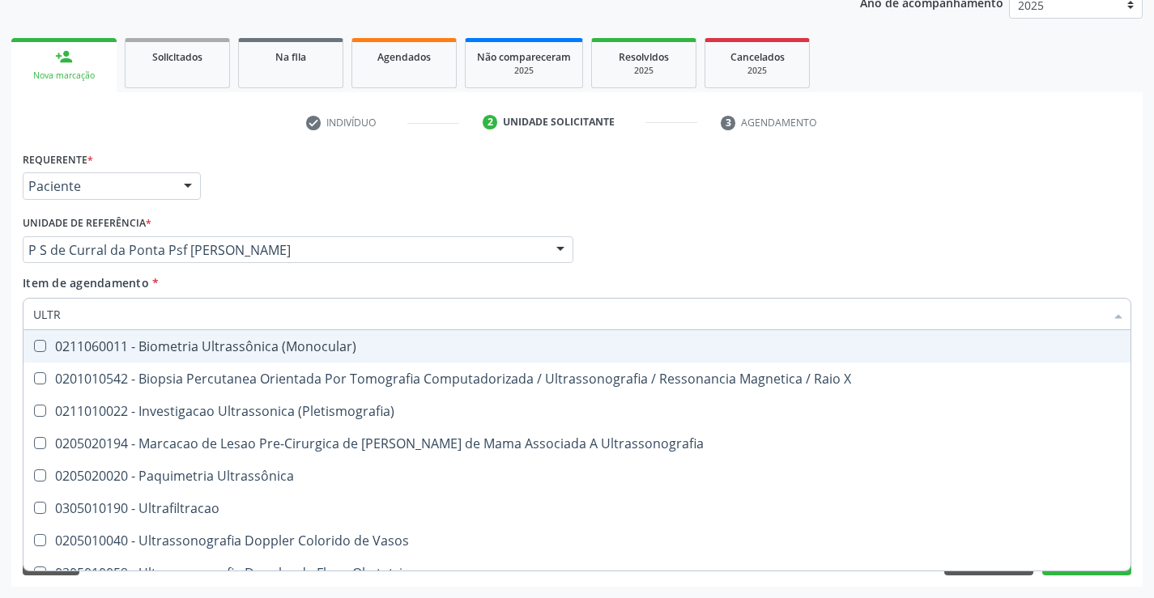
type input "ULTRA"
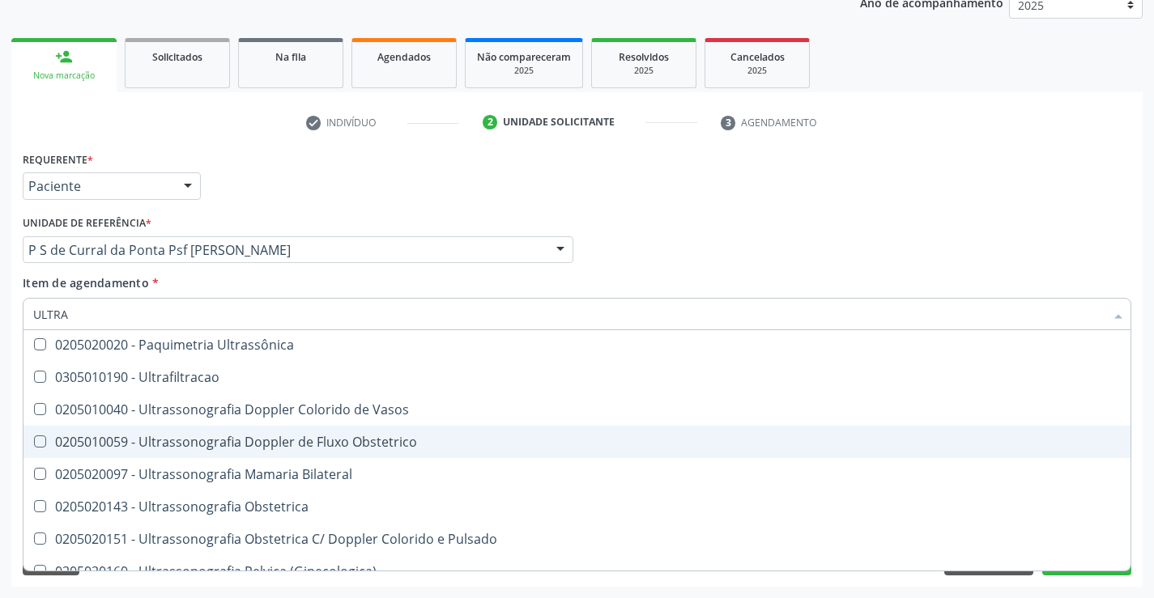
scroll to position [162, 0]
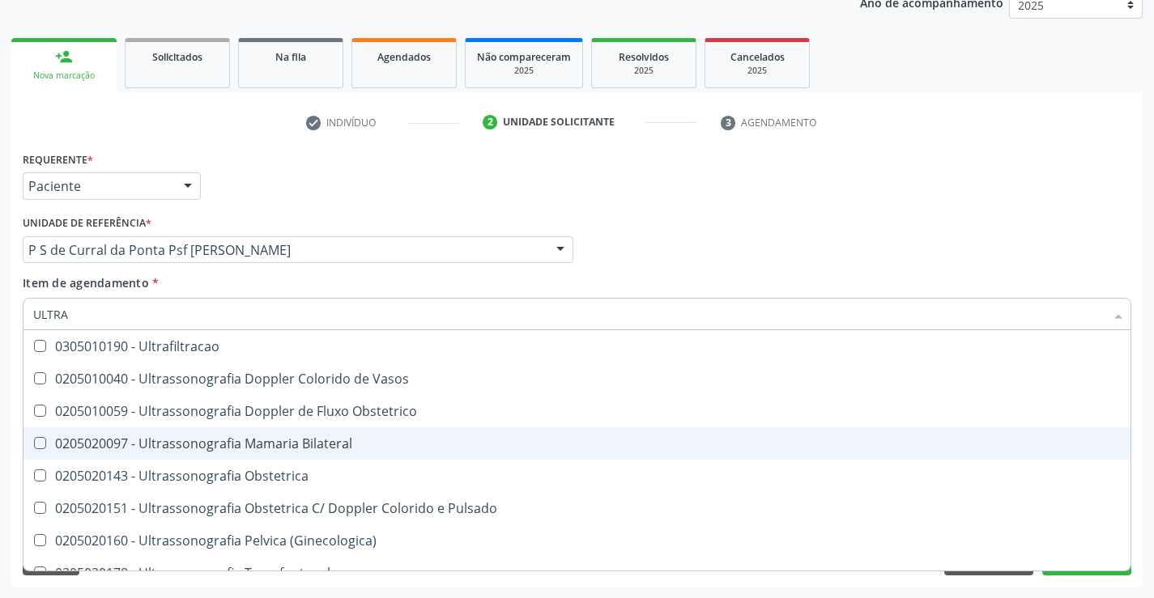
click at [300, 442] on div "0205020097 - Ultrassonografia Mamaria Bilateral" at bounding box center [577, 443] width 1088 height 13
checkbox Bilateral "true"
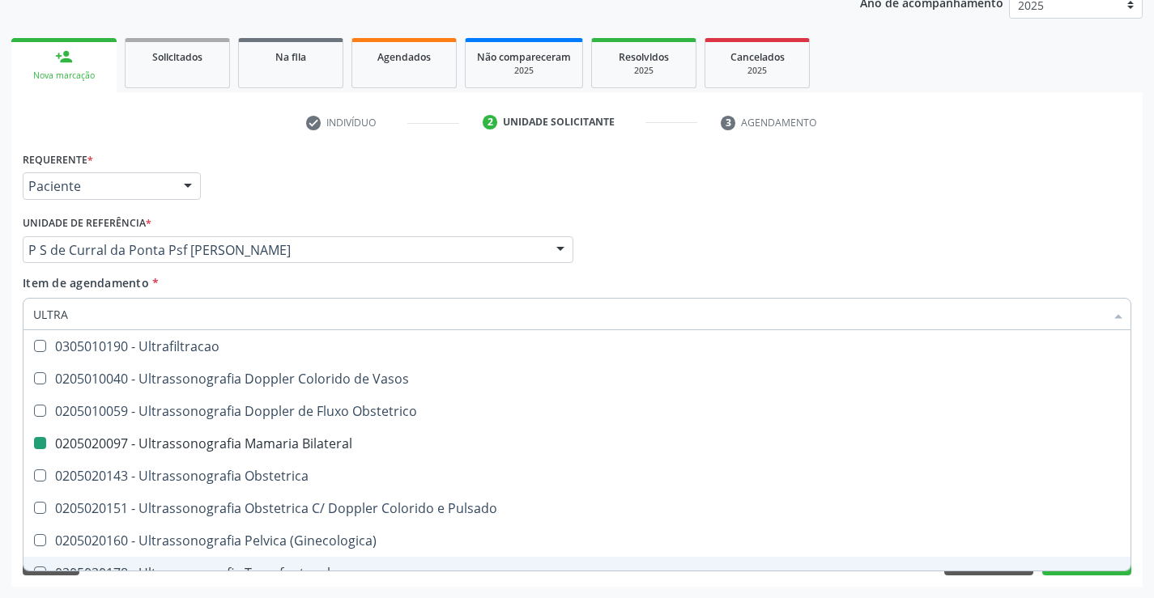
click at [303, 585] on div "Requerente * Paciente Profissional de Saúde Paciente Nenhum resultado encontrad…" at bounding box center [576, 367] width 1131 height 440
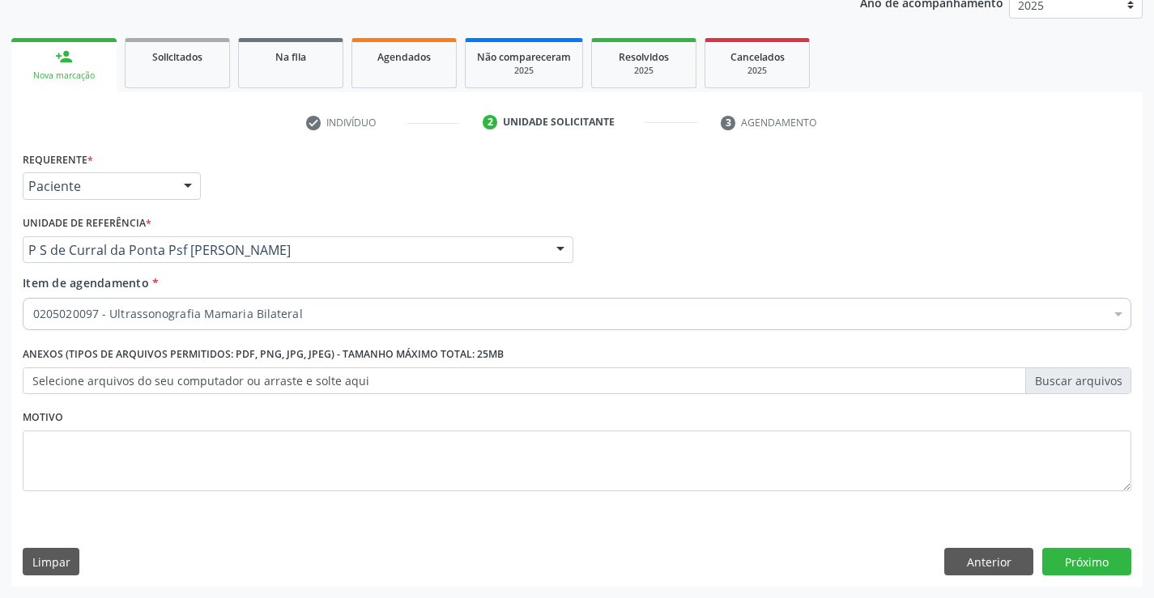
scroll to position [0, 0]
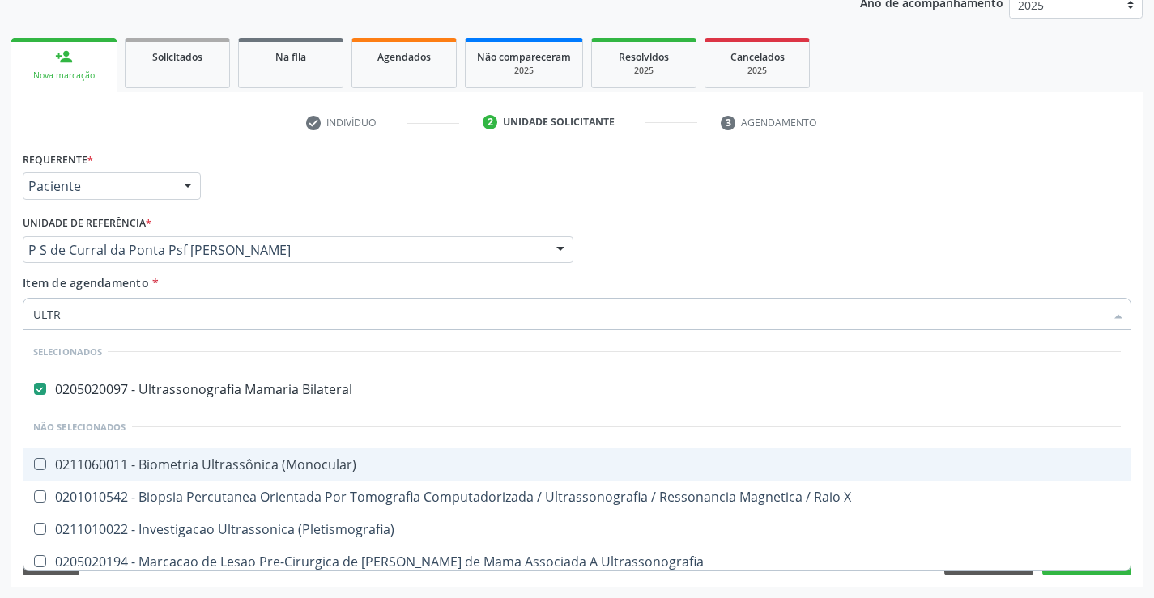
type input "ULTRA"
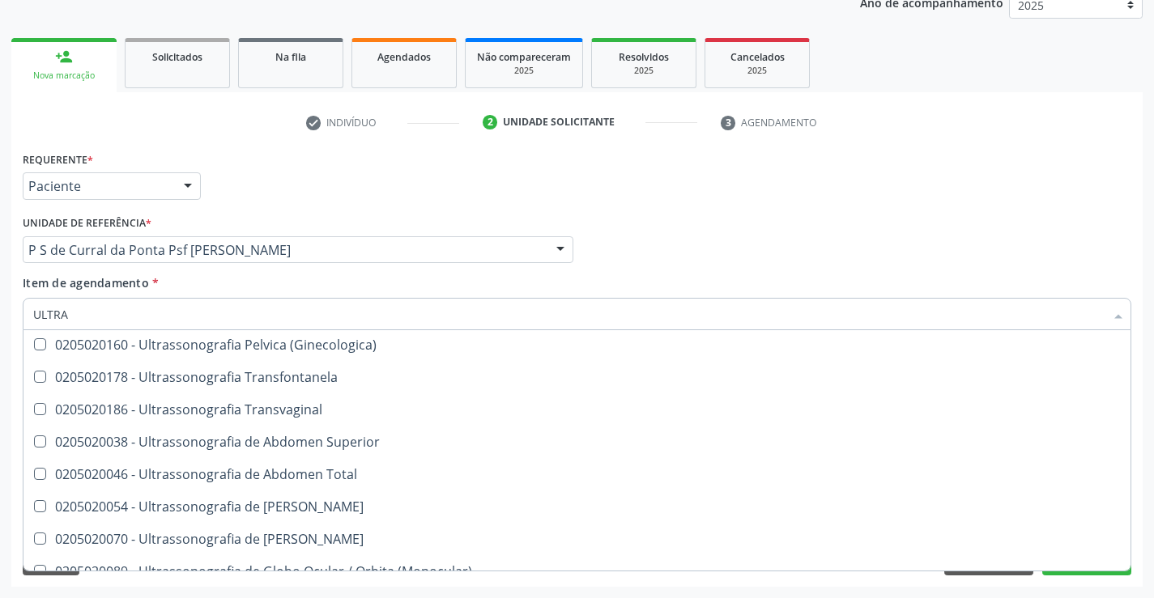
scroll to position [380, 0]
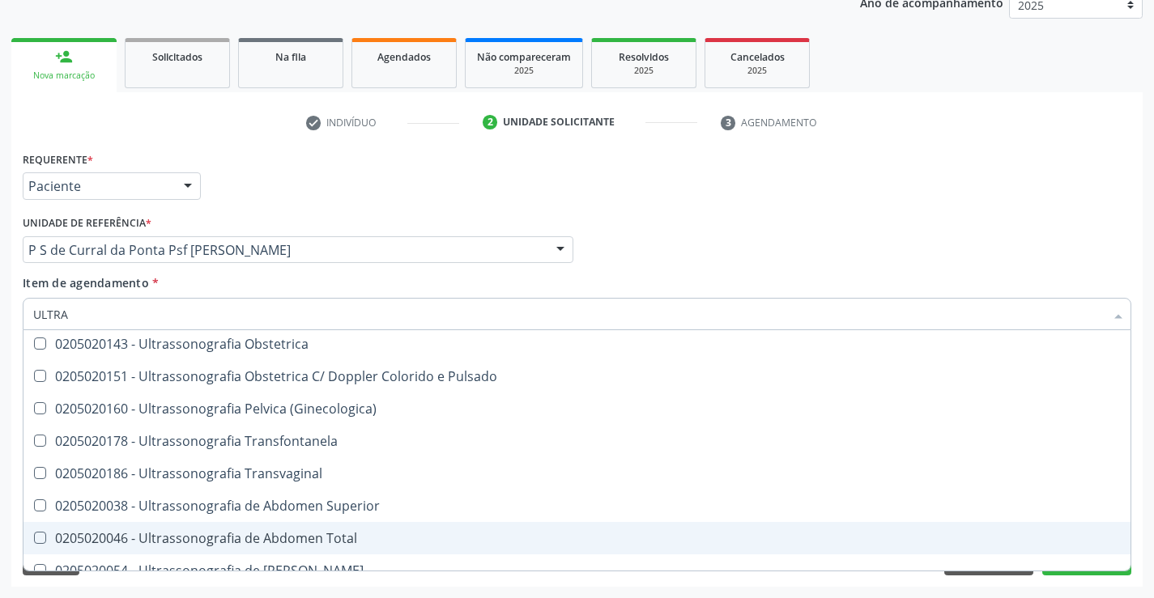
click at [372, 546] on span "0205020046 - Ultrassonografia de Abdomen Total" at bounding box center [576, 538] width 1107 height 32
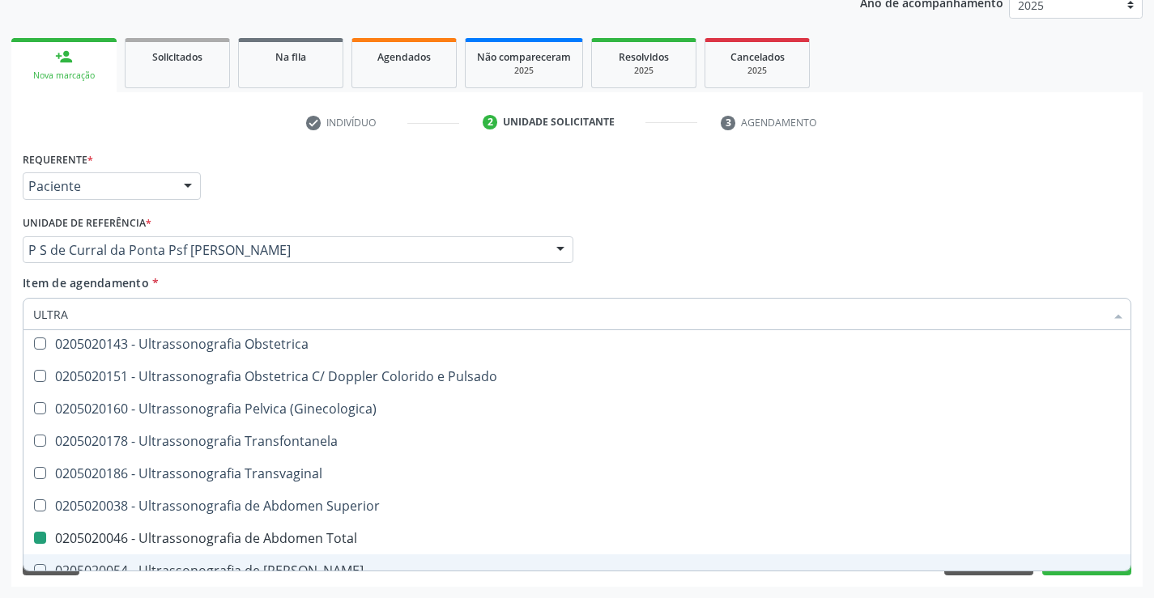
click at [382, 588] on div "Acompanhamento Acompanhe a situação das marcações correntes e finalizadas Relat…" at bounding box center [577, 241] width 1154 height 713
checkbox Total "false"
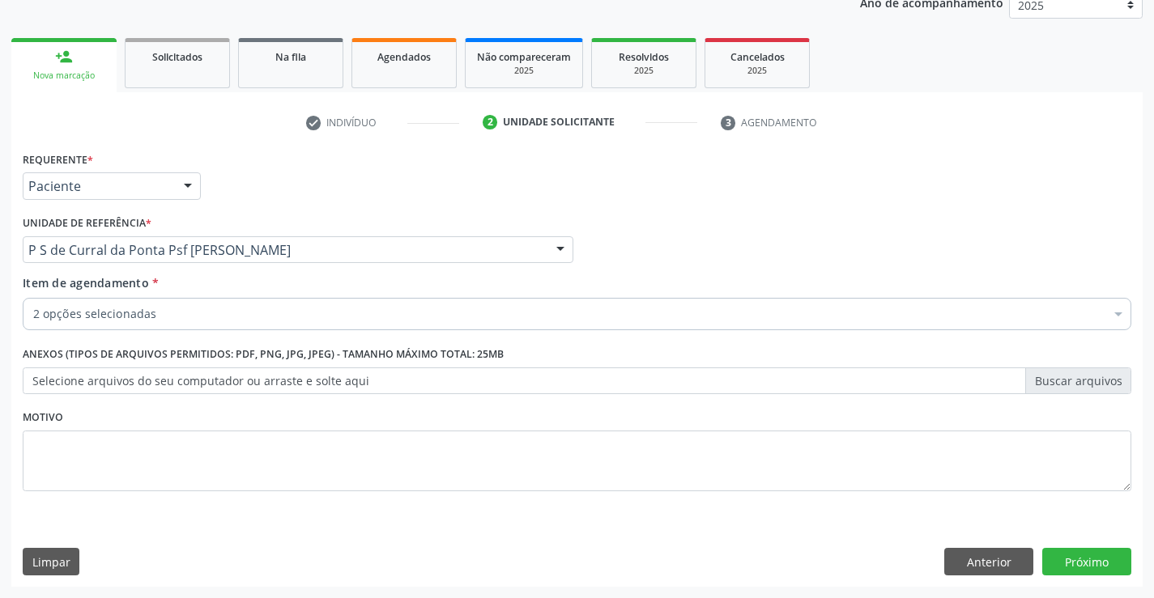
scroll to position [0, 0]
click at [964, 555] on button "Anterior" at bounding box center [988, 562] width 89 height 28
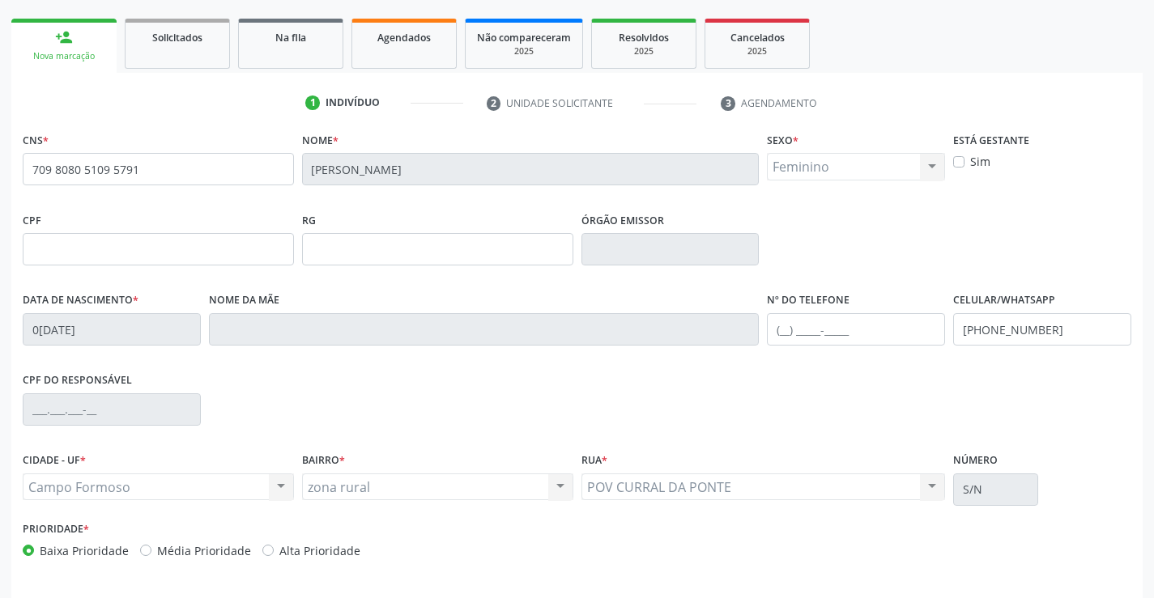
scroll to position [279, 0]
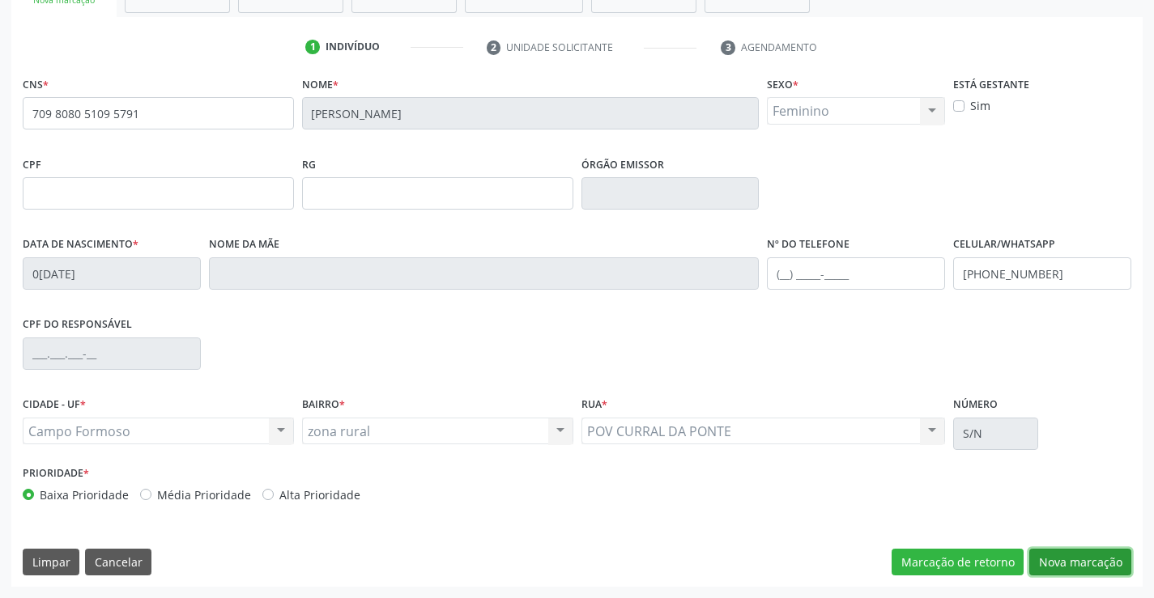
click at [1063, 557] on button "Nova marcação" at bounding box center [1080, 563] width 102 height 28
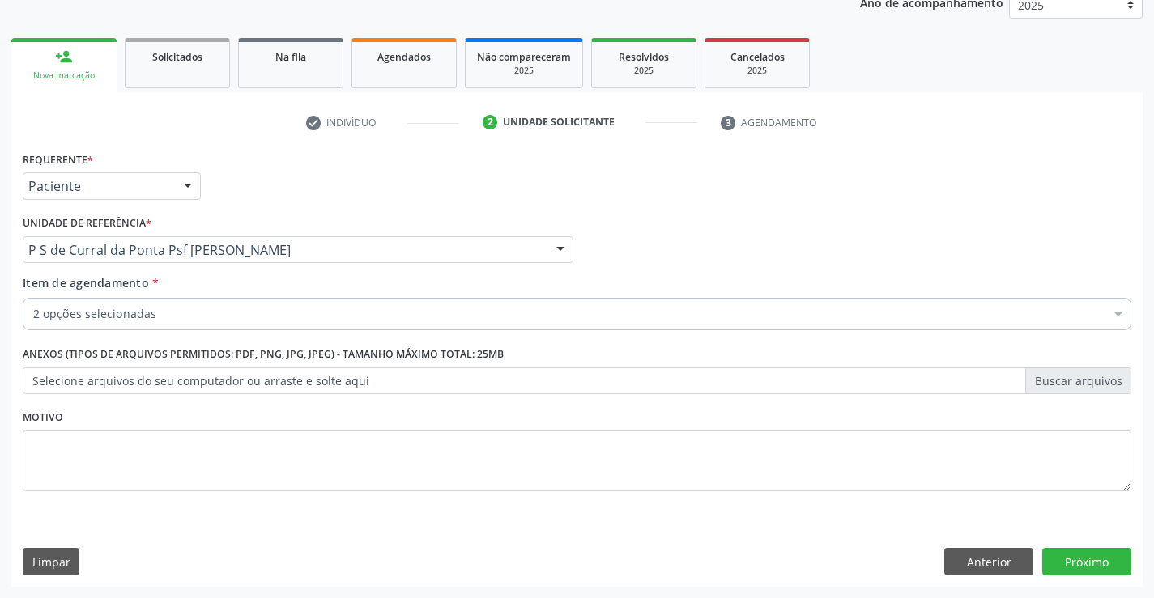
scroll to position [204, 0]
click at [1059, 562] on button "Próximo" at bounding box center [1086, 562] width 89 height 28
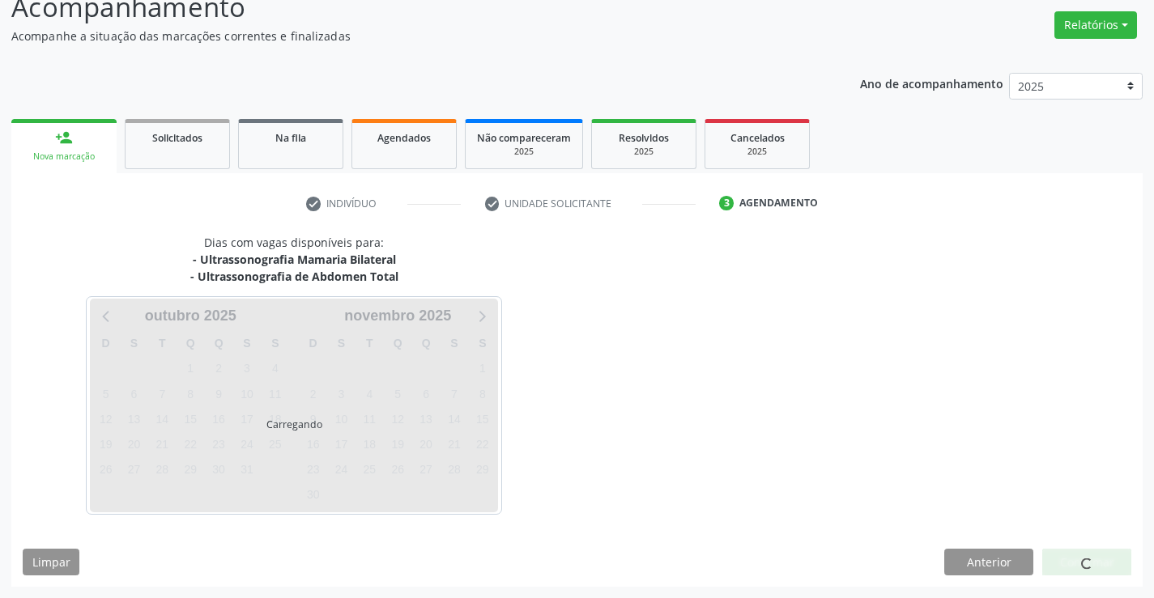
scroll to position [123, 0]
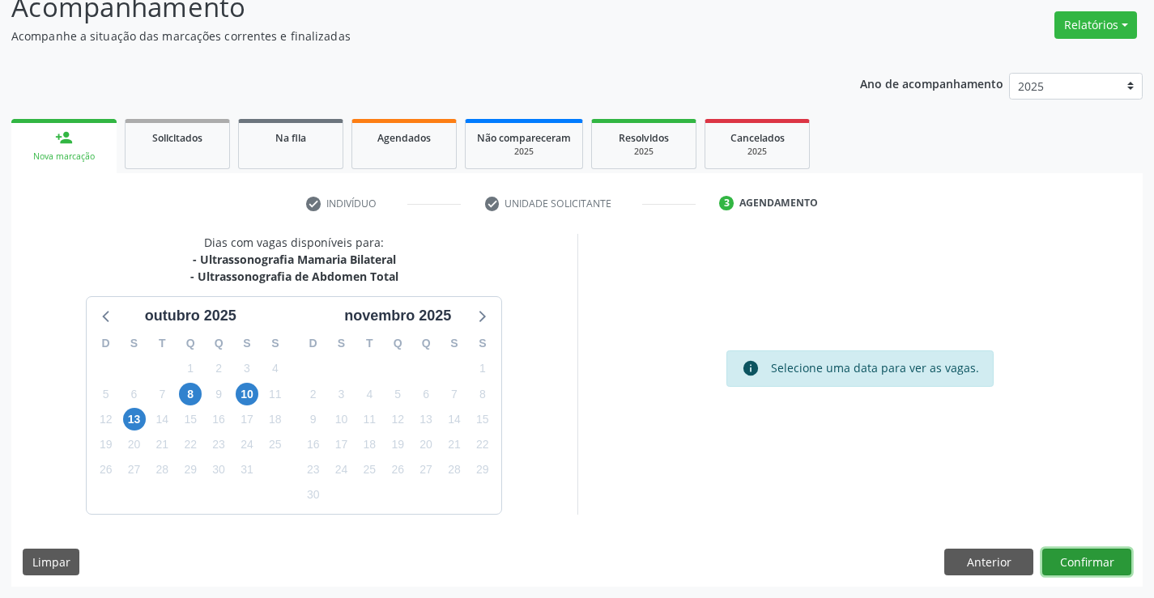
click at [1091, 559] on button "Confirmar" at bounding box center [1086, 563] width 89 height 28
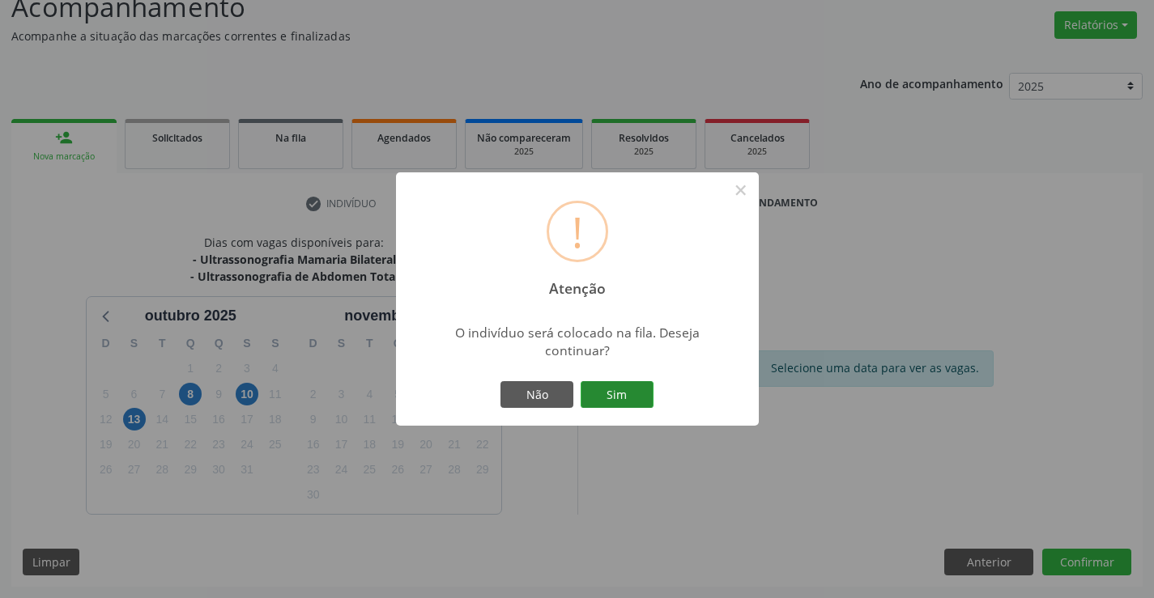
click at [628, 397] on button "Sim" at bounding box center [617, 395] width 73 height 28
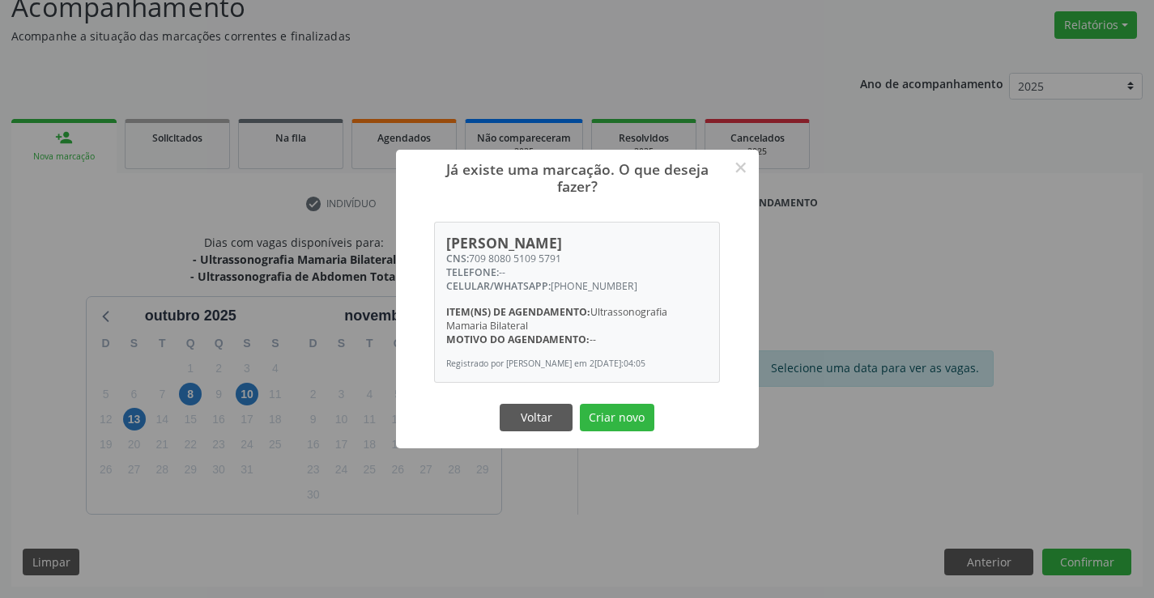
click at [628, 397] on div "Já existe uma marcação. O que deseja fazer? × Ana Claudia da Silva CNS: 709 808…" at bounding box center [577, 300] width 363 height 300
click at [628, 416] on button "Criar novo" at bounding box center [617, 418] width 75 height 28
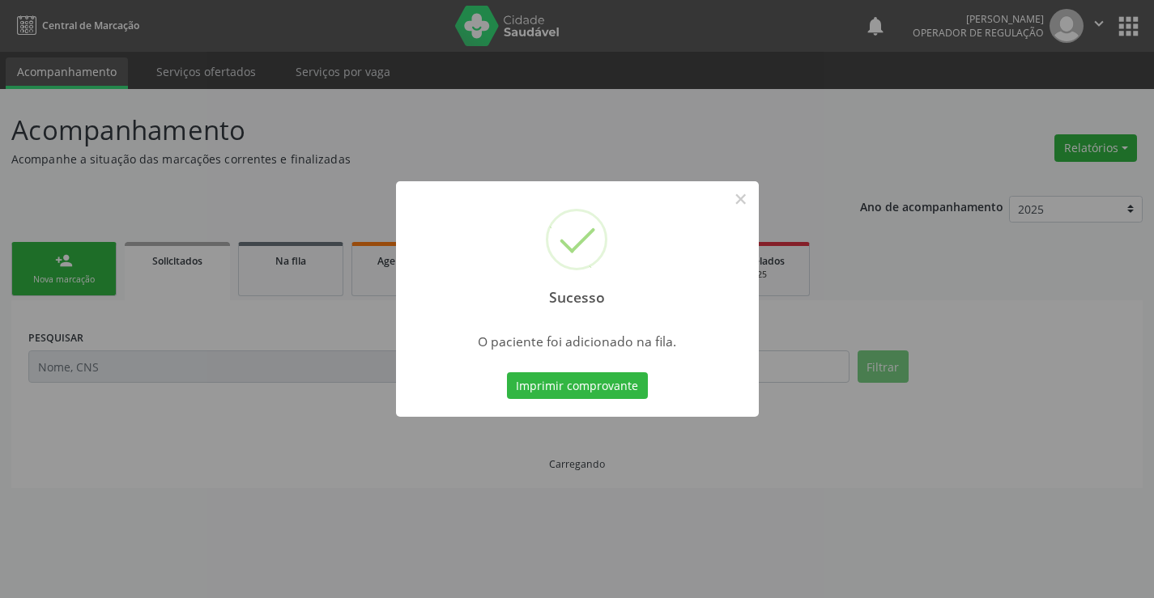
scroll to position [0, 0]
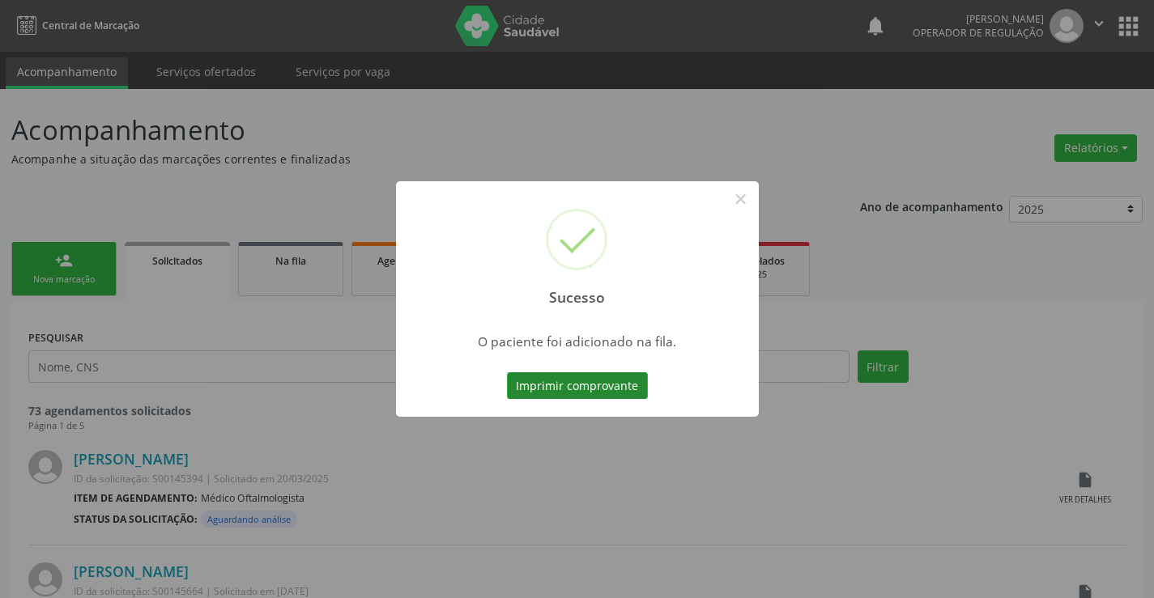
click at [615, 384] on button "Imprimir comprovante" at bounding box center [577, 387] width 141 height 28
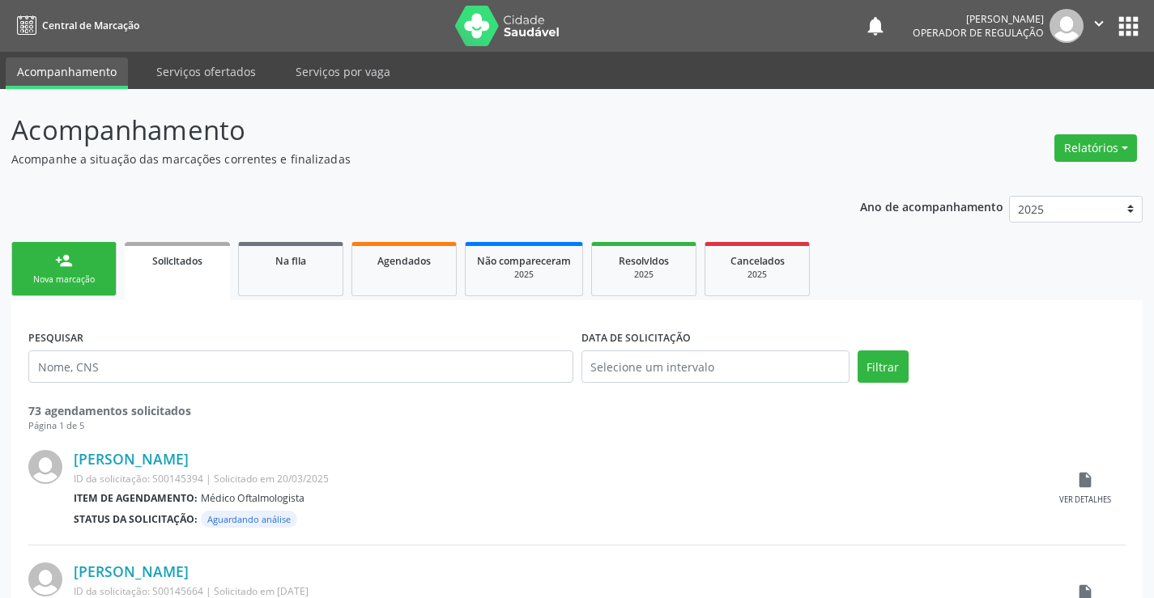
click at [101, 283] on div "Nova marcação" at bounding box center [63, 280] width 81 height 12
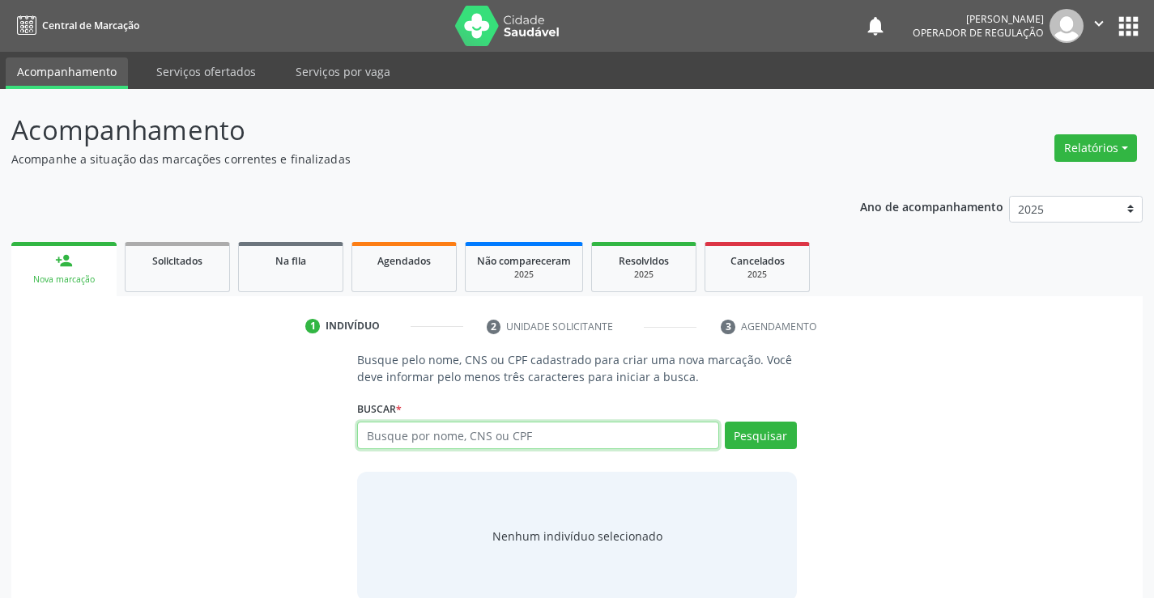
click at [429, 439] on input "text" at bounding box center [537, 436] width 361 height 28
type input "707401009352375"
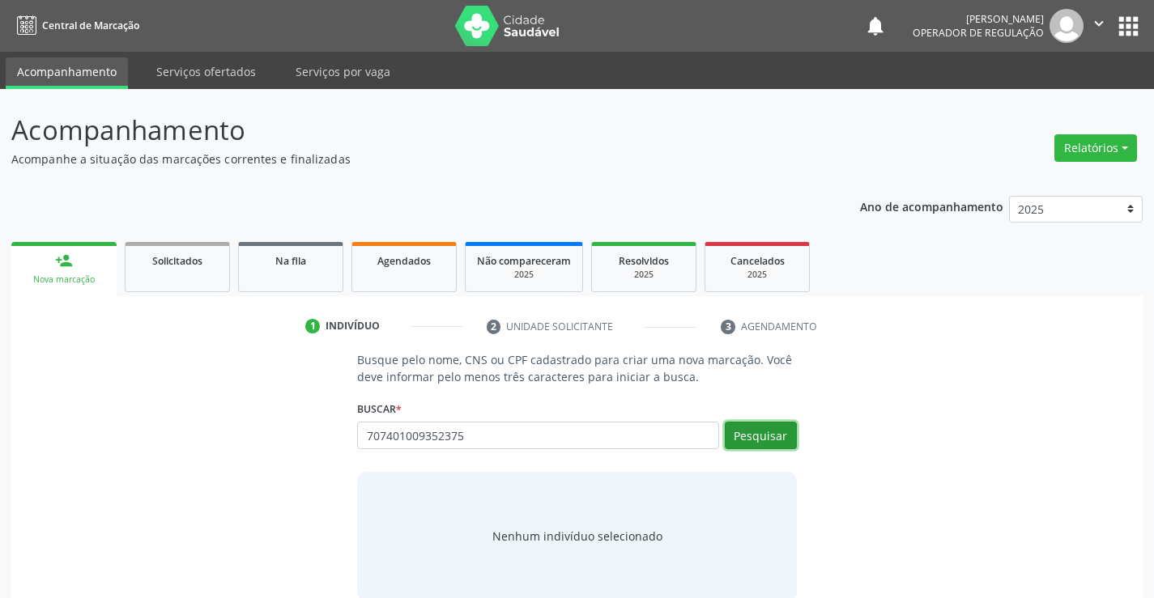
click at [739, 432] on button "Pesquisar" at bounding box center [761, 436] width 72 height 28
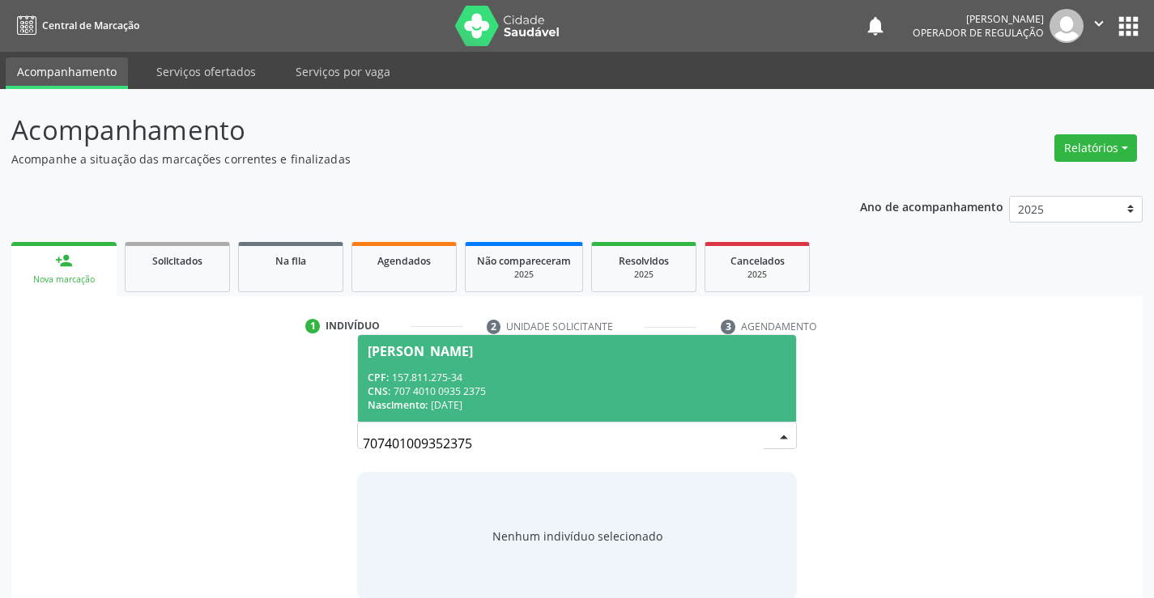
click at [643, 385] on div "CNS: 707 4010 0935 2375" at bounding box center [577, 392] width 418 height 14
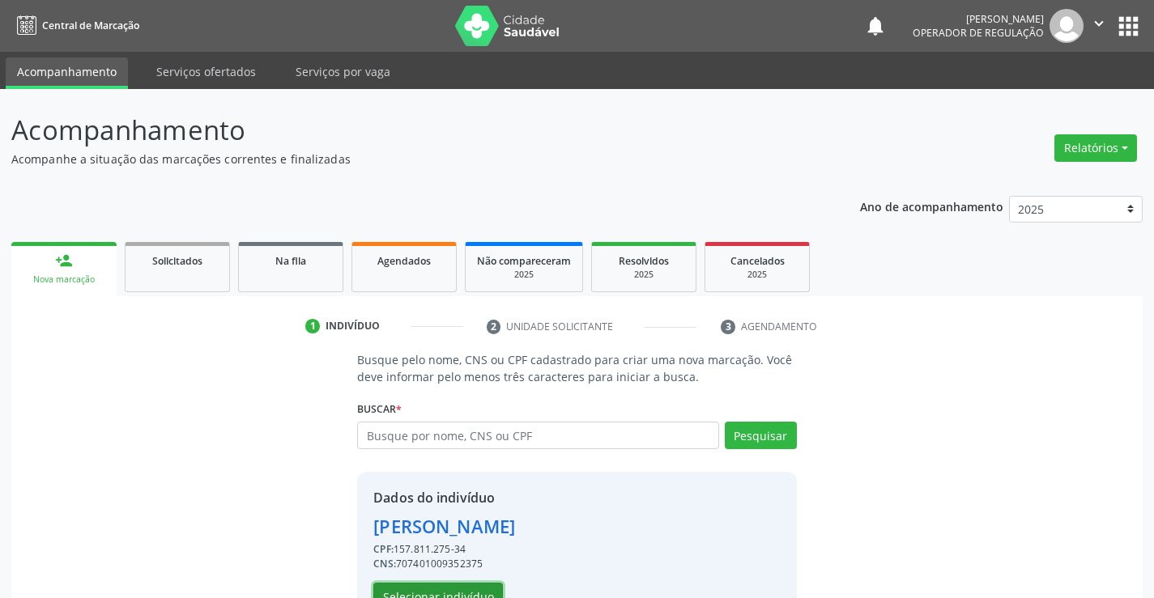
click at [458, 594] on button "Selecionar indivíduo" at bounding box center [438, 597] width 130 height 28
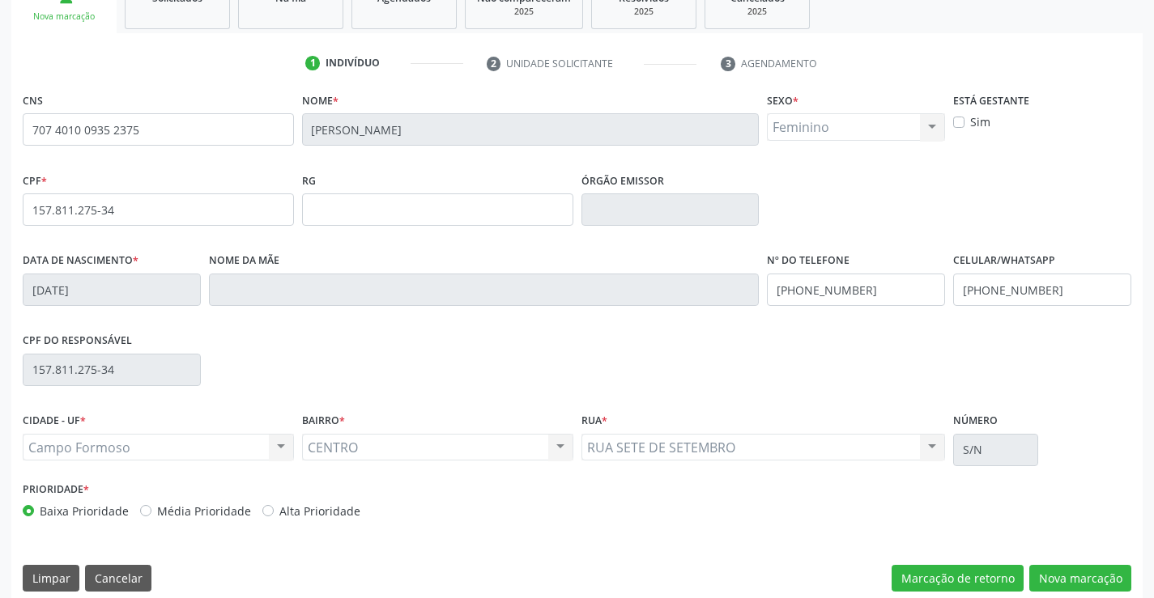
scroll to position [279, 0]
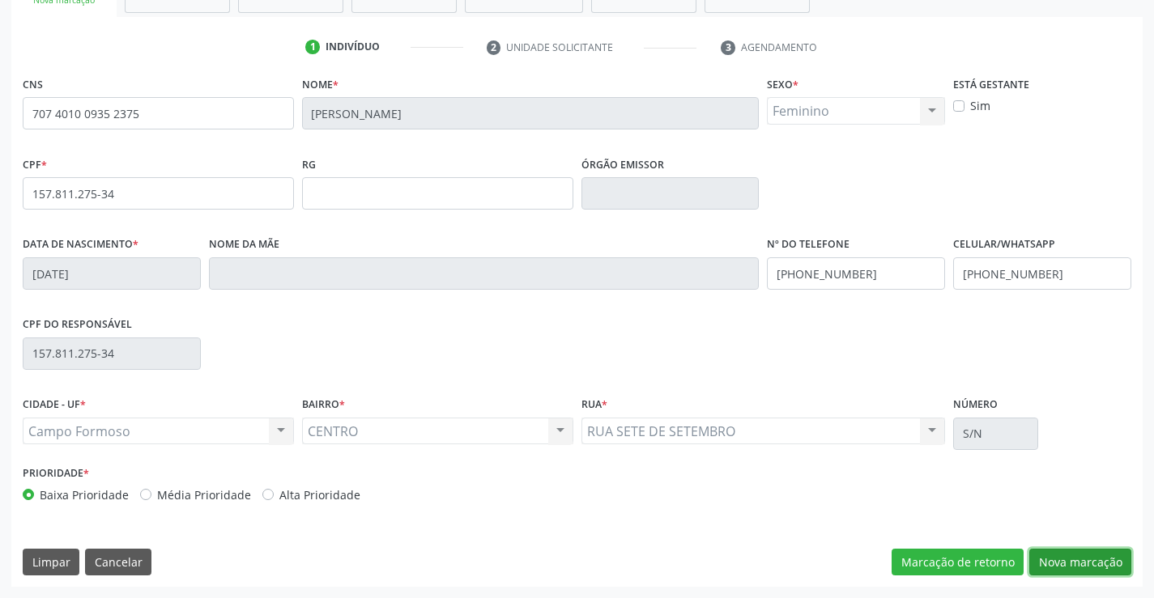
click at [1066, 560] on button "Nova marcação" at bounding box center [1080, 563] width 102 height 28
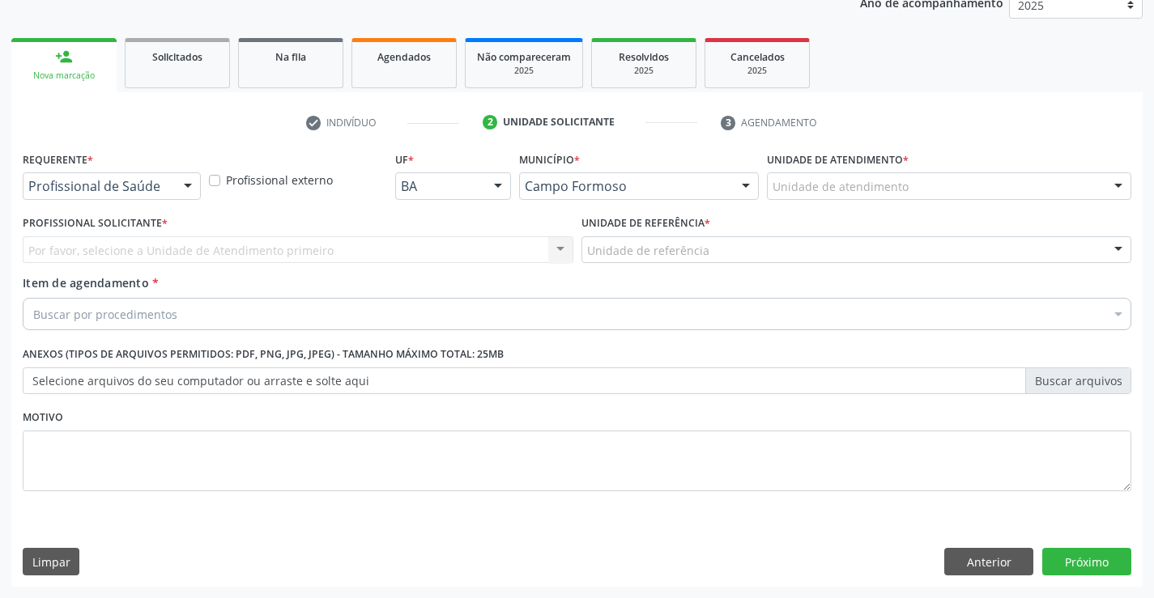
scroll to position [204, 0]
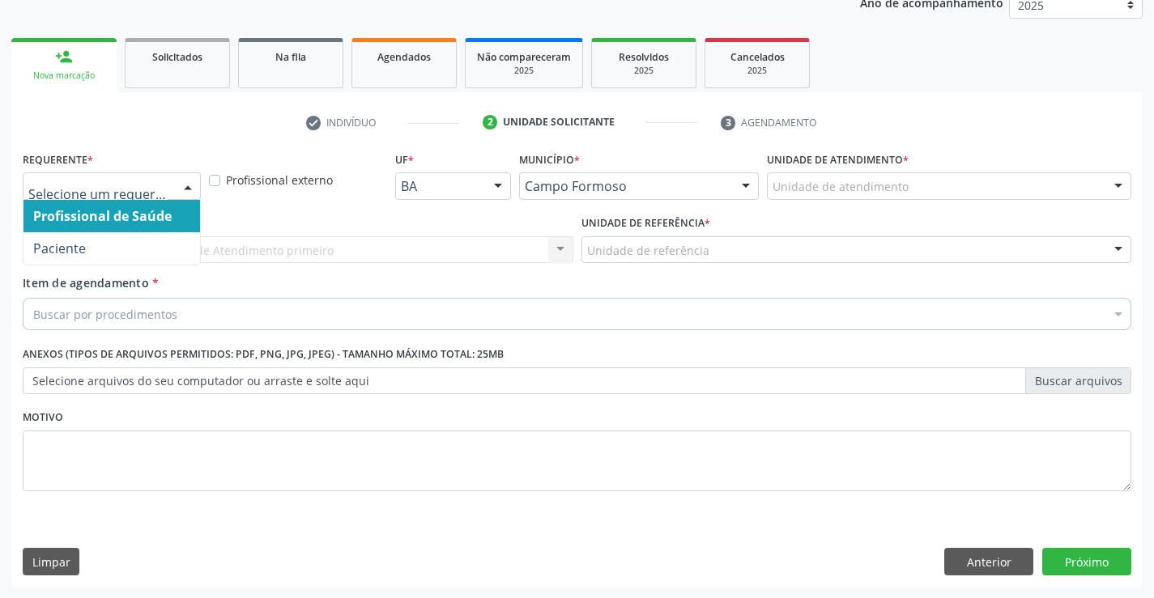
drag, startPoint x: 185, startPoint y: 187, endPoint x: 155, endPoint y: 210, distance: 38.2
click at [185, 191] on div at bounding box center [188, 187] width 24 height 28
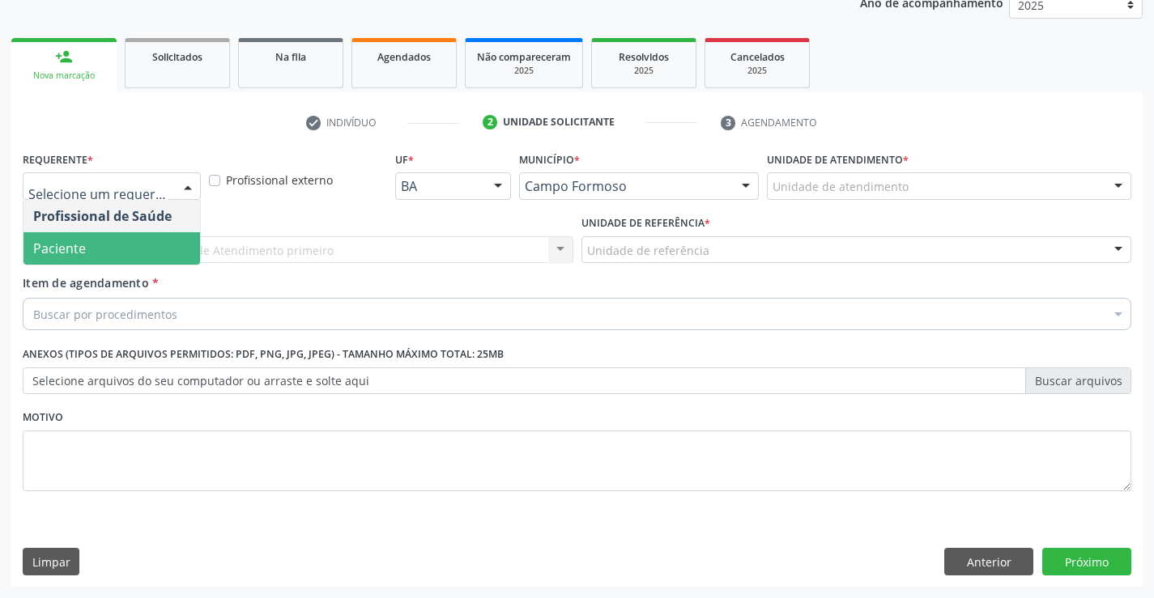
click at [128, 257] on span "Paciente" at bounding box center [111, 248] width 177 height 32
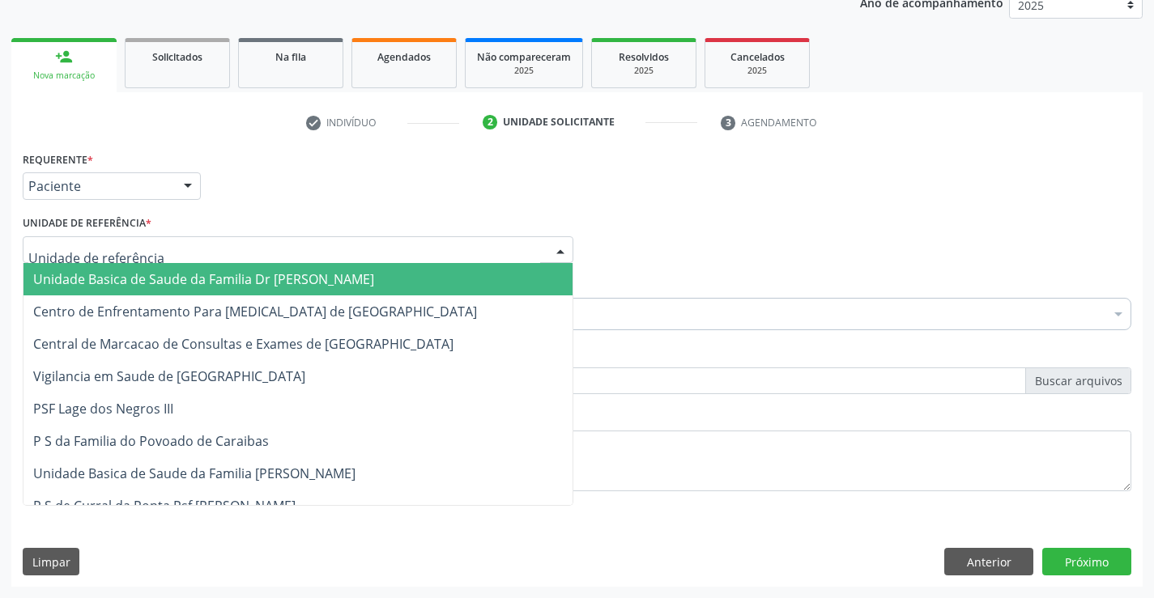
click at [154, 245] on div at bounding box center [298, 250] width 551 height 28
click at [173, 291] on span "Unidade Basica de Saude da Familia Dr [PERSON_NAME]" at bounding box center [297, 279] width 549 height 32
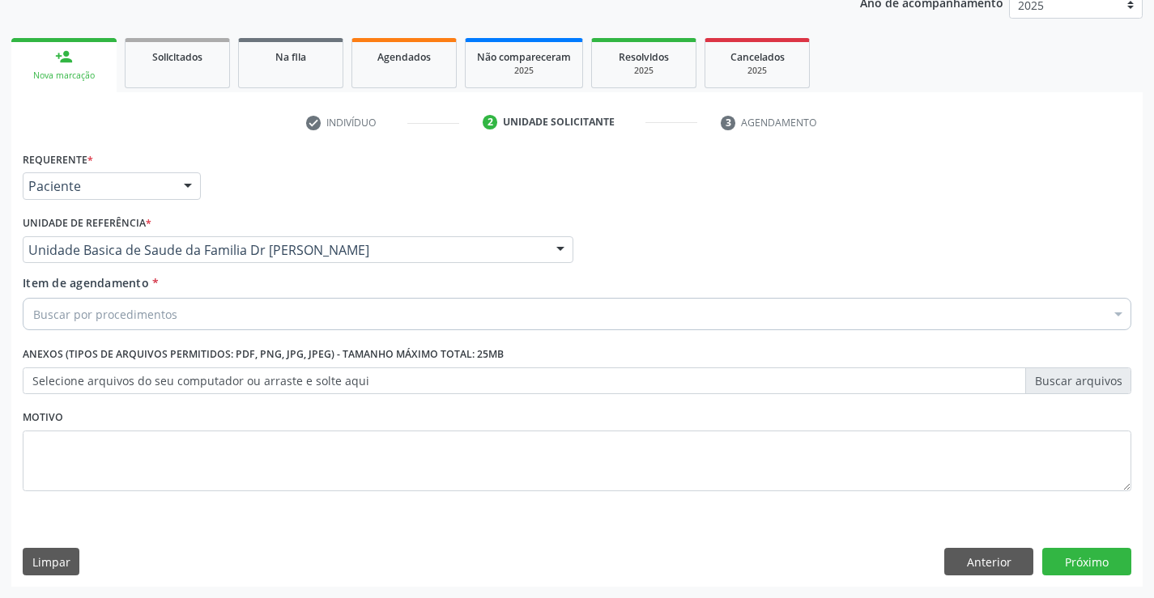
click at [185, 322] on div "Buscar por procedimentos" at bounding box center [577, 314] width 1109 height 32
type input "T"
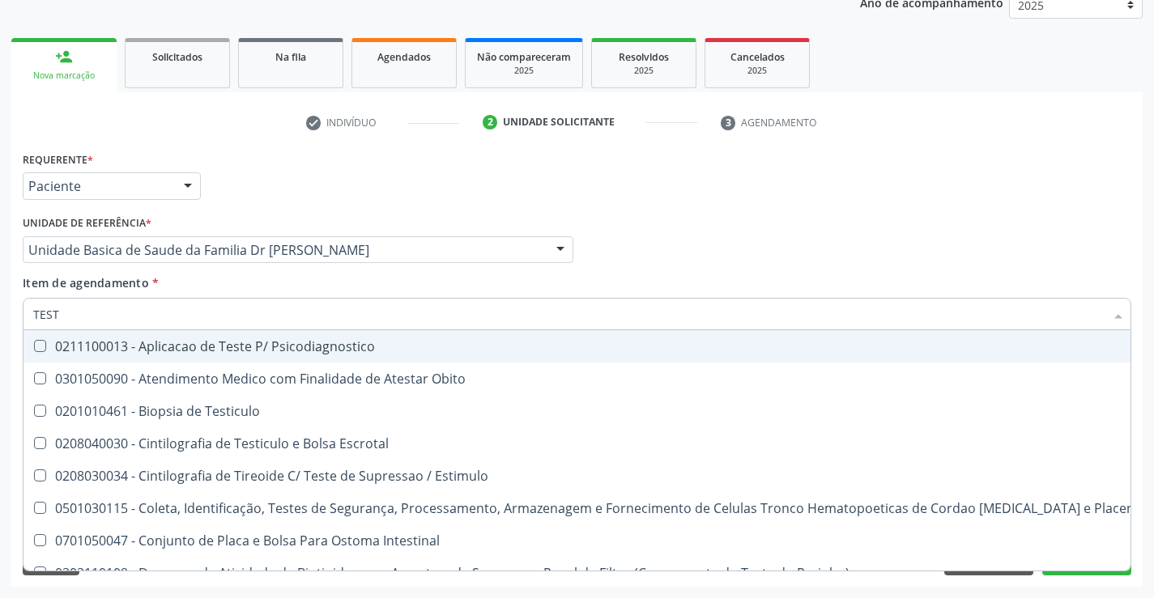
type input "TESTE"
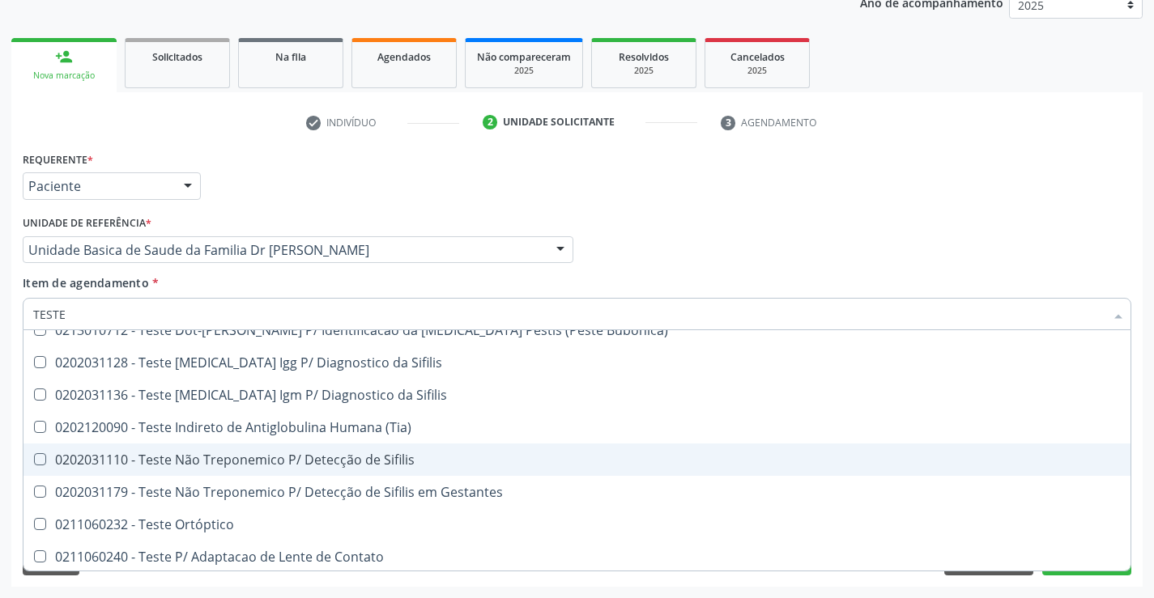
scroll to position [486, 0]
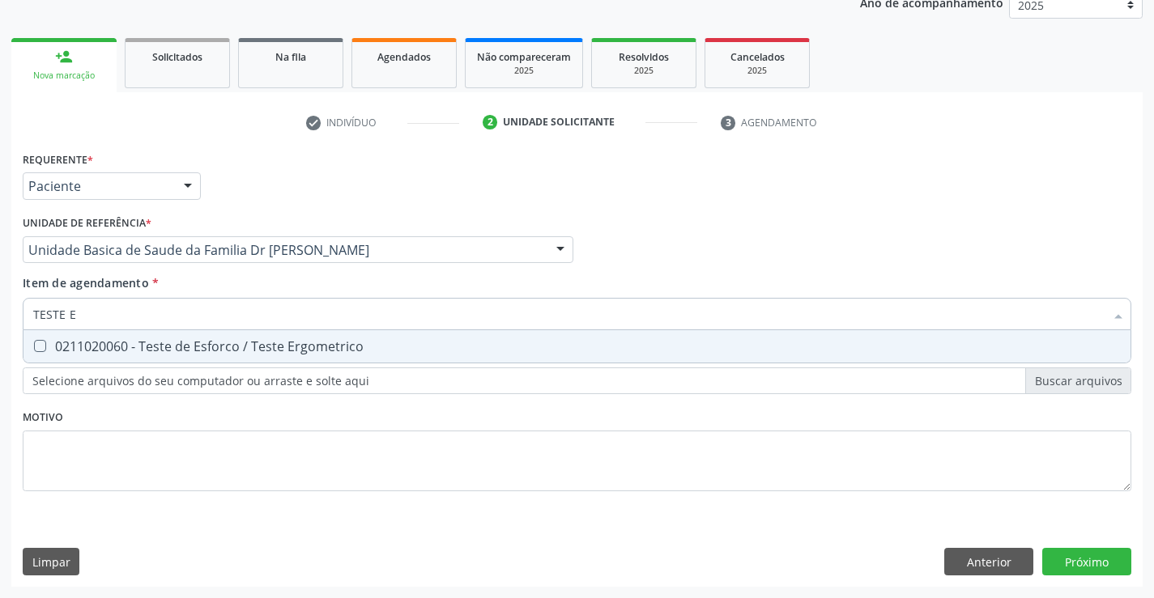
type input "TESTE ER"
click at [379, 350] on div "0211020060 - Teste de Esforco / Teste Ergometrico" at bounding box center [577, 346] width 1088 height 13
checkbox Ergometrico "true"
type input "TESTE ER"
click at [319, 458] on div "Requerente * Paciente Profissional de Saúde Paciente Nenhum resultado encontrad…" at bounding box center [577, 330] width 1109 height 367
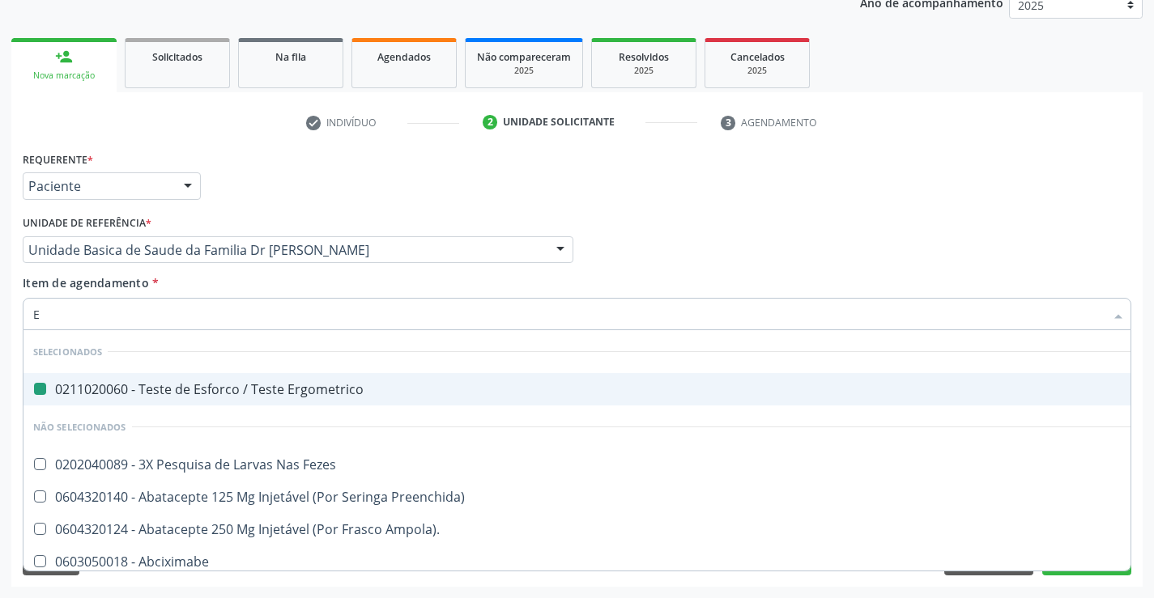
type input "EL"
checkbox Ergometrico "false"
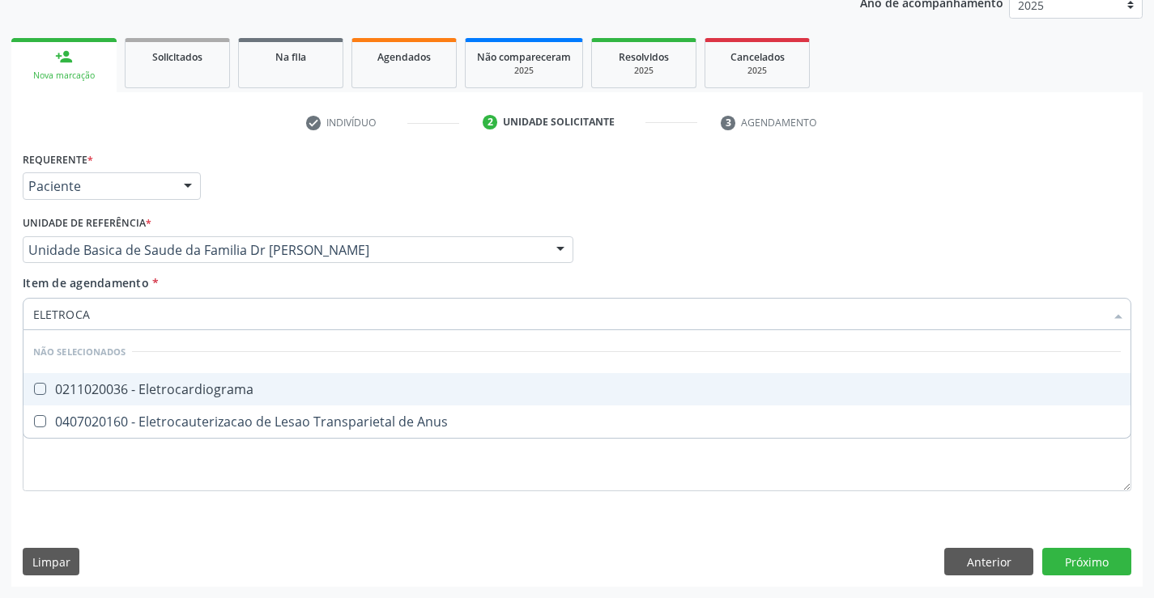
type input "ELETROCAR"
click at [263, 385] on span "0211020036 - Eletrocardiograma" at bounding box center [576, 389] width 1107 height 32
checkbox Eletrocardiograma "true"
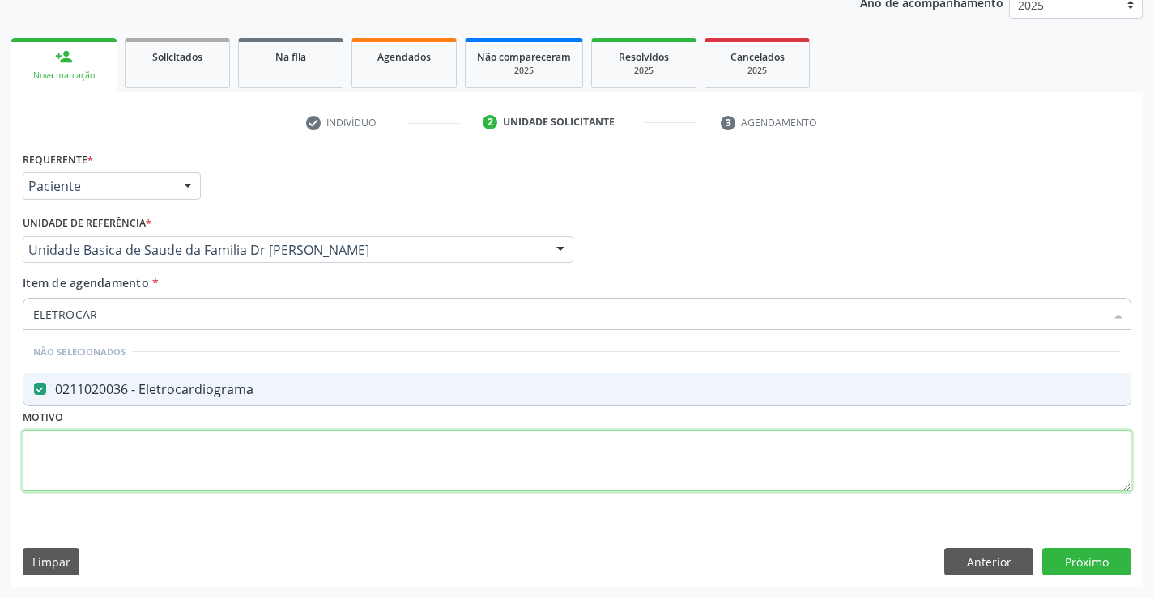
drag, startPoint x: 258, startPoint y: 446, endPoint x: 237, endPoint y: 449, distance: 20.4
click at [258, 447] on div "Requerente * Paciente Profissional de Saúde Paciente Nenhum resultado encontrad…" at bounding box center [577, 330] width 1109 height 367
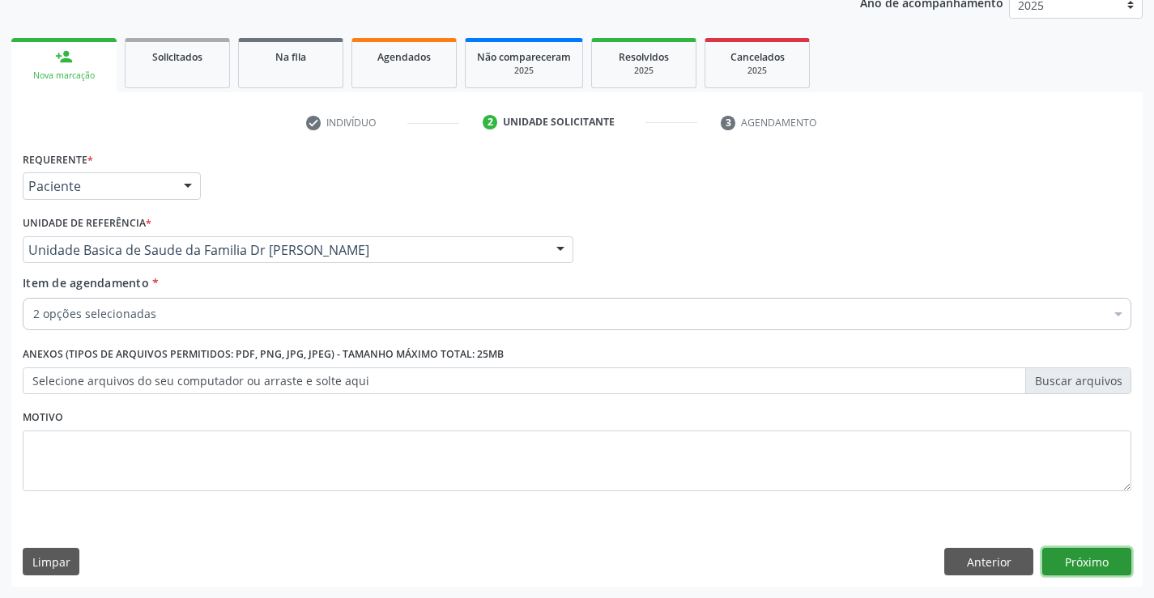
click at [1075, 557] on button "Próximo" at bounding box center [1086, 562] width 89 height 28
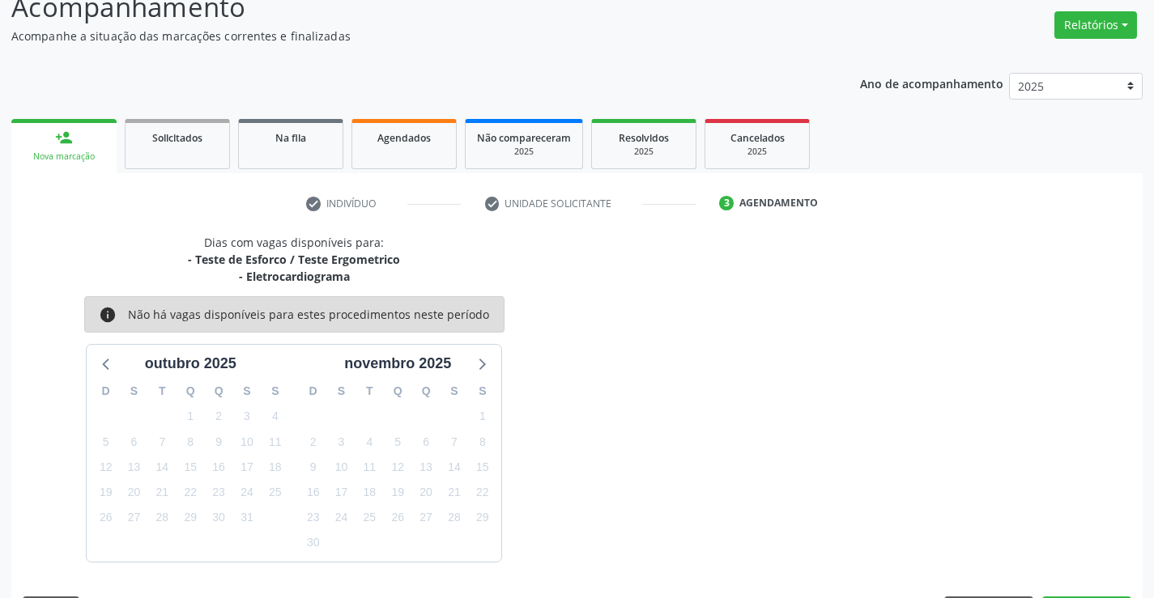
scroll to position [171, 0]
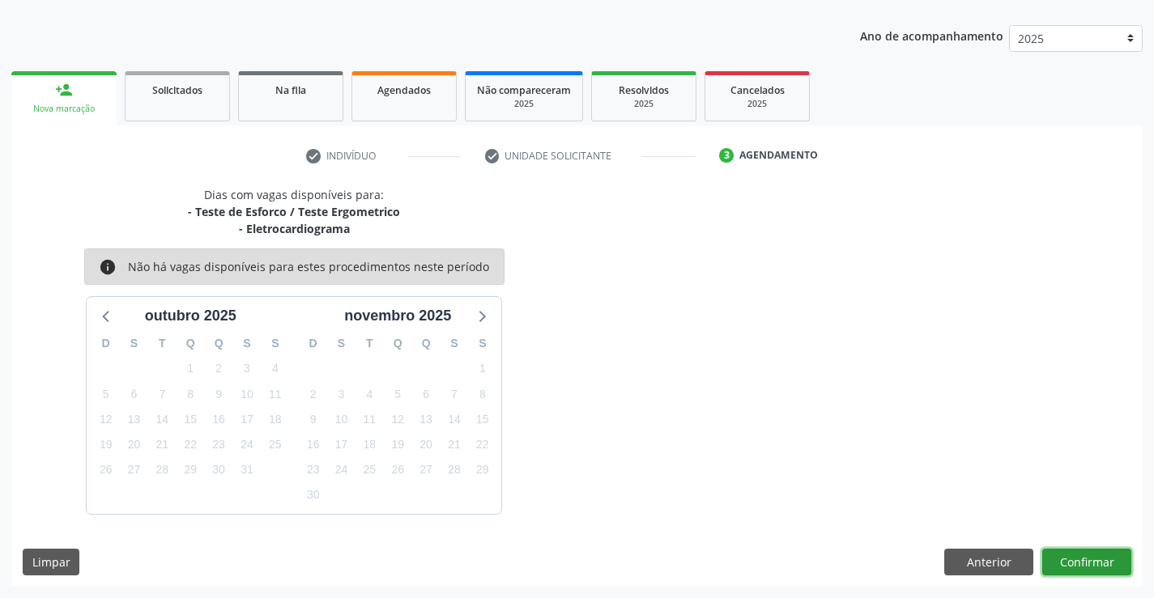
click at [1074, 561] on button "Confirmar" at bounding box center [1086, 563] width 89 height 28
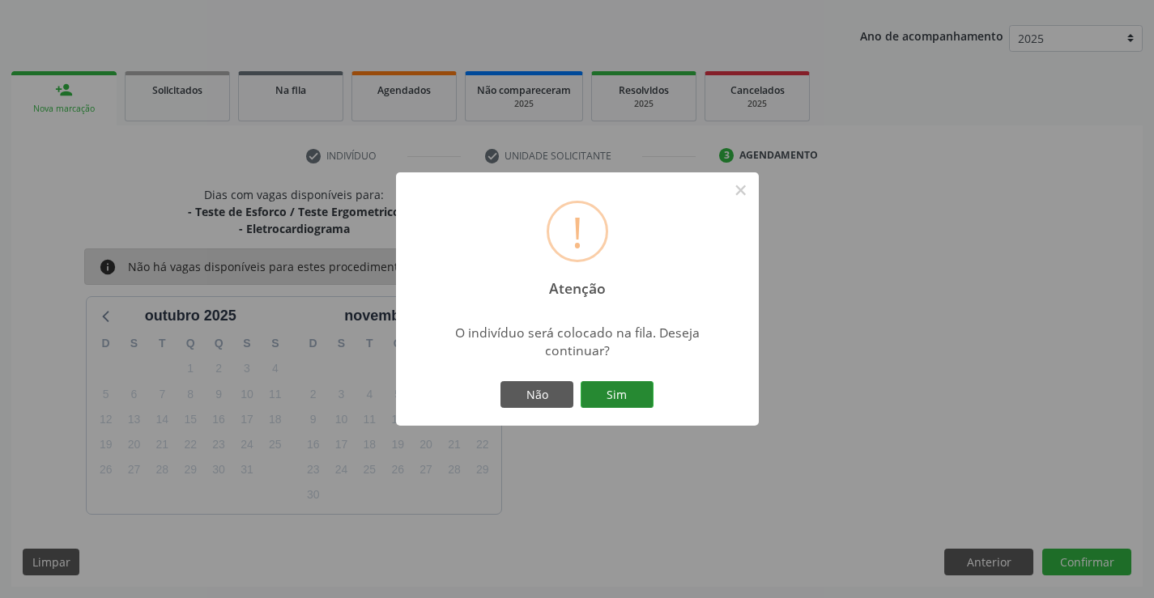
click at [632, 392] on button "Sim" at bounding box center [617, 395] width 73 height 28
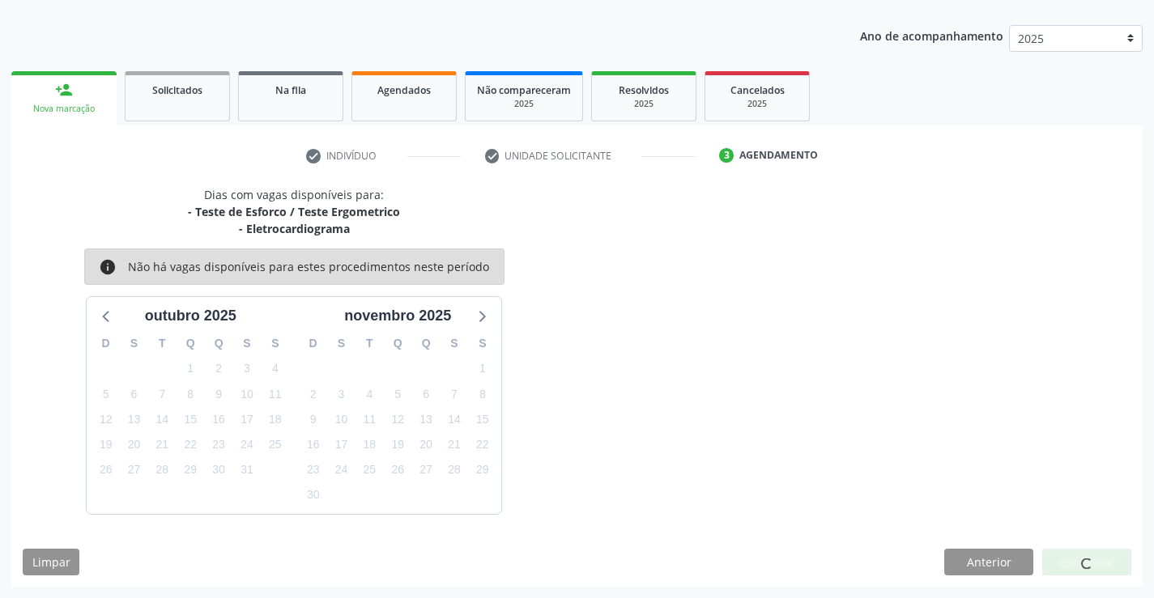
scroll to position [0, 0]
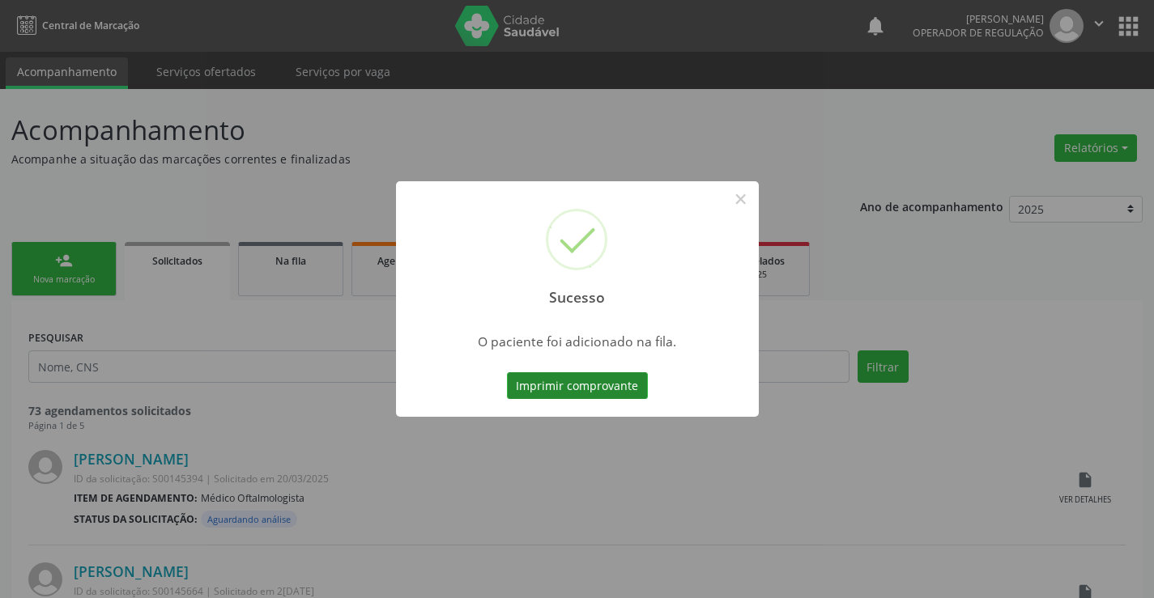
click at [631, 380] on button "Imprimir comprovante" at bounding box center [577, 387] width 141 height 28
